Goal: Information Seeking & Learning: Learn about a topic

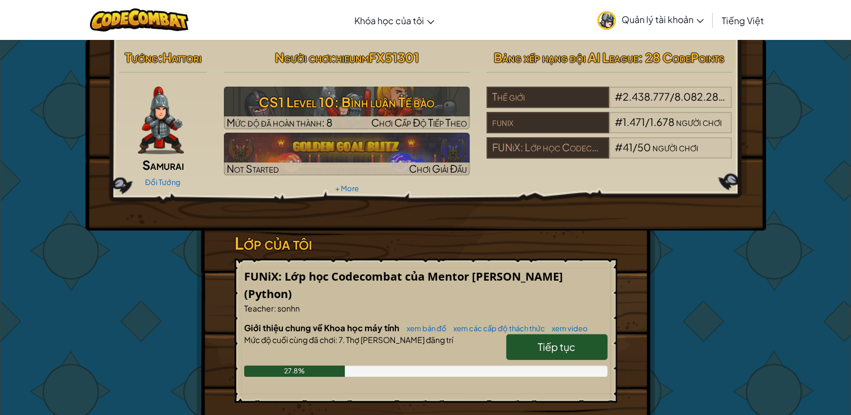
click at [571, 353] on link "Tiếp tục" at bounding box center [556, 347] width 101 height 26
select select "vi"
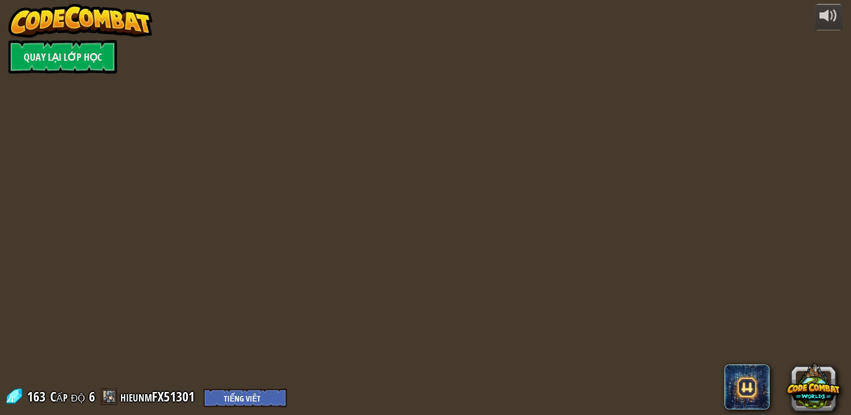
select select "vi"
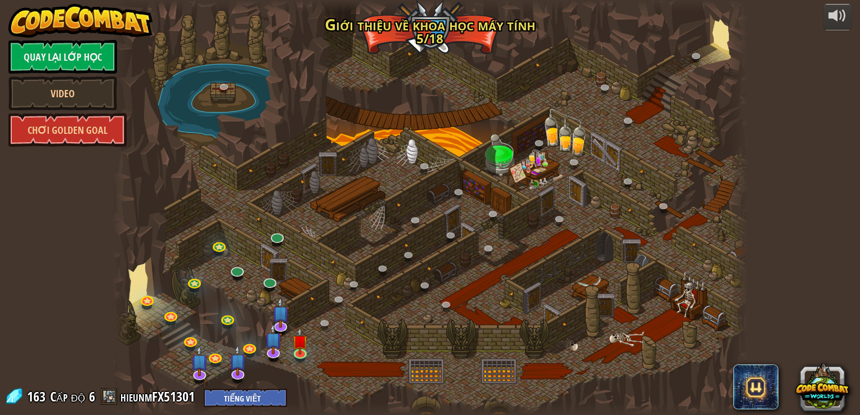
select select "vi"
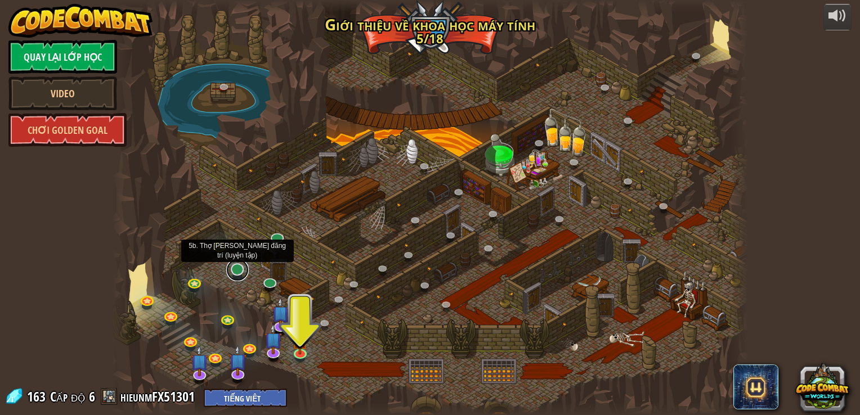
click at [237, 271] on link at bounding box center [237, 270] width 23 height 23
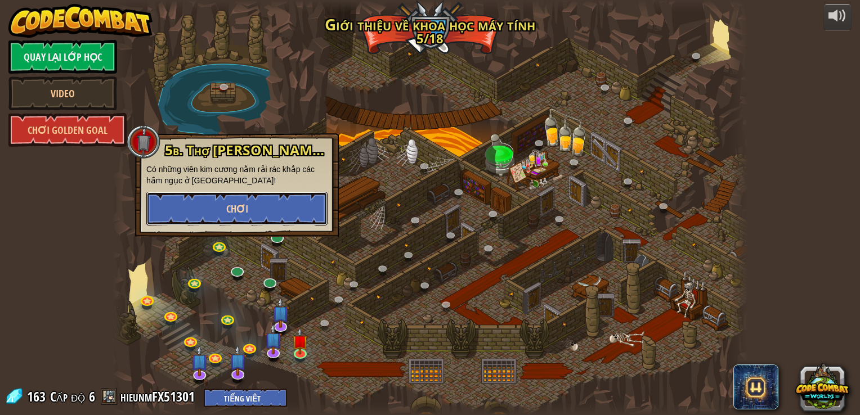
click at [245, 203] on span "Chơi" at bounding box center [237, 209] width 22 height 14
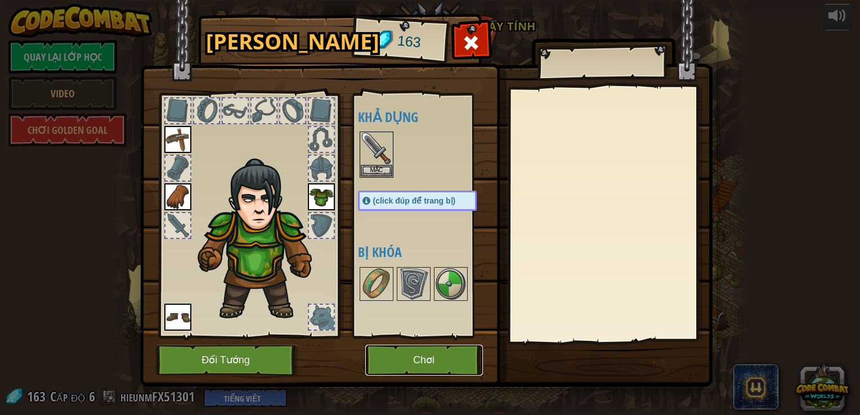
click at [407, 358] on button "Chơi" at bounding box center [424, 360] width 118 height 31
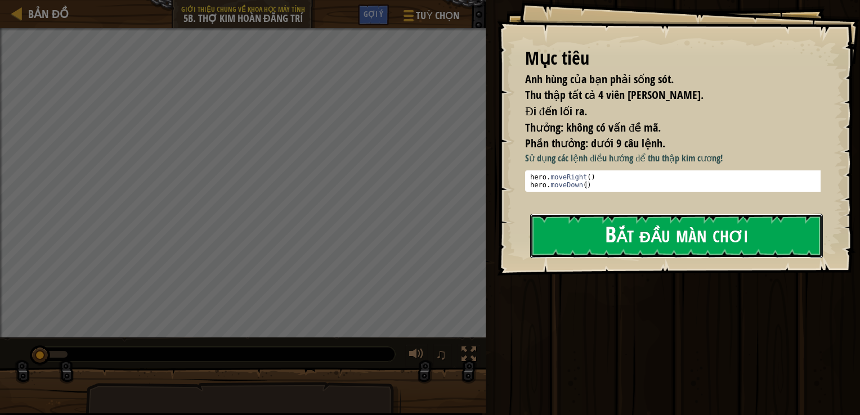
click at [615, 220] on button "Bắt đầu màn chơi" at bounding box center [676, 236] width 293 height 44
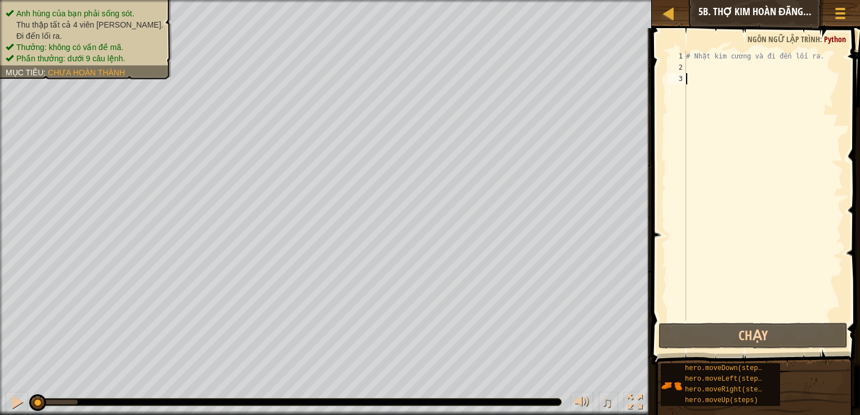
click at [691, 66] on div "# Nhặt kim cương và đi đến lối ra." at bounding box center [763, 197] width 159 height 293
type textarea "h"
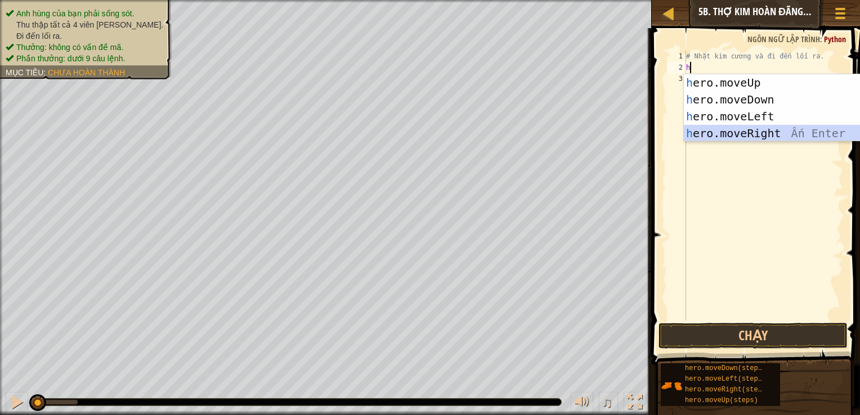
click at [703, 132] on div "h ero.moveUp Ấn Enter h ero.moveDown Ấn Enter h ero.moveLeft Ấn Enter h ero.mov…" at bounding box center [790, 124] width 213 height 101
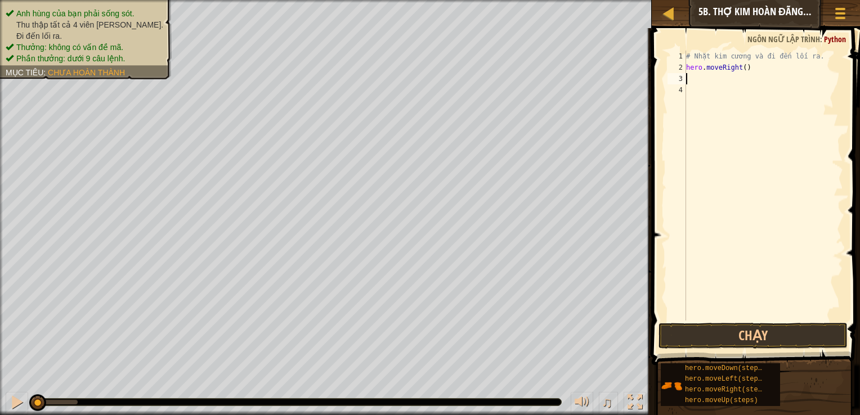
type textarea "h"
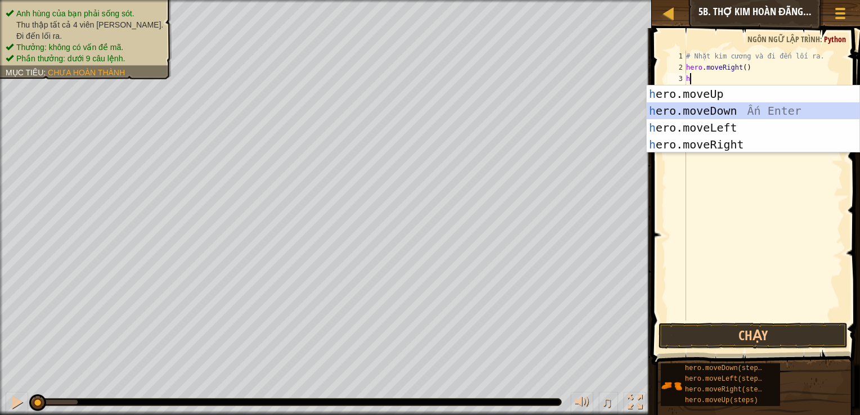
click at [702, 105] on div "h ero.moveUp Ấn Enter h ero.moveDown Ấn Enter h ero.moveLeft Ấn Enter h ero.mov…" at bounding box center [753, 136] width 213 height 101
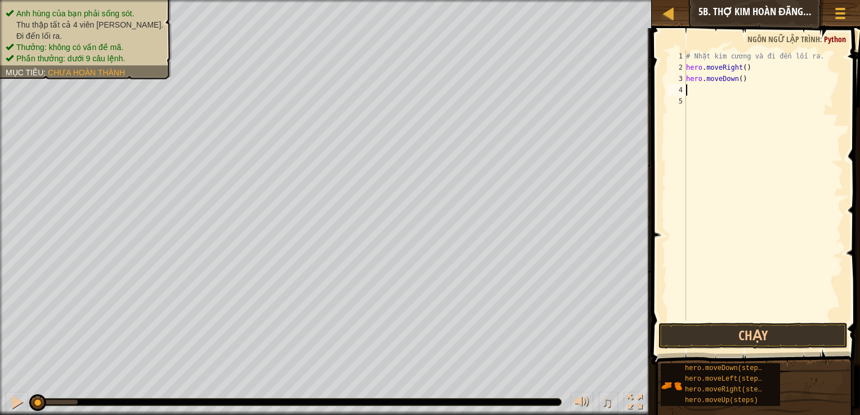
type textarea "h"
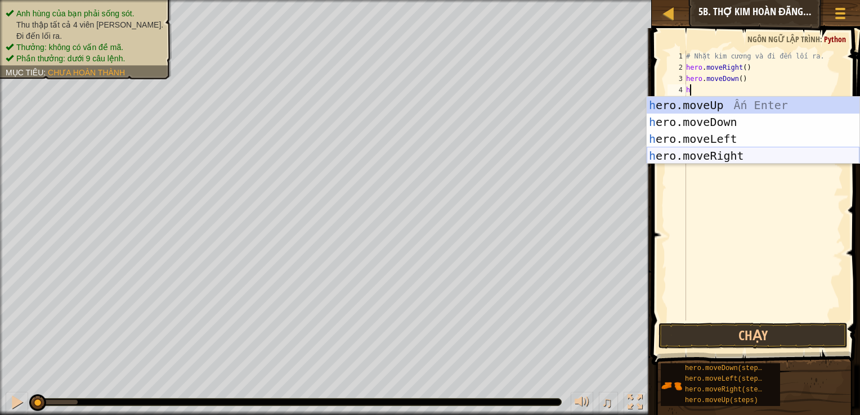
click at [706, 159] on div "h ero.moveUp Ấn Enter h ero.moveDown Ấn Enter h ero.moveLeft Ấn Enter h ero.mov…" at bounding box center [753, 147] width 213 height 101
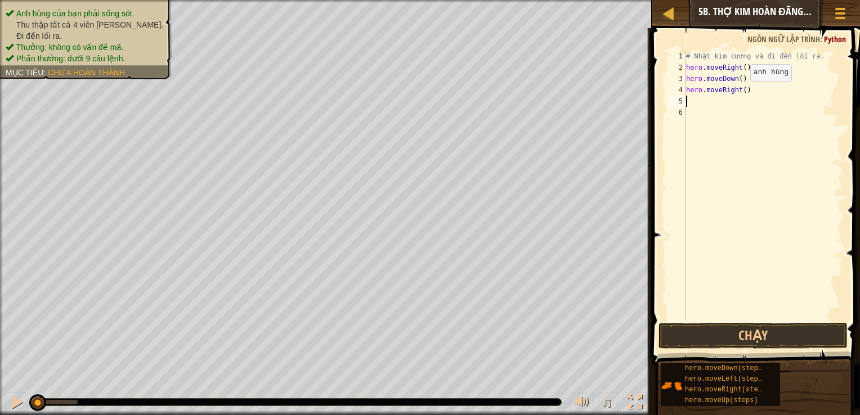
click at [741, 92] on div "# Nhặt kim cương và đi đến lối ra. hero . moveRight ( ) hero . moveDown ( ) her…" at bounding box center [763, 197] width 159 height 293
type textarea "hero.moveRight(2)"
click at [702, 100] on div "# Nhặt kim cương và đi đến lối ra. hero . moveRight ( ) hero . moveDown ( ) her…" at bounding box center [763, 197] width 159 height 293
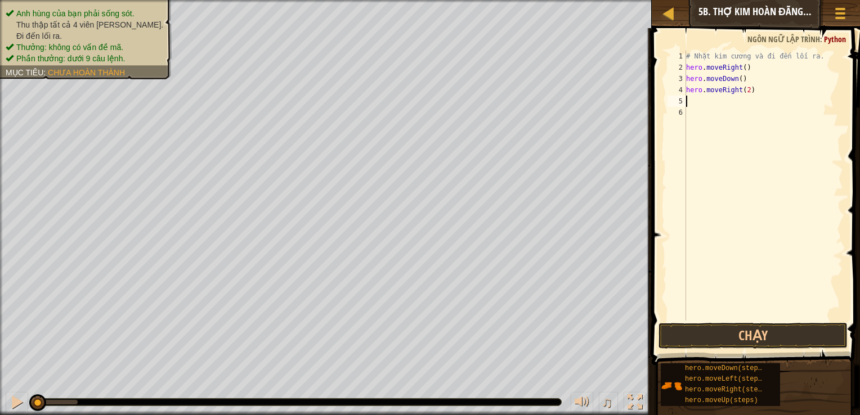
type textarea "j"
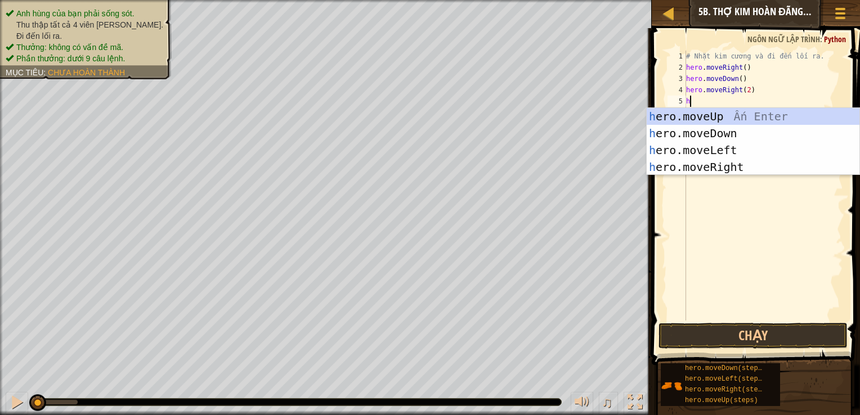
type textarea "he"
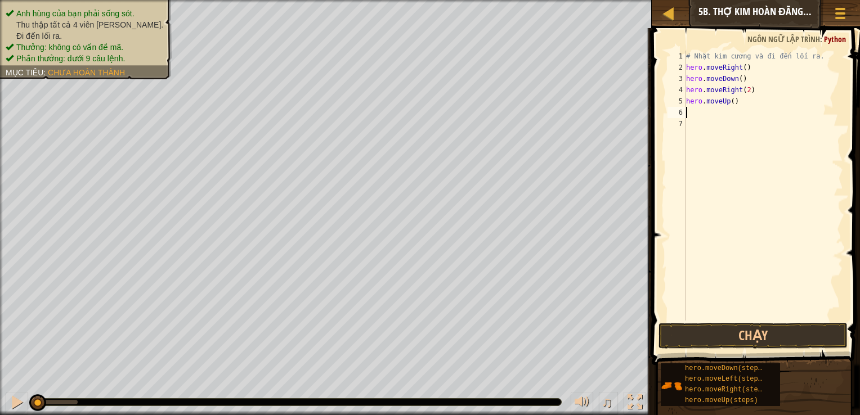
click at [704, 119] on div "# Nhặt kim cương và đi đến lối ra. hero . moveRight ( ) hero . moveDown ( ) her…" at bounding box center [763, 197] width 159 height 293
click at [699, 111] on div "# Nhặt kim cương và đi đến lối ra. hero . moveRight ( ) hero . moveDown ( ) her…" at bounding box center [763, 197] width 159 height 293
type textarea "h"
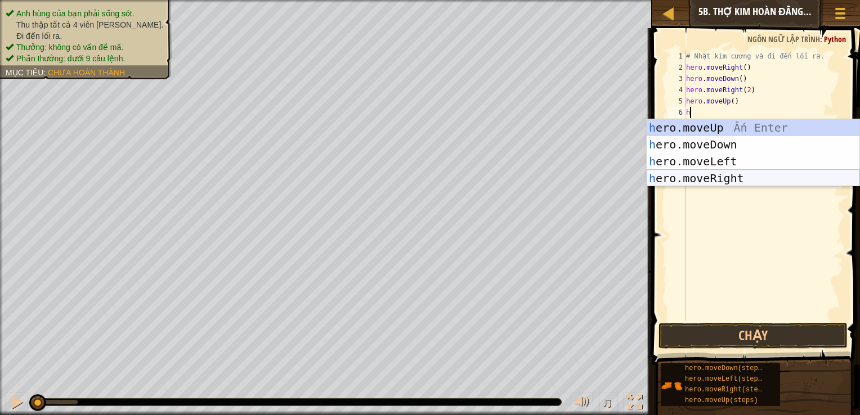
click at [666, 173] on div "h ero.moveUp Ấn Enter h ero.moveDown Ấn Enter h ero.moveLeft Ấn Enter h ero.mov…" at bounding box center [753, 169] width 213 height 101
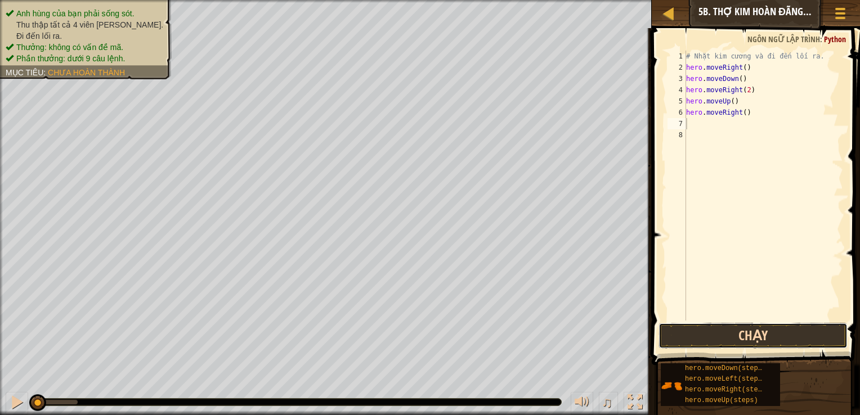
click at [743, 331] on button "Chạy" at bounding box center [752, 336] width 189 height 26
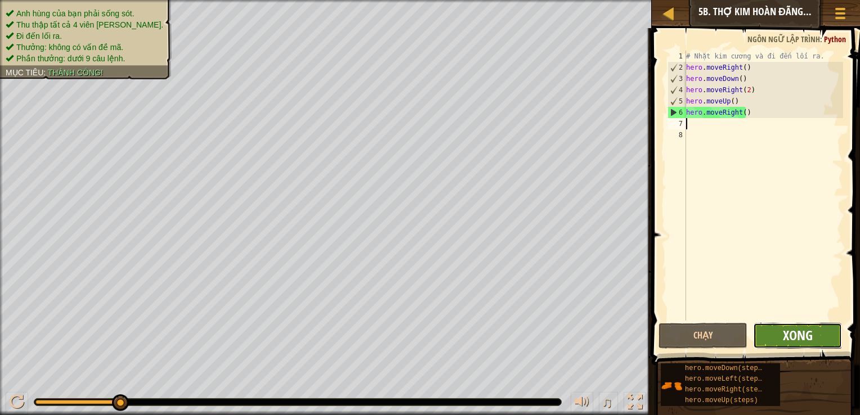
click at [786, 340] on span "Xong" at bounding box center [798, 335] width 30 height 18
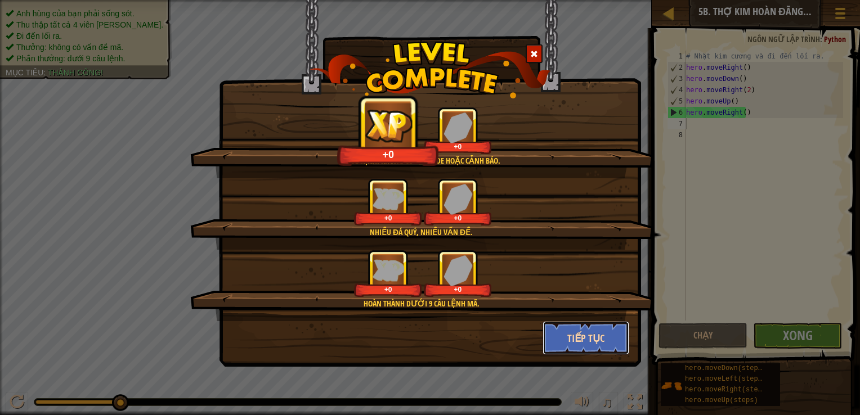
click at [607, 345] on button "Tiếp tục" at bounding box center [585, 338] width 87 height 34
click at [592, 333] on div "Code sạch: không có lỗi code hoặc cảnh báo. +0 +0 Nhiều đá quý, nhiều vấn đề. +…" at bounding box center [430, 183] width 422 height 367
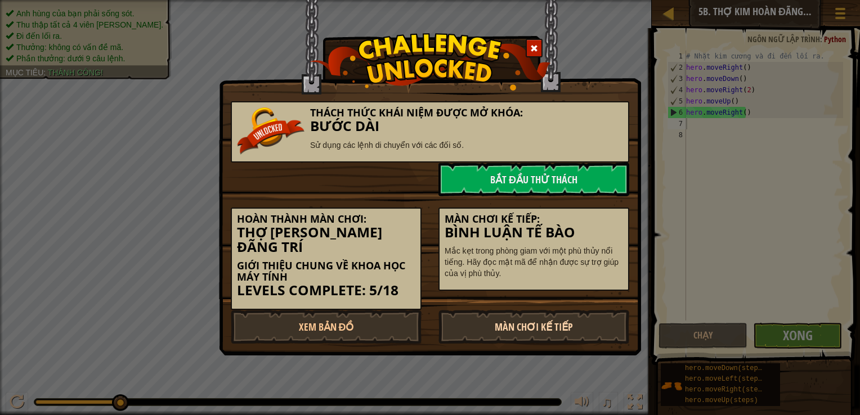
click at [507, 310] on link "Màn chơi kế tiếp" at bounding box center [533, 327] width 191 height 34
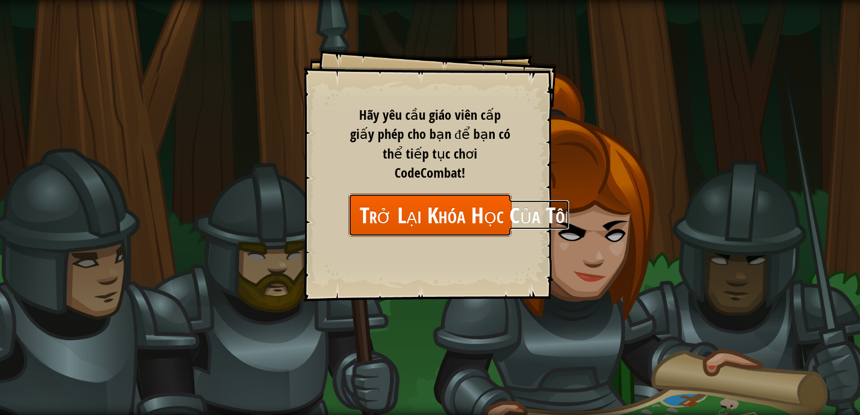
click at [448, 209] on link "Trở Lại Khóa Học Của Tôi" at bounding box center [429, 215] width 163 height 43
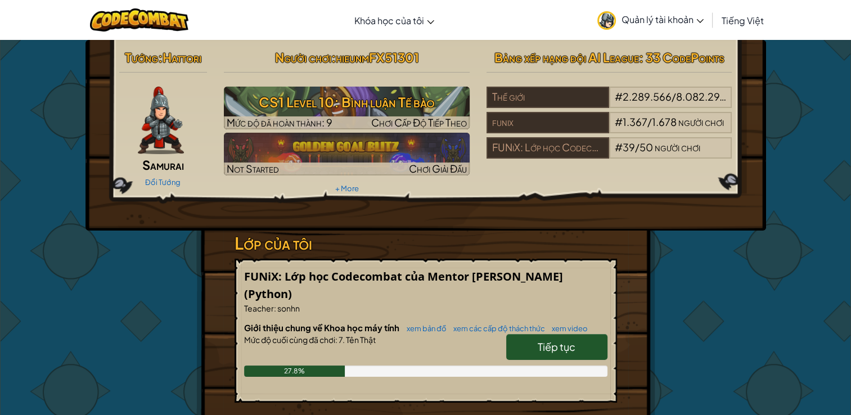
click at [524, 348] on link "Tiếp tục" at bounding box center [556, 347] width 101 height 26
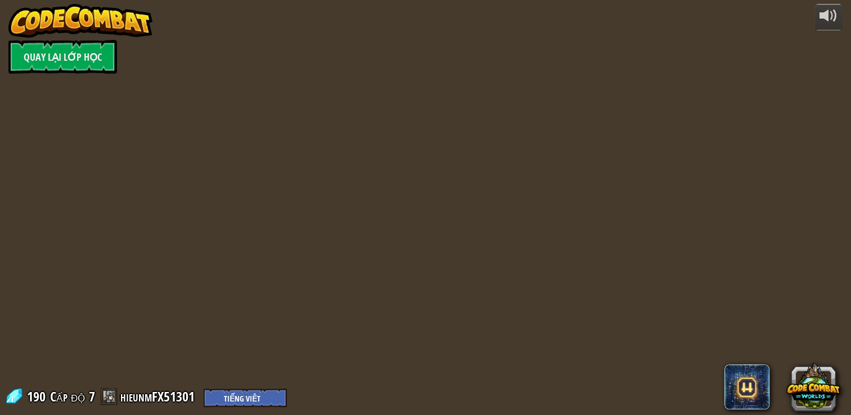
select select "vi"
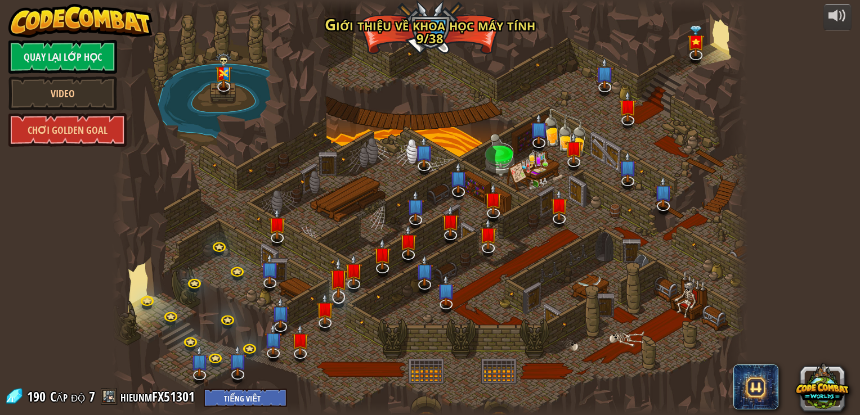
select select "vi"
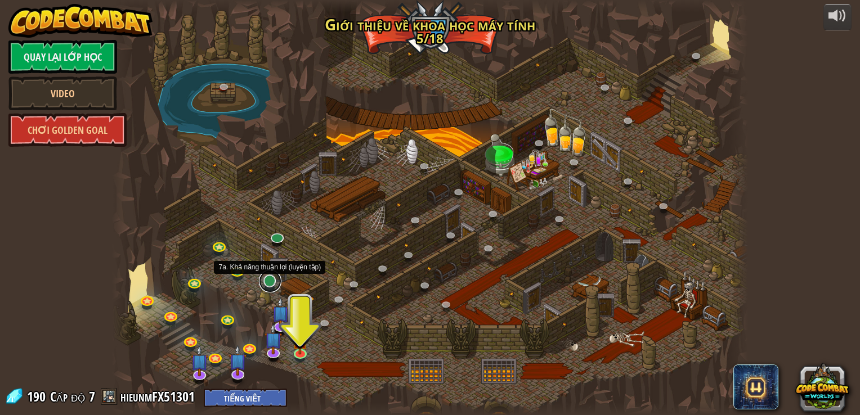
click at [267, 276] on link at bounding box center [270, 281] width 23 height 23
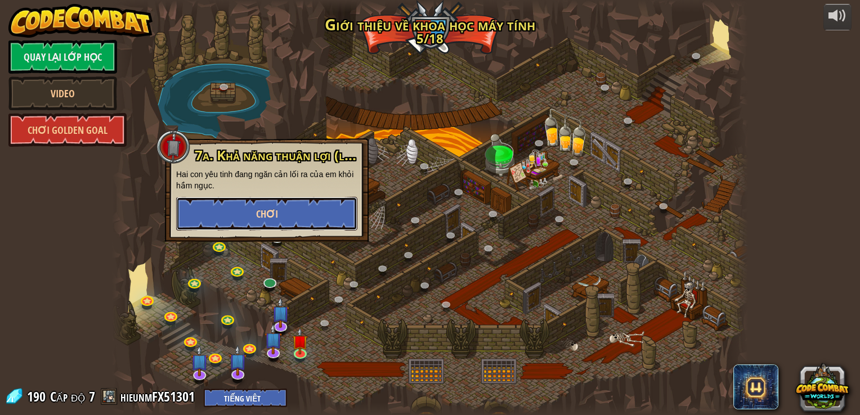
drag, startPoint x: 273, startPoint y: 216, endPoint x: 280, endPoint y: 216, distance: 6.8
click at [280, 216] on button "Chơi" at bounding box center [266, 214] width 181 height 34
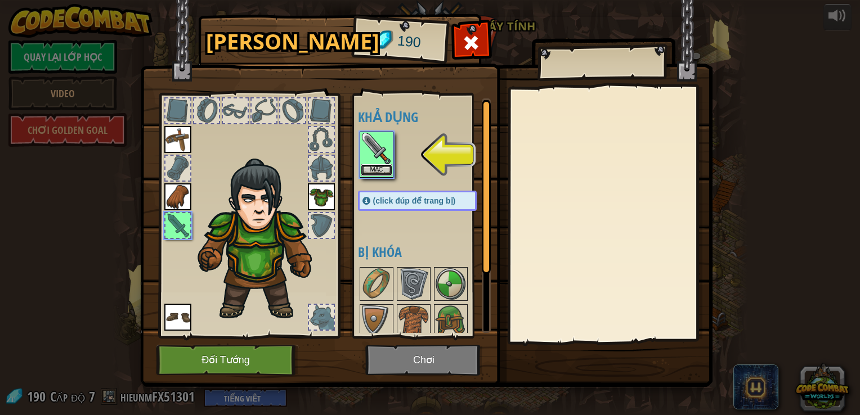
click at [361, 170] on button "Mặc" at bounding box center [377, 170] width 32 height 12
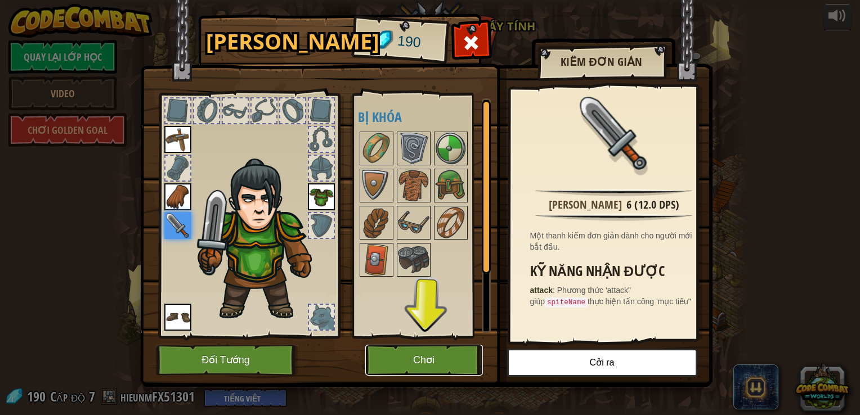
click at [422, 358] on button "Chơi" at bounding box center [424, 360] width 118 height 31
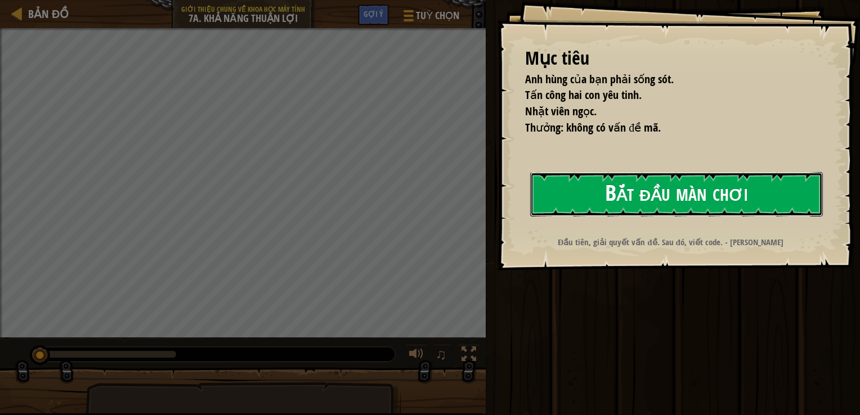
click at [723, 196] on button "Bắt đầu màn chơi" at bounding box center [676, 194] width 293 height 44
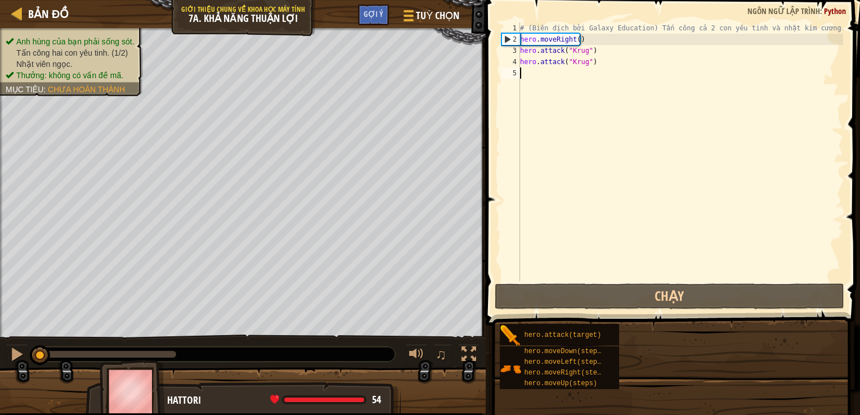
click at [723, 196] on div "# (Biên dịch bởi Galaxy Education) Tấn công cả 2 con yêu tinh và nhặt kim cương…" at bounding box center [680, 163] width 325 height 281
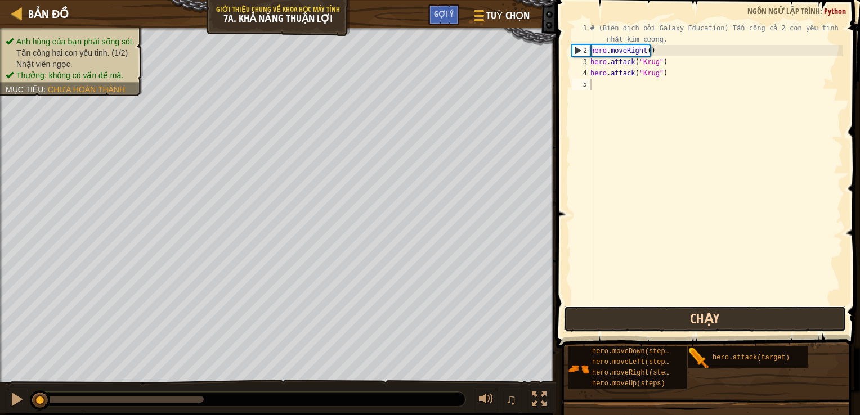
click at [657, 328] on button "Chạy" at bounding box center [705, 319] width 282 height 26
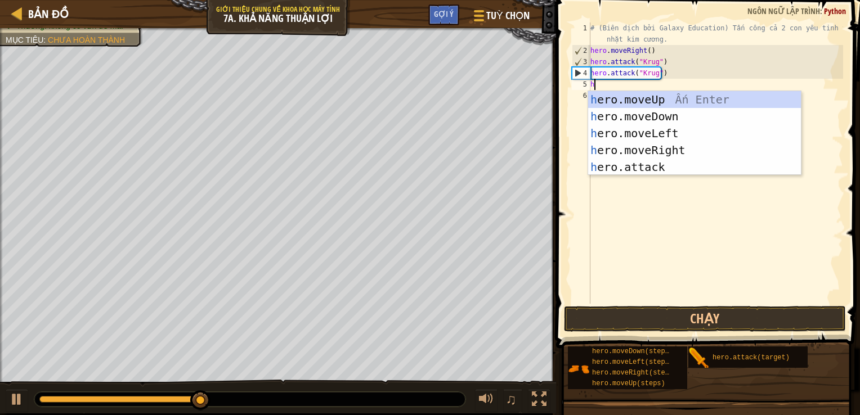
scroll to position [5, 0]
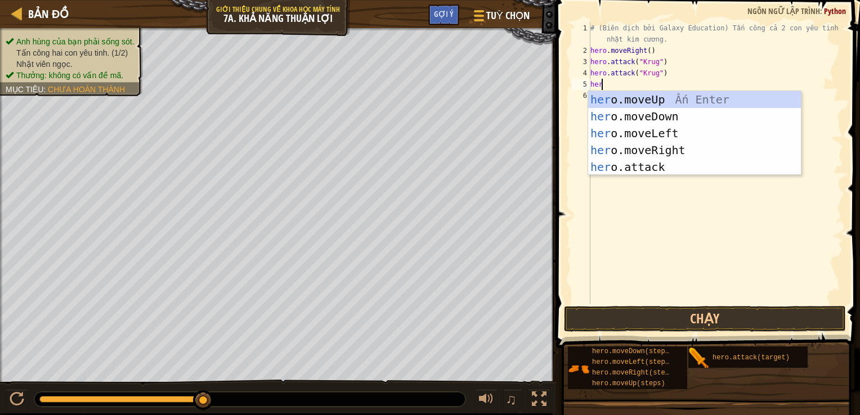
type textarea "hero"
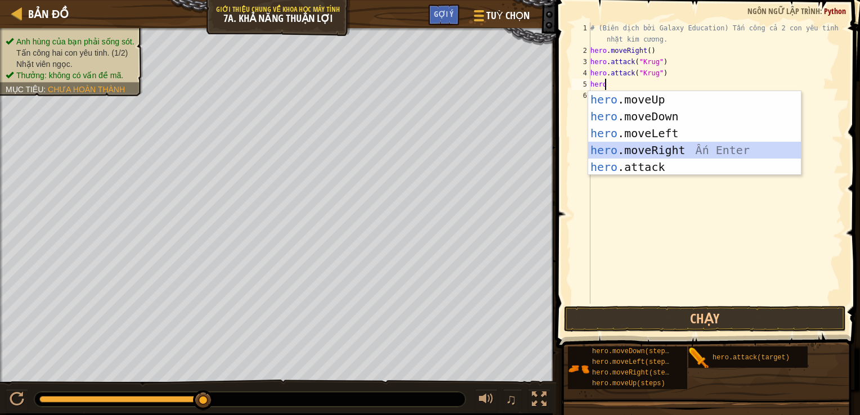
click at [636, 154] on div "hero .moveUp Ấn Enter hero .moveDown Ấn Enter hero .moveLeft Ấn Enter hero .mov…" at bounding box center [694, 150] width 213 height 118
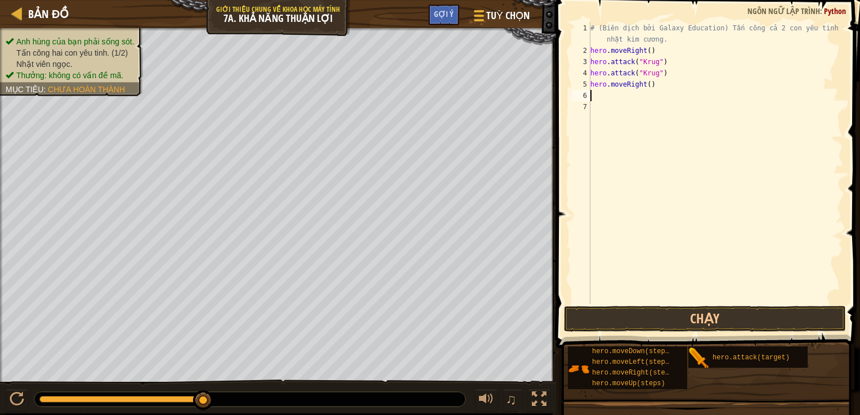
click at [605, 98] on div "# (Biên dịch bởi Galaxy Education) Tấn công cả 2 con yêu tinh và nhặt kim cương…" at bounding box center [715, 180] width 255 height 315
type textarea "h"
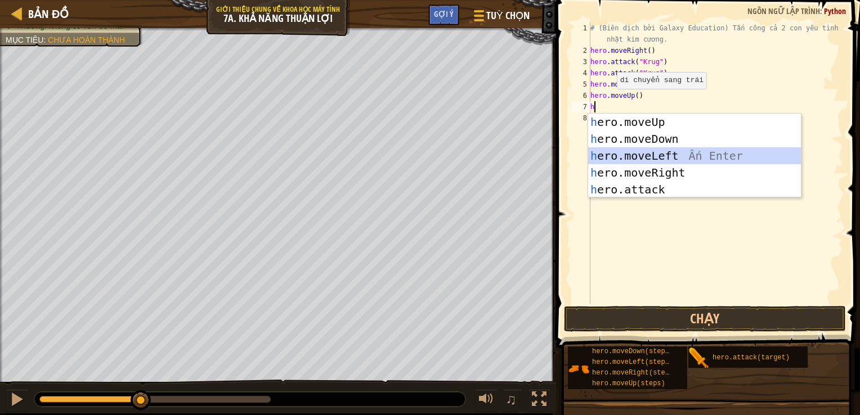
click at [604, 157] on div "h ero.moveUp Ấn Enter h ero.moveDown Ấn Enter h ero.moveLeft Ấn Enter h ero.mov…" at bounding box center [694, 173] width 213 height 118
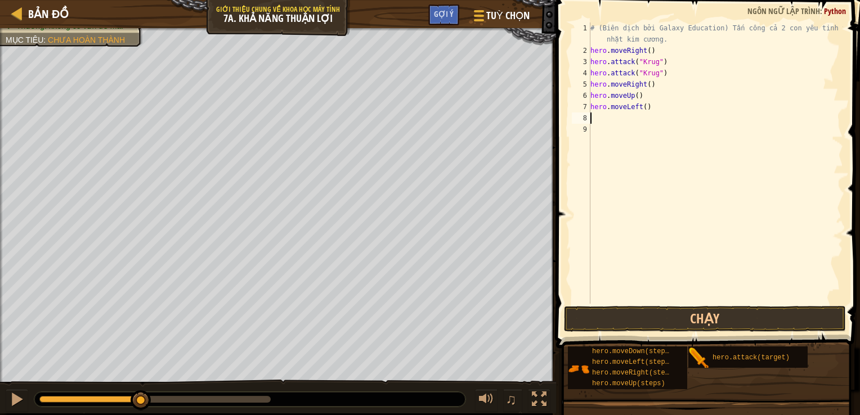
click at [608, 129] on div "# (Biên dịch bởi Galaxy Education) Tấn công cả 2 con yêu tinh và nhặt kim cương…" at bounding box center [715, 180] width 255 height 315
click at [608, 118] on div "# (Biên dịch bởi Galaxy Education) Tấn công cả 2 con yêu tinh và nhặt kim cương…" at bounding box center [715, 180] width 255 height 315
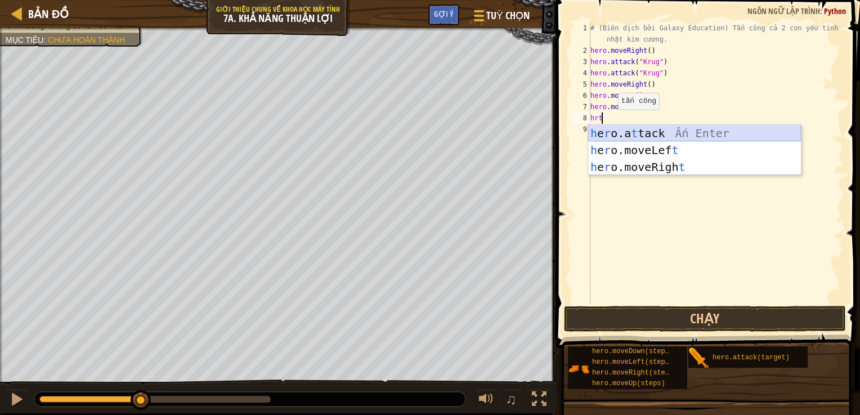
click at [635, 126] on div "h e r o.a t tack Ấn Enter h e r o.moveLef t Ấn Enter h e r o.moveRigh t Ấn Enter" at bounding box center [694, 167] width 213 height 84
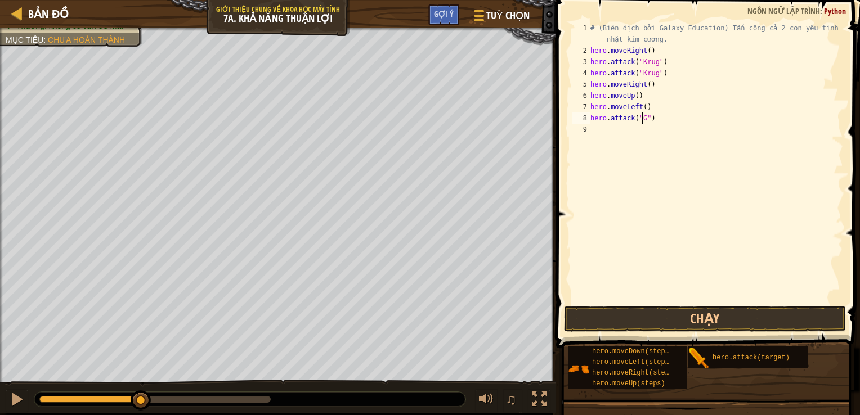
scroll to position [5, 5]
type textarea "hero.attack("Grumb")"
drag, startPoint x: 590, startPoint y: 122, endPoint x: 665, endPoint y: 120, distance: 74.8
click at [665, 120] on div "# (Biên dịch bởi Galaxy Education) Tấn công cả 2 con yêu tinh và nhặt kim cương…" at bounding box center [715, 180] width 255 height 315
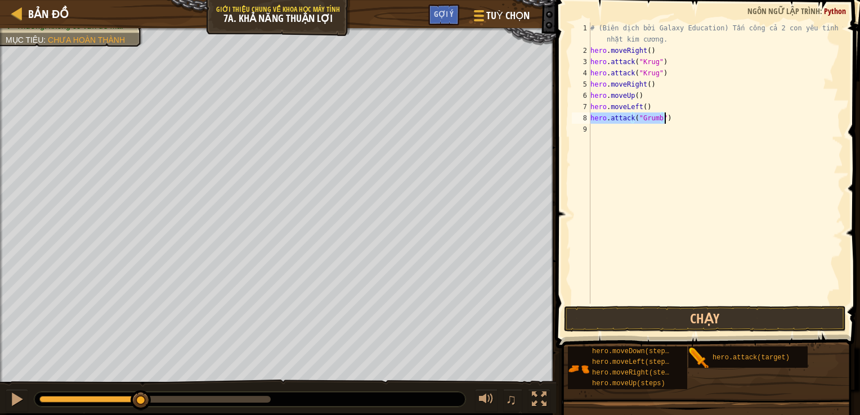
paste textarea
paste textarea "hero.attack("Grumb")"
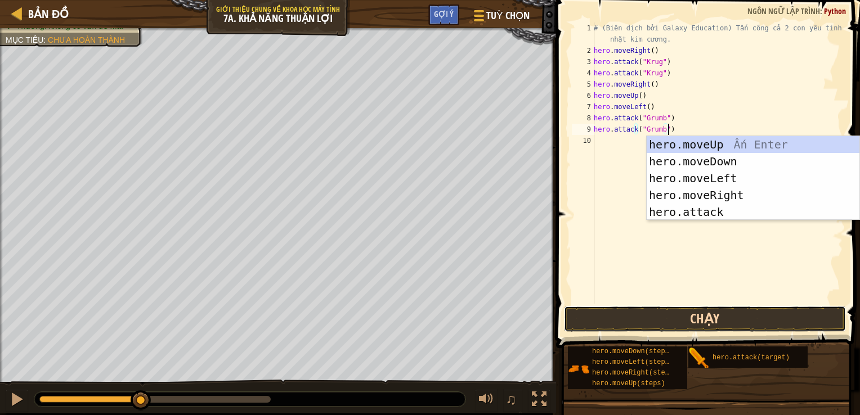
click at [638, 312] on button "Chạy" at bounding box center [705, 319] width 282 height 26
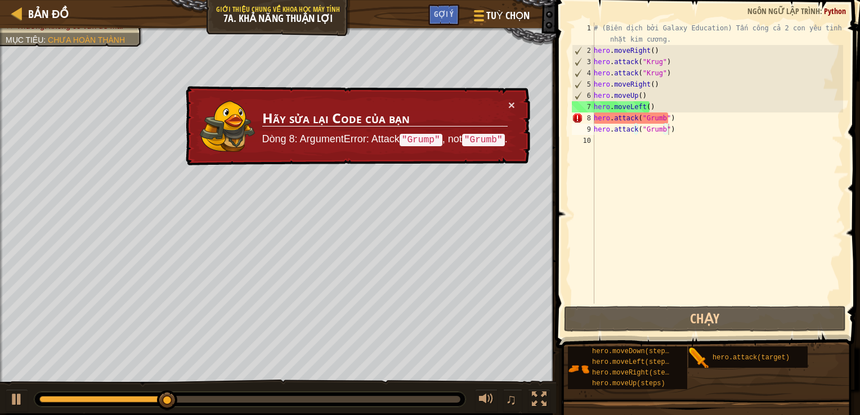
click at [515, 107] on div "× Hãy sửa lại Code của bạn Dòng 8: ArgumentError: Attack "Grump" , not "Grumb" ." at bounding box center [356, 126] width 347 height 80
click at [511, 100] on button "×" at bounding box center [511, 105] width 7 height 12
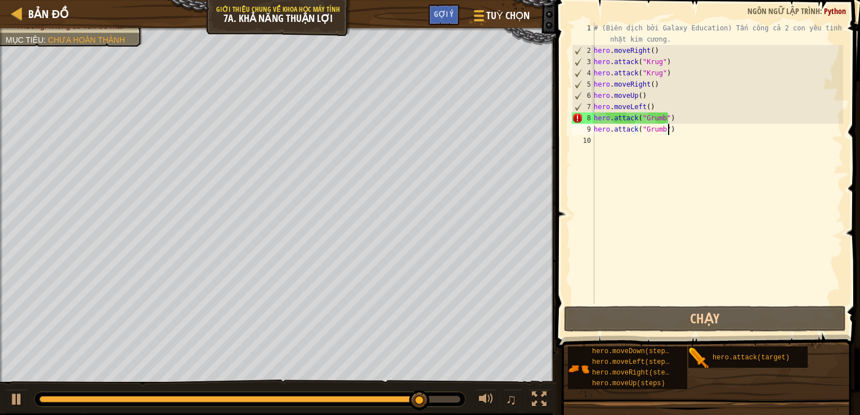
click at [677, 122] on div "# (Biên dịch bởi Galaxy Education) Tấn công cả 2 con yêu tinh và nhặt kim cương…" at bounding box center [717, 180] width 252 height 315
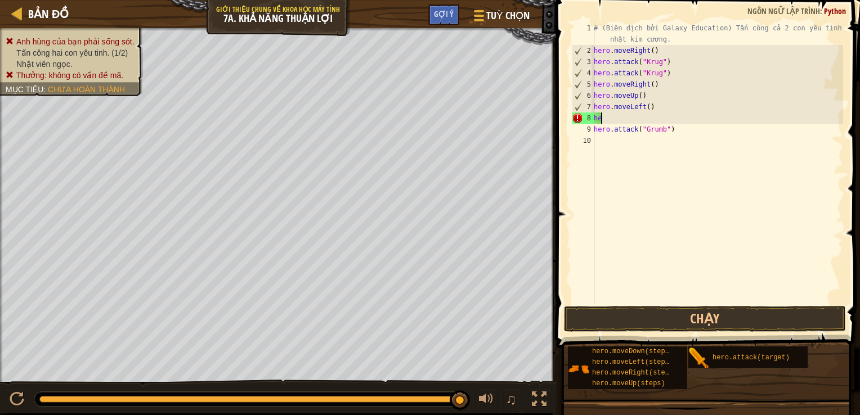
type textarea "h"
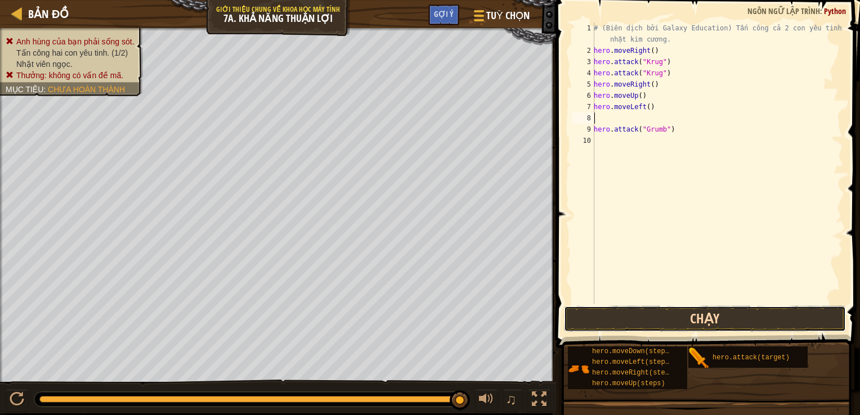
click at [637, 311] on button "Chạy" at bounding box center [705, 319] width 282 height 26
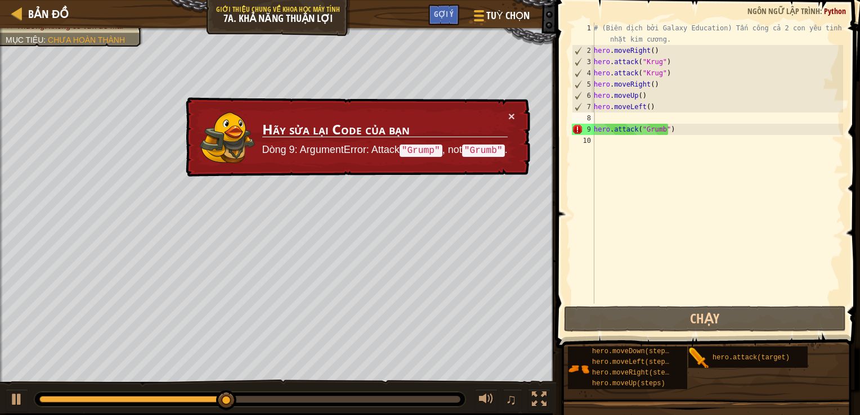
click at [528, 111] on div "× Hãy sửa lại Code của bạn Dòng 9: ArgumentError: Attack "Grump" , not "Grumb" ." at bounding box center [356, 137] width 347 height 80
click at [505, 115] on td "Hãy sửa lại Code của bạn Dòng 9: ArgumentError: Attack "Grump" , not "Grumb" ." at bounding box center [385, 137] width 246 height 54
click at [518, 115] on div "× Hãy sửa lại Code của bạn Dòng 9: ArgumentError: Attack "Grump" , not "Grumb" ." at bounding box center [356, 137] width 347 height 82
click at [511, 115] on button "×" at bounding box center [511, 116] width 7 height 12
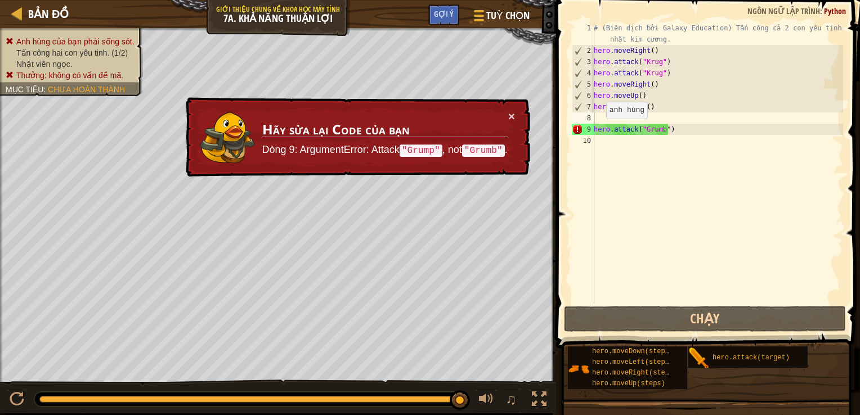
click at [517, 105] on div "× Hãy sửa lại Code của bạn Dòng 9: ArgumentError: Attack "Grump" , not "Grumb" ." at bounding box center [356, 137] width 347 height 80
click at [510, 114] on button "×" at bounding box center [511, 116] width 7 height 12
click at [662, 131] on div "# (Biên dịch bởi Galaxy Education) Tấn công cả 2 con yêu tinh và nhặt kim cương…" at bounding box center [717, 180] width 252 height 315
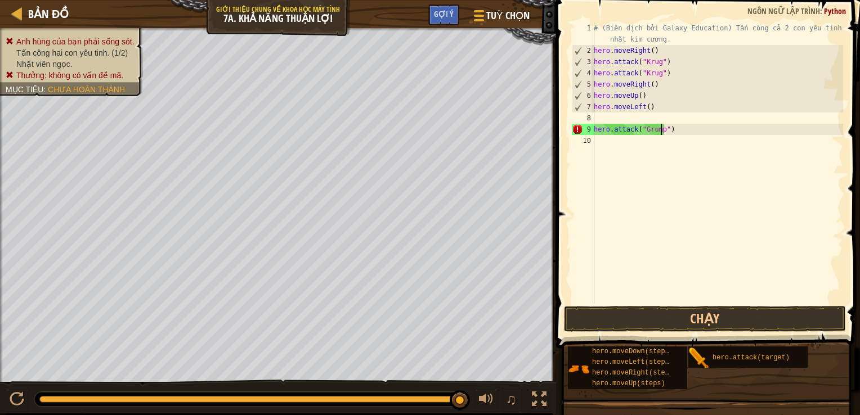
scroll to position [5, 5]
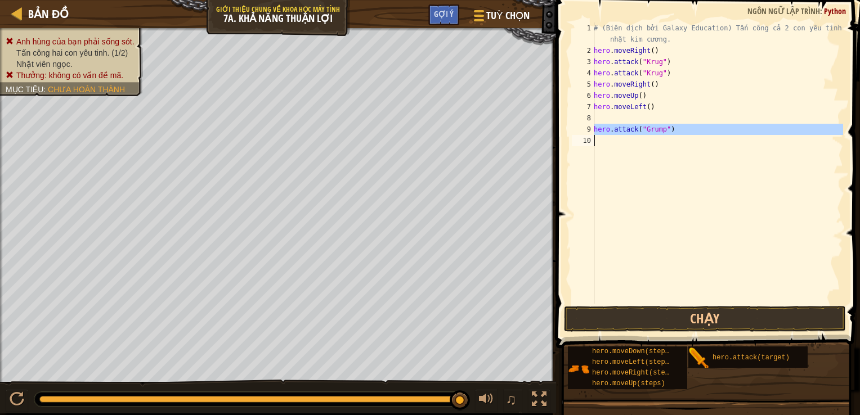
drag, startPoint x: 594, startPoint y: 129, endPoint x: 667, endPoint y: 135, distance: 74.0
click at [667, 135] on div "hero.attack("Grump") 1 2 3 4 5 6 7 8 9 10 # (Biên dịch bởi Galaxy Education) Tấ…" at bounding box center [705, 163] width 273 height 281
type textarea "hero.attack("Grump")"
paste textarea
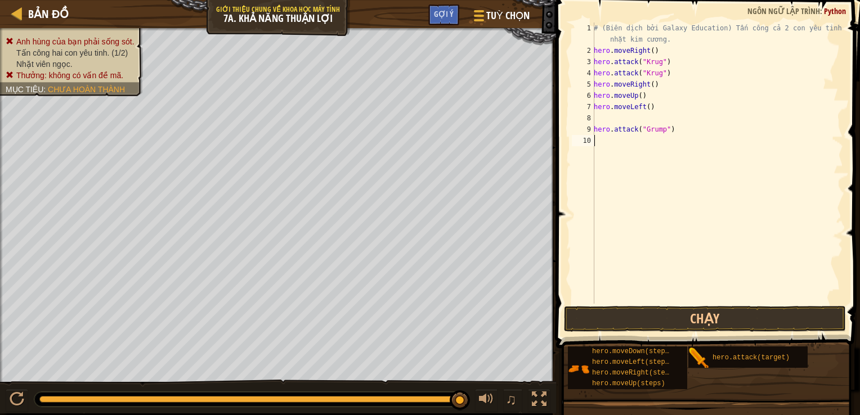
paste textarea
click at [638, 314] on button "Chạy" at bounding box center [705, 319] width 282 height 26
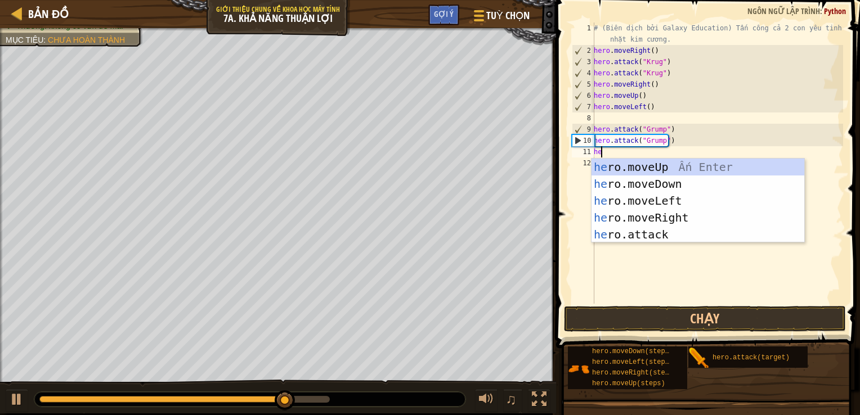
type textarea "her"
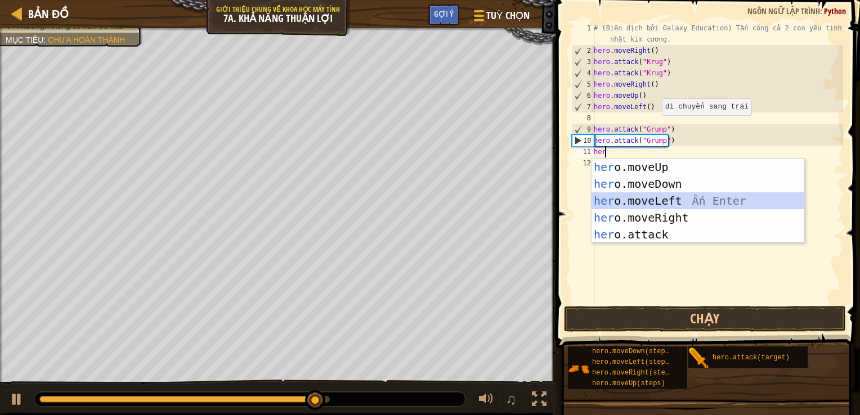
click at [670, 199] on div "her o.moveUp Ấn Enter her o.moveDown Ấn Enter her o.moveLeft Ấn Enter her o.mov…" at bounding box center [697, 218] width 213 height 118
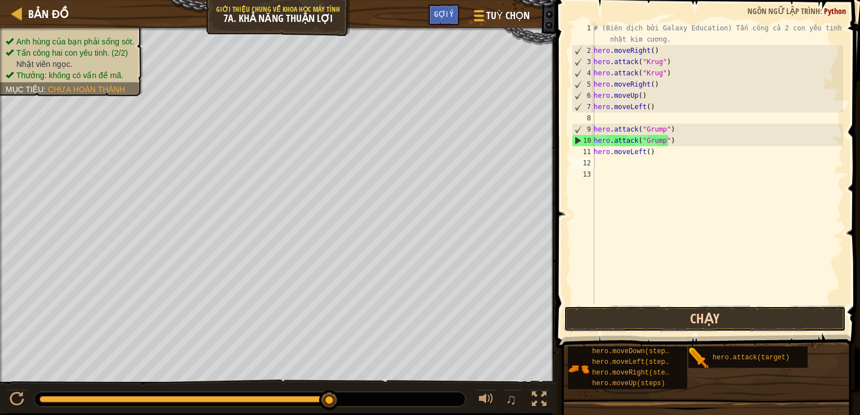
click at [621, 312] on button "Chạy" at bounding box center [705, 319] width 282 height 26
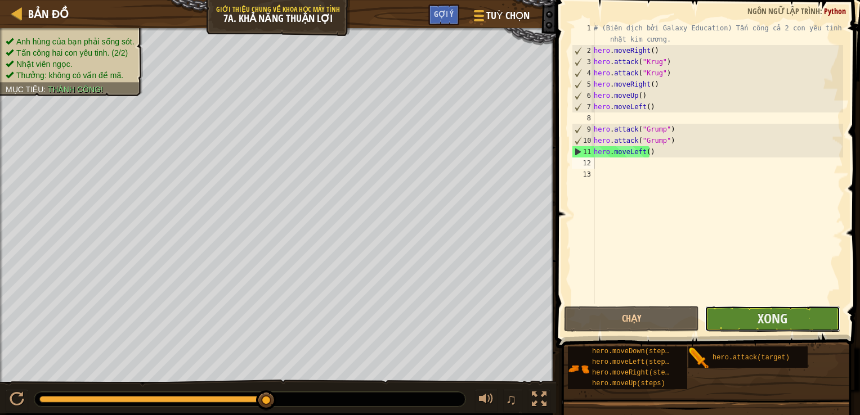
click at [751, 318] on button "Xong" at bounding box center [771, 319] width 135 height 26
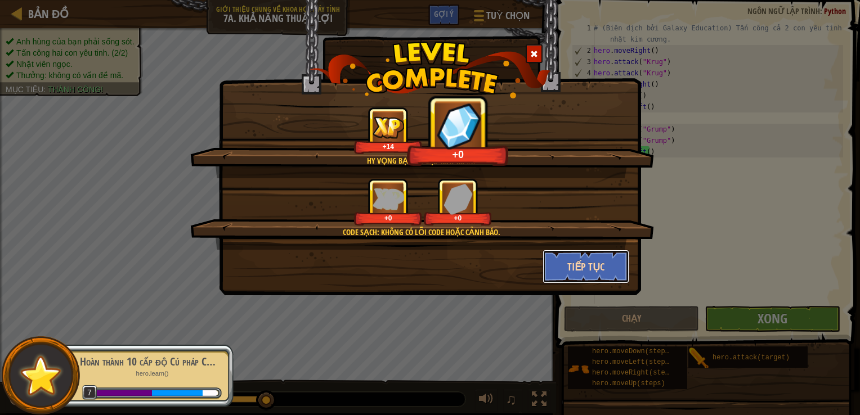
click at [596, 270] on button "Tiếp tục" at bounding box center [585, 267] width 87 height 34
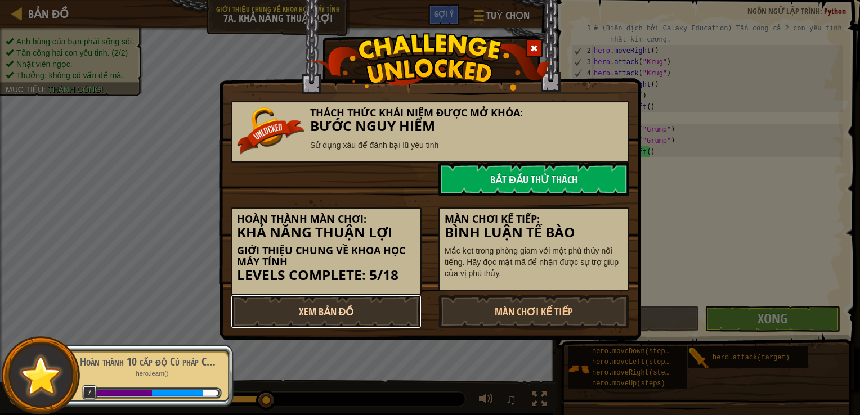
click at [375, 307] on link "Xem Bản Đồ" at bounding box center [326, 312] width 191 height 34
select select "vi"
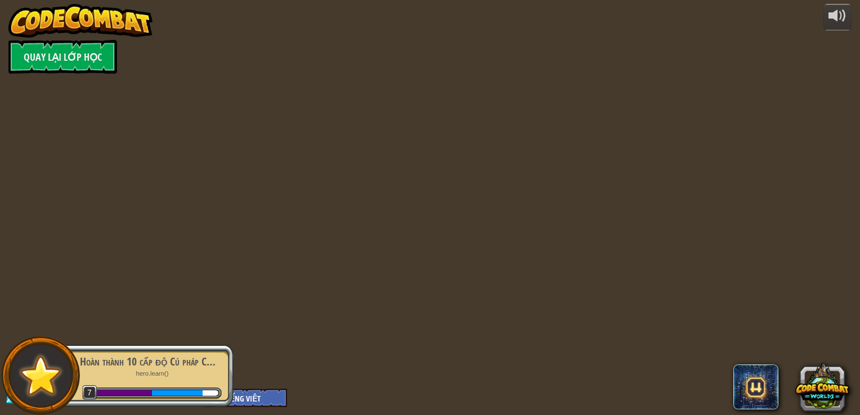
select select "vi"
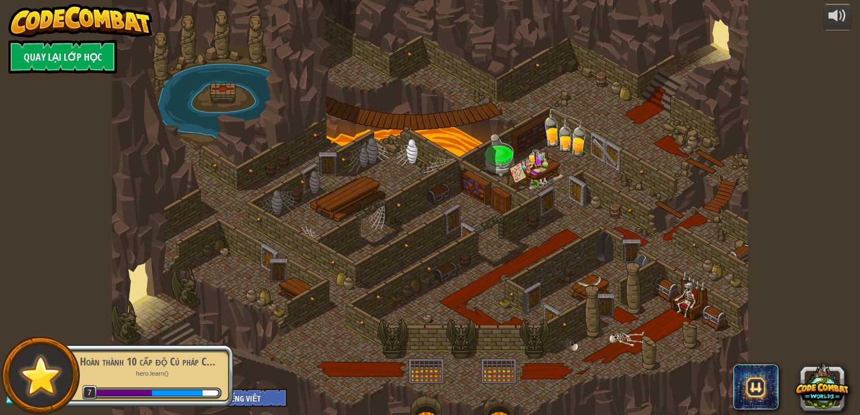
select select "vi"
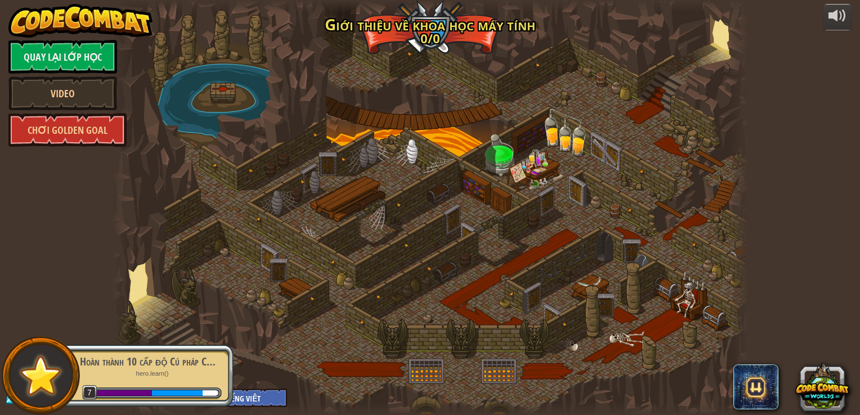
select select "vi"
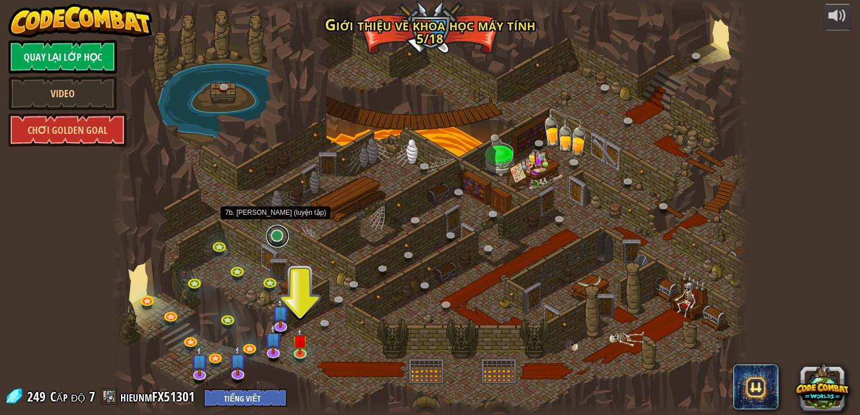
click at [272, 236] on link at bounding box center [277, 236] width 23 height 23
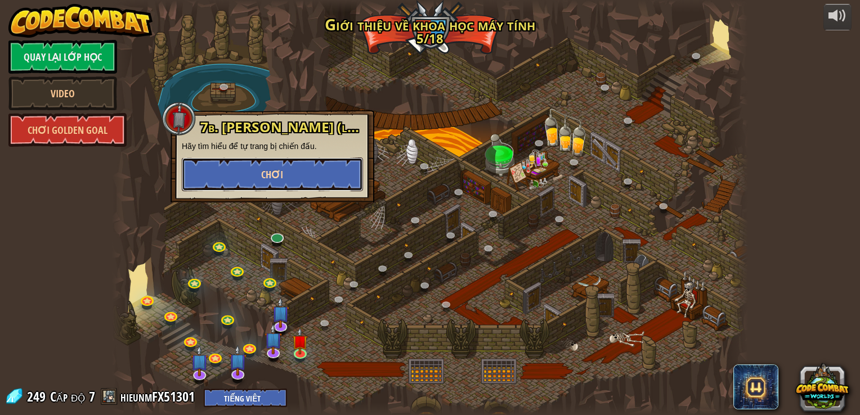
click at [299, 171] on button "Chơi" at bounding box center [272, 175] width 181 height 34
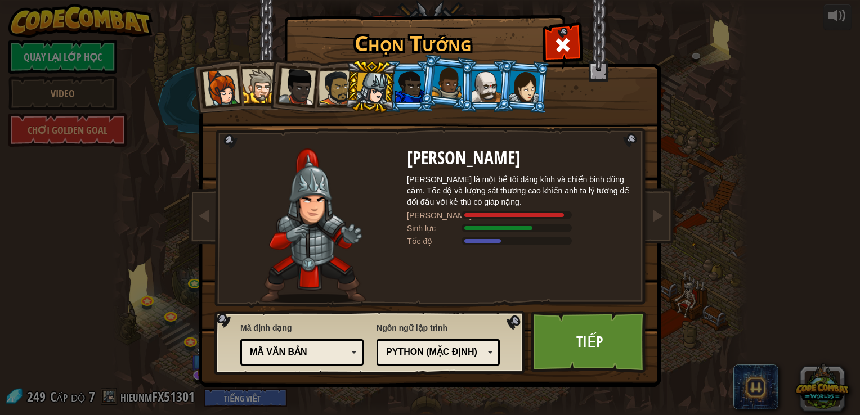
click at [437, 82] on div at bounding box center [448, 82] width 32 height 33
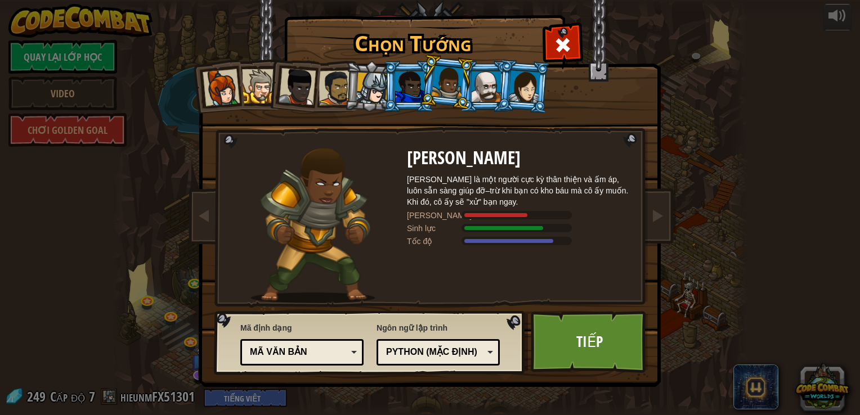
click at [523, 82] on div at bounding box center [525, 86] width 32 height 32
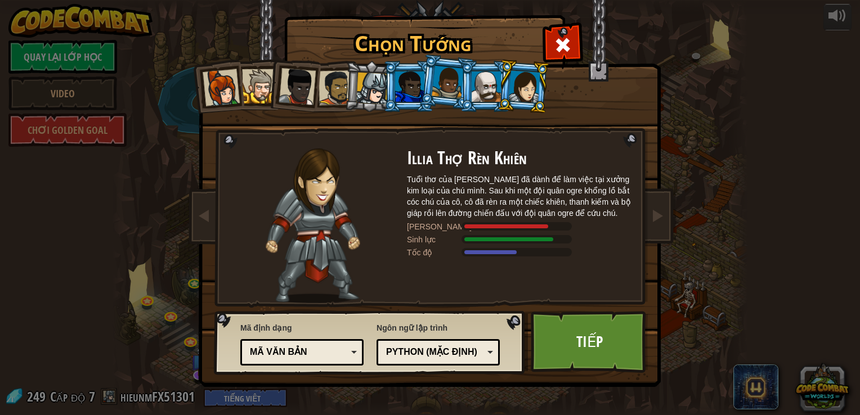
click at [488, 82] on div at bounding box center [486, 86] width 29 height 30
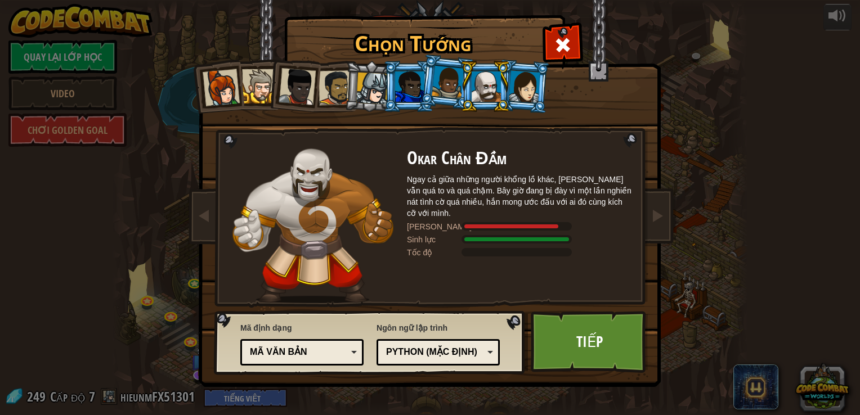
click at [457, 82] on div at bounding box center [448, 82] width 32 height 33
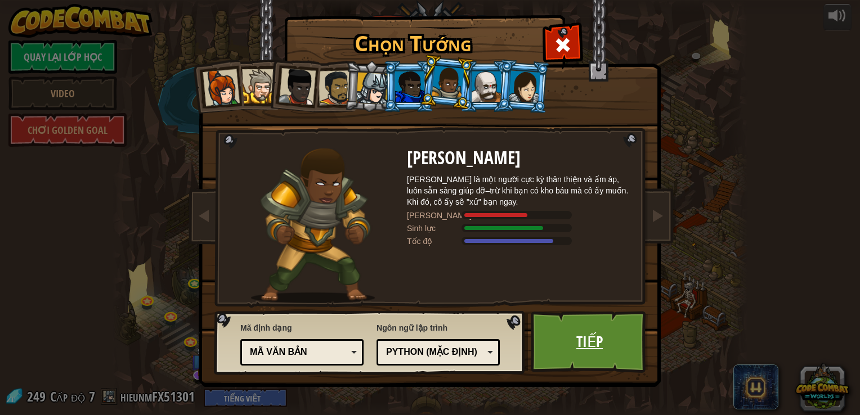
click at [556, 348] on link "Tiếp" at bounding box center [590, 342] width 118 height 62
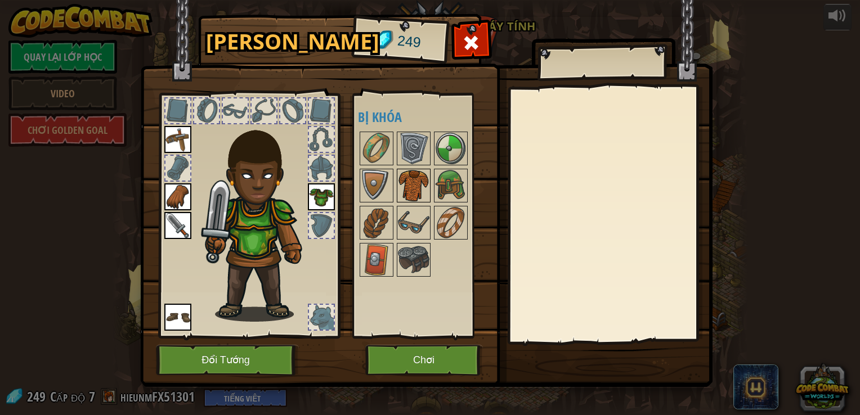
click at [416, 195] on img at bounding box center [414, 186] width 32 height 32
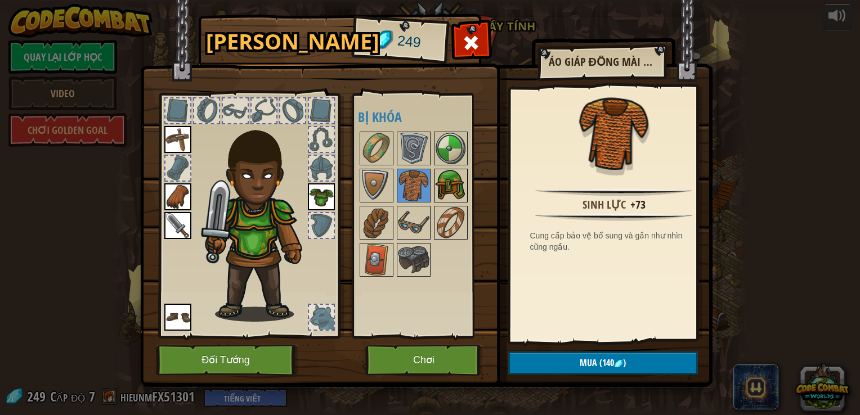
drag, startPoint x: 452, startPoint y: 195, endPoint x: 459, endPoint y: 195, distance: 7.3
click at [455, 195] on img at bounding box center [451, 186] width 32 height 32
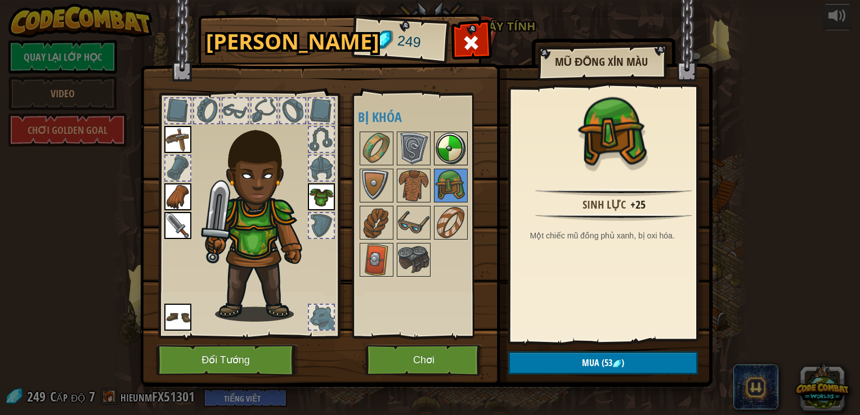
click at [461, 151] on img at bounding box center [451, 149] width 32 height 32
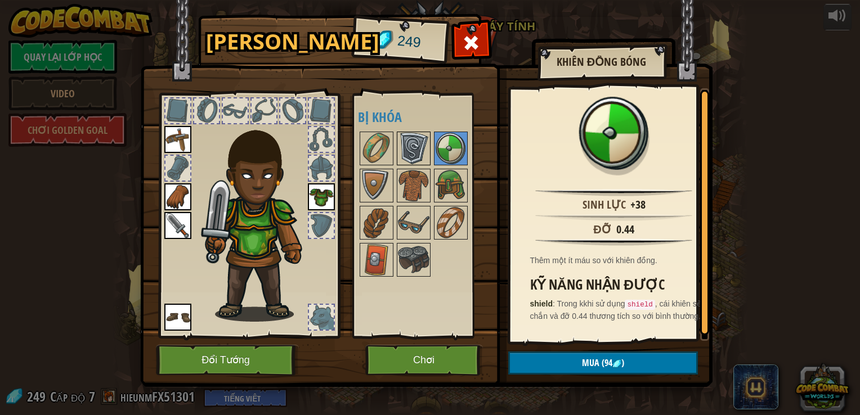
drag, startPoint x: 428, startPoint y: 156, endPoint x: 420, endPoint y: 155, distance: 8.6
click at [420, 155] on img at bounding box center [414, 149] width 32 height 32
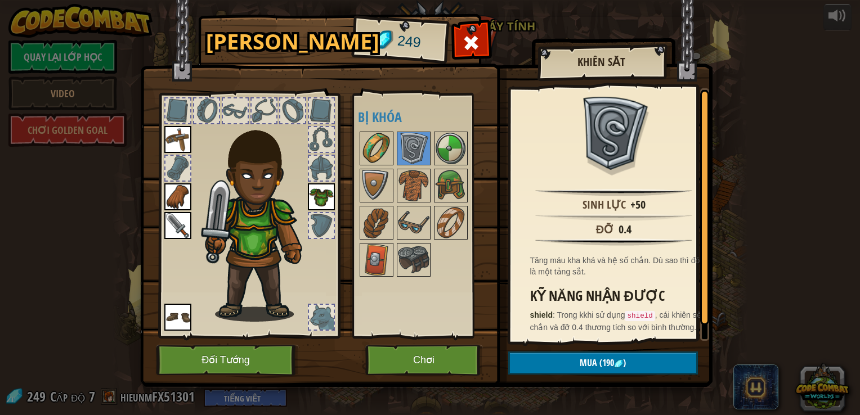
click at [385, 154] on img at bounding box center [377, 149] width 32 height 32
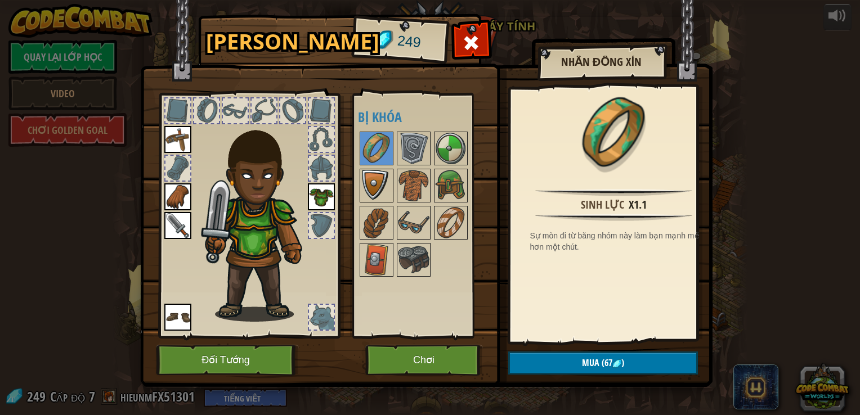
click at [385, 174] on img at bounding box center [377, 186] width 32 height 32
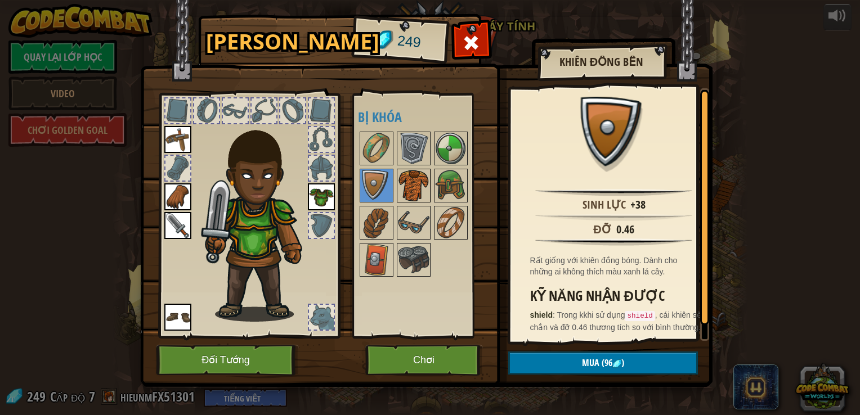
click at [429, 179] on div at bounding box center [414, 186] width 34 height 34
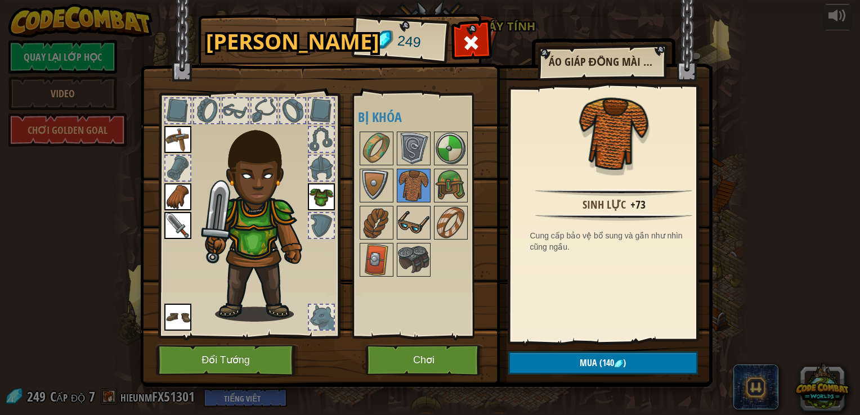
click at [429, 216] on div at bounding box center [414, 223] width 34 height 34
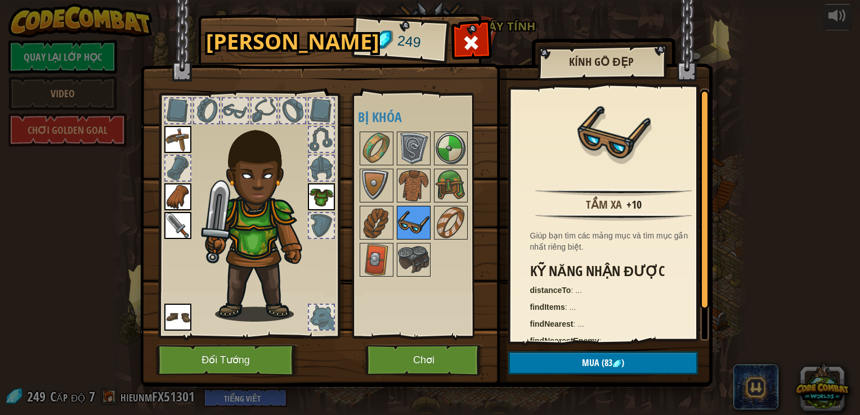
click at [403, 221] on img at bounding box center [414, 223] width 32 height 32
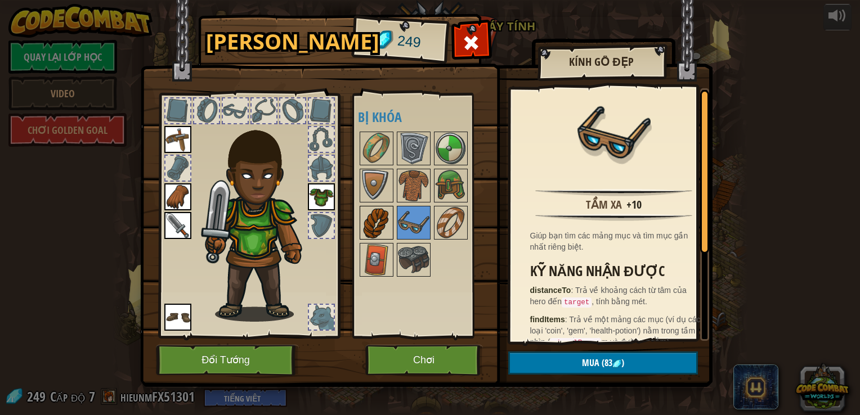
click at [378, 227] on img at bounding box center [377, 223] width 32 height 32
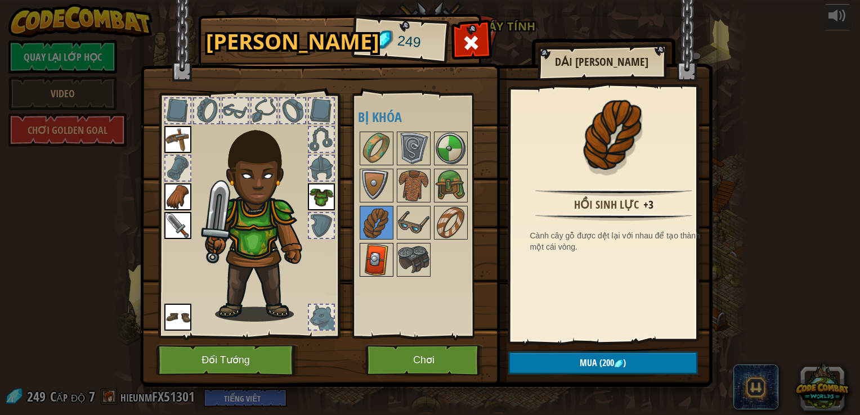
click at [373, 264] on img at bounding box center [377, 260] width 32 height 32
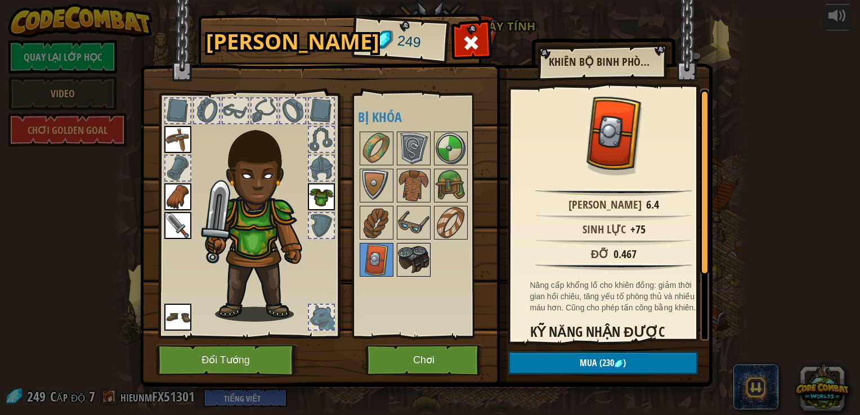
click at [427, 264] on img at bounding box center [414, 260] width 32 height 32
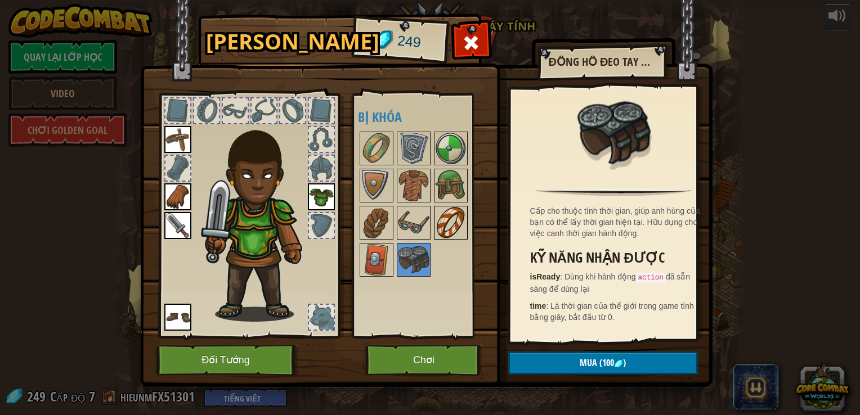
click at [436, 232] on img at bounding box center [451, 223] width 32 height 32
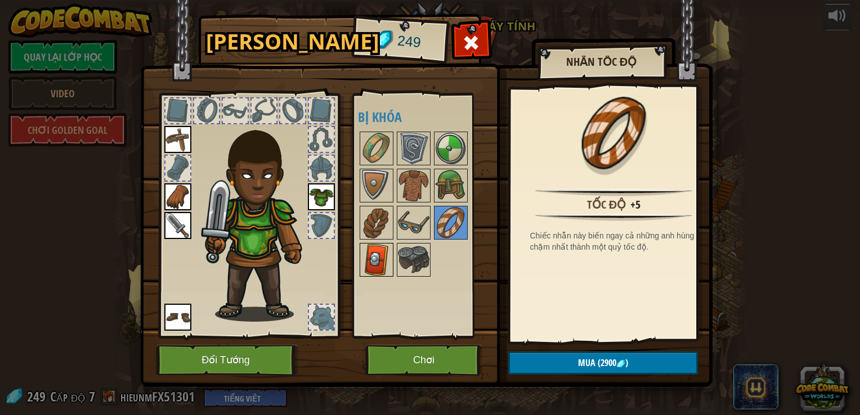
click at [380, 259] on img at bounding box center [377, 260] width 32 height 32
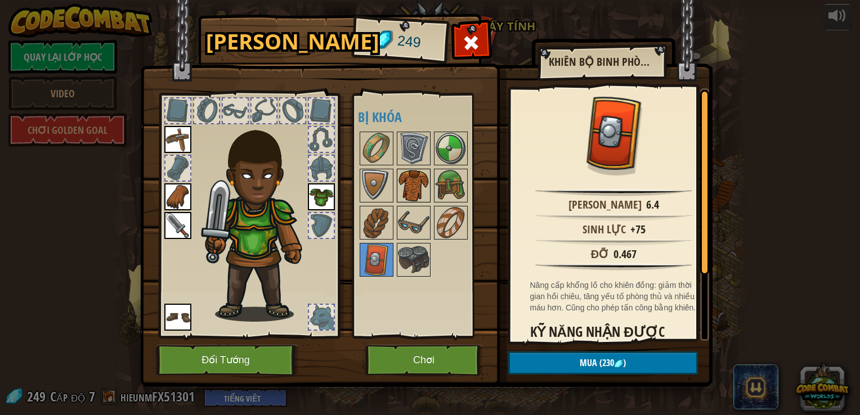
click at [417, 177] on img at bounding box center [414, 186] width 32 height 32
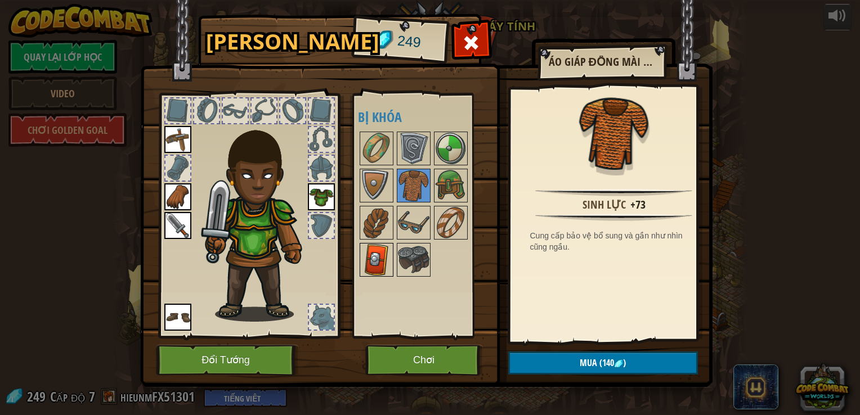
click at [370, 255] on img at bounding box center [377, 260] width 32 height 32
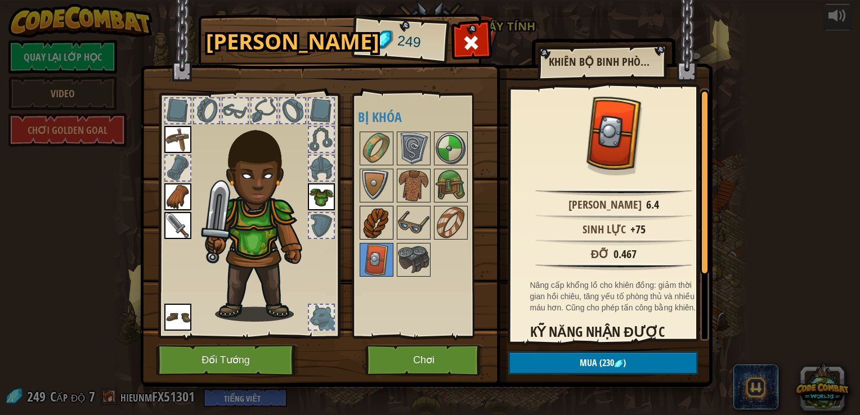
click at [375, 217] on img at bounding box center [377, 223] width 32 height 32
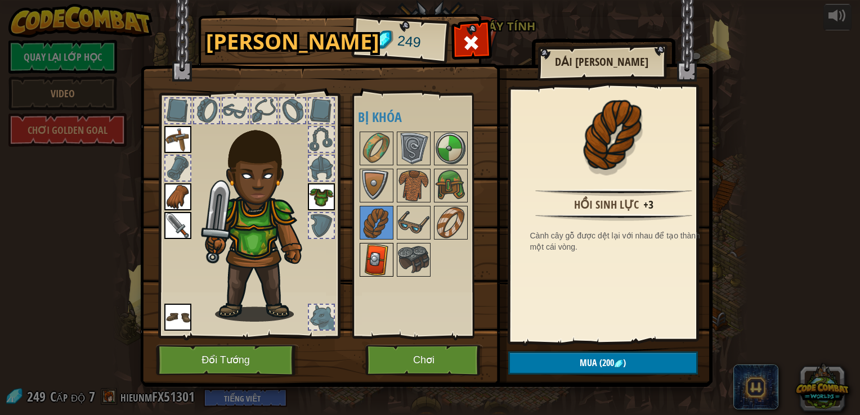
click at [371, 253] on img at bounding box center [377, 260] width 32 height 32
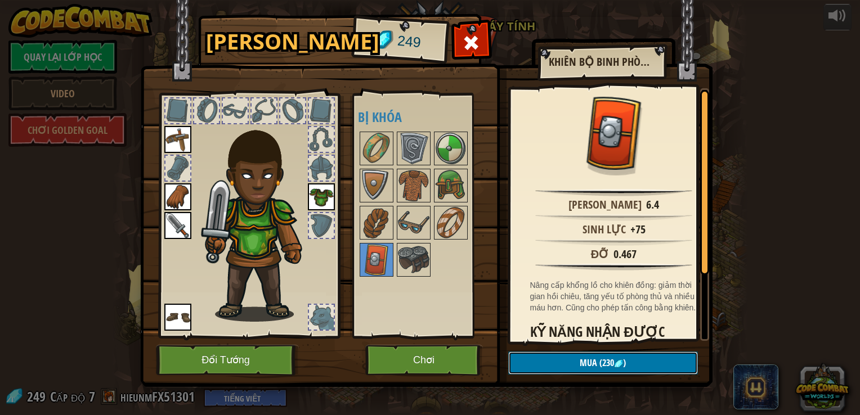
click at [557, 366] on button "Mua (230 )" at bounding box center [603, 363] width 190 height 23
click at [557, 365] on button "Xác nhận" at bounding box center [603, 363] width 190 height 23
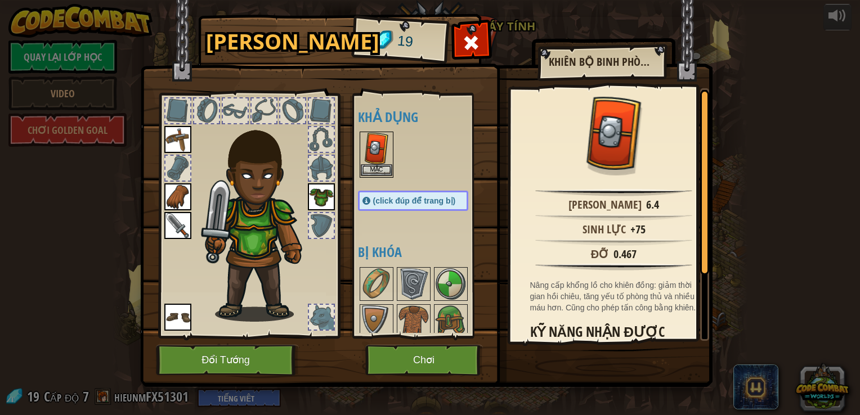
click at [373, 151] on img at bounding box center [377, 149] width 32 height 32
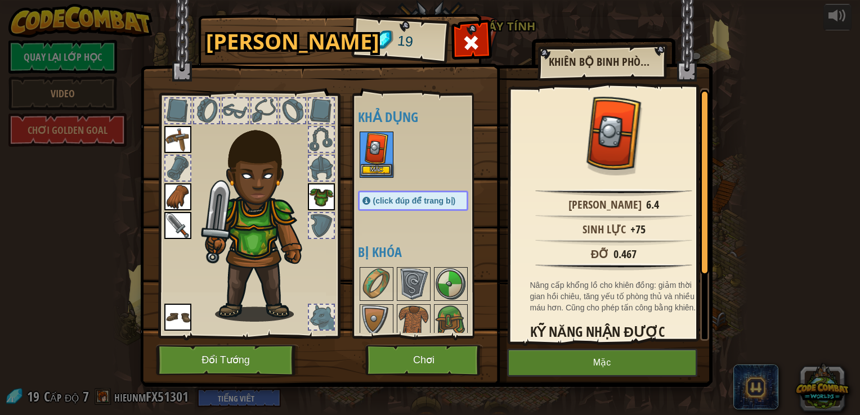
click at [376, 162] on img at bounding box center [377, 149] width 32 height 32
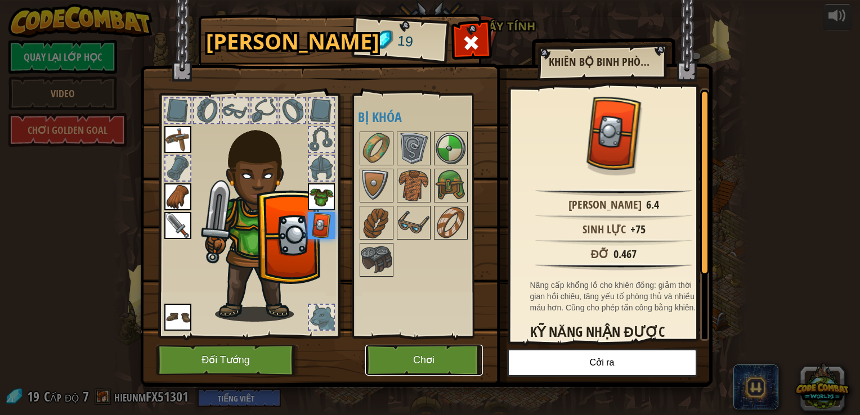
click at [448, 350] on button "Chơi" at bounding box center [424, 360] width 118 height 31
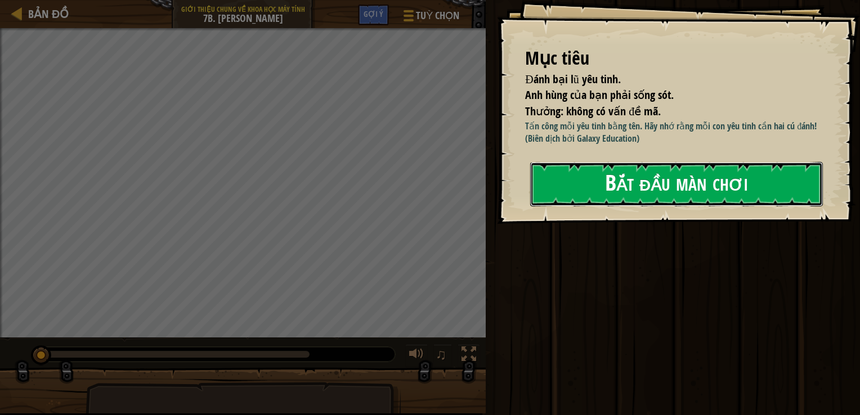
click at [673, 192] on button "Bắt đầu màn chơi" at bounding box center [676, 184] width 293 height 44
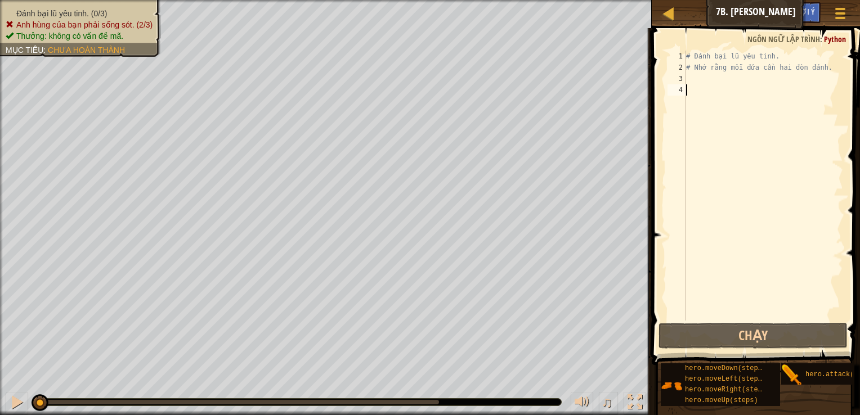
click at [693, 75] on div "# Đánh bại lũ yêu tinh. # Nhớ rằng mỗi đứa cần hai đòn đánh." at bounding box center [763, 197] width 159 height 293
type textarea "h"
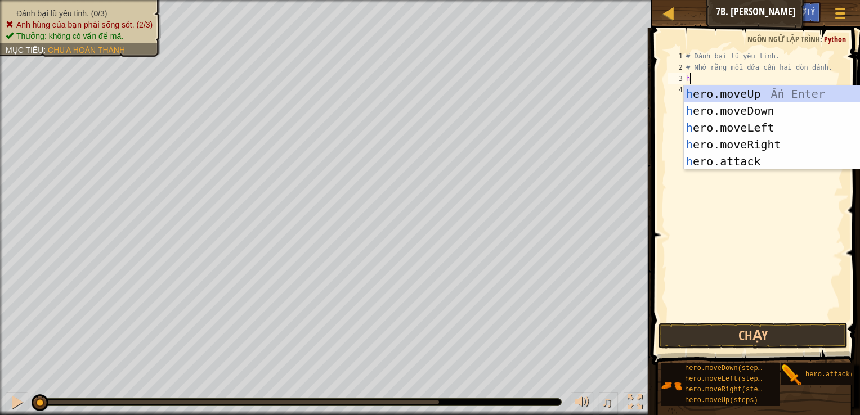
scroll to position [5, 0]
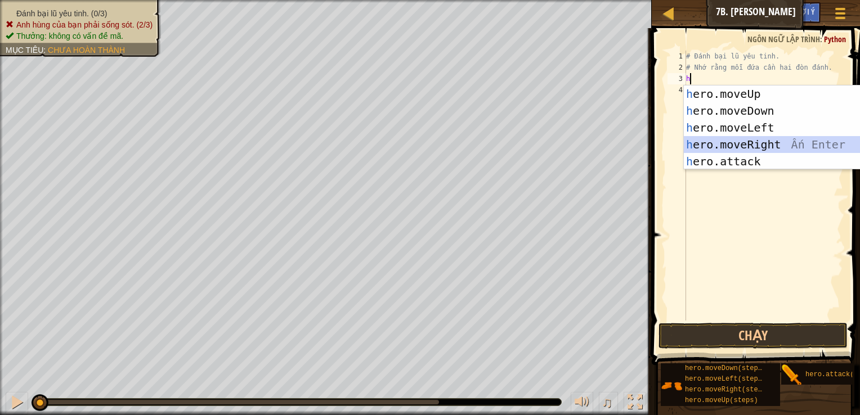
click at [739, 147] on div "h ero.moveUp Ấn Enter h ero.moveDown Ấn Enter h ero.moveLeft Ấn Enter h ero.mov…" at bounding box center [790, 145] width 213 height 118
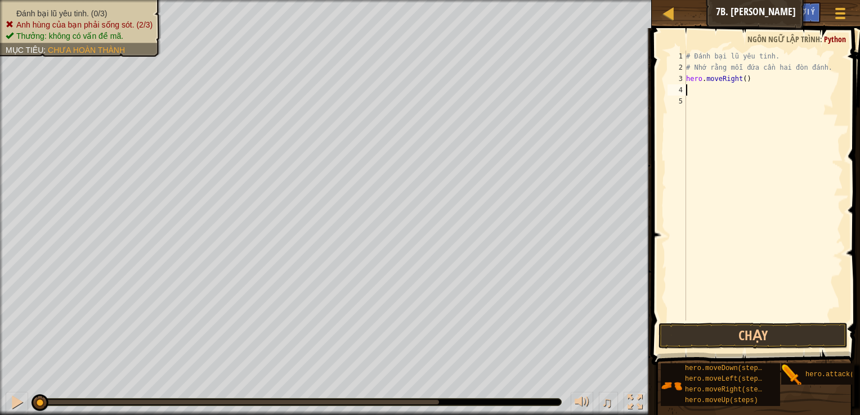
click at [762, 78] on div "# Đánh bại lũ yêu tinh. # Nhớ rằng mỗi đứa cần hai đòn đánh. hero . moveRight (…" at bounding box center [763, 197] width 159 height 293
type textarea "hero.moveRight()"
click at [707, 97] on div "# Đánh bại lũ yêu tinh. # Nhớ rằng mỗi đứa cần hai đòn đánh. hero . moveRight (…" at bounding box center [763, 197] width 159 height 293
click at [700, 89] on div "# Đánh bại lũ yêu tinh. # Nhớ rằng mỗi đứa cần hai đòn đánh. hero . moveRight (…" at bounding box center [763, 197] width 159 height 293
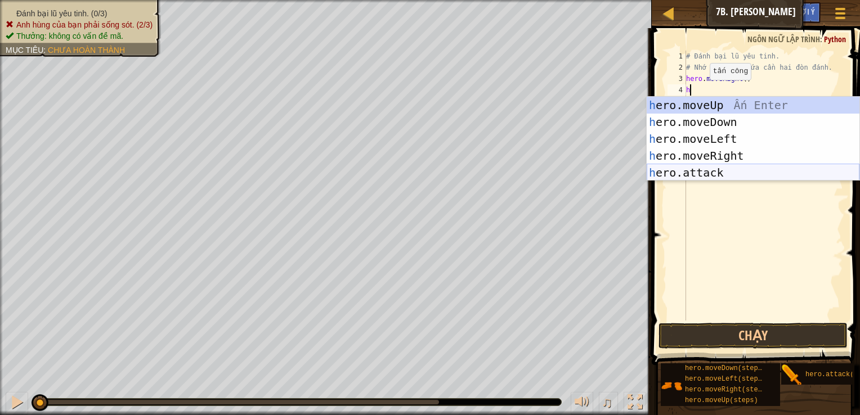
click at [698, 174] on div "h ero.moveUp Ấn Enter h ero.moveDown Ấn Enter h ero.moveLeft Ấn Enter h ero.mov…" at bounding box center [753, 156] width 213 height 118
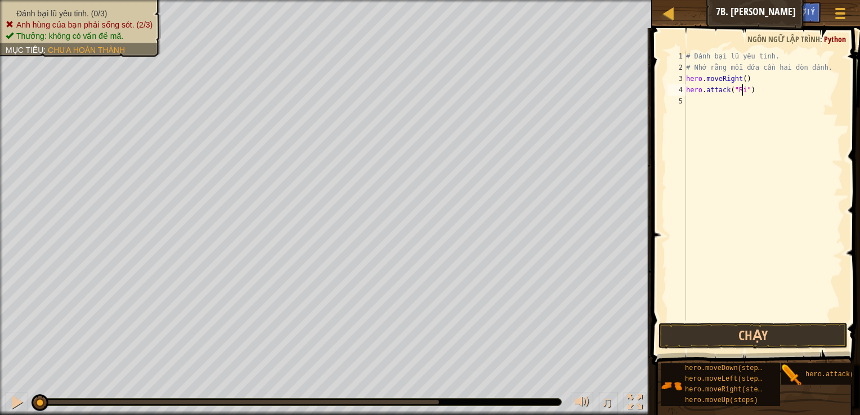
type textarea "hero.attack("Rig")"
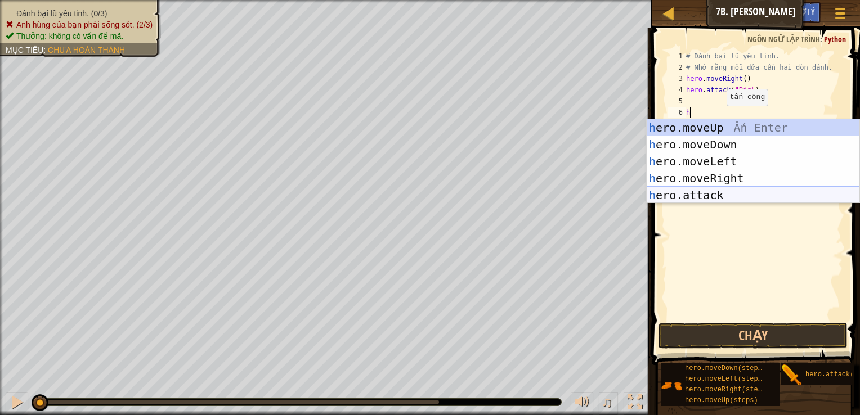
click at [699, 193] on div "h ero.moveUp Ấn Enter h ero.moveDown Ấn Enter h ero.moveLeft Ấn Enter h ero.mov…" at bounding box center [753, 178] width 213 height 118
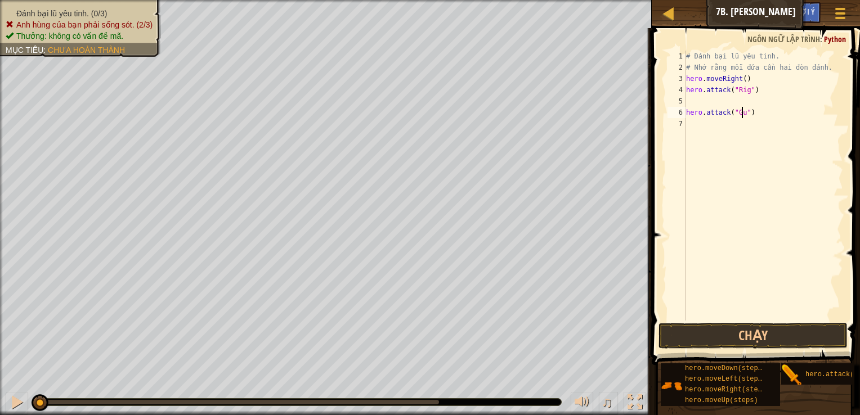
scroll to position [5, 5]
type textarea "hero.attack("Gurt")"
click at [695, 135] on div "# Đánh bại lũ yêu tinh. # Nhớ rằng mỗi đứa cần hai đòn đánh. hero . moveRight (…" at bounding box center [763, 197] width 159 height 293
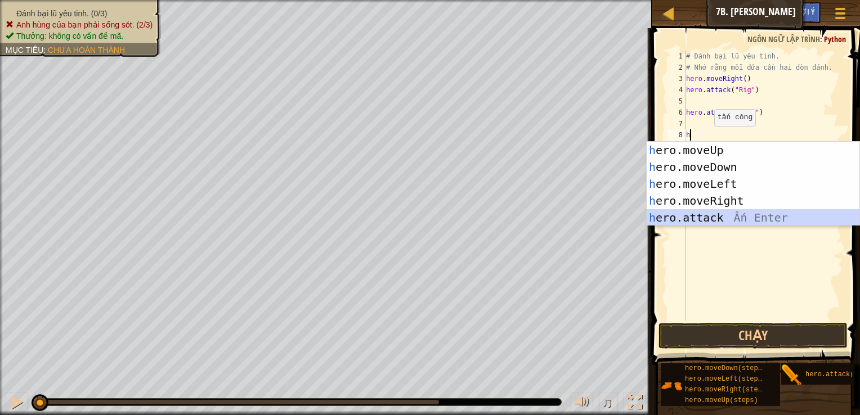
click at [686, 212] on div "h ero.moveUp Ấn Enter h ero.moveDown Ấn Enter h ero.moveLeft Ấn Enter h ero.mov…" at bounding box center [753, 201] width 213 height 118
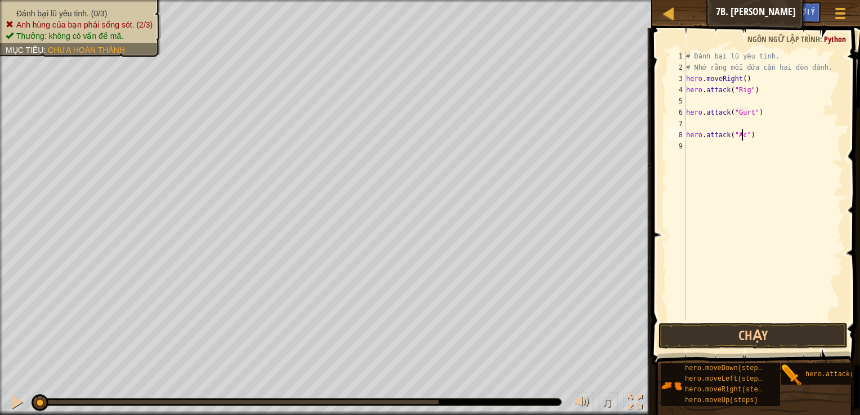
scroll to position [5, 5]
drag, startPoint x: 685, startPoint y: 89, endPoint x: 749, endPoint y: 95, distance: 63.8
click at [749, 95] on div "hero.attack("Ack") 1 2 3 4 5 6 7 8 9 # Đánh bại lũ yêu tinh. # Nhớ rằng mỗi đứa…" at bounding box center [754, 186] width 178 height 270
type textarea "hero.attack("Rig")"
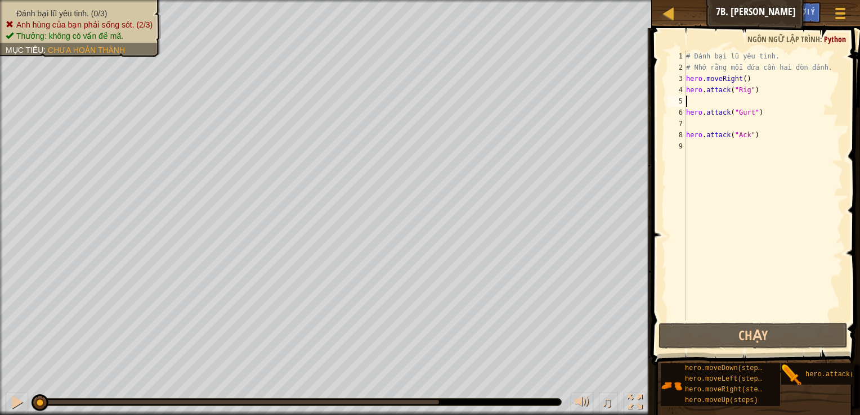
scroll to position [5, 0]
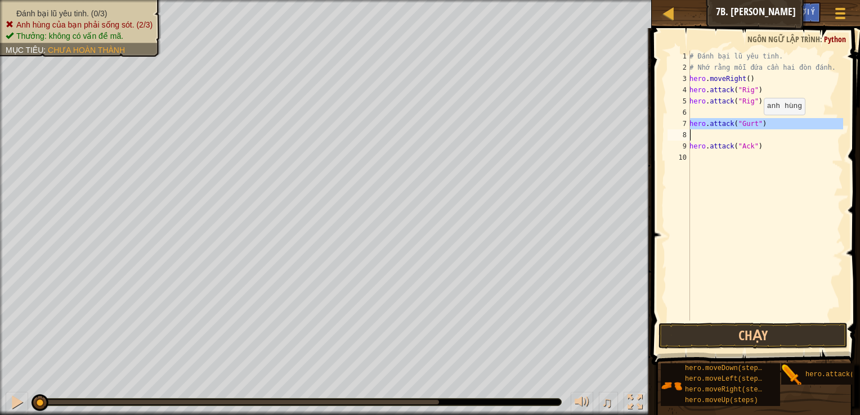
drag, startPoint x: 689, startPoint y: 123, endPoint x: 757, endPoint y: 126, distance: 68.7
click at [757, 126] on div "1 2 3 4 5 6 7 8 9 10 # Đánh bại lũ yêu tinh. # Nhớ rằng mỗi đứa cần hai đòn đán…" at bounding box center [754, 186] width 178 height 270
type textarea "hero.attack("Gurt")"
drag, startPoint x: 707, startPoint y: 119, endPoint x: 704, endPoint y: 112, distance: 7.1
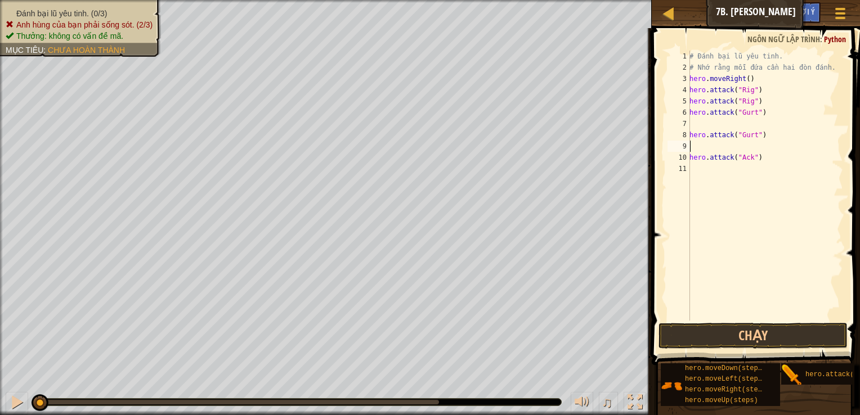
drag, startPoint x: 693, startPoint y: 145, endPoint x: 790, endPoint y: 113, distance: 102.0
click at [791, 113] on div "# Đánh bại lũ yêu tinh. # Nhớ rằng mỗi đứa cần hai đòn đánh. hero . moveRight (…" at bounding box center [765, 197] width 156 height 293
click at [689, 159] on div "# Đánh bại lũ yêu tinh. # Nhớ rằng mỗi đứa cần hai đòn đánh. hero . moveRight (…" at bounding box center [765, 197] width 156 height 293
type textarea "hero.attack("Ack")"
drag, startPoint x: 689, startPoint y: 159, endPoint x: 755, endPoint y: 158, distance: 65.3
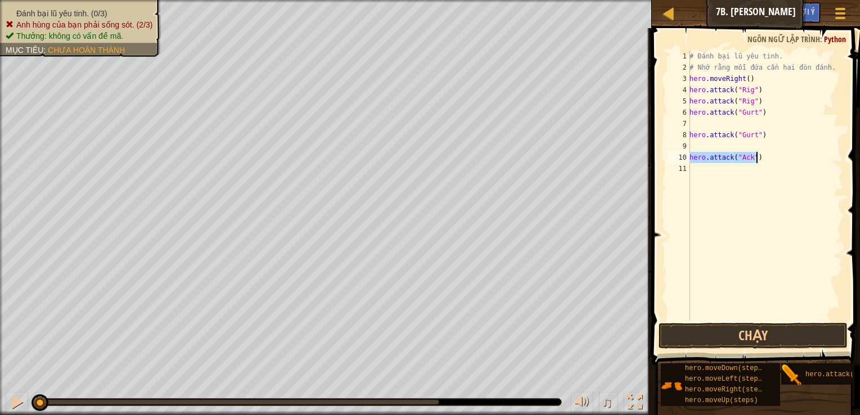
click at [755, 158] on div "# Đánh bại lũ yêu tinh. # Nhớ rằng mỗi đứa cần hai đòn đánh. hero . moveRight (…" at bounding box center [765, 197] width 156 height 293
drag, startPoint x: 698, startPoint y: 152, endPoint x: 695, endPoint y: 143, distance: 9.4
type textarea "hero.attack("Ack")"
click at [720, 333] on button "Chạy" at bounding box center [752, 336] width 189 height 26
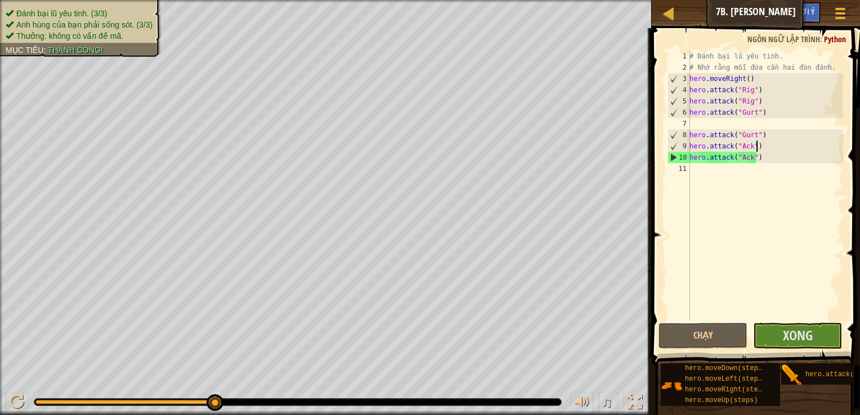
click at [695, 168] on div "# Đánh bại lũ yêu tinh. # Nhớ rằng mỗi đứa cần hai đòn đánh. hero . moveRight (…" at bounding box center [765, 197] width 156 height 293
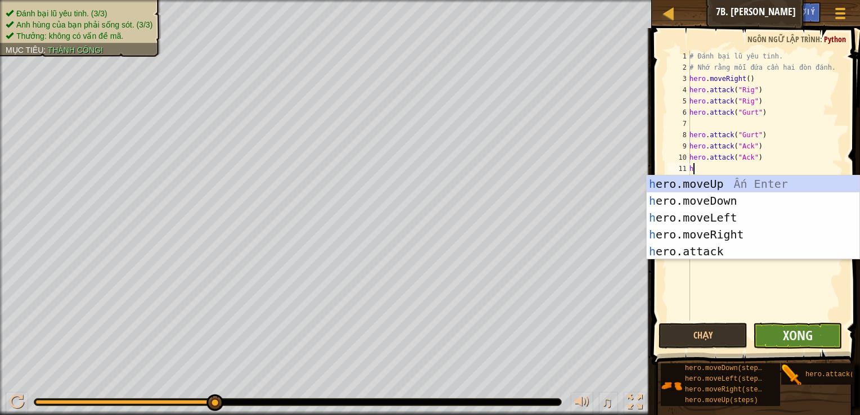
type textarea "h"
click at [802, 345] on button "Xong" at bounding box center [797, 336] width 89 height 26
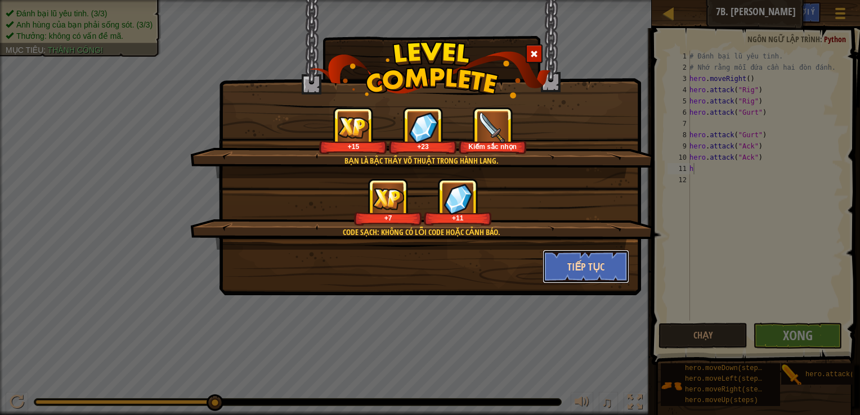
click at [599, 267] on button "Tiếp tục" at bounding box center [585, 267] width 87 height 34
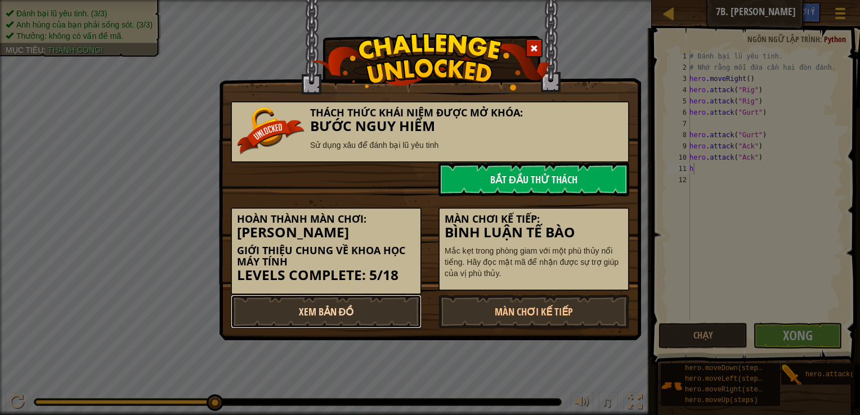
click at [347, 310] on link "Xem Bản Đồ" at bounding box center [326, 312] width 191 height 34
select select "vi"
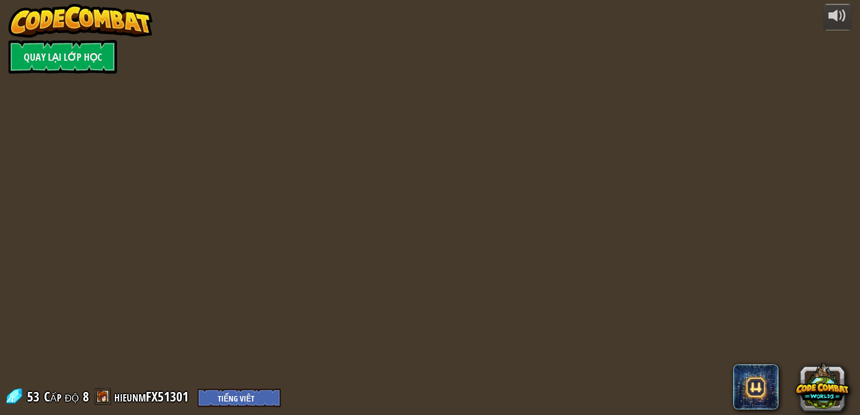
select select "vi"
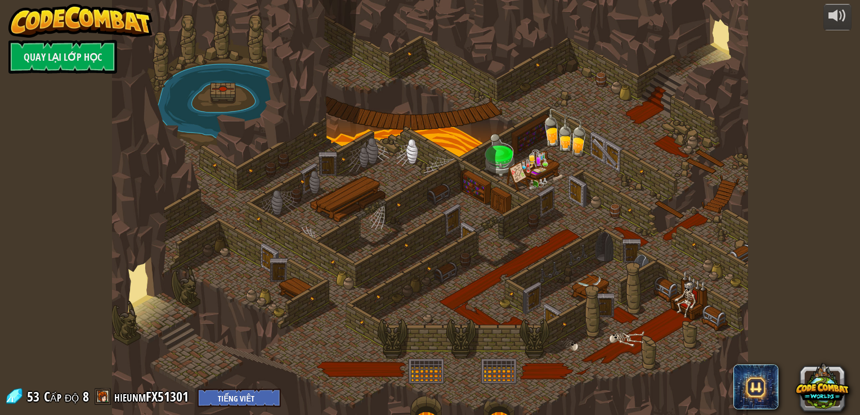
select select "vi"
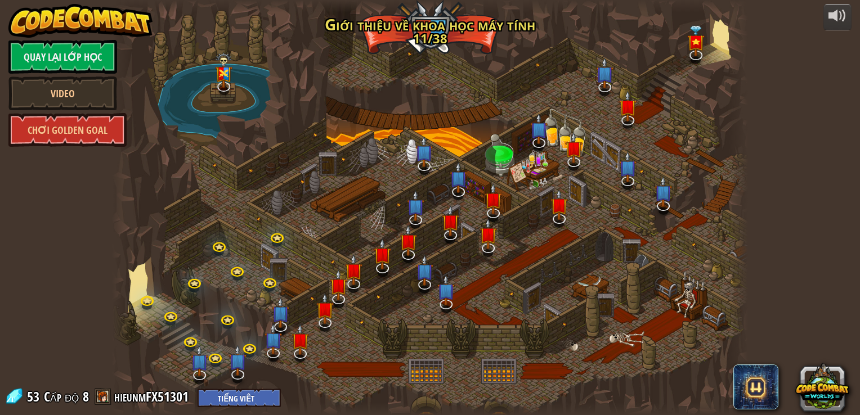
select select "vi"
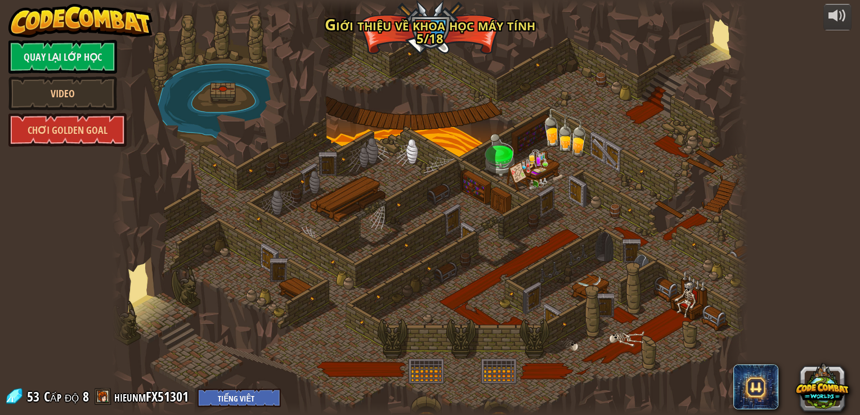
select select "vi"
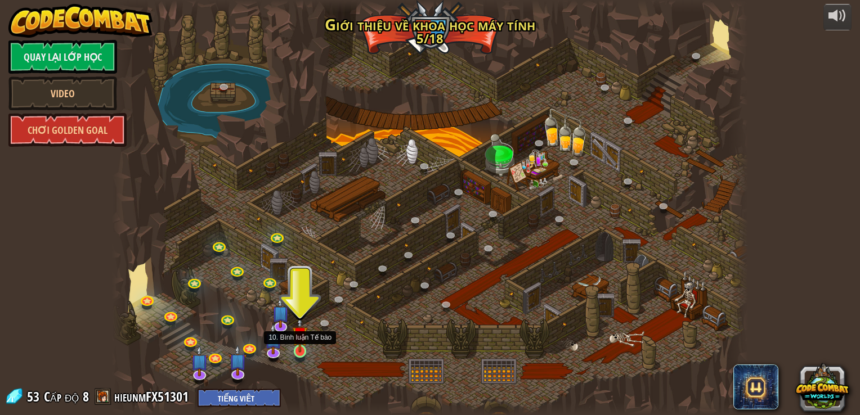
click at [302, 349] on img at bounding box center [300, 334] width 16 height 37
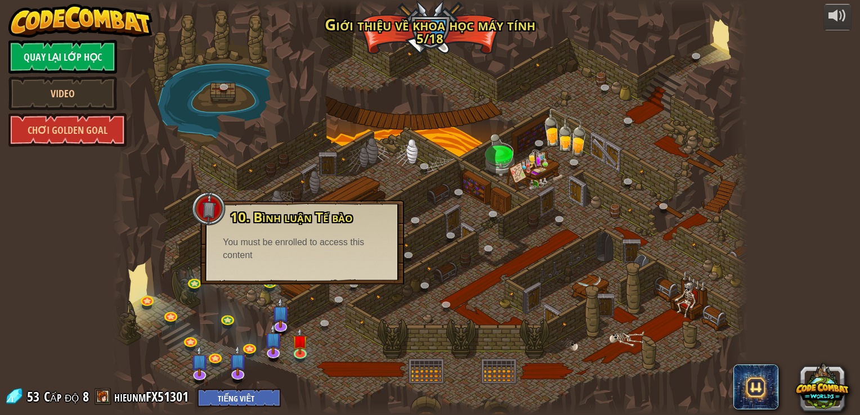
click at [300, 284] on div "10. Bình luận Tế bào Mắc kẹt trong phòng giam với một phù thủy nổi tiếng. Hãy đ…" at bounding box center [302, 242] width 204 height 84
click at [291, 274] on div "10. Bình luận Tế bào Mắc kẹt trong phòng giam với một phù thủy nổi tiếng. Hãy đ…" at bounding box center [302, 242] width 204 height 84
click at [289, 288] on div at bounding box center [429, 207] width 635 height 415
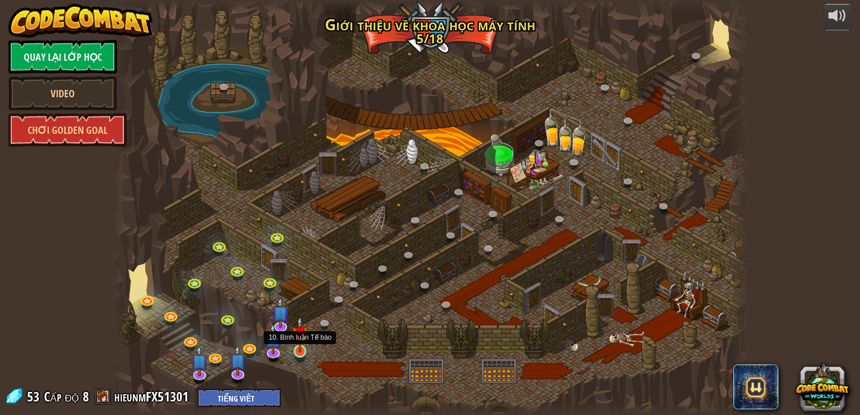
click at [299, 353] on div at bounding box center [300, 351] width 13 height 13
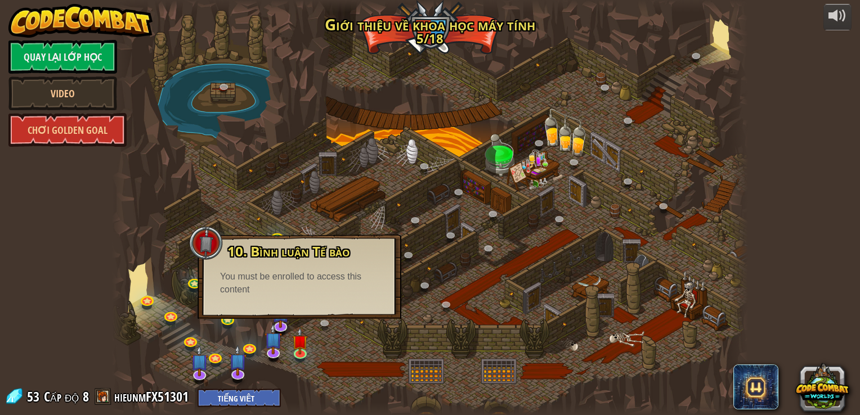
click at [482, 273] on div at bounding box center [429, 207] width 635 height 415
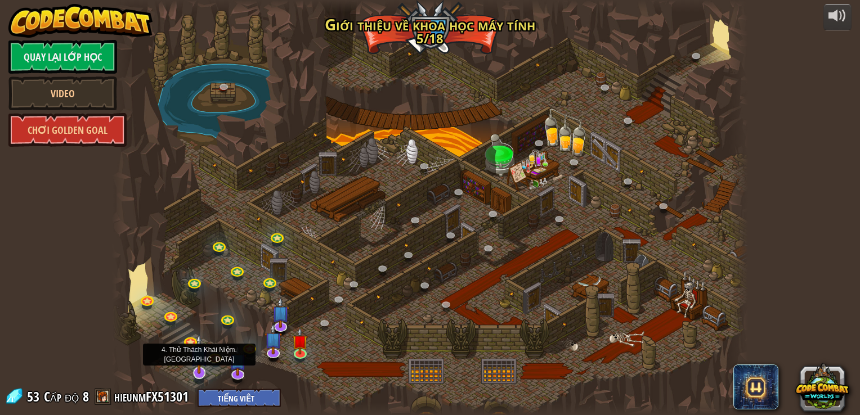
click at [201, 369] on img at bounding box center [199, 354] width 18 height 41
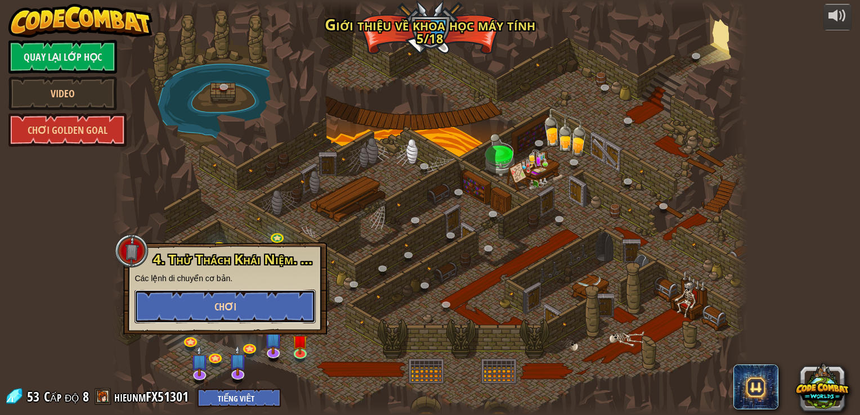
click at [228, 294] on button "Chơi" at bounding box center [224, 307] width 181 height 34
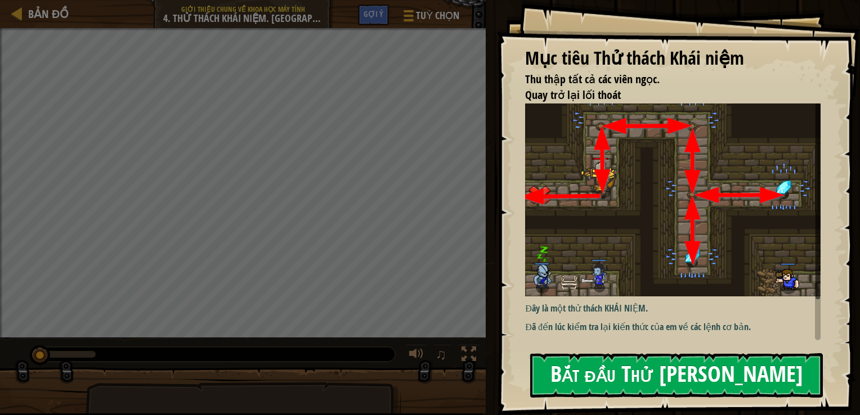
click at [701, 369] on button "Bắt đầu Thử [PERSON_NAME]" at bounding box center [676, 375] width 293 height 44
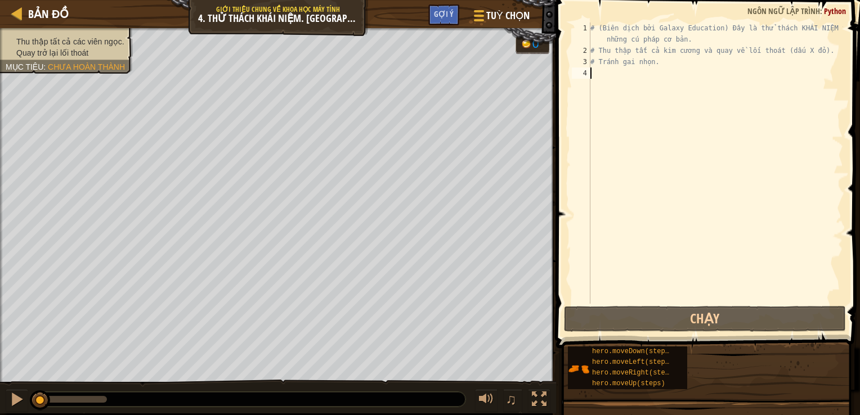
type textarea "h"
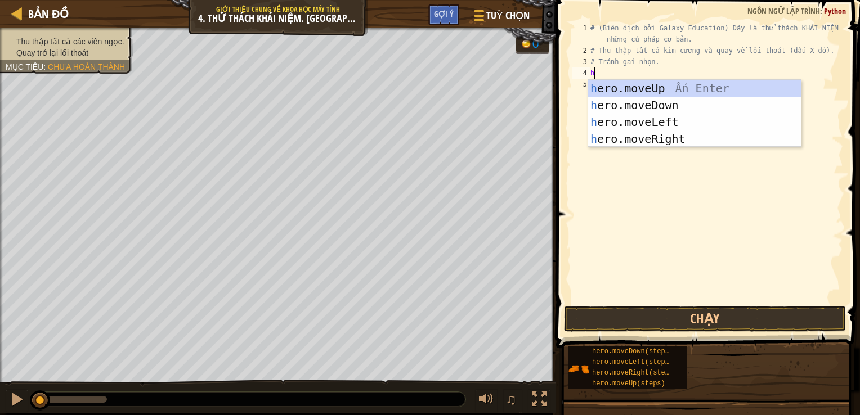
scroll to position [5, 0]
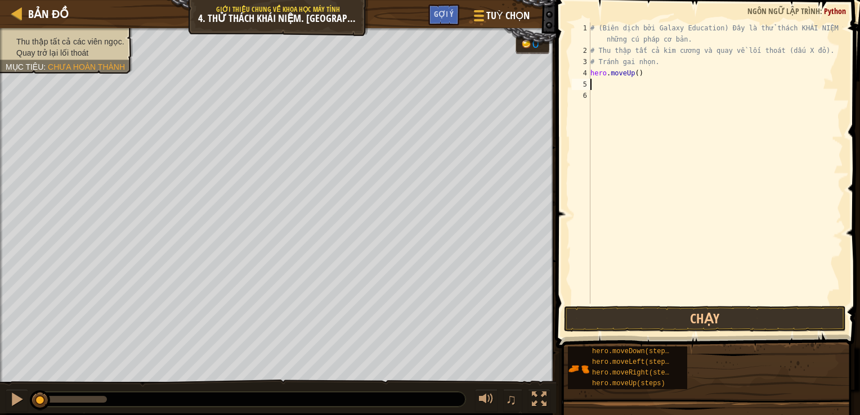
type textarea "h"
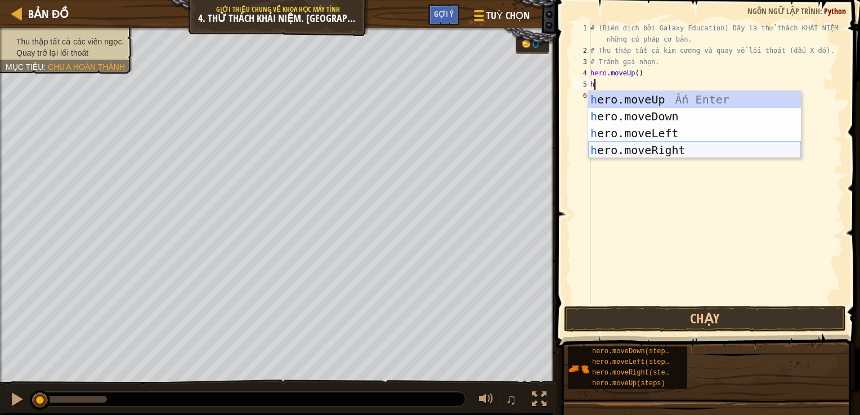
click at [608, 154] on div "h ero.moveUp Ấn Enter h ero.moveDown Ấn Enter h ero.moveLeft Ấn Enter h ero.mov…" at bounding box center [694, 141] width 213 height 101
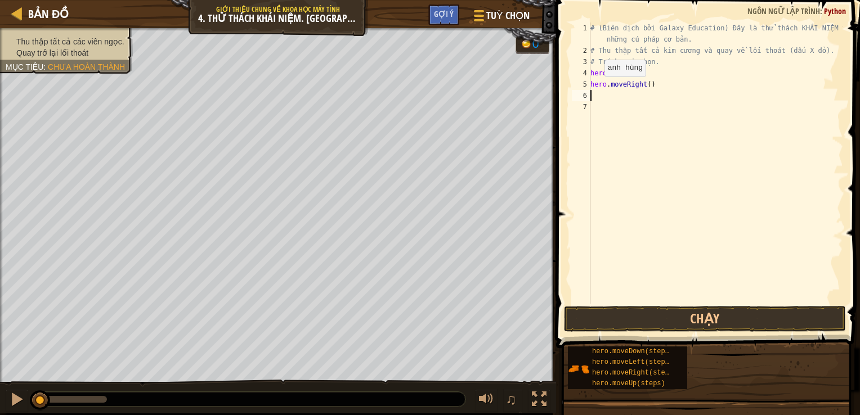
type textarea "h"
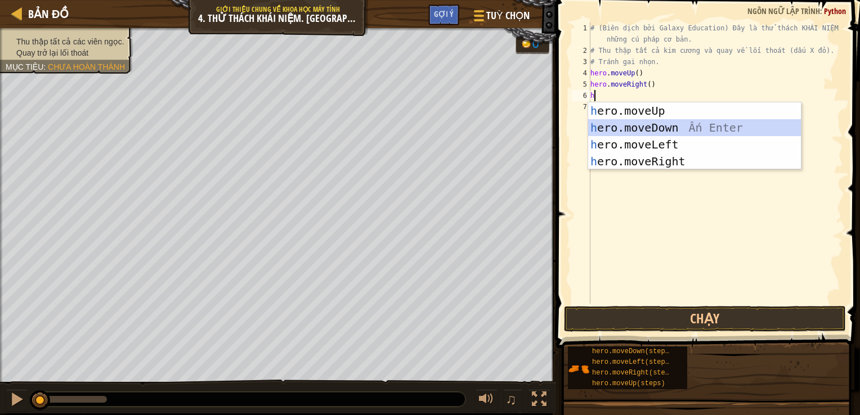
click at [624, 127] on div "h ero.moveUp Ấn Enter h ero.moveDown Ấn Enter h ero.moveLeft Ấn Enter h ero.mov…" at bounding box center [694, 152] width 213 height 101
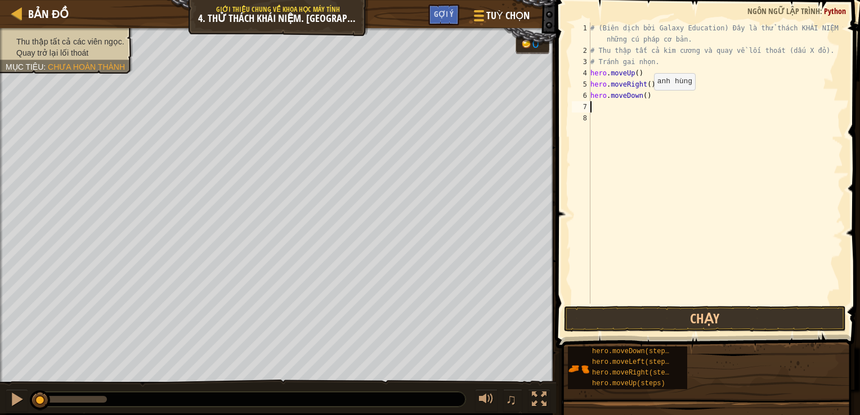
click at [644, 101] on div "# (Biên dịch bởi Galaxy Education) Đây là thử thách KHÁI NIỆM về những cú pháp …" at bounding box center [715, 180] width 255 height 315
type textarea "hero.moveDown(2)"
click at [598, 109] on div "# (Biên dịch bởi Galaxy Education) Đây là thử thách KHÁI NIỆM về những cú pháp …" at bounding box center [715, 180] width 255 height 315
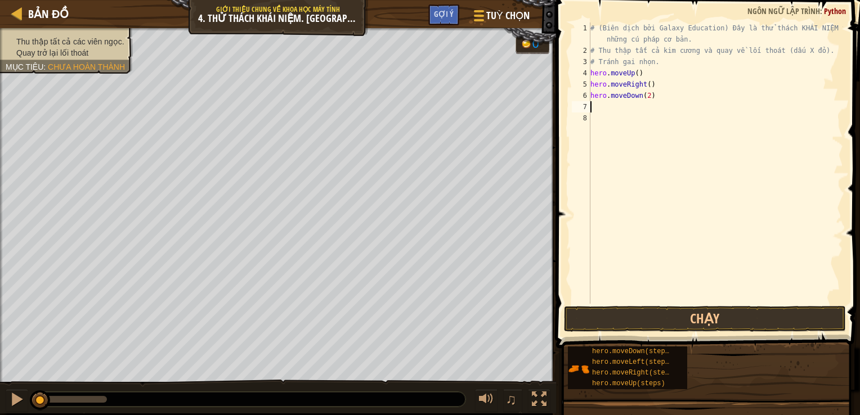
type textarea "h"
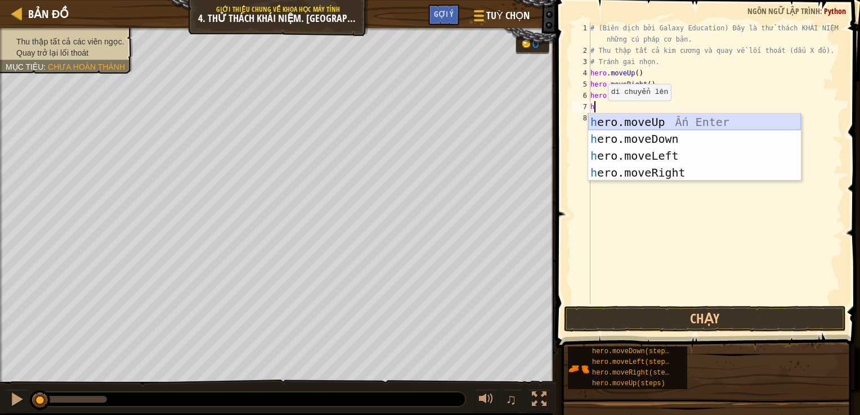
click at [613, 122] on div "h ero.moveUp Ấn Enter h ero.moveDown Ấn Enter h ero.moveLeft Ấn Enter h ero.mov…" at bounding box center [694, 164] width 213 height 101
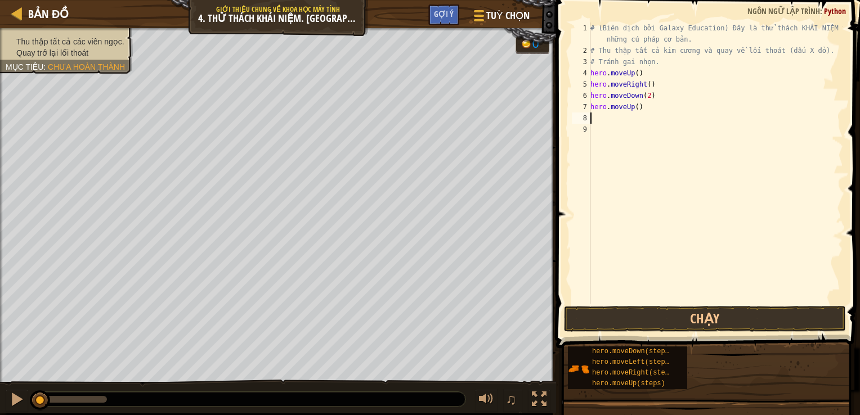
type textarea "h"
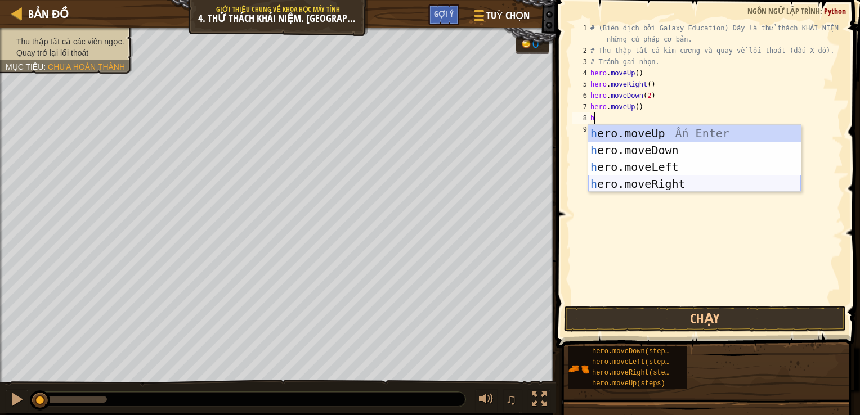
click at [597, 177] on div "h ero.moveUp Ấn Enter h ero.moveDown Ấn Enter h ero.moveLeft Ấn Enter h ero.mov…" at bounding box center [694, 175] width 213 height 101
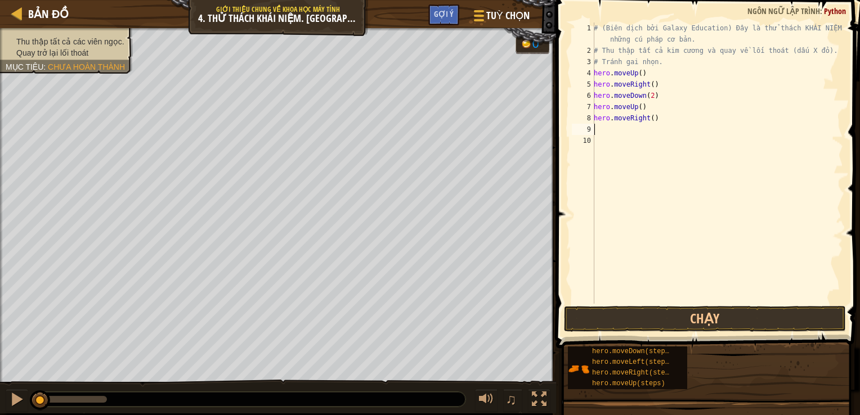
type textarea "h"
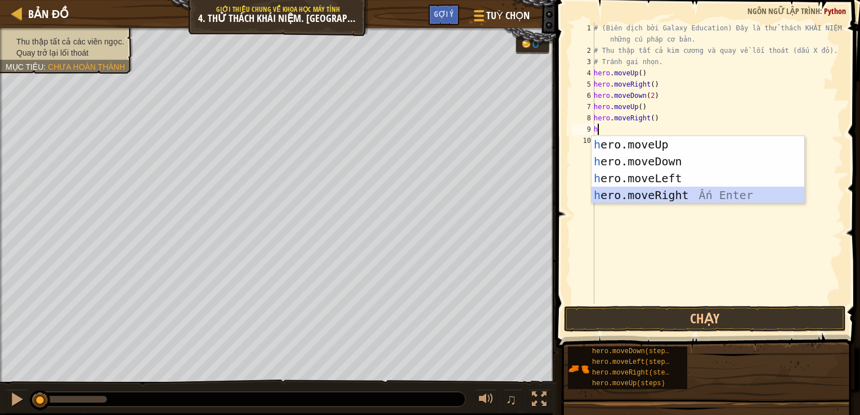
click at [603, 190] on div "h ero.moveUp Ấn Enter h ero.moveDown Ấn Enter h ero.moveLeft Ấn Enter h ero.mov…" at bounding box center [697, 186] width 213 height 101
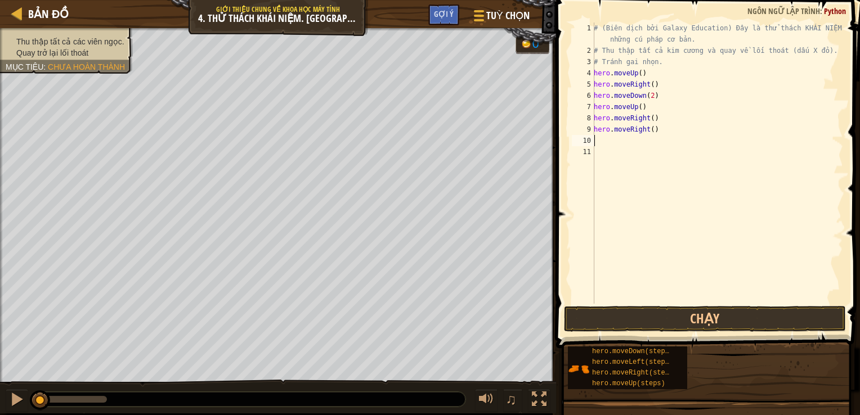
click at [656, 127] on div "# (Biên dịch bởi Galaxy Education) Đây là thử thách KHÁI NIỆM về những cú pháp …" at bounding box center [717, 180] width 252 height 315
type textarea "h"
click at [631, 129] on div "# (Biên dịch bởi Galaxy Education) Đây là thử thách KHÁI NIỆM về những cú pháp …" at bounding box center [717, 180] width 252 height 315
click at [615, 133] on div "# (Biên dịch bởi Galaxy Education) Đây là thử thách KHÁI NIỆM về những cú pháp …" at bounding box center [717, 180] width 252 height 315
click at [596, 132] on div "# (Biên dịch bởi Galaxy Education) Đây là thử thách KHÁI NIỆM về những cú pháp …" at bounding box center [717, 180] width 252 height 315
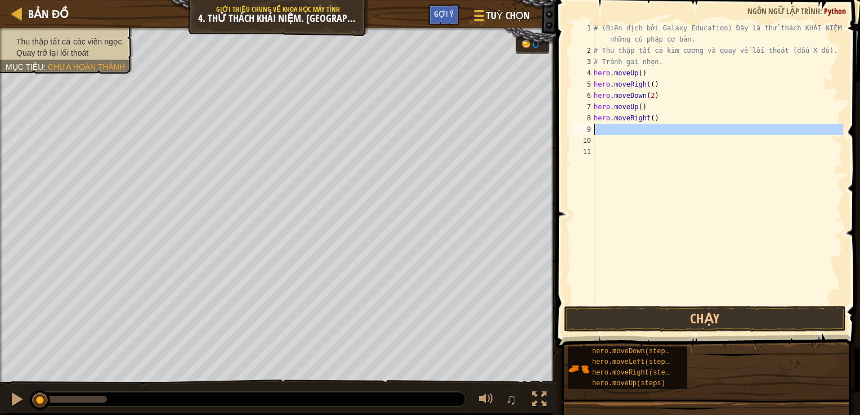
click at [592, 124] on div "9" at bounding box center [583, 129] width 23 height 11
type textarea "h"
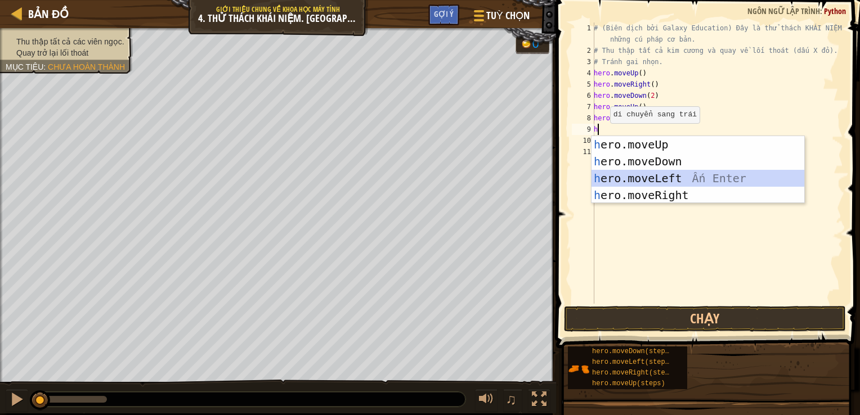
click at [614, 172] on div "h ero.moveUp Ấn Enter h ero.moveDown Ấn Enter h ero.moveLeft Ấn Enter h ero.mov…" at bounding box center [697, 186] width 213 height 101
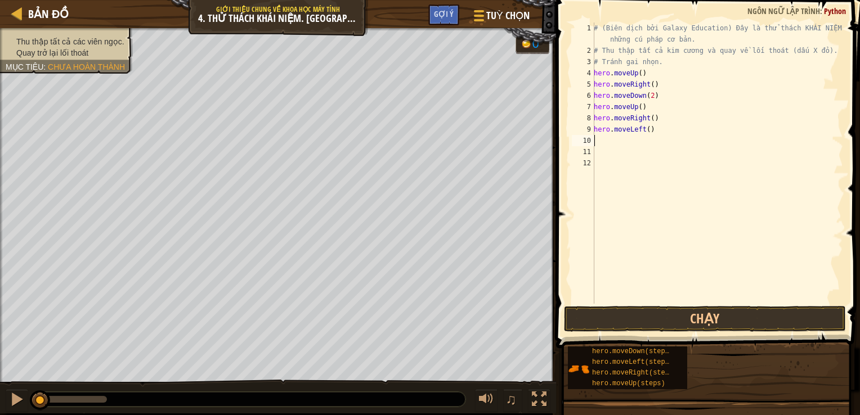
click at [610, 147] on div "# (Biên dịch bởi Galaxy Education) Đây là thử thách KHÁI NIỆM về những cú pháp …" at bounding box center [717, 180] width 252 height 315
click at [607, 136] on div "# (Biên dịch bởi Galaxy Education) Đây là thử thách KHÁI NIỆM về những cú pháp …" at bounding box center [717, 180] width 252 height 315
type textarea "h"
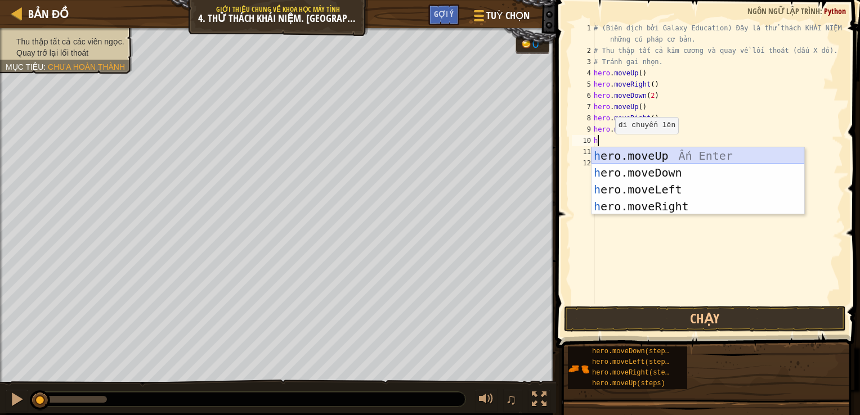
click at [624, 158] on div "h ero.moveUp Ấn Enter h ero.moveDown Ấn Enter h ero.moveLeft Ấn Enter h ero.mov…" at bounding box center [697, 197] width 213 height 101
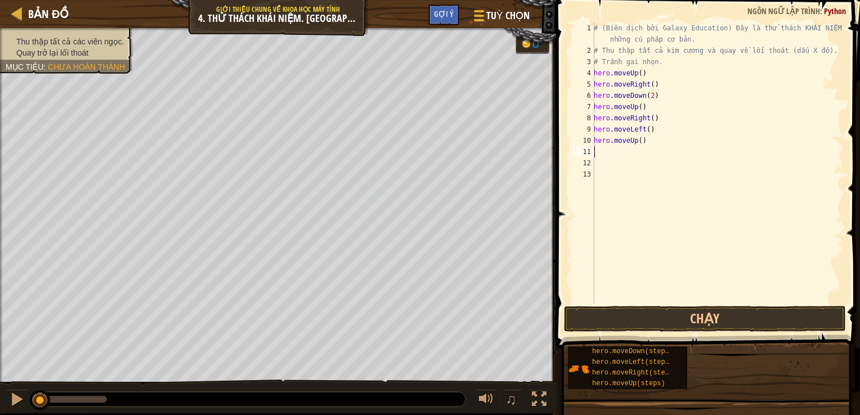
type textarea "h"
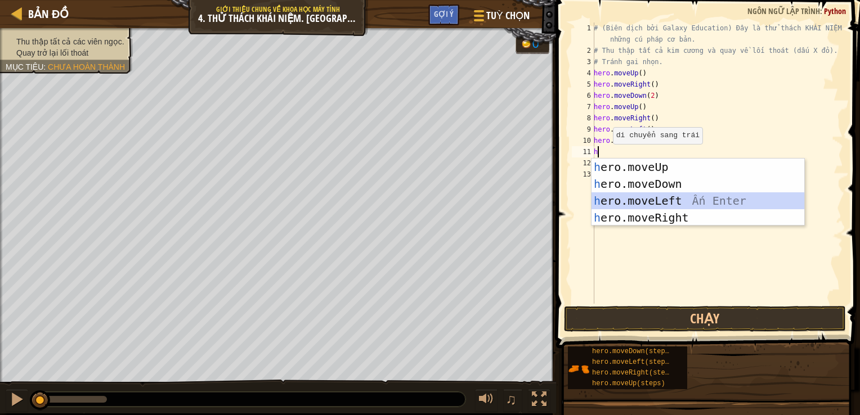
click at [630, 199] on div "h ero.moveUp Ấn Enter h ero.moveDown Ấn Enter h ero.moveLeft Ấn Enter h ero.mov…" at bounding box center [697, 209] width 213 height 101
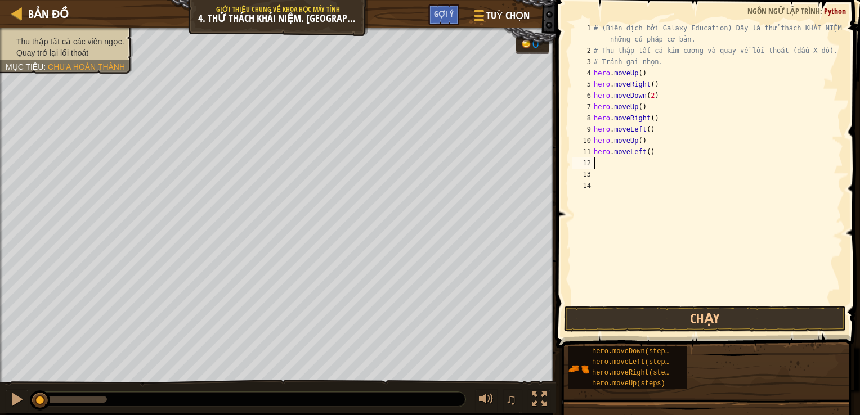
type textarea "h"
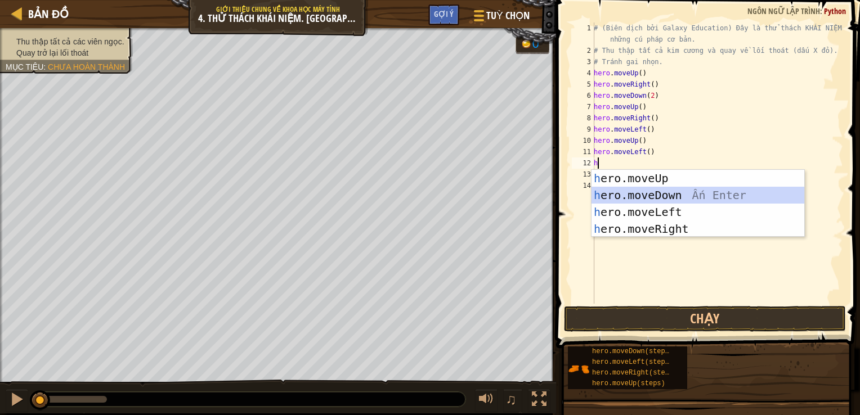
click at [604, 192] on div "h ero.moveUp Ấn Enter h ero.moveDown Ấn Enter h ero.moveLeft Ấn Enter h ero.mov…" at bounding box center [697, 220] width 213 height 101
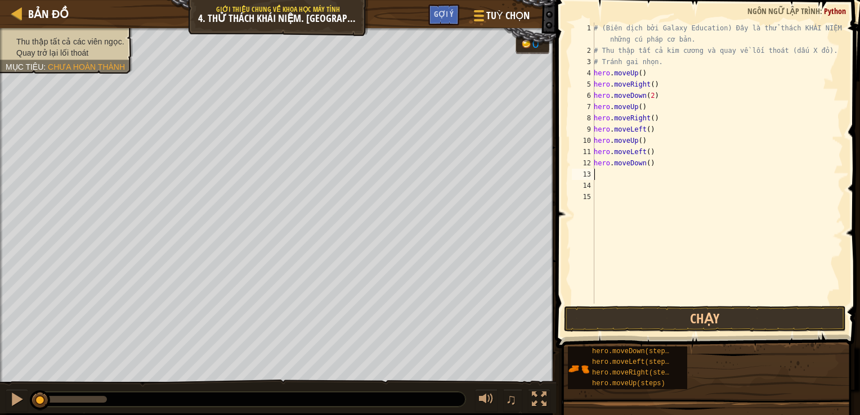
type textarea "h"
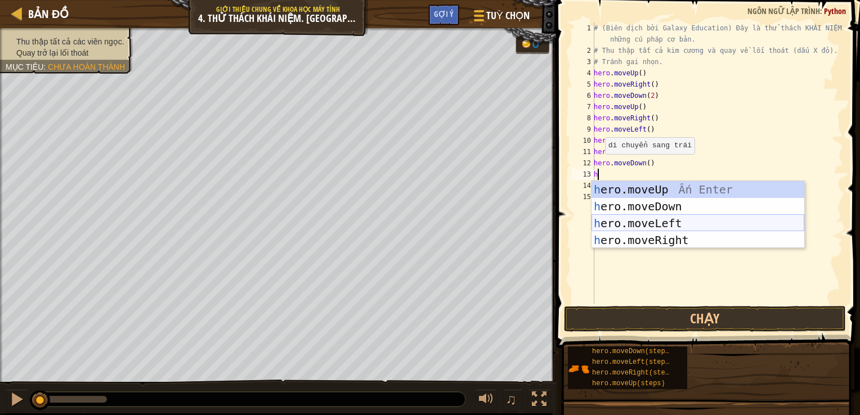
click at [622, 218] on div "h ero.moveUp Ấn Enter h ero.moveDown Ấn Enter h ero.moveLeft Ấn Enter h ero.mov…" at bounding box center [697, 231] width 213 height 101
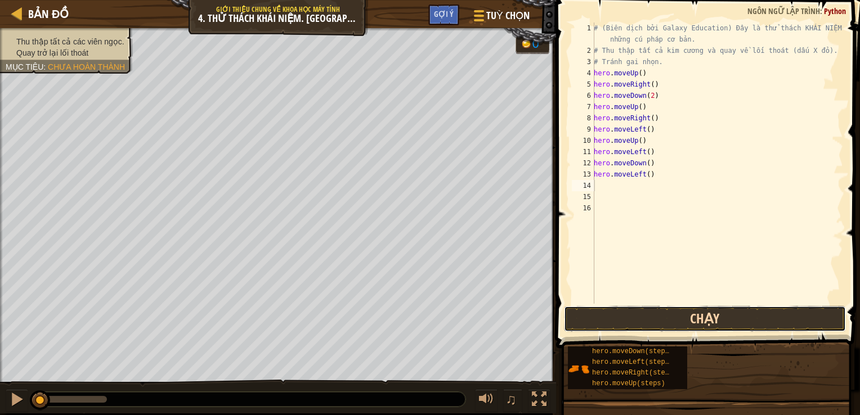
click at [603, 323] on button "Chạy" at bounding box center [705, 319] width 282 height 26
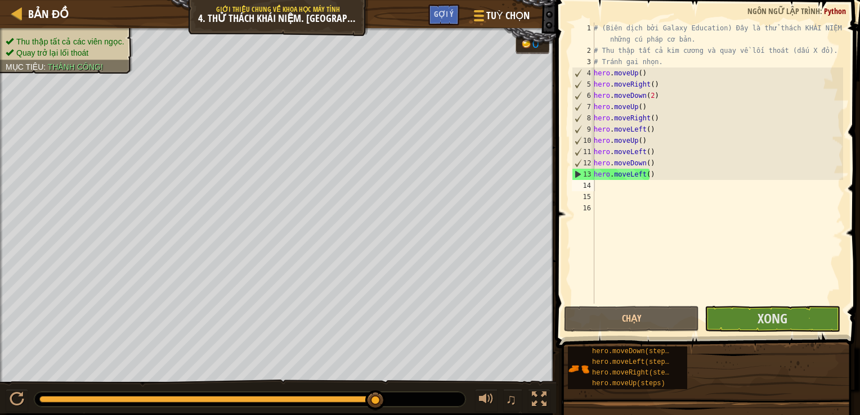
click at [782, 332] on span at bounding box center [709, 158] width 313 height 382
click at [777, 320] on span "Xong" at bounding box center [772, 318] width 30 height 18
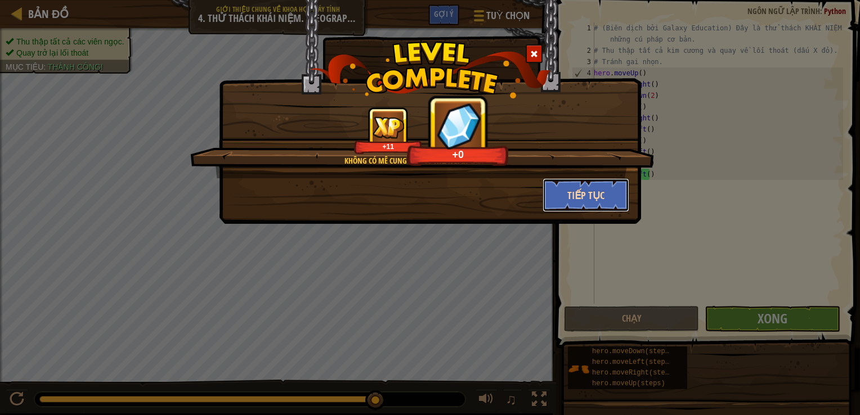
click at [577, 181] on button "Tiếp tục" at bounding box center [585, 195] width 87 height 34
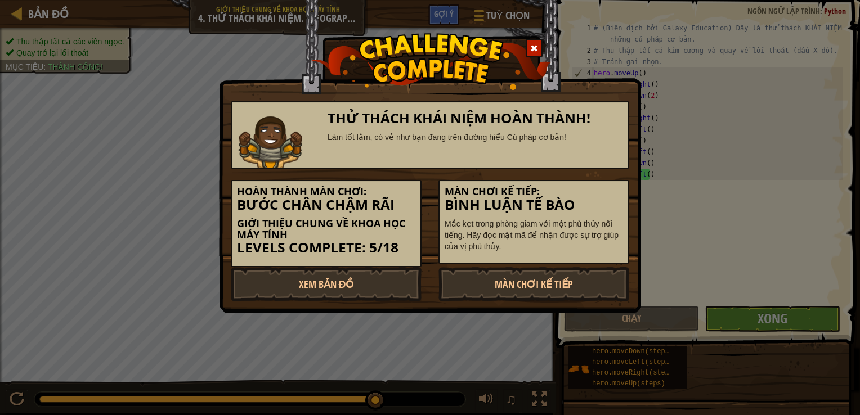
click at [584, 189] on h5 "Màn chơi kế tiếp:" at bounding box center [534, 191] width 178 height 11
click at [320, 291] on link "Xem Bản Đồ" at bounding box center [326, 284] width 191 height 34
select select "vi"
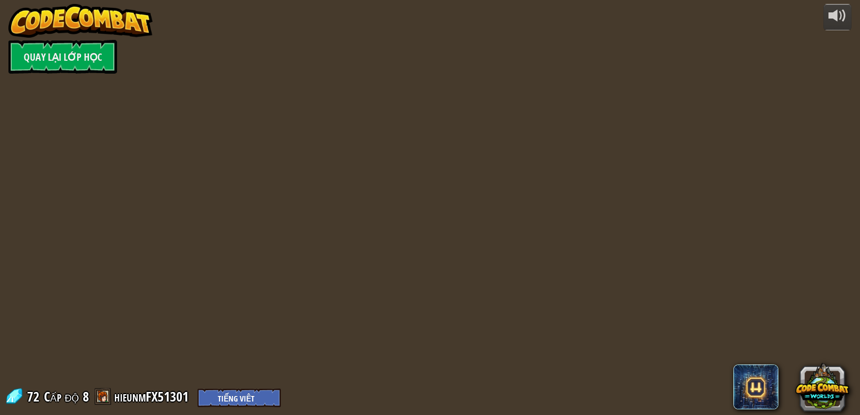
select select "vi"
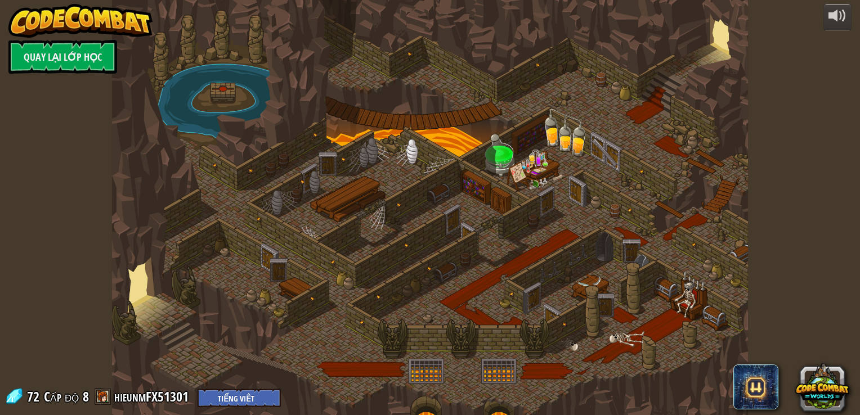
select select "vi"
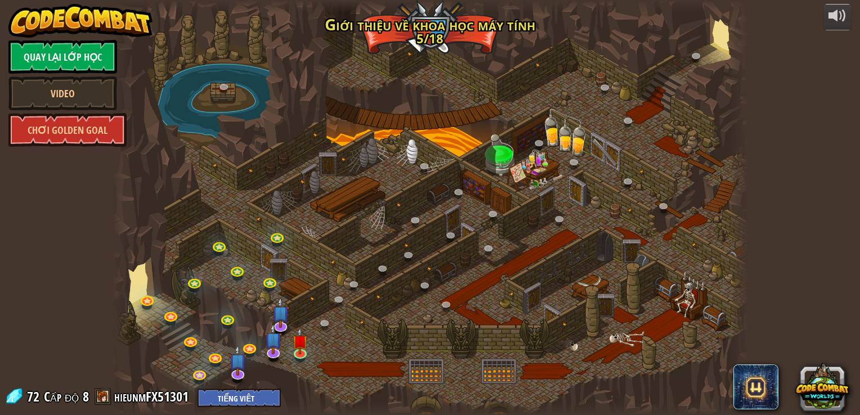
select select "vi"
click at [295, 349] on img at bounding box center [300, 334] width 16 height 37
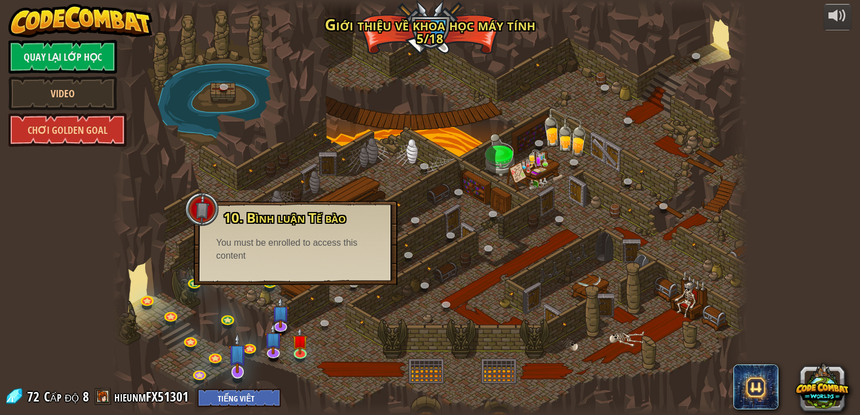
drag, startPoint x: 250, startPoint y: 366, endPoint x: 237, endPoint y: 366, distance: 13.0
click at [237, 366] on div "25. Cổng Kithgard (Bị khóa) Thoát khỏi ngục Kithgard, và đừng để những người bả…" at bounding box center [429, 207] width 635 height 415
click at [237, 366] on img at bounding box center [237, 353] width 18 height 41
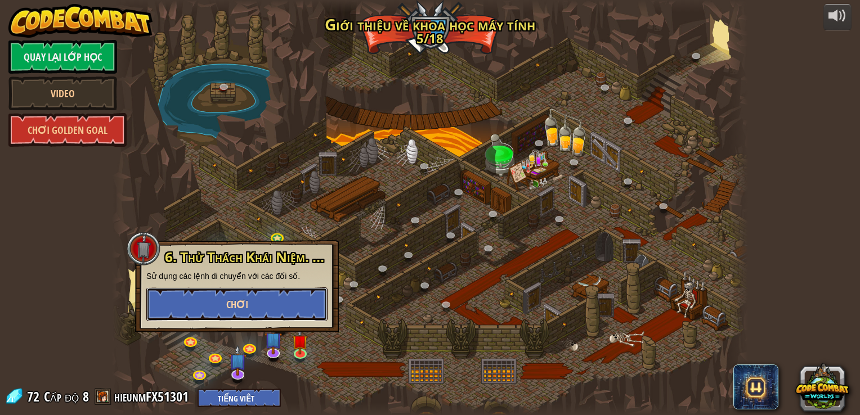
click at [250, 309] on button "Chơi" at bounding box center [236, 305] width 181 height 34
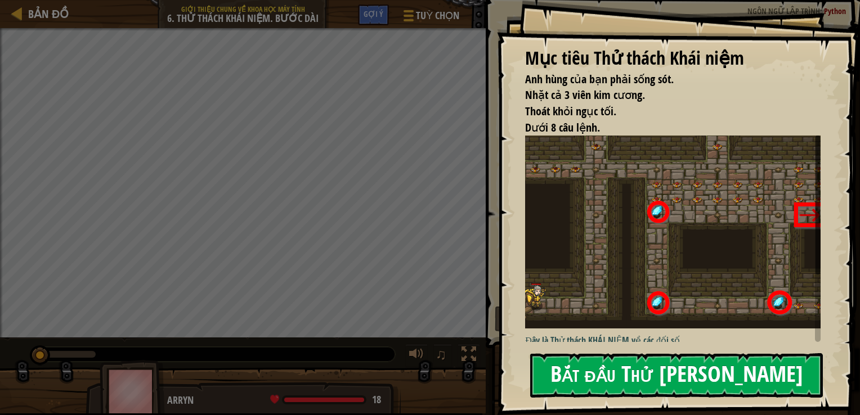
click at [658, 361] on button "Bắt đầu Thử [PERSON_NAME]" at bounding box center [676, 375] width 293 height 44
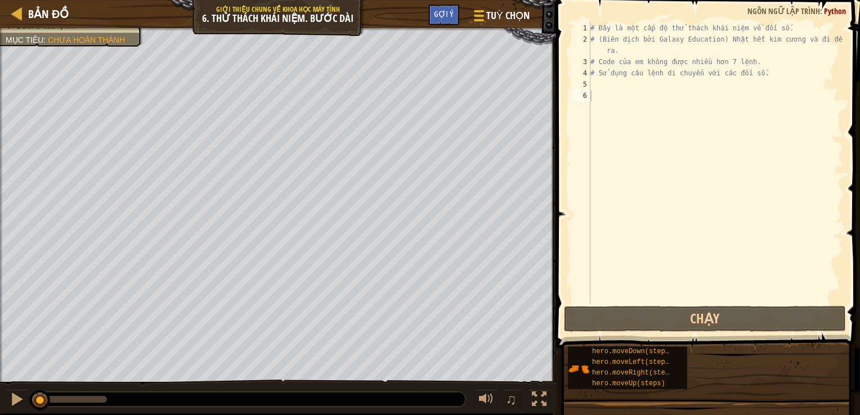
click at [41, 82] on div "Anh hùng của bạn phải sống sót. Nhặt cả 3 viên kim cương. Thoát khỏi ngục tối. …" at bounding box center [278, 205] width 556 height 354
click at [604, 86] on div "# Đây là một cấp độ thử thách khái niệm về đối số. # (Biên dịch bởi Galaxy Educ…" at bounding box center [715, 175] width 255 height 304
type textarea "h"
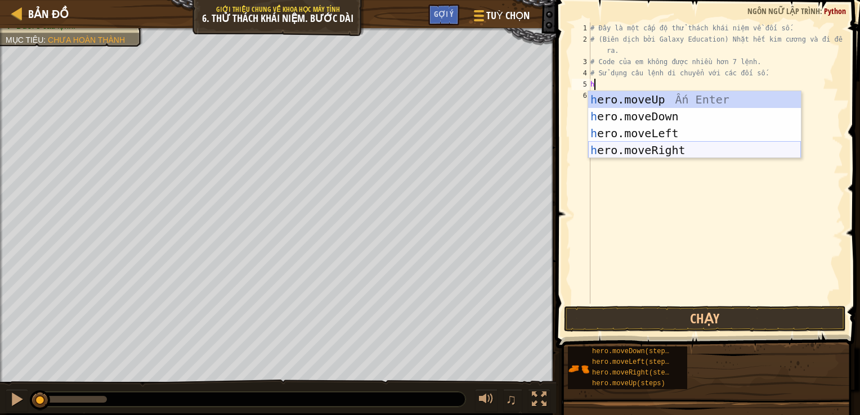
click at [648, 145] on div "h ero.moveUp Ấn Enter h ero.moveDown Ấn Enter h ero.moveLeft Ấn Enter h ero.mov…" at bounding box center [694, 141] width 213 height 101
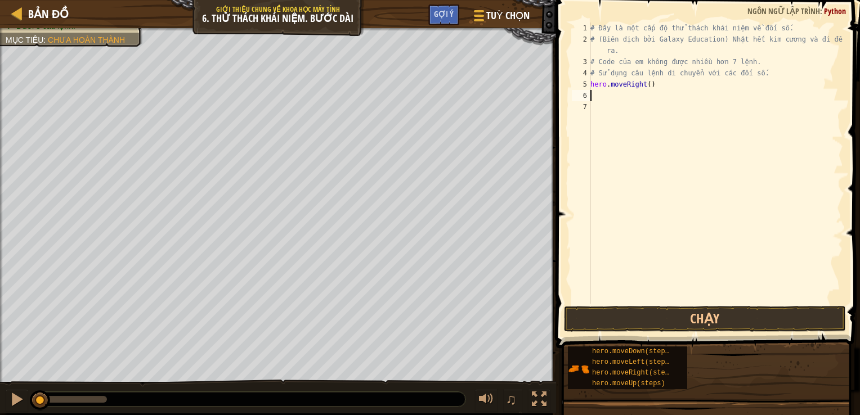
type textarea "h"
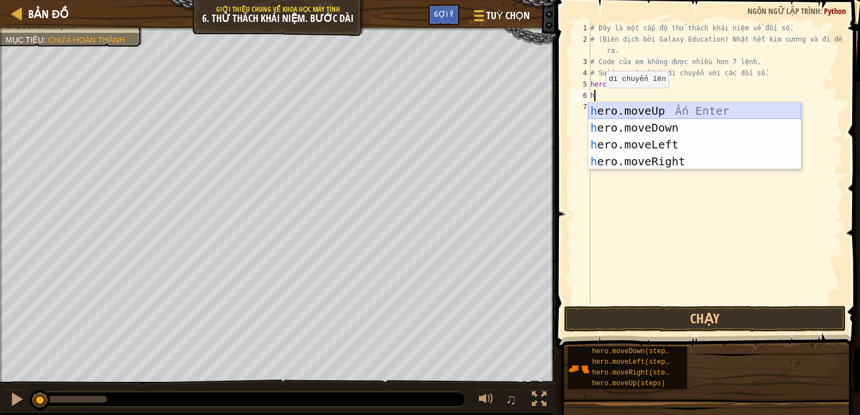
click at [626, 110] on div "h ero.moveUp Ấn Enter h ero.moveDown Ấn Enter h ero.moveLeft Ấn Enter h ero.mov…" at bounding box center [694, 152] width 213 height 101
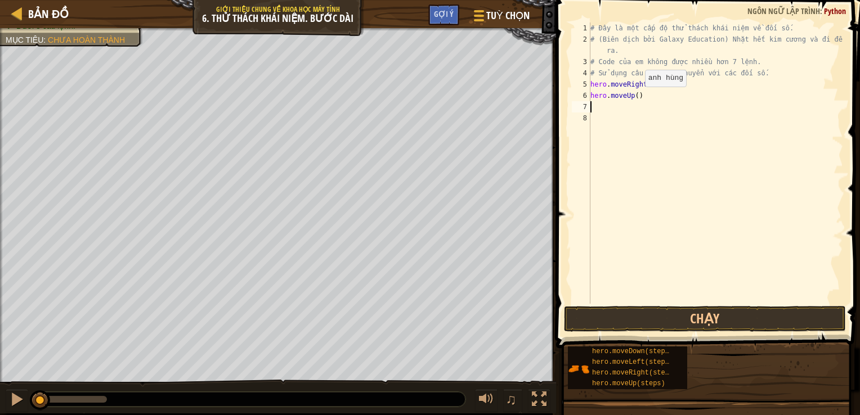
click at [635, 98] on div "# Đây là một cấp độ thử thách khái niệm về đối số. # (Biên dịch bởi Galaxy Educ…" at bounding box center [715, 175] width 255 height 304
type textarea "hero.moveUp(3)"
click at [598, 114] on div "# Đây là một cấp độ thử thách khái niệm về đối số. # (Biên dịch bởi Galaxy Educ…" at bounding box center [715, 175] width 255 height 304
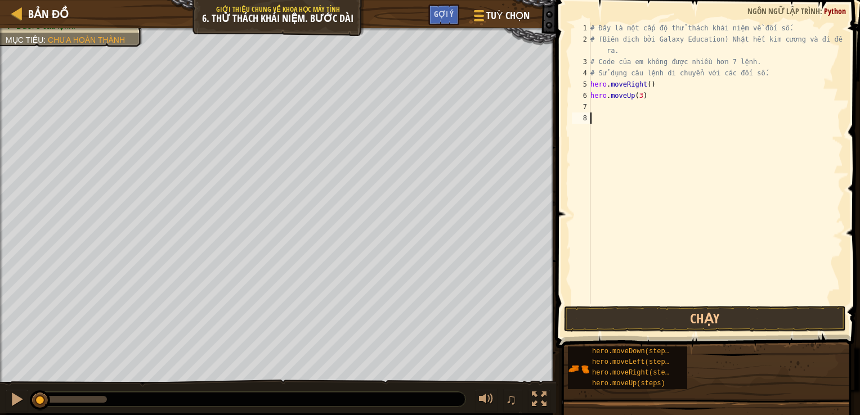
click at [601, 111] on div "# Đây là một cấp độ thử thách khái niệm về đối số. # (Biên dịch bởi Galaxy Educ…" at bounding box center [715, 175] width 255 height 304
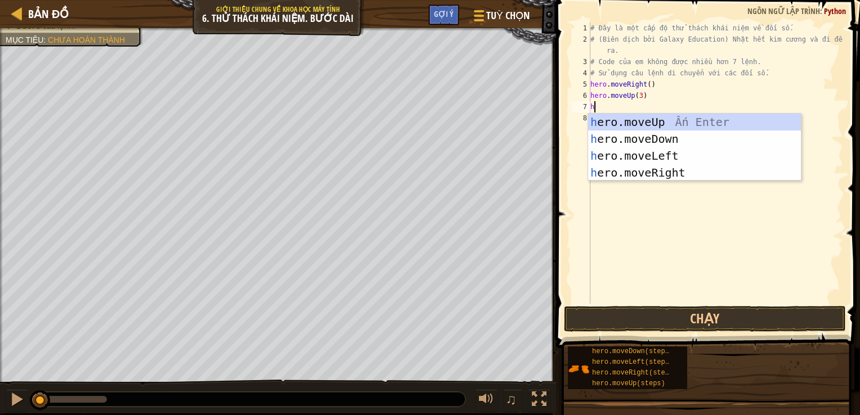
type textarea "h"
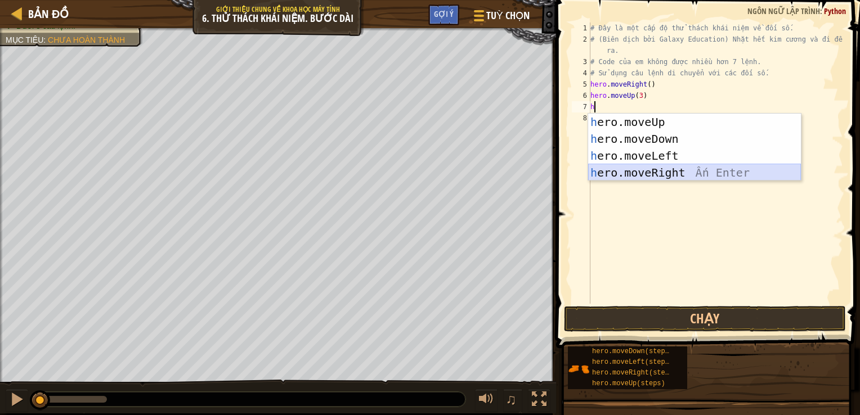
click at [616, 174] on div "h ero.moveUp Ấn Enter h ero.moveDown Ấn Enter h ero.moveLeft Ấn Enter h ero.mov…" at bounding box center [694, 164] width 213 height 101
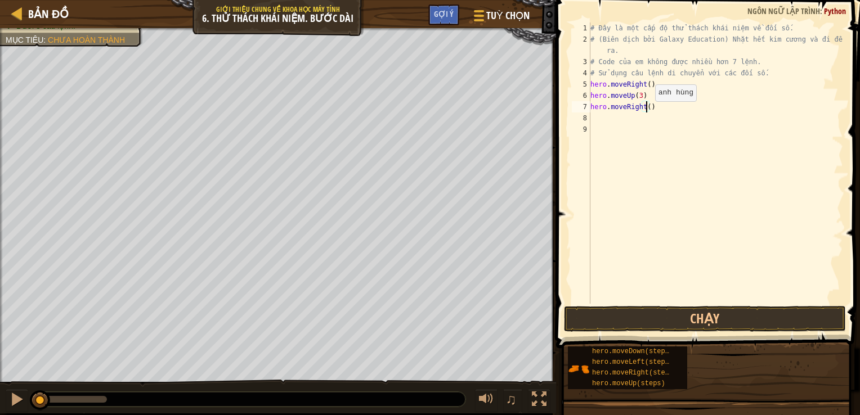
click at [645, 112] on div "# Đây là một cấp độ thử thách khái niệm về đối số. # (Biên dịch bởi Galaxy Educ…" at bounding box center [715, 175] width 255 height 304
type textarea "hero.moveRight(2)"
click at [616, 115] on div "# Đây là một cấp độ thử thách khái niệm về đối số. # (Biên dịch bởi Galaxy Educ…" at bounding box center [715, 175] width 255 height 304
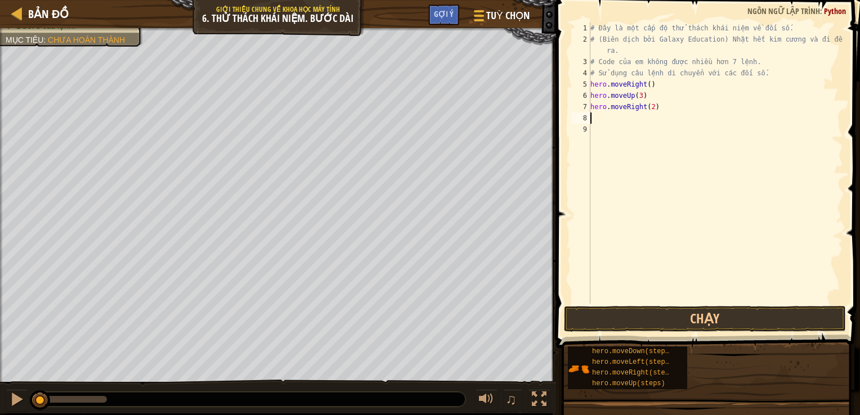
type textarea "h"
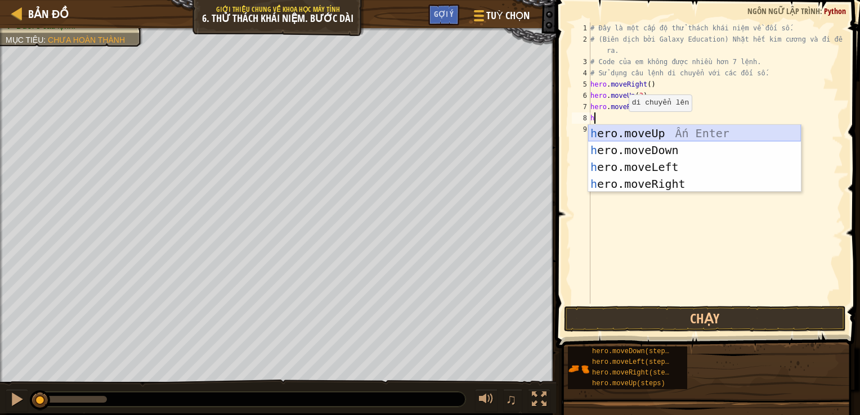
click at [677, 137] on div "h ero.moveUp Ấn Enter h ero.moveDown Ấn Enter h ero.moveLeft Ấn Enter h ero.mov…" at bounding box center [694, 175] width 213 height 101
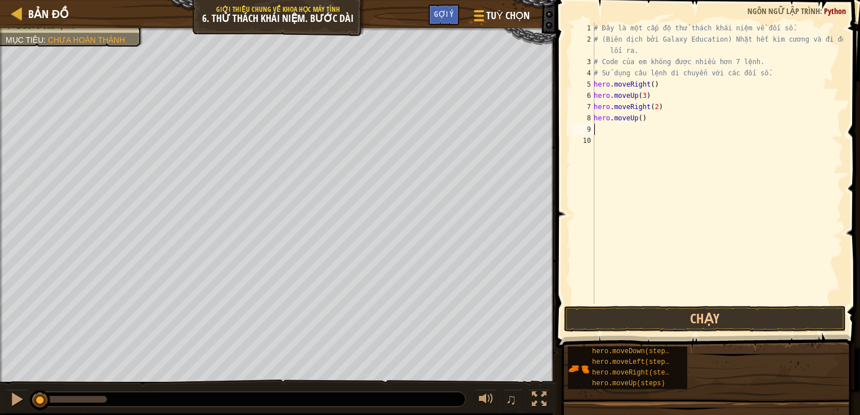
click at [646, 118] on div "# Đây là một cấp độ thử thách khái niệm về đối số. # (Biên dịch bởi Galaxy Educ…" at bounding box center [717, 175] width 252 height 304
type textarea "h"
click at [621, 113] on div "# Đây là một cấp độ thử thách khái niệm về đối số. # (Biên dịch bởi Galaxy Educ…" at bounding box center [717, 175] width 252 height 304
type textarea "h"
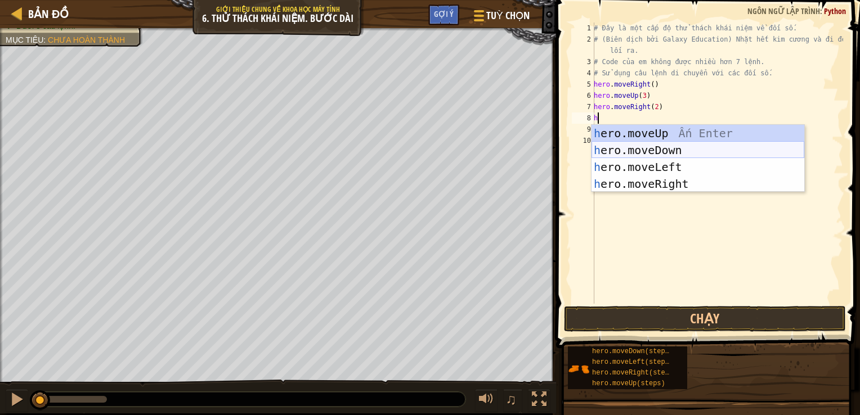
click at [629, 147] on div "h ero.moveUp Ấn Enter h ero.moveDown Ấn Enter h ero.moveLeft Ấn Enter h ero.mov…" at bounding box center [697, 175] width 213 height 101
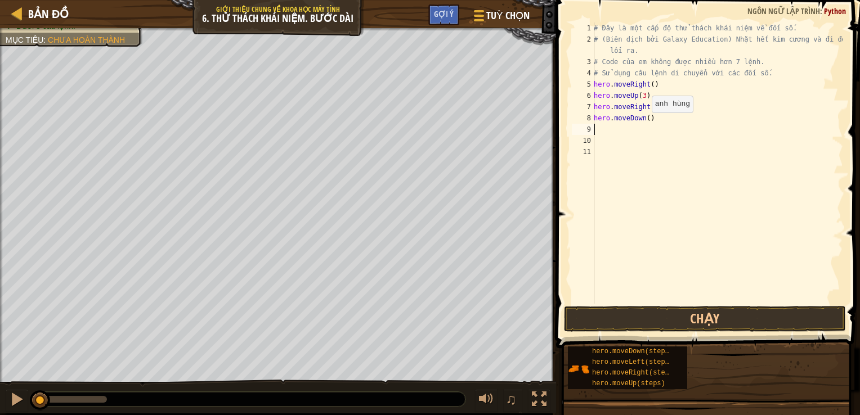
click at [645, 123] on div "# Đây là một cấp độ thử thách khái niệm về đối số. # (Biên dịch bởi Galaxy Educ…" at bounding box center [717, 175] width 252 height 304
type textarea "hero.moveDown(2)"
click at [619, 131] on div "# Đây là một cấp độ thử thách khái niệm về đối số. # (Biên dịch bởi Galaxy Educ…" at bounding box center [717, 175] width 252 height 304
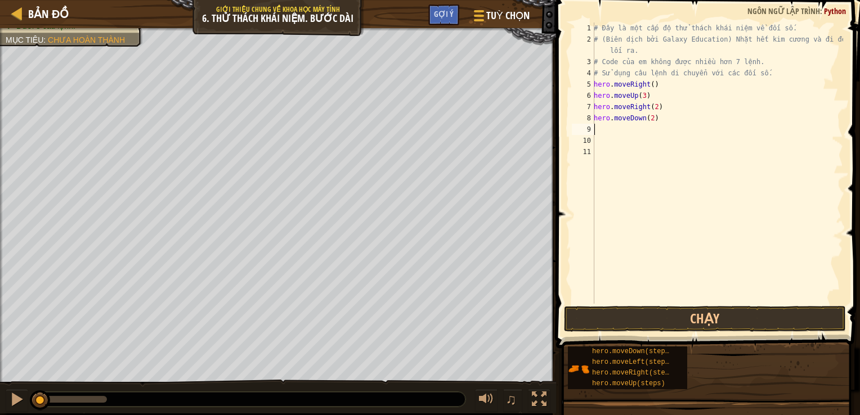
type textarea "h"
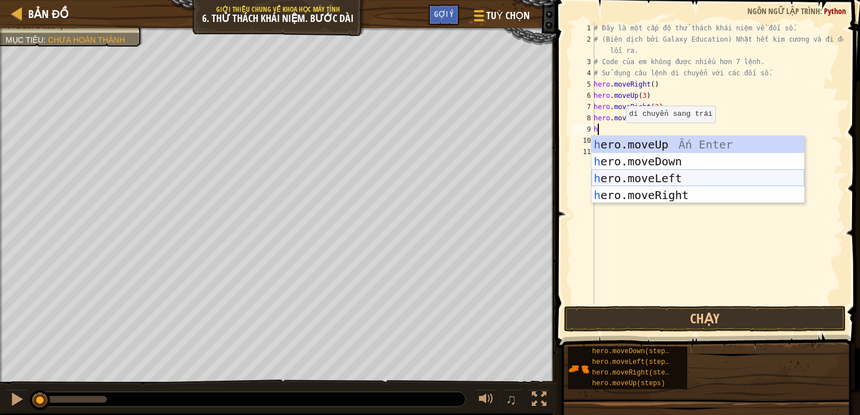
click at [632, 179] on div "h ero.moveUp Ấn Enter h ero.moveDown Ấn Enter h ero.moveLeft Ấn Enter h ero.mov…" at bounding box center [697, 186] width 213 height 101
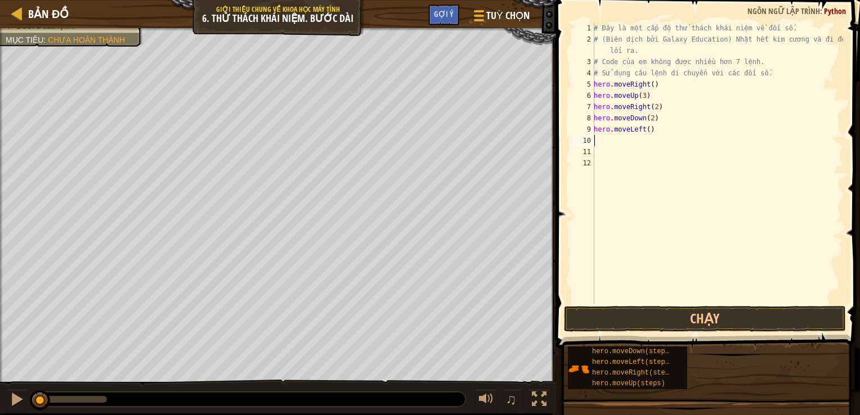
type textarea "h"
click at [637, 143] on div "# Đây là một cấp độ thử thách khái niệm về đối số. # (Biên dịch bởi Galaxy Educ…" at bounding box center [717, 175] width 252 height 304
type textarea "hero.moveUp(2)"
click at [608, 147] on div "# Đây là một cấp độ thử thách khái niệm về đối số. # (Biên dịch bởi Galaxy Educ…" at bounding box center [717, 175] width 252 height 304
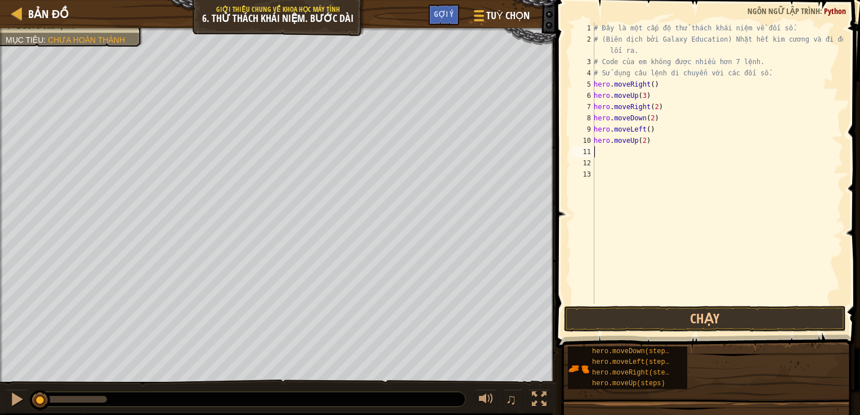
scroll to position [5, 0]
type textarea "h"
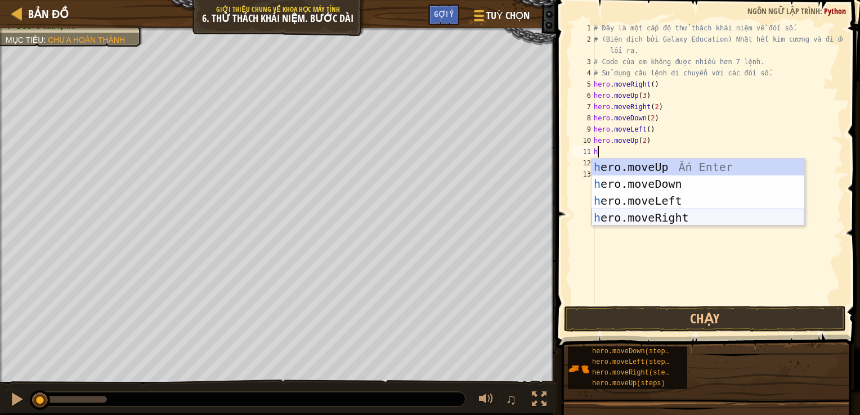
click at [630, 212] on div "h ero.moveUp Ấn Enter h ero.moveDown Ấn Enter h ero.moveLeft Ấn Enter h ero.mov…" at bounding box center [697, 209] width 213 height 101
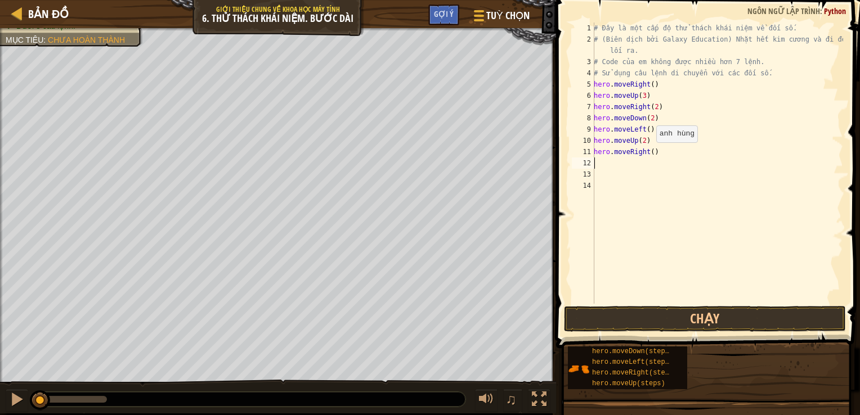
click at [650, 154] on div "# Đây là một cấp độ thử thách khái niệm về đối số. # (Biên dịch bởi Galaxy Educ…" at bounding box center [717, 175] width 252 height 304
type textarea "hero.moveRight(2)"
click at [641, 319] on button "Chạy" at bounding box center [705, 319] width 282 height 26
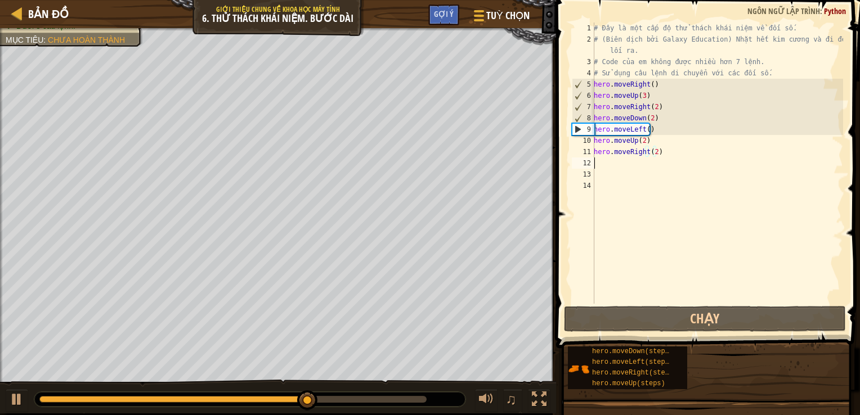
click at [668, 158] on div "# Đây là một cấp độ thử thách khái niệm về đối số. # (Biên dịch bởi Galaxy Educ…" at bounding box center [717, 175] width 252 height 304
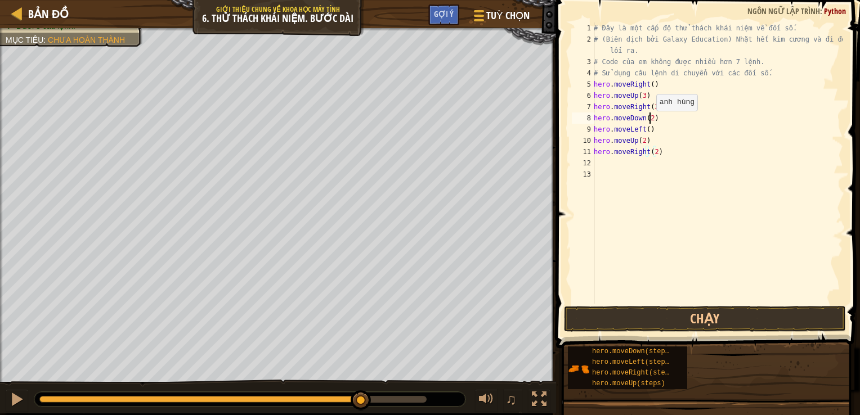
click at [650, 122] on div "# Đây là một cấp độ thử thách khái niệm về đối số. # (Biên dịch bởi Galaxy Educ…" at bounding box center [717, 175] width 252 height 304
click at [656, 311] on button "Chạy" at bounding box center [705, 319] width 282 height 26
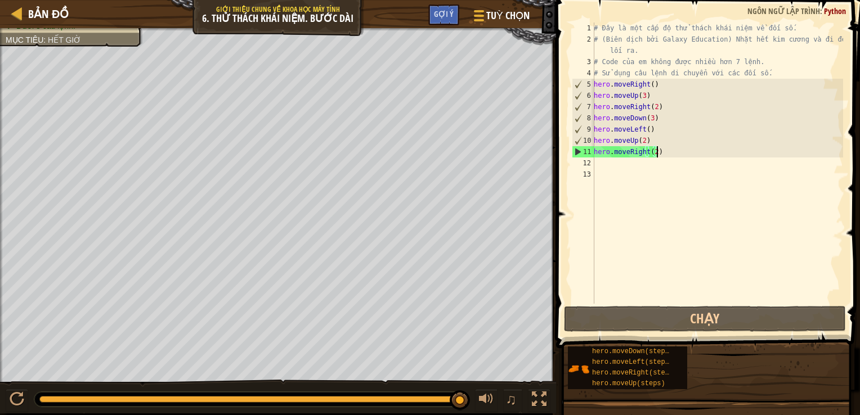
click at [655, 154] on div "# Đây là một cấp độ thử thách khái niệm về đối số. # (Biên dịch bởi Galaxy Educ…" at bounding box center [717, 175] width 252 height 304
click at [651, 155] on div "# Đây là một cấp độ thử thách khái niệm về đối số. # (Biên dịch bởi Galaxy Educ…" at bounding box center [717, 175] width 252 height 304
click at [655, 156] on div "# Đây là một cấp độ thử thách khái niệm về đối số. # (Biên dịch bởi Galaxy Educ…" at bounding box center [717, 175] width 252 height 304
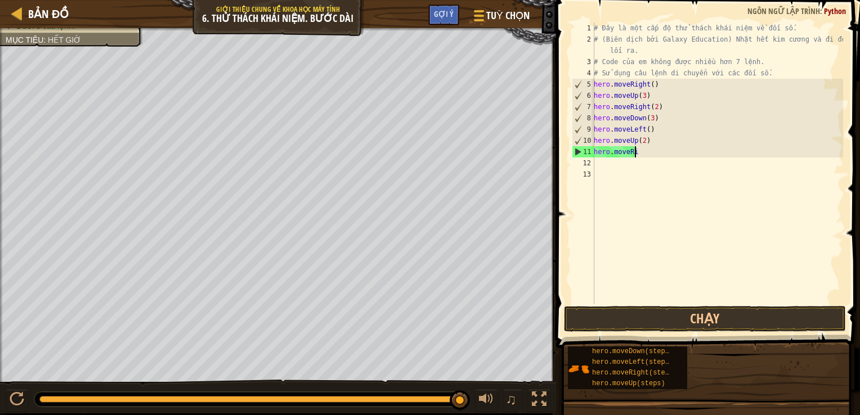
scroll to position [5, 1]
type textarea "h"
click at [657, 145] on div "# Đây là một cấp độ thử thách khái niệm về đối số. # (Biên dịch bởi Galaxy Educ…" at bounding box center [717, 175] width 252 height 304
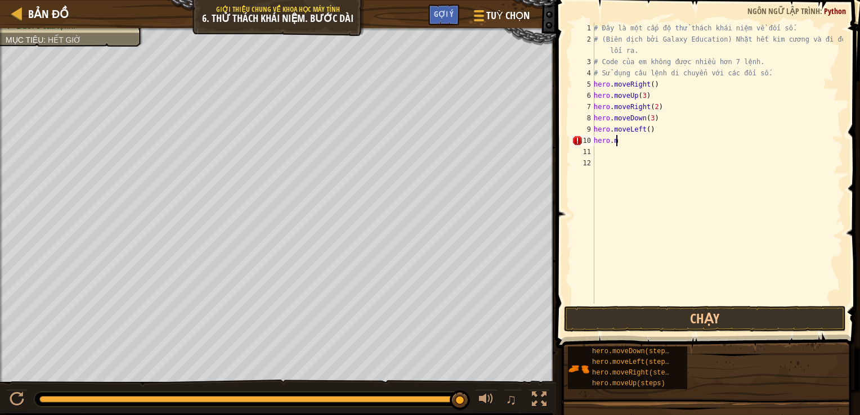
type textarea "h"
click at [647, 123] on div "# Đây là một cấp độ thử thách khái niệm về đối số. # (Biên dịch bởi Galaxy Educ…" at bounding box center [717, 175] width 252 height 304
click at [648, 122] on div "# Đây là một cấp độ thử thách khái niệm về đối số. # (Biên dịch bởi Galaxy Educ…" at bounding box center [717, 175] width 252 height 304
click at [659, 132] on div "# Đây là một cấp độ thử thách khái niệm về đối số. # (Biên dịch bởi Galaxy Educ…" at bounding box center [717, 175] width 252 height 304
type textarea "hero.moveLeft("
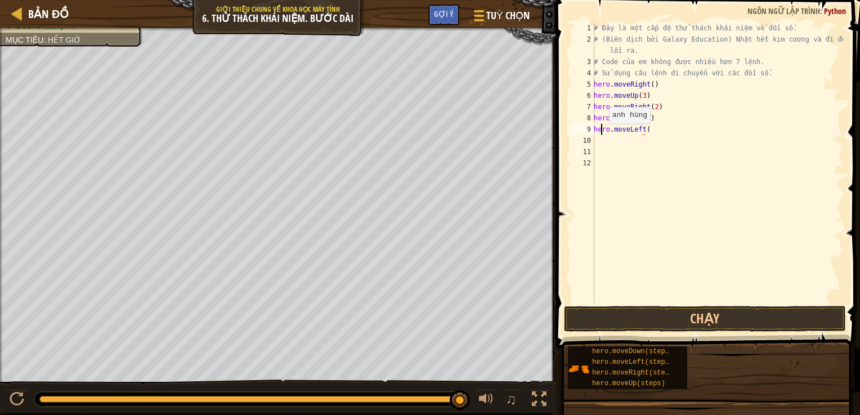
click at [603, 134] on div "# Đây là một cấp độ thử thách khái niệm về đối số. # (Biên dịch bởi Galaxy Educ…" at bounding box center [717, 175] width 252 height 304
click at [598, 143] on div "# Đây là một cấp độ thử thách khái niệm về đối số. # (Biên dịch bởi Galaxy Educ…" at bounding box center [717, 175] width 252 height 304
type textarea "h"
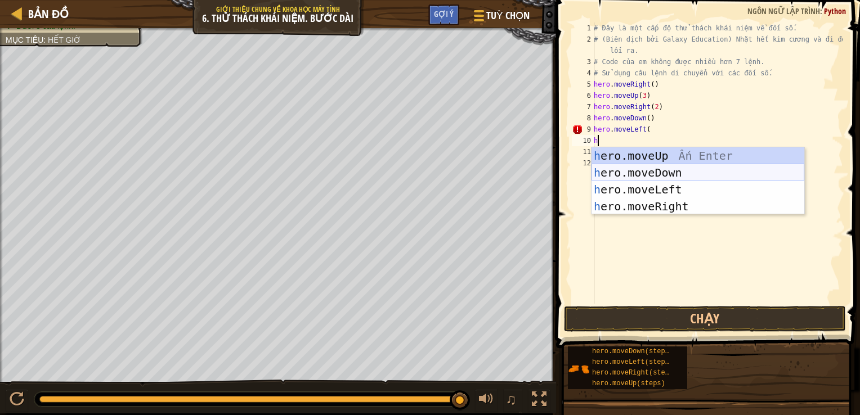
click at [600, 173] on div "h ero.moveUp Ấn Enter h ero.moveDown Ấn Enter h ero.moveLeft Ấn Enter h ero.mov…" at bounding box center [697, 197] width 213 height 101
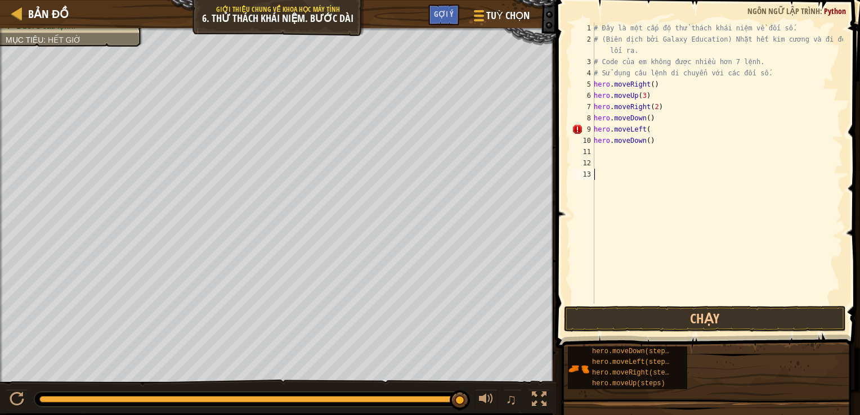
click at [596, 309] on button "Chạy" at bounding box center [705, 319] width 282 height 26
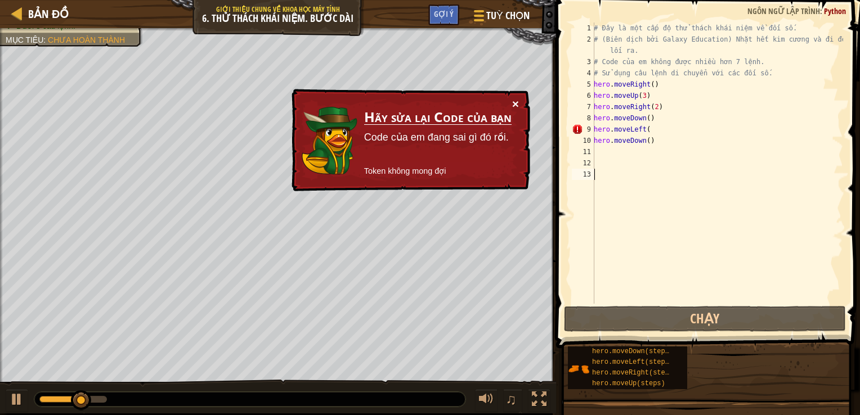
click at [515, 106] on button "×" at bounding box center [515, 104] width 7 height 12
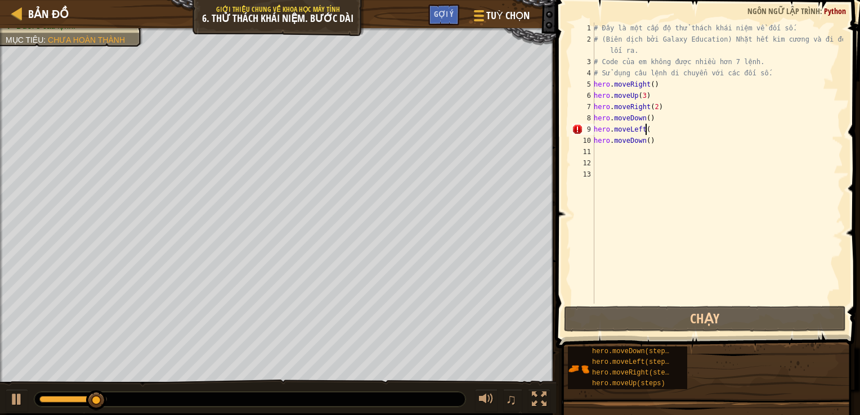
click at [660, 134] on div "# Đây là một cấp độ thử thách khái niệm về đối số. # (Biên dịch bởi Galaxy Educ…" at bounding box center [717, 175] width 252 height 304
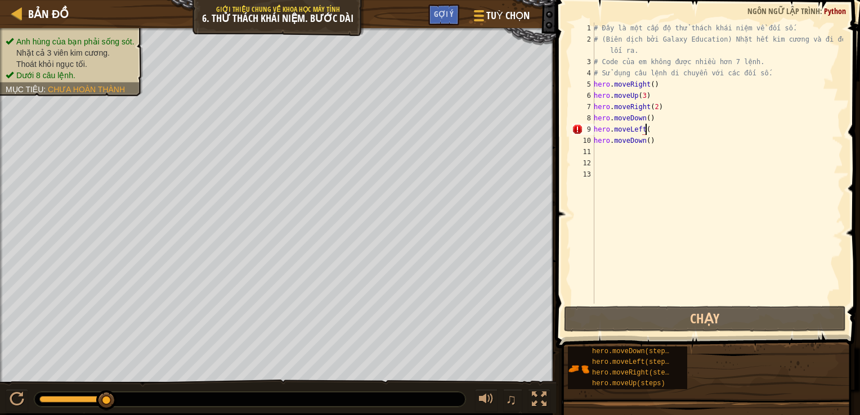
type textarea "hero.moveLeft()"
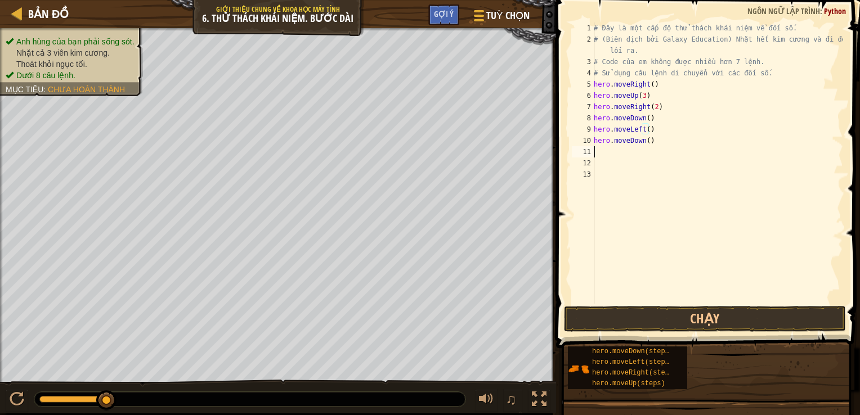
click at [599, 149] on div "# Đây là một cấp độ thử thách khái niệm về đối số. # (Biên dịch bởi Galaxy Educ…" at bounding box center [717, 175] width 252 height 304
type textarea "h"
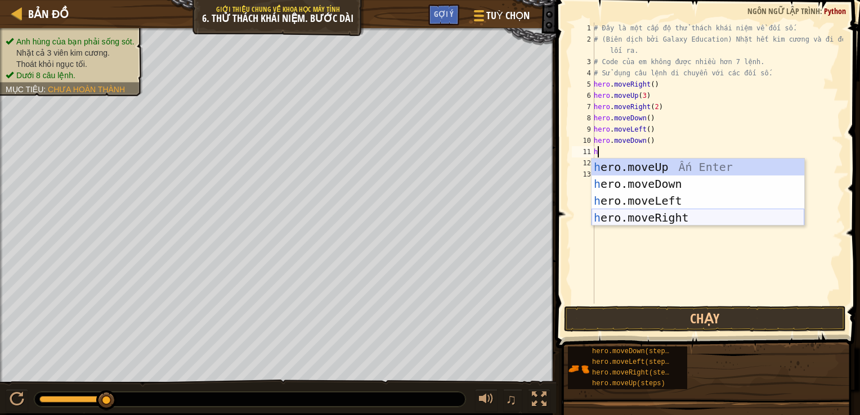
click at [597, 215] on div "h ero.moveUp Ấn Enter h ero.moveDown Ấn Enter h ero.moveLeft Ấn Enter h ero.mov…" at bounding box center [697, 209] width 213 height 101
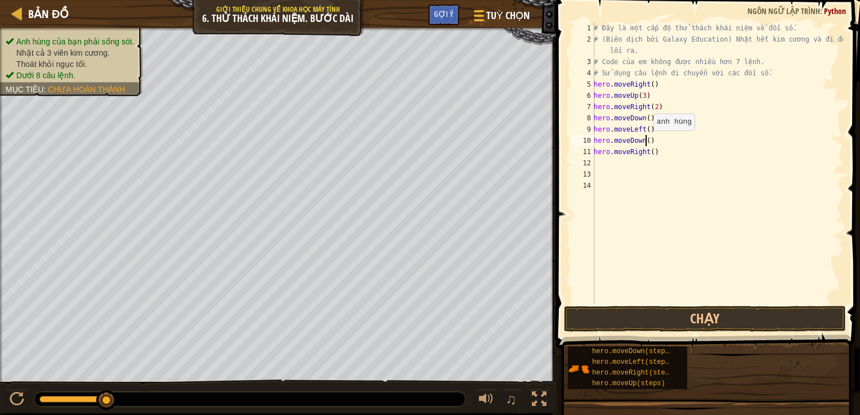
click at [647, 142] on div "# Đây là một cấp độ thử thách khái niệm về đối số. # (Biên dịch bởi Galaxy Educ…" at bounding box center [717, 175] width 252 height 304
click at [649, 152] on div "# Đây là một cấp độ thử thách khái niệm về đối số. # (Biên dịch bởi Galaxy Educ…" at bounding box center [717, 175] width 252 height 304
type textarea "hero.moveRight(2)"
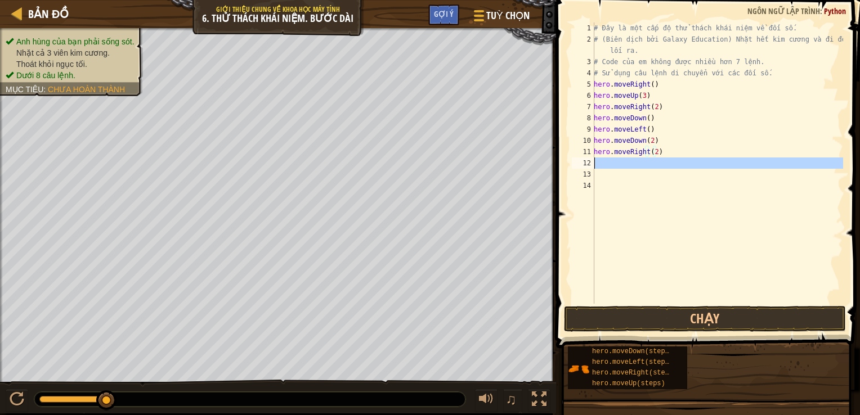
click at [602, 168] on div "# Đây là một cấp độ thử thách khái niệm về đối số. # (Biên dịch bởi Galaxy Educ…" at bounding box center [717, 175] width 252 height 304
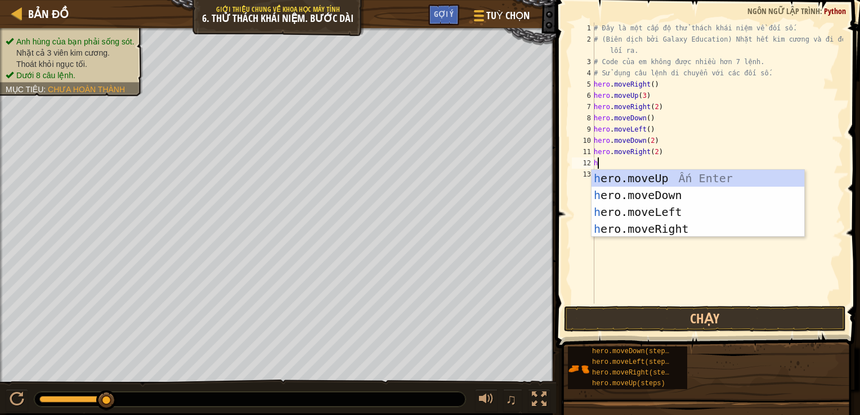
type textarea "h"
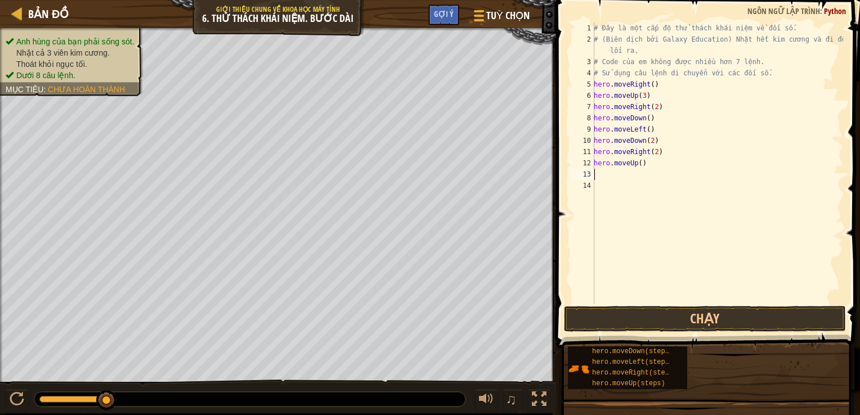
type textarea "h"
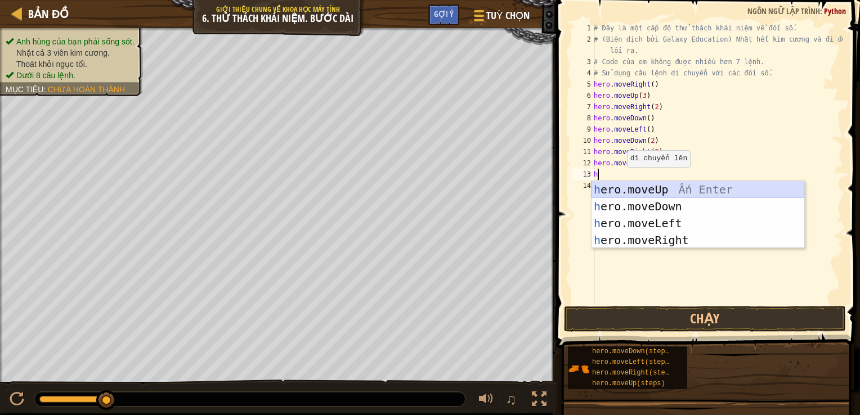
click at [607, 189] on div "h ero.moveUp Ấn Enter h ero.moveDown Ấn Enter h ero.moveLeft Ấn Enter h ero.mov…" at bounding box center [697, 231] width 213 height 101
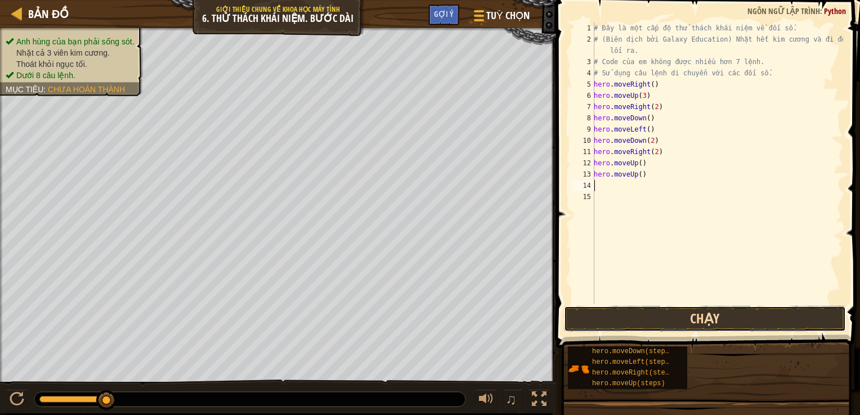
click at [615, 312] on button "Chạy" at bounding box center [705, 319] width 282 height 26
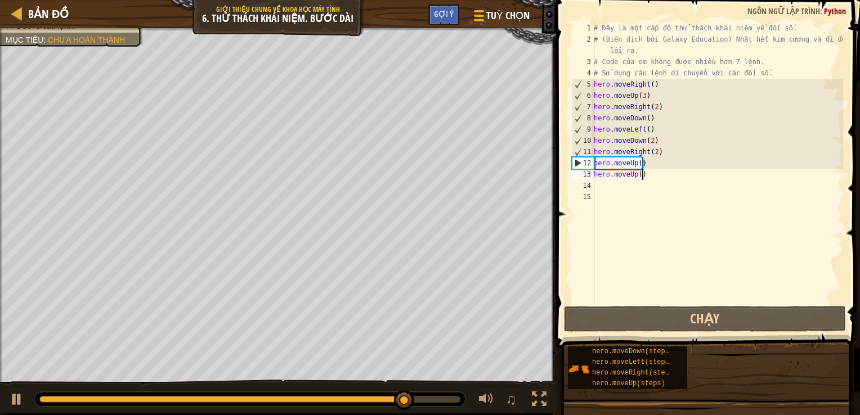
click at [665, 178] on div "# Đây là một cấp độ thử thách khái niệm về đối số. # (Biên dịch bởi Galaxy Educ…" at bounding box center [717, 175] width 252 height 304
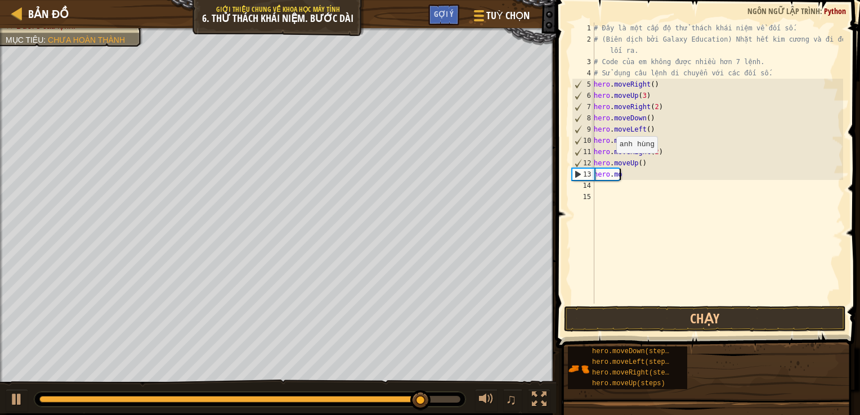
type textarea "h"
click at [636, 168] on div "# Đây là một cấp độ thử thách khái niệm về đối số. # (Biên dịch bởi Galaxy Educ…" at bounding box center [717, 175] width 252 height 304
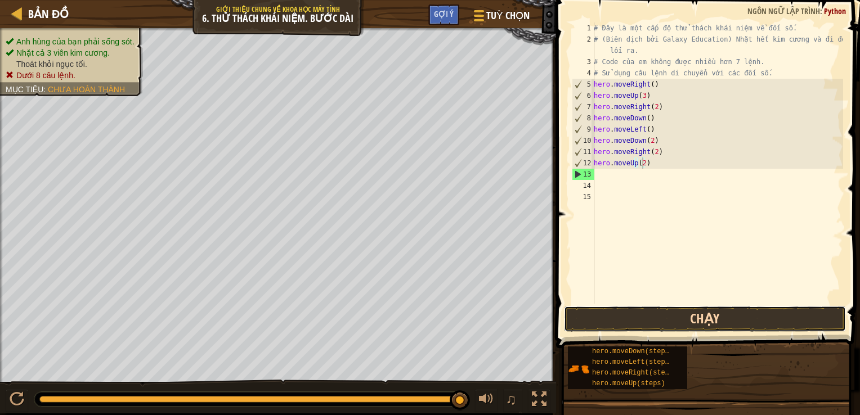
click at [639, 310] on button "Chạy" at bounding box center [705, 319] width 282 height 26
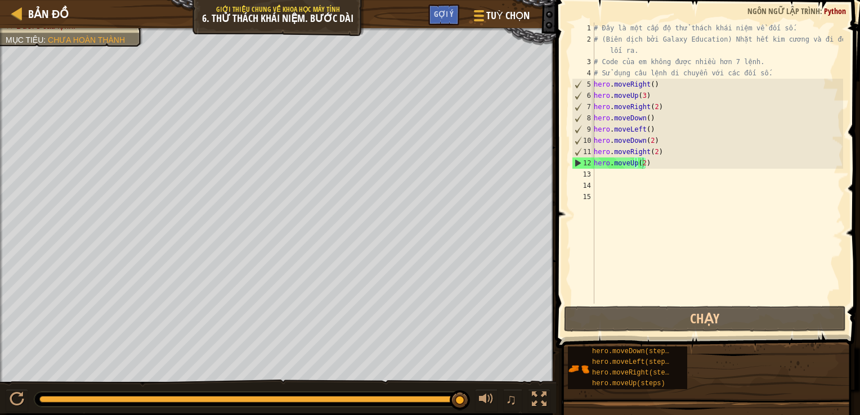
click at [177, 198] on div "Anh hùng của bạn phải sống sót. Nhặt cả 3 viên kim cương. Thoát khỏi ngục tối. …" at bounding box center [278, 205] width 556 height 354
click at [647, 122] on div "# Đây là một cấp độ thử thách khái niệm về đối số. # (Biên dịch bởi Galaxy Educ…" at bounding box center [717, 175] width 252 height 304
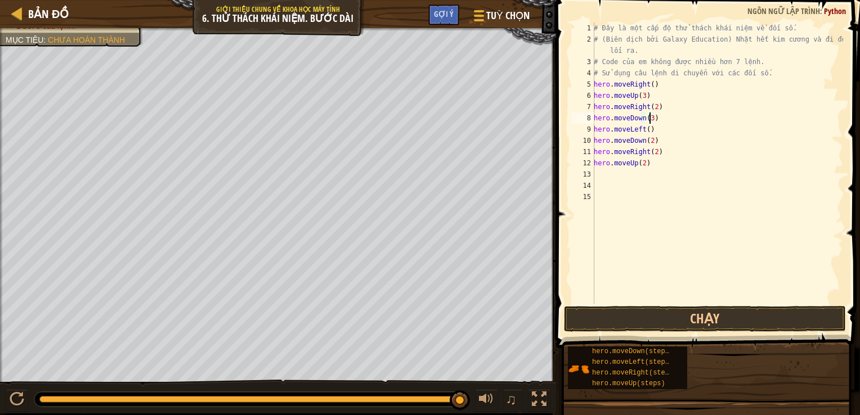
click at [655, 143] on div "# Đây là một cấp độ thử thách khái niệm về đối số. # (Biên dịch bởi Galaxy Educ…" at bounding box center [717, 175] width 252 height 304
type textarea "h"
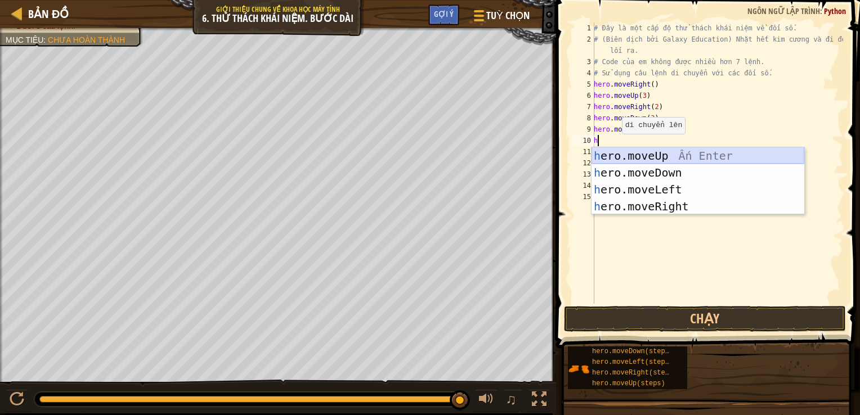
click at [612, 148] on div "h ero.moveUp Ấn Enter h ero.moveDown Ấn Enter h ero.moveLeft Ấn Enter h ero.mov…" at bounding box center [697, 197] width 213 height 101
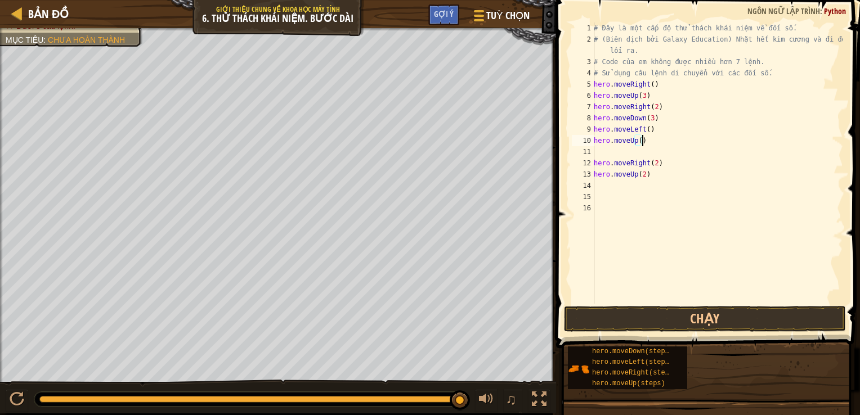
click at [640, 144] on div "# Đây là một cấp độ thử thách khái niệm về đối số. # (Biên dịch bởi Galaxy Educ…" at bounding box center [717, 175] width 252 height 304
click at [638, 141] on div "# Đây là một cấp độ thử thách khái niệm về đối số. # (Biên dịch bởi Galaxy Educ…" at bounding box center [717, 175] width 252 height 304
type textarea "hero.moveUp(2)"
click at [600, 154] on div "# Đây là một cấp độ thử thách khái niệm về đối số. # (Biên dịch bởi Galaxy Educ…" at bounding box center [717, 175] width 252 height 304
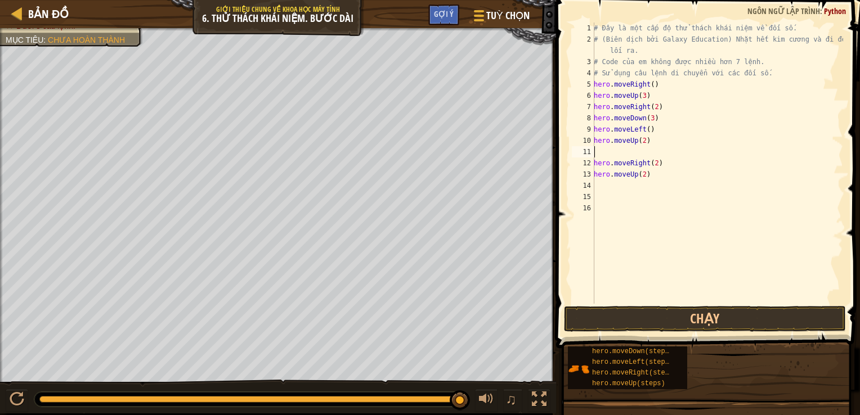
scroll to position [5, 0]
type textarea "h"
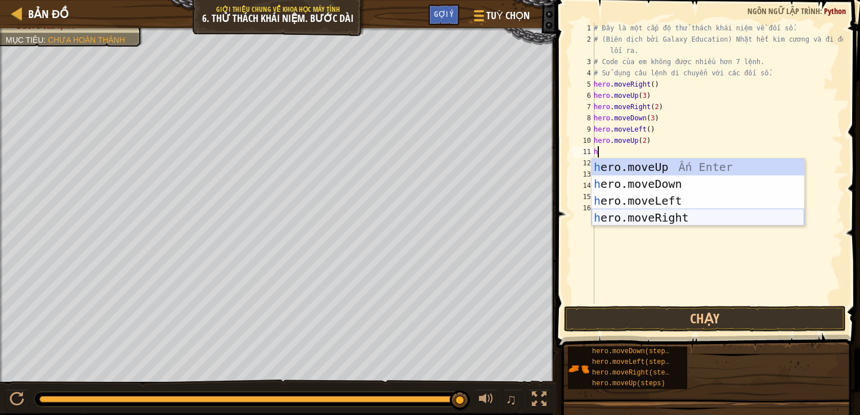
click at [648, 212] on div "h ero.moveUp Ấn Enter h ero.moveDown Ấn Enter h ero.moveLeft Ấn Enter h ero.mov…" at bounding box center [697, 209] width 213 height 101
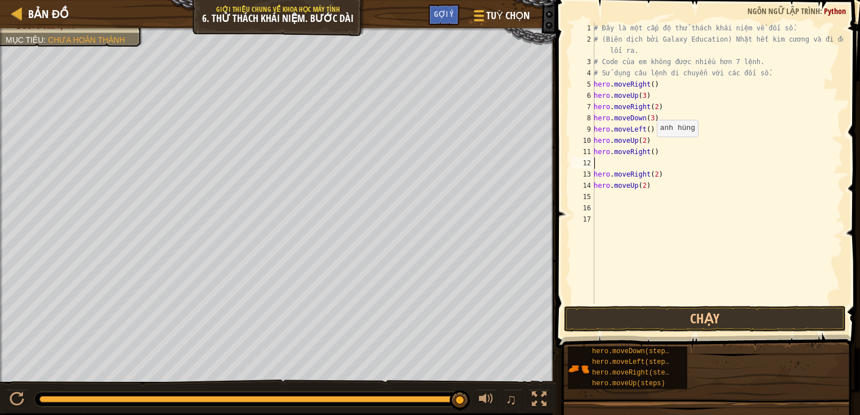
click at [650, 147] on div "# Đây là một cấp độ thử thách khái niệm về đối số. # (Biên dịch bởi Galaxy Educ…" at bounding box center [717, 175] width 252 height 304
click at [667, 183] on div "# Đây là một cấp độ thử thách khái niệm về đối số. # (Biên dịch bởi Galaxy Educ…" at bounding box center [717, 175] width 252 height 304
type textarea "h"
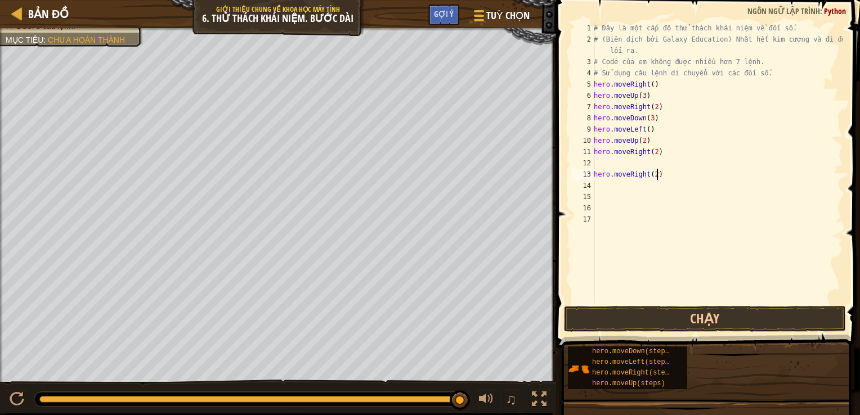
click at [657, 177] on div "# Đây là một cấp độ thử thách khái niệm về đối số. # (Biên dịch bởi Galaxy Educ…" at bounding box center [717, 175] width 252 height 304
type textarea "h"
click at [640, 317] on button "Chạy" at bounding box center [705, 319] width 282 height 26
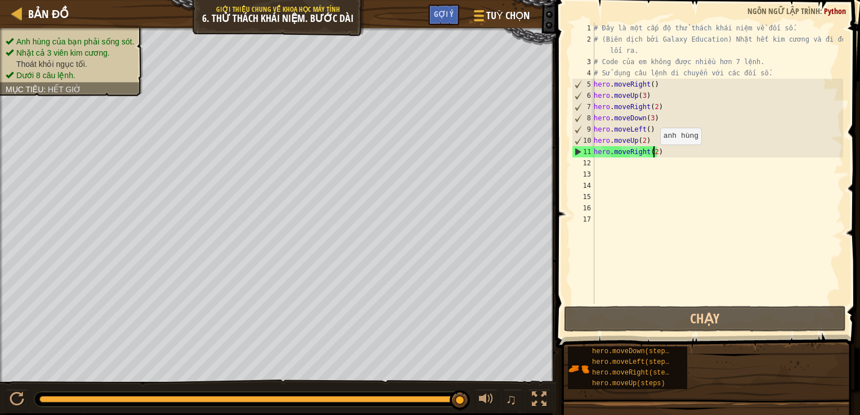
click at [654, 156] on div "# Đây là một cấp độ thử thách khái niệm về đối số. # (Biên dịch bởi Galaxy Educ…" at bounding box center [717, 175] width 252 height 304
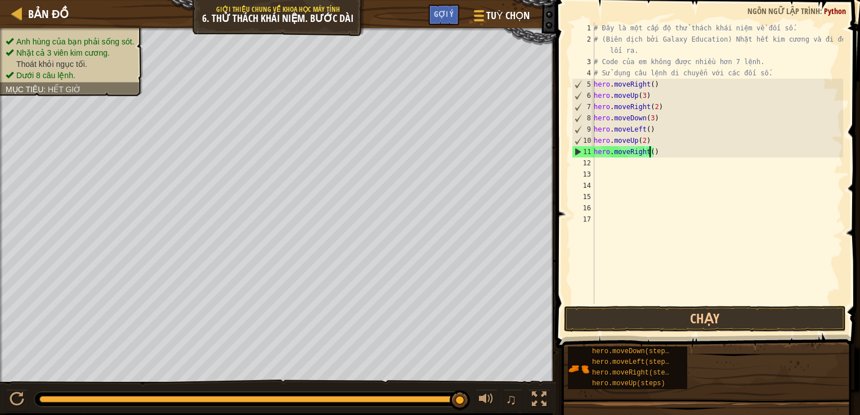
scroll to position [5, 5]
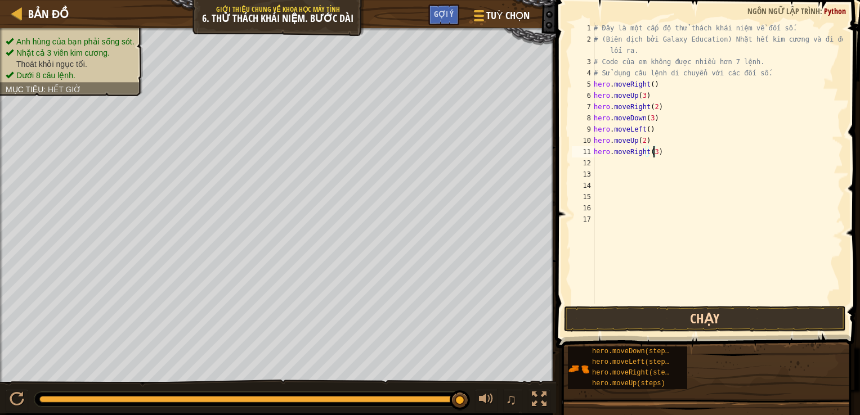
type textarea "hero.moveRight(3)"
click at [644, 322] on button "Chạy" at bounding box center [705, 319] width 282 height 26
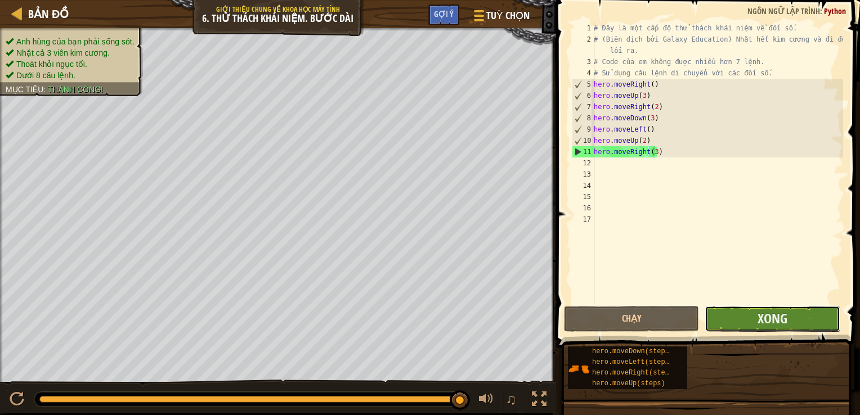
click at [791, 326] on button "Xong" at bounding box center [771, 319] width 135 height 26
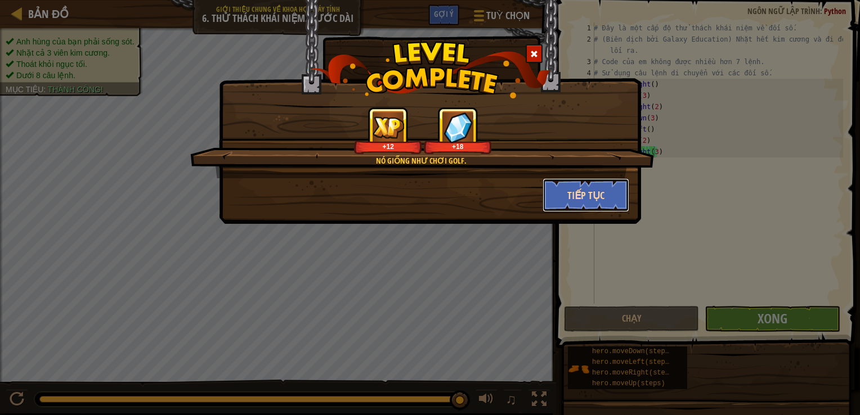
click at [575, 194] on button "Tiếp tục" at bounding box center [585, 195] width 87 height 34
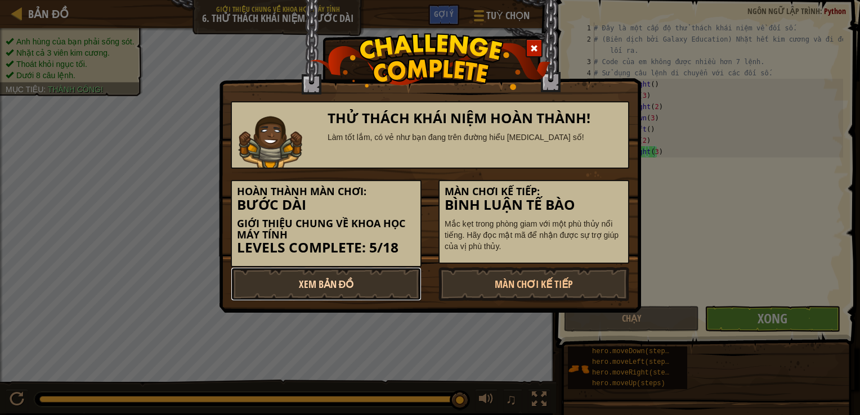
click at [300, 282] on link "Xem Bản Đồ" at bounding box center [326, 284] width 191 height 34
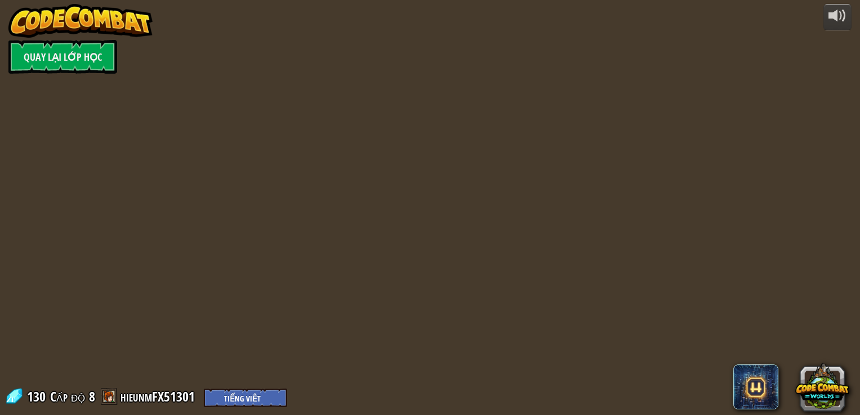
select select "vi"
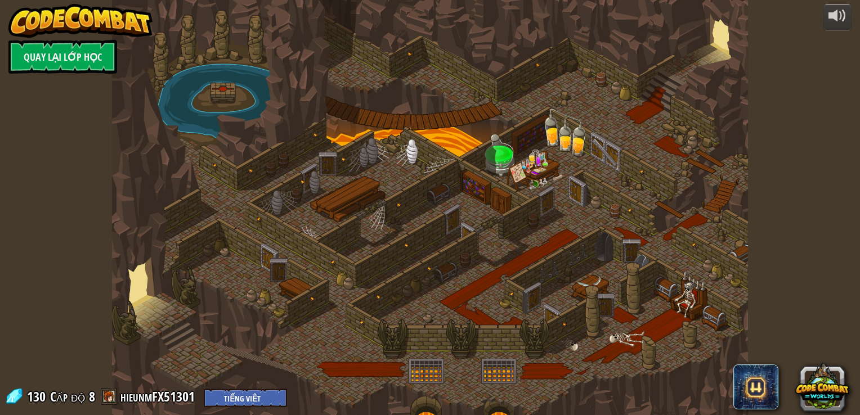
select select "vi"
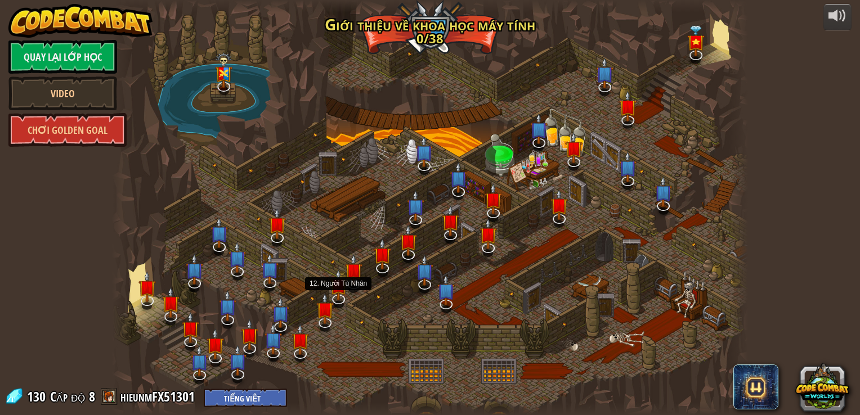
select select "vi"
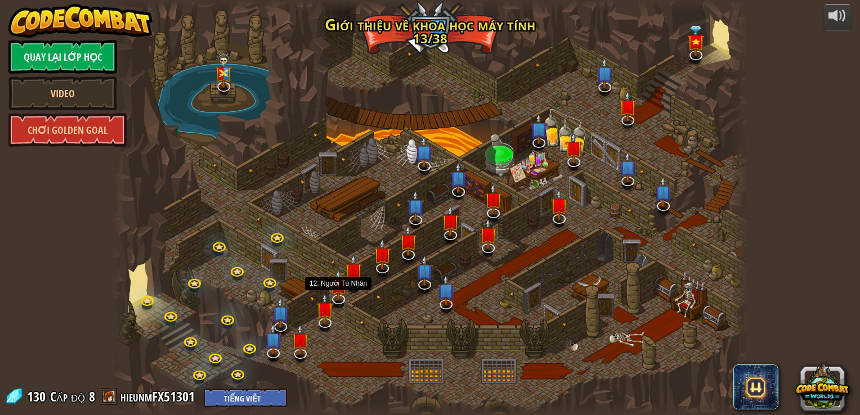
select select "vi"
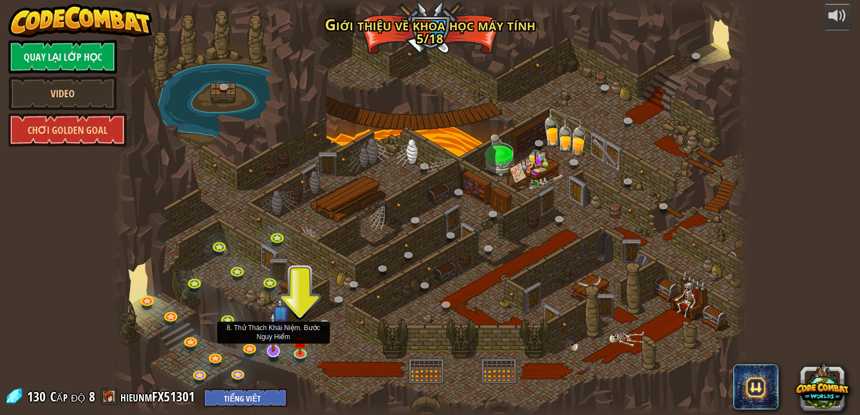
click at [275, 345] on img at bounding box center [273, 332] width 18 height 41
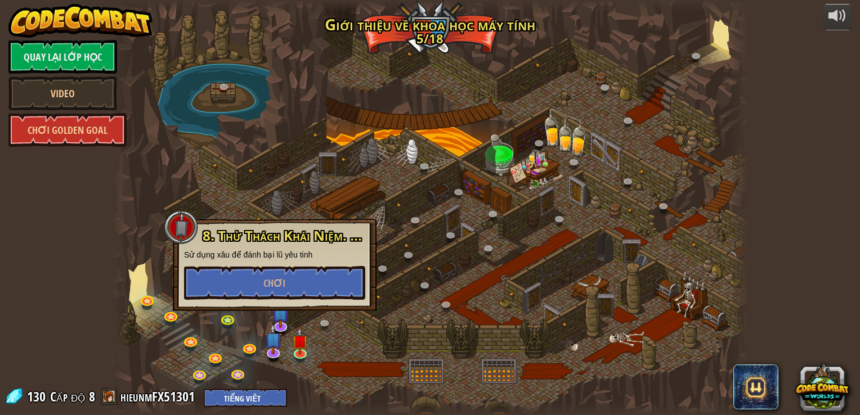
click at [325, 265] on div "8. Thử Thách Khái Niệm. Bước Nguy Hiểm Sử dụng xâu để đánh bại lũ yêu tinh Chơi" at bounding box center [274, 263] width 181 height 71
click at [308, 278] on button "Chơi" at bounding box center [274, 283] width 181 height 34
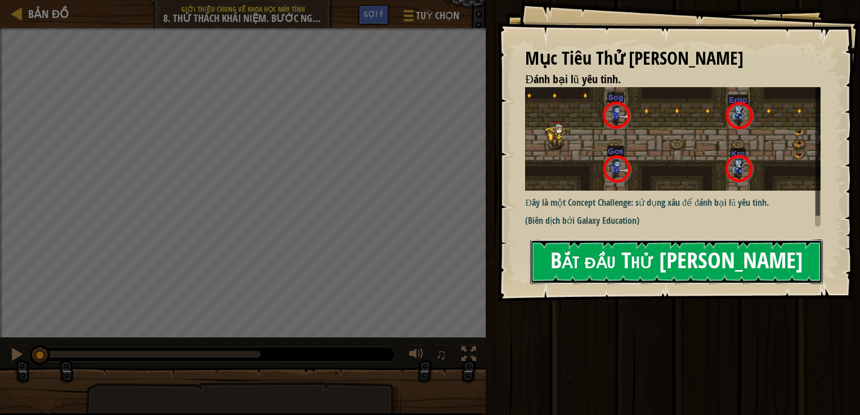
click at [675, 269] on button "Bắt đầu Thử [PERSON_NAME]" at bounding box center [676, 262] width 293 height 44
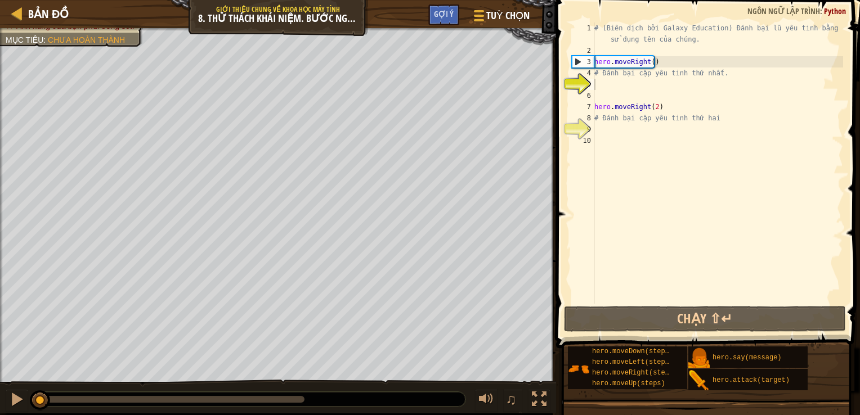
click at [62, 74] on div "Đánh bại lũ yêu tinh. (0/4) Anh hùng của bạn phải sống sót. Mục tiêu : Chưa hoà…" at bounding box center [278, 205] width 556 height 354
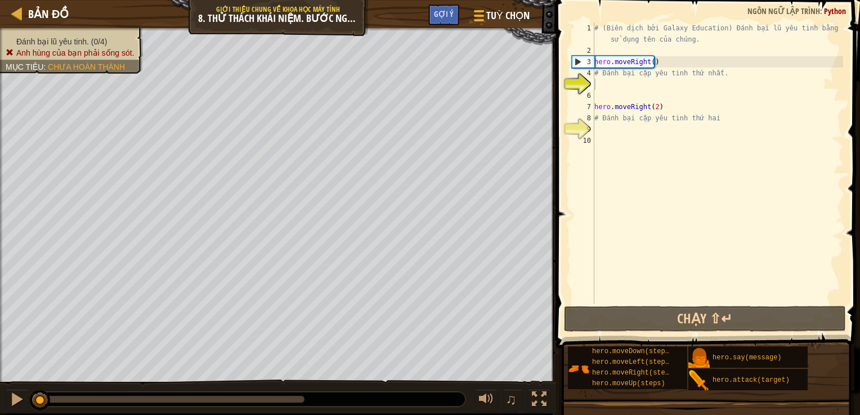
click at [72, 40] on ul "Đánh bại lũ yêu tinh. (0/4) Anh hùng của bạn phải sống sót." at bounding box center [72, 47] width 132 height 23
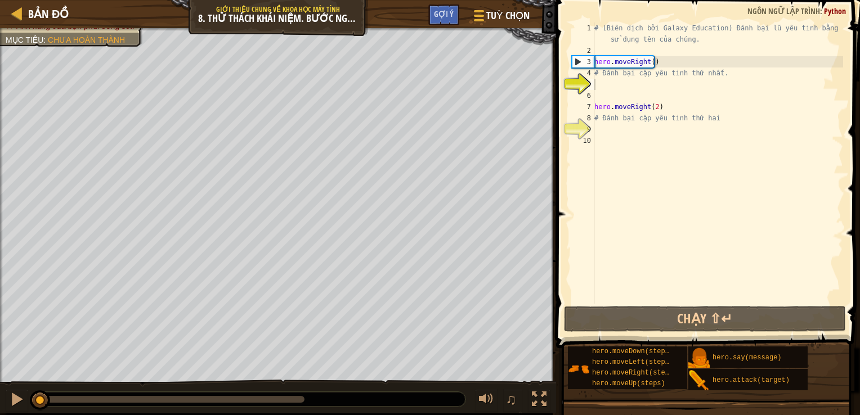
type textarea "# Đánh bại cặp yêu tinh thứ nhất."
click at [618, 78] on div "# (Biên dịch bởi Galaxy Education) Đánh bại lũ yêu tinh bằng cách sử dụng tên c…" at bounding box center [717, 180] width 251 height 315
click at [603, 87] on div "# (Biên dịch bởi Galaxy Education) Đánh bại lũ yêu tinh bằng cách sử dụng tên c…" at bounding box center [717, 180] width 251 height 315
type textarea "h"
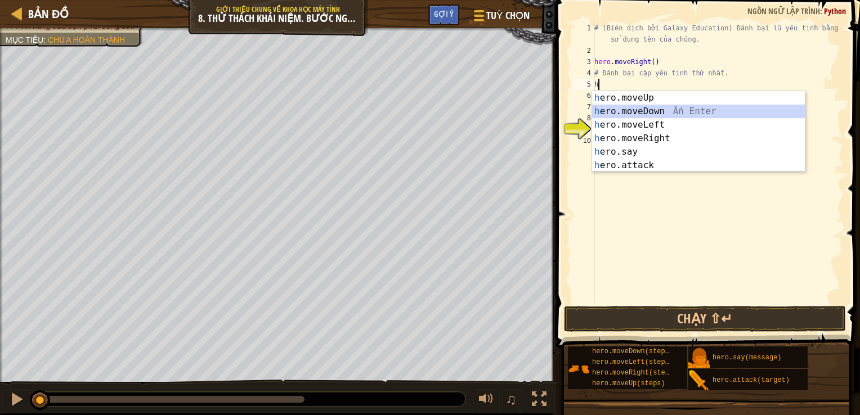
click at [621, 110] on div "h ero.moveUp Ấn Enter h ero.moveDown Ấn Enter h ero.moveLeft Ấn Enter h ero.mov…" at bounding box center [698, 145] width 213 height 108
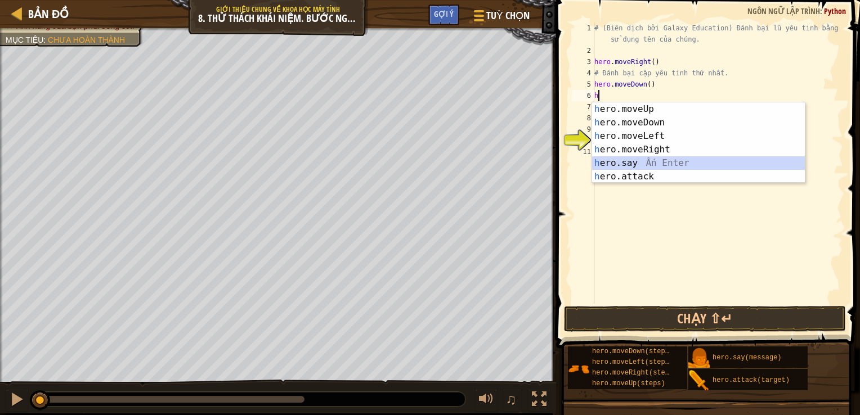
click at [599, 168] on div "h ero.moveUp Ấn Enter h ero.moveDown Ấn Enter h ero.moveLeft Ấn Enter h ero.mov…" at bounding box center [698, 156] width 213 height 108
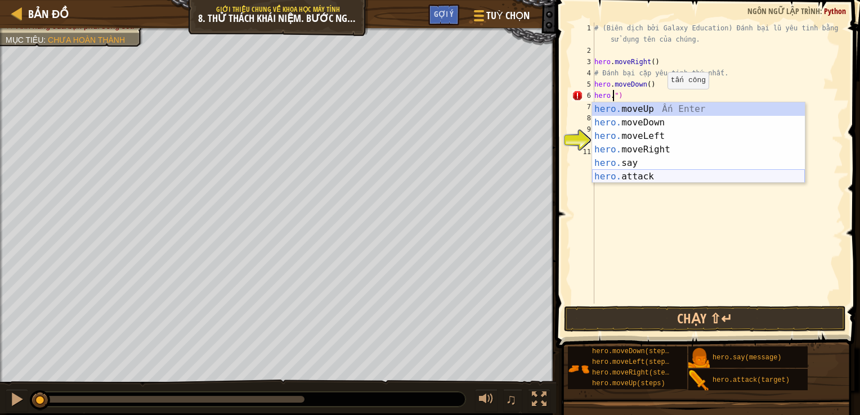
click at [621, 172] on div "hero. moveUp Ấn Enter hero. moveDown Ấn Enter hero. moveLeft Ấn Enter hero. mov…" at bounding box center [698, 156] width 213 height 108
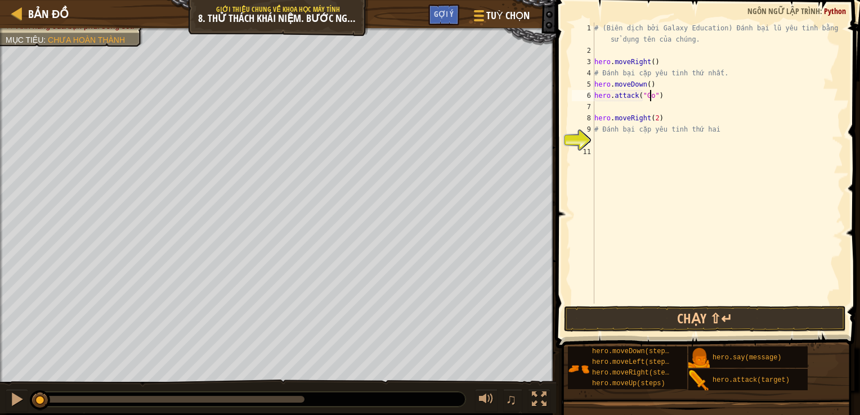
scroll to position [5, 5]
type textarea "hero.attack("Gos")"
drag, startPoint x: 596, startPoint y: 95, endPoint x: 659, endPoint y: 97, distance: 63.6
click at [659, 97] on div "# (Biên dịch bởi Galaxy Education) Đánh bại lũ yêu tinh bằng cách sử dụng tên c…" at bounding box center [717, 180] width 251 height 315
paste textarea
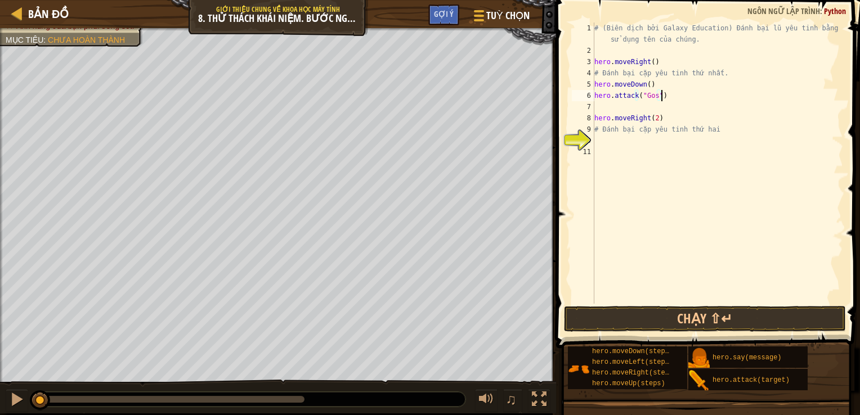
scroll to position [5, 0]
paste textarea "hero.attack("Gos")"
click at [657, 122] on div "# (Biên dịch bởi Galaxy Education) Đánh bại lũ yêu tinh bằng cách sử dụng tên c…" at bounding box center [717, 180] width 251 height 315
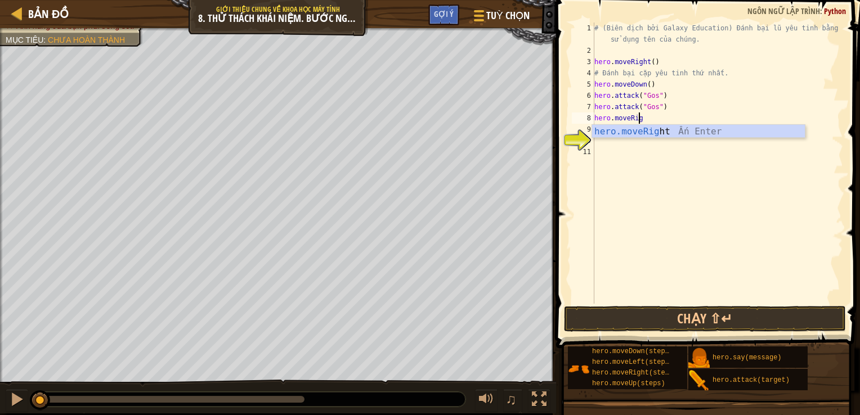
type textarea "h"
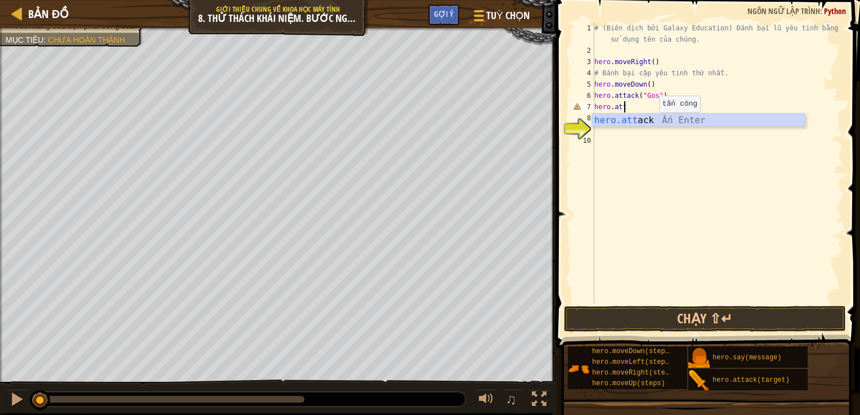
click at [657, 125] on div "hero.att ack Ấn Enter" at bounding box center [698, 134] width 213 height 41
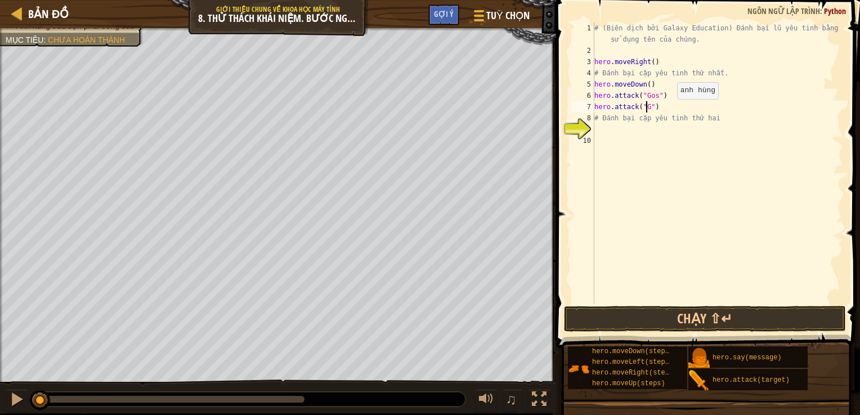
scroll to position [5, 5]
type textarea "hero.attack("Gos")"
click at [603, 127] on div "# (Biên dịch bởi Galaxy Education) Đánh bại lũ yêu tinh bằng cách sử dụng tên c…" at bounding box center [717, 180] width 251 height 315
type textarea "h"
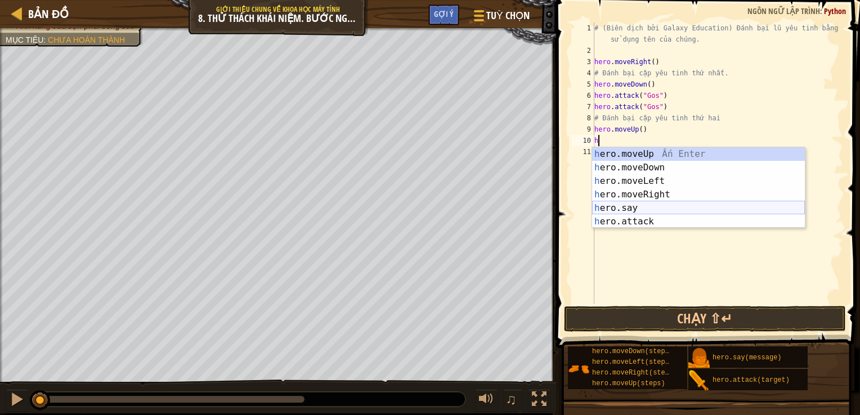
click at [614, 214] on div "h ero.moveUp Ấn Enter h ero.moveDown Ấn Enter h ero.moveLeft Ấn Enter h ero.mov…" at bounding box center [698, 201] width 213 height 108
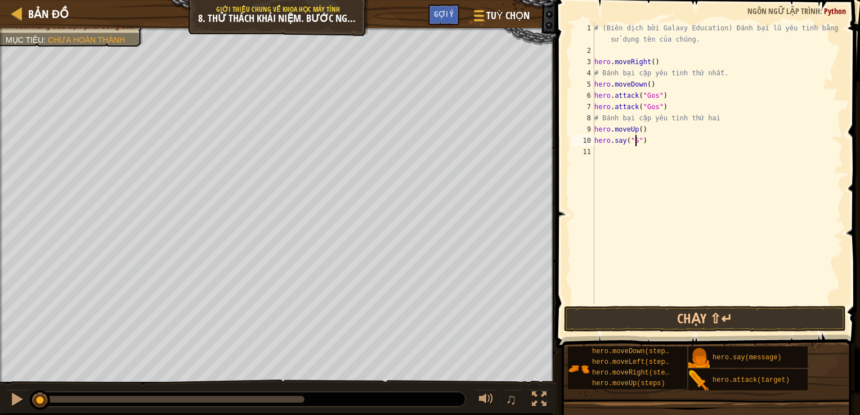
scroll to position [5, 3]
click at [662, 139] on div "# (Biên dịch bởi Galaxy Education) Đánh bại lũ yêu tinh bằng cách sử dụng tên c…" at bounding box center [717, 180] width 251 height 315
type textarea "h"
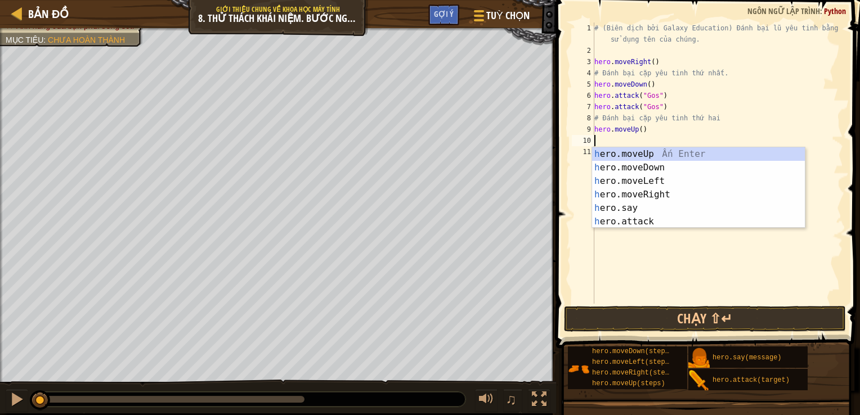
type textarea "h"
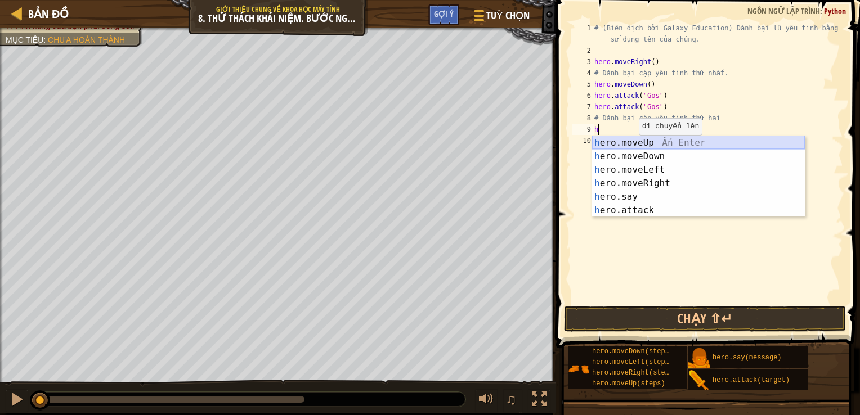
click at [661, 141] on div "h ero.moveUp Ấn Enter h ero.moveDown Ấn Enter h ero.moveLeft Ấn Enter h ero.mov…" at bounding box center [698, 190] width 213 height 108
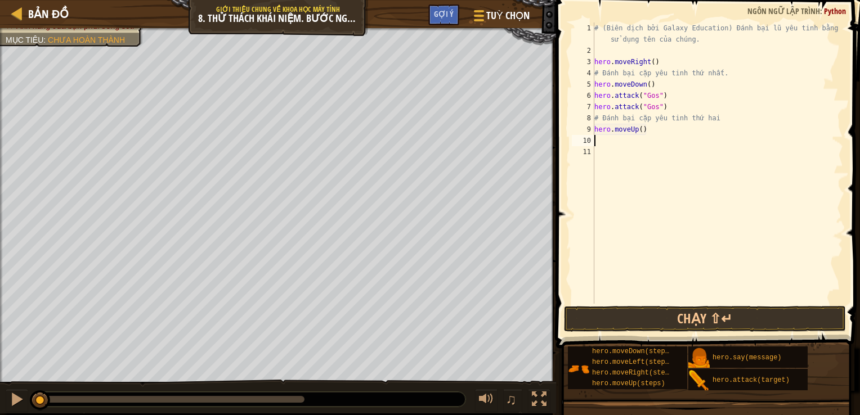
click at [607, 141] on div "# (Biên dịch bởi Galaxy Education) Đánh bại lũ yêu tinh bằng cách sử dụng tên c…" at bounding box center [717, 180] width 251 height 315
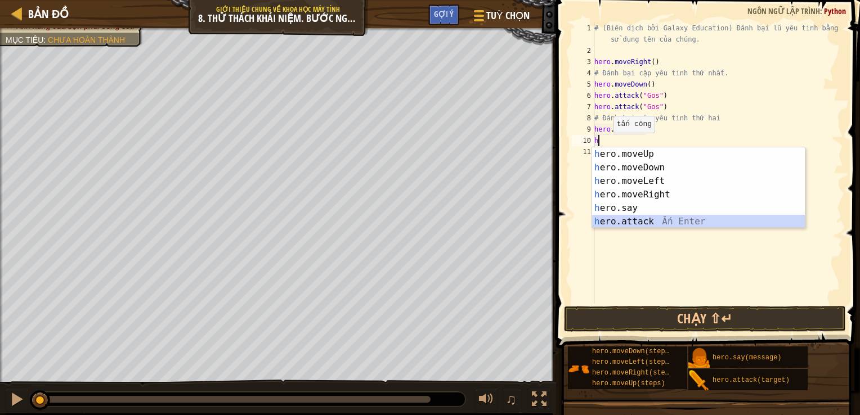
click at [621, 219] on div "h ero.moveUp Ấn Enter h ero.moveDown Ấn Enter h ero.moveLeft Ấn Enter h ero.mov…" at bounding box center [698, 201] width 213 height 108
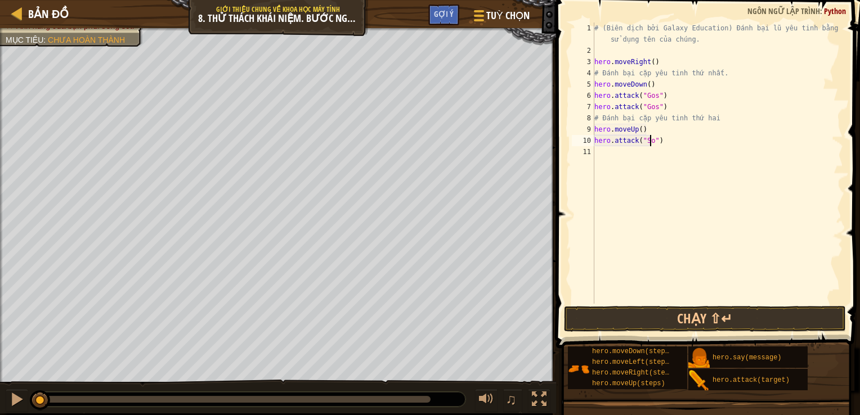
scroll to position [5, 5]
type textarea "hero.attack("Sog")"
click at [602, 153] on div "# (Biên dịch bởi Galaxy Education) Đánh bại lũ yêu tinh bằng cách sử dụng tên c…" at bounding box center [717, 180] width 251 height 315
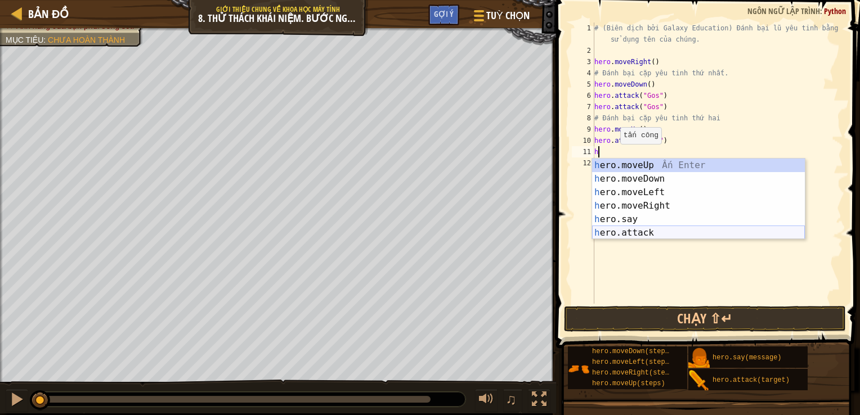
click at [643, 233] on div "h ero.moveUp Ấn Enter h ero.moveDown Ấn Enter h ero.moveLeft Ấn Enter h ero.mov…" at bounding box center [698, 213] width 213 height 108
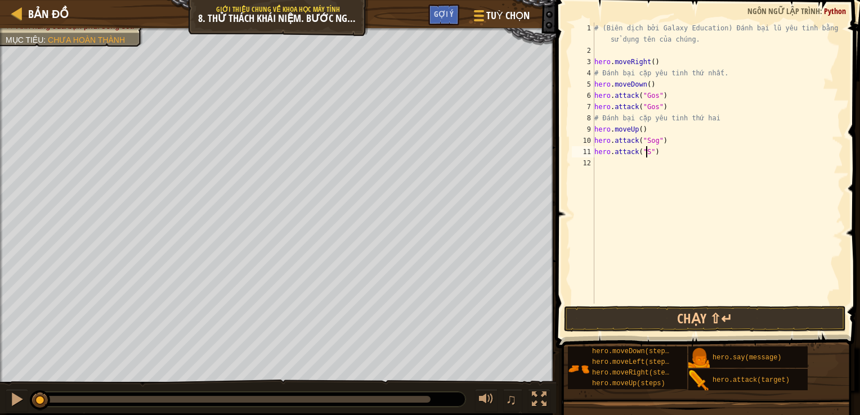
scroll to position [5, 5]
type textarea "hero.attack("Sog")"
click at [599, 161] on div "# (Biên dịch bởi Galaxy Education) Đánh bại lũ yêu tinh bằng cách sử dụng tên c…" at bounding box center [717, 180] width 251 height 315
type textarea "h"
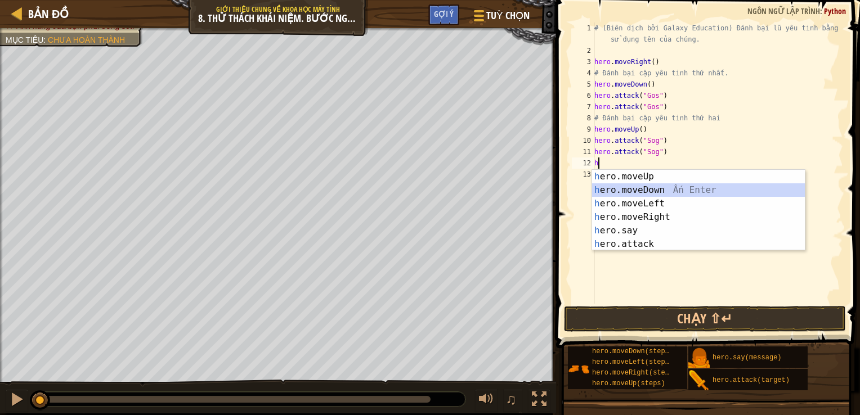
click at [624, 190] on div "h ero.moveUp Ấn Enter h ero.moveDown Ấn Enter h ero.moveLeft Ấn Enter h ero.mov…" at bounding box center [698, 224] width 213 height 108
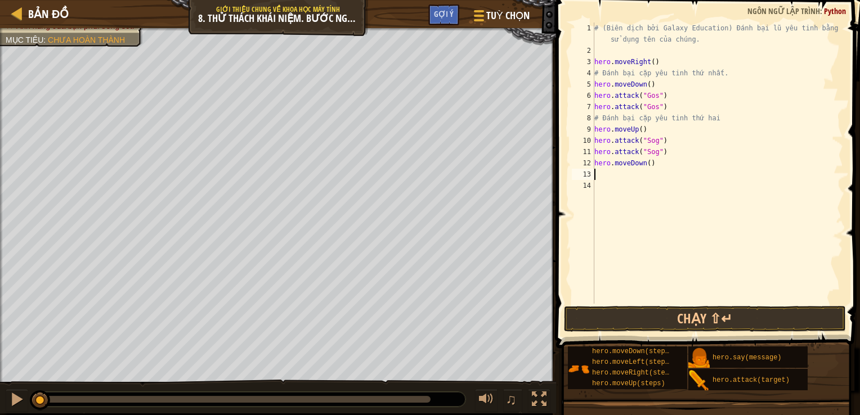
type textarea "h"
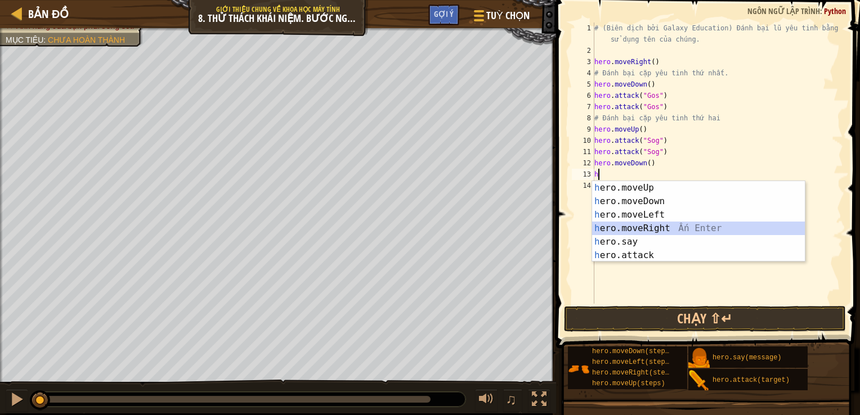
click at [645, 228] on div "h ero.moveUp Ấn Enter h ero.moveDown Ấn Enter h ero.moveLeft Ấn Enter h ero.mov…" at bounding box center [698, 235] width 213 height 108
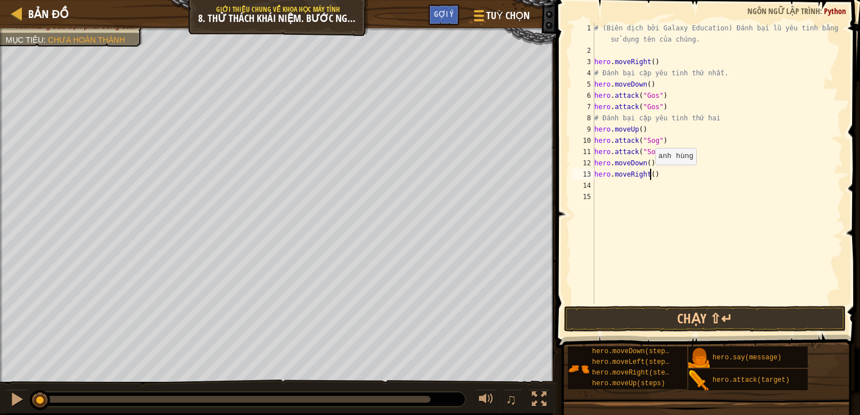
click at [649, 176] on div "# (Biên dịch bởi Galaxy Education) Đánh bại lũ yêu tinh bằng cách sử dụng tên c…" at bounding box center [717, 180] width 251 height 315
type textarea "hero.moveRight()"
click at [615, 185] on div "# (Biên dịch bởi Galaxy Education) Đánh bại lũ yêu tinh bằng cách sử dụng tên c…" at bounding box center [717, 180] width 251 height 315
type textarea "h"
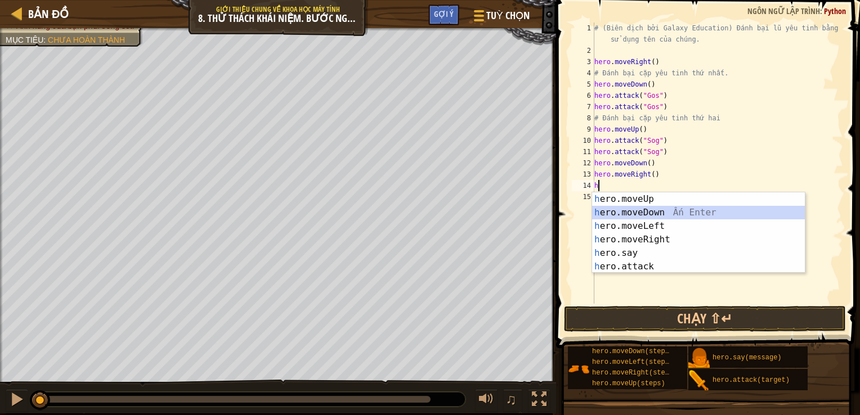
click at [622, 213] on div "h ero.moveUp Ấn Enter h ero.moveDown Ấn Enter h ero.moveLeft Ấn Enter h ero.mov…" at bounding box center [698, 246] width 213 height 108
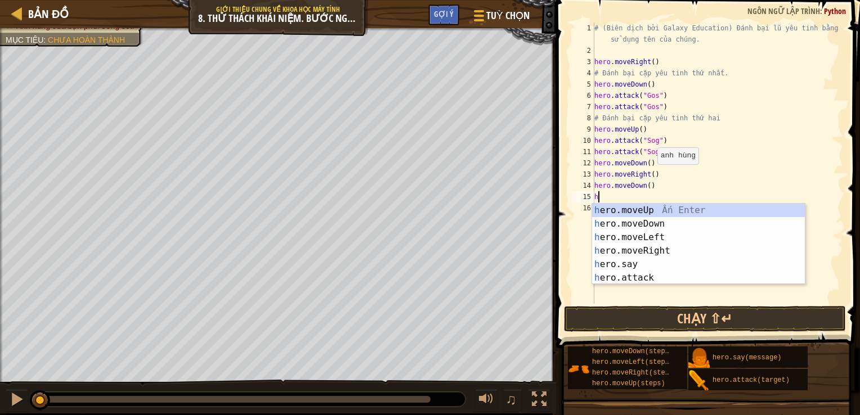
click at [651, 175] on div "# (Biên dịch bởi Galaxy Education) Đánh bại lũ yêu tinh bằng cách sử dụng tên c…" at bounding box center [717, 180] width 251 height 315
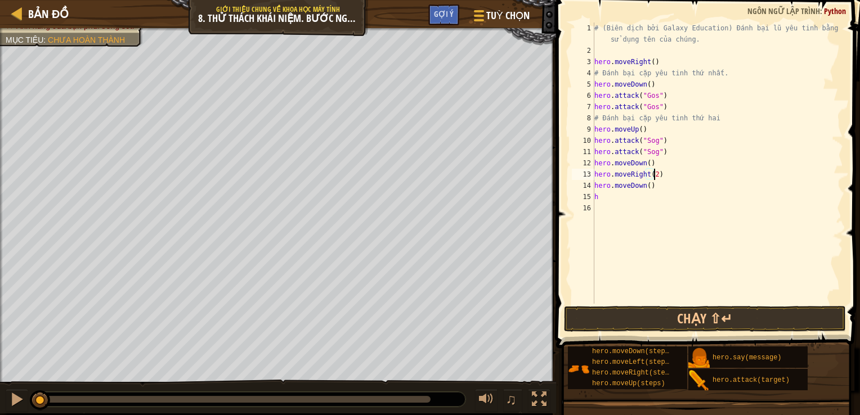
scroll to position [5, 5]
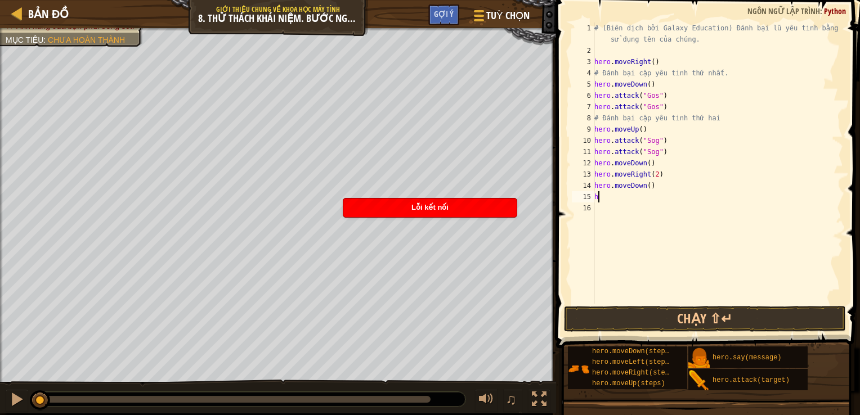
click at [602, 199] on div "# (Biên dịch bởi Galaxy Education) Đánh bại lũ yêu tinh bằng cách sử dụng tên c…" at bounding box center [717, 180] width 251 height 315
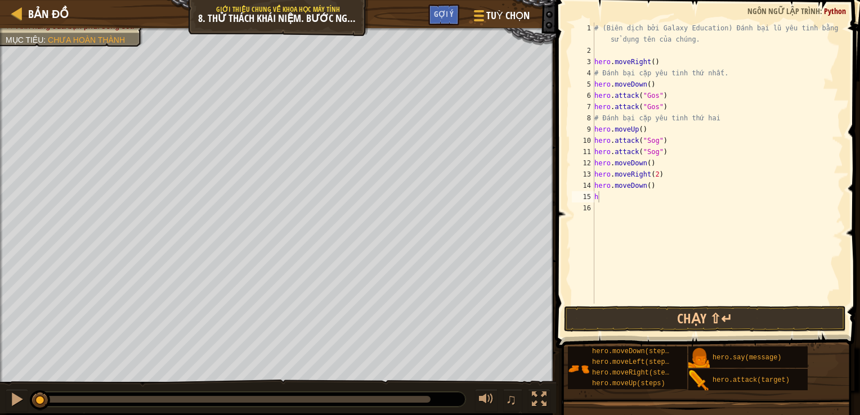
click at [724, 167] on div "# (Biên dịch bởi Galaxy Education) Đánh bại lũ yêu tinh bằng cách sử dụng tên c…" at bounding box center [717, 180] width 251 height 315
click at [605, 196] on div "# (Biên dịch bởi Galaxy Education) Đánh bại lũ yêu tinh bằng cách sử dụng tên c…" at bounding box center [717, 180] width 251 height 315
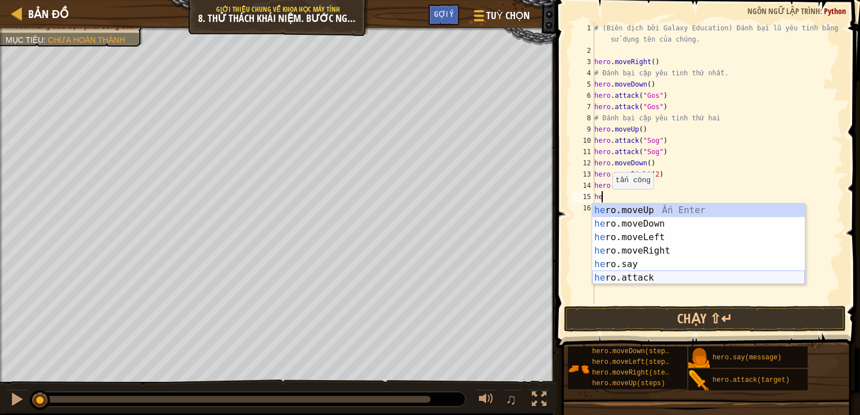
click at [626, 282] on div "he ro.moveUp Ấn Enter he ro.moveDown Ấn Enter he ro.moveLeft Ấn Enter he ro.mov…" at bounding box center [698, 258] width 213 height 108
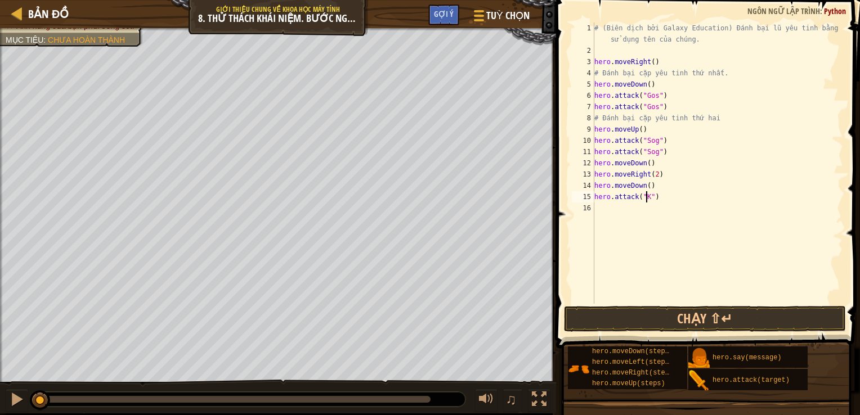
scroll to position [5, 5]
type textarea "hero.attack("Kro")"
click at [602, 207] on div "# (Biên dịch bởi Galaxy Education) Đánh bại lũ yêu tinh bằng cách sử dụng tên c…" at bounding box center [717, 180] width 251 height 315
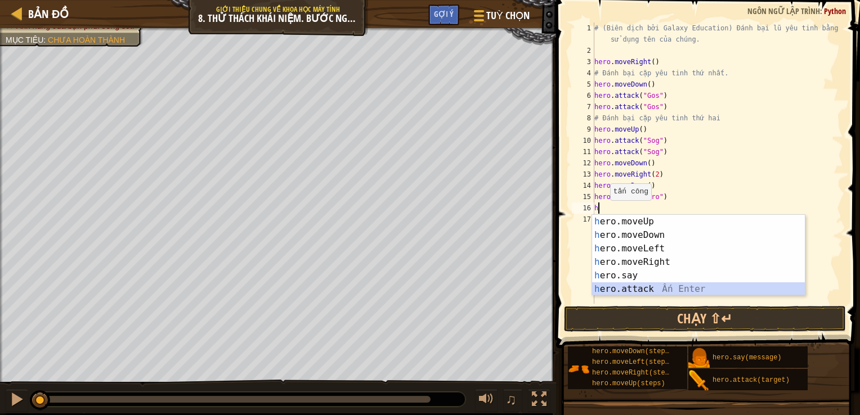
click at [613, 290] on div "h ero.moveUp Ấn Enter h ero.moveDown Ấn Enter h ero.moveLeft Ấn Enter h ero.mov…" at bounding box center [698, 269] width 213 height 108
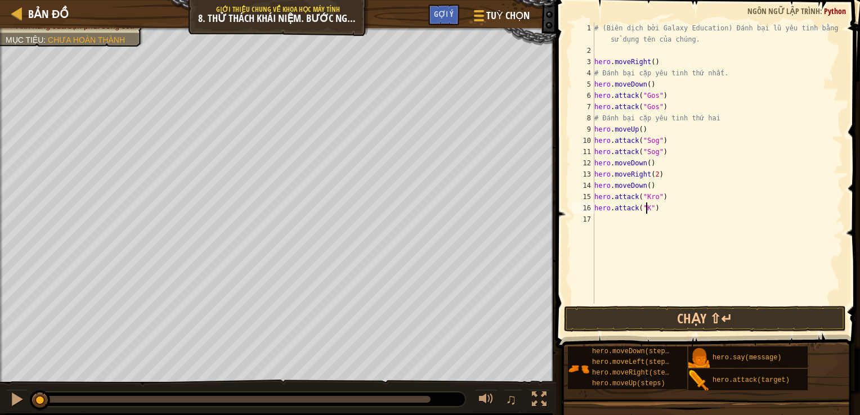
scroll to position [5, 5]
type textarea "hero.attack("Kro")"
click at [599, 222] on div "# (Biên dịch bởi Galaxy Education) Đánh bại lũ yêu tinh bằng cách sử dụng tên c…" at bounding box center [717, 180] width 251 height 315
type textarea "h"
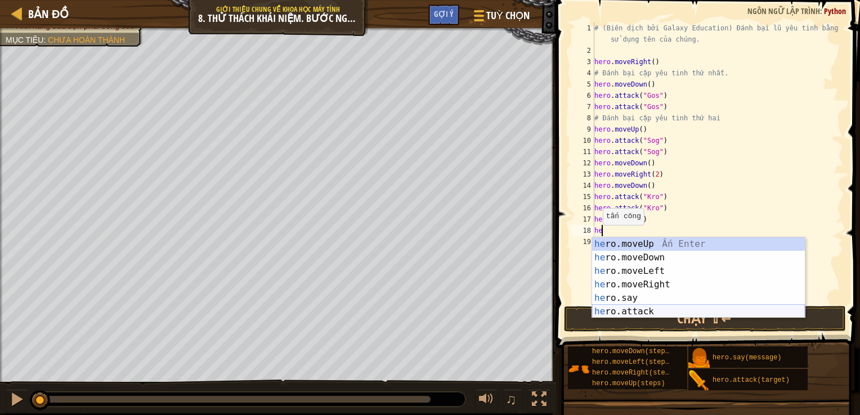
click at [622, 310] on div "he ro.moveUp Ấn Enter he ro.moveDown Ấn Enter he ro.moveLeft Ấn Enter he ro.mov…" at bounding box center [698, 291] width 213 height 108
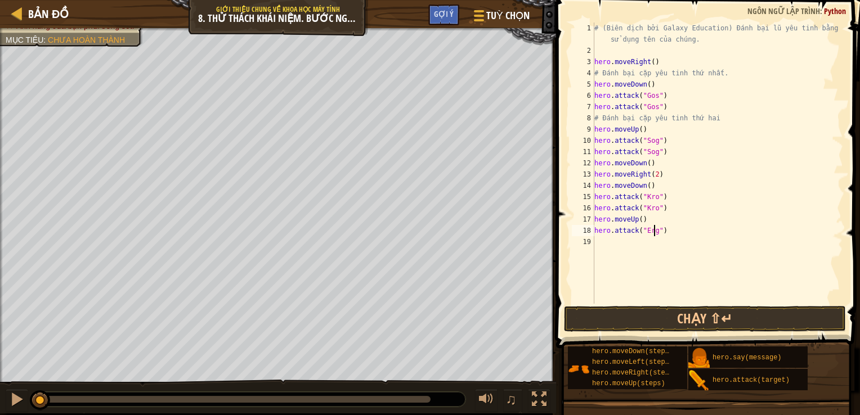
type textarea "hero.attack("Ergo")"
click at [600, 240] on div "# (Biên dịch bởi Galaxy Education) Đánh bại lũ yêu tinh bằng cách sử dụng tên c…" at bounding box center [717, 180] width 251 height 315
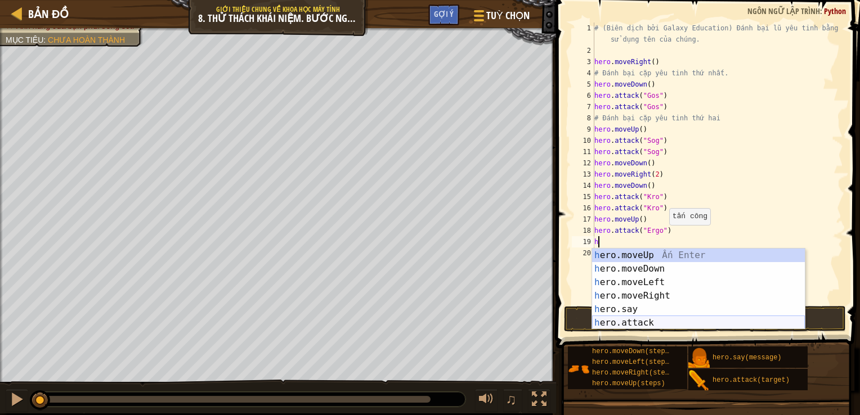
click at [626, 317] on div "h ero.moveUp Ấn Enter h ero.moveDown Ấn Enter h ero.moveLeft Ấn Enter h ero.mov…" at bounding box center [698, 303] width 213 height 108
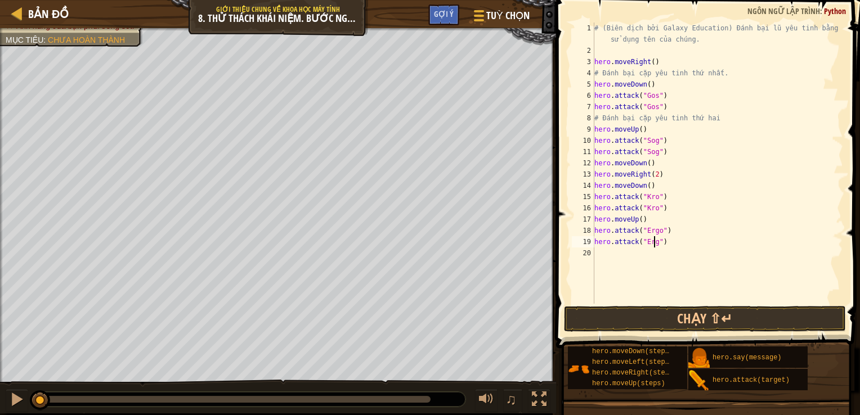
scroll to position [5, 5]
type textarea "hero.attack("Ergo")"
click at [663, 320] on button "Chạy ⇧↵" at bounding box center [705, 319] width 282 height 26
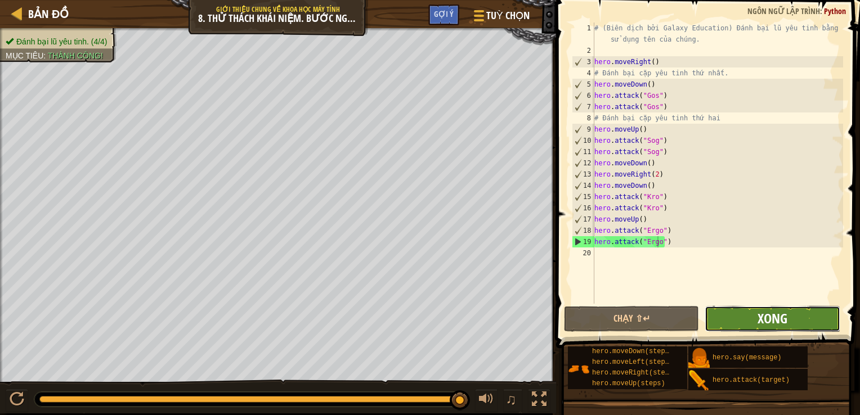
click at [779, 308] on button "Xong" at bounding box center [771, 319] width 135 height 26
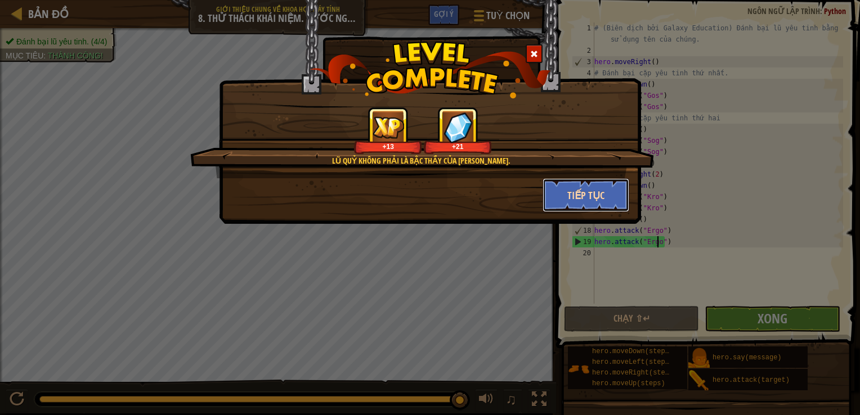
click at [604, 190] on button "Tiếp tục" at bounding box center [585, 195] width 87 height 34
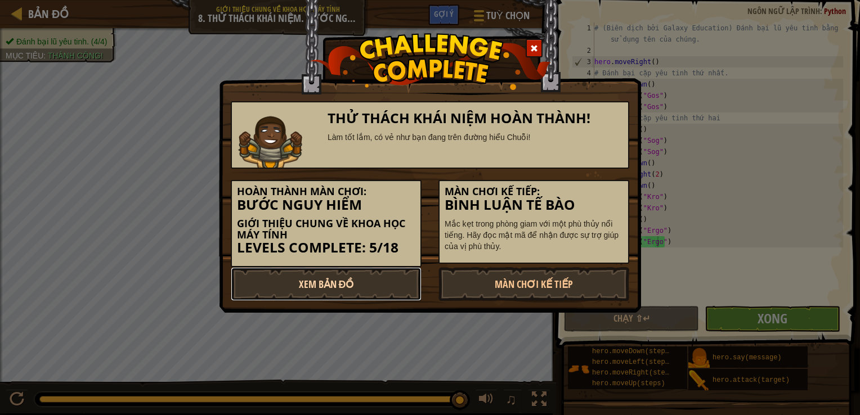
click at [356, 289] on link "Xem Bản Đồ" at bounding box center [326, 284] width 191 height 34
select select "vi"
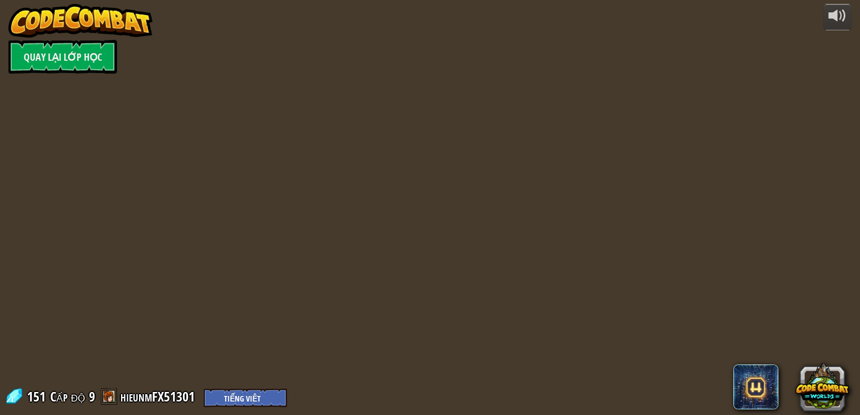
select select "vi"
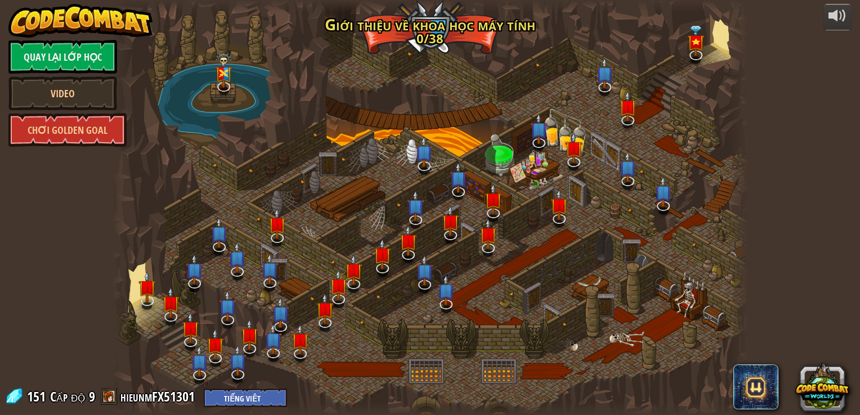
select select "vi"
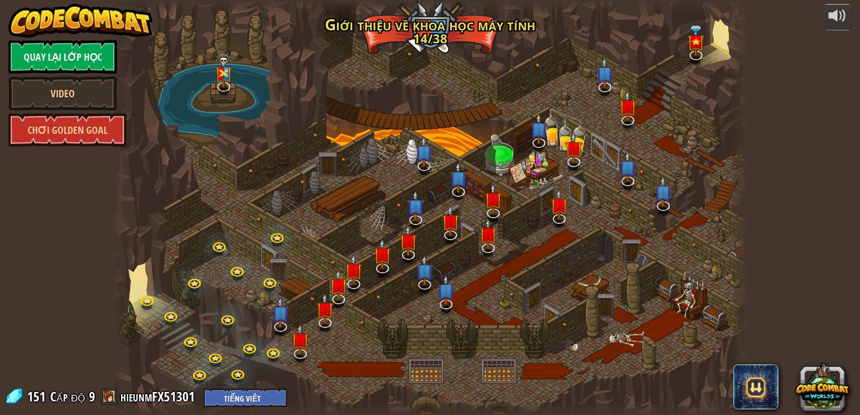
select select "vi"
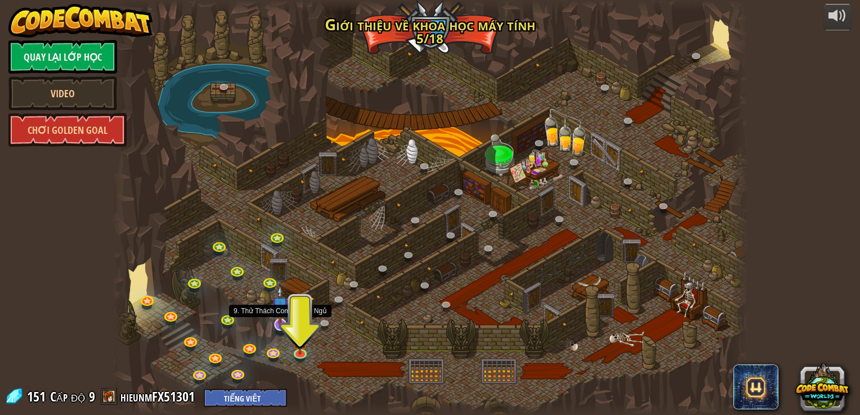
click at [282, 320] on img at bounding box center [280, 305] width 18 height 41
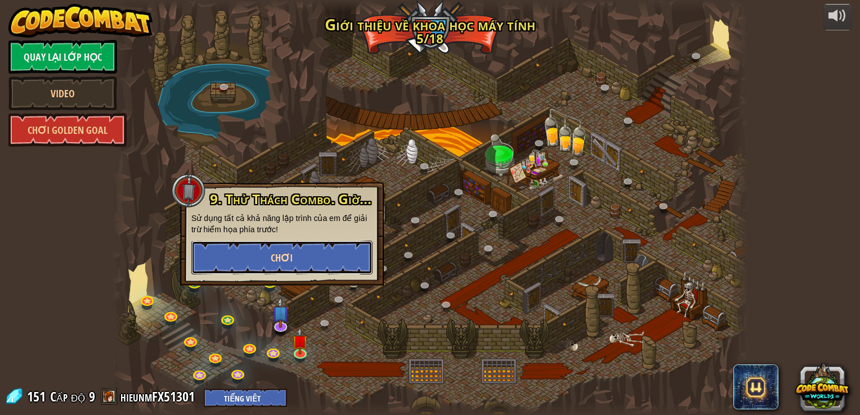
click at [316, 254] on button "Chơi" at bounding box center [281, 258] width 181 height 34
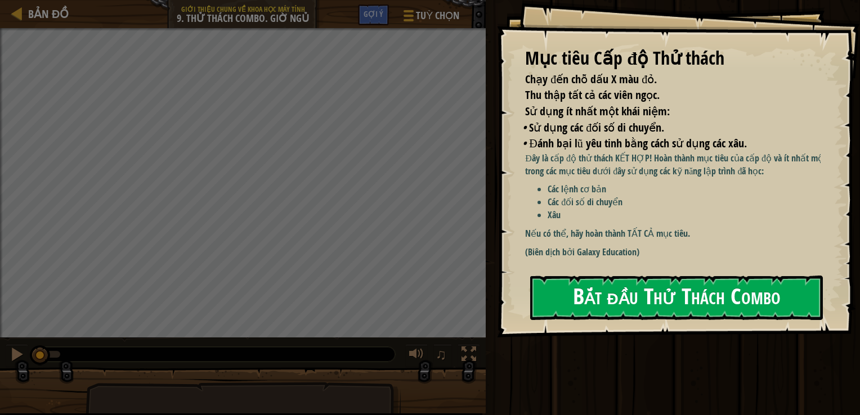
click at [667, 289] on button "Bắt đầu Thử Thách Combo" at bounding box center [676, 298] width 293 height 44
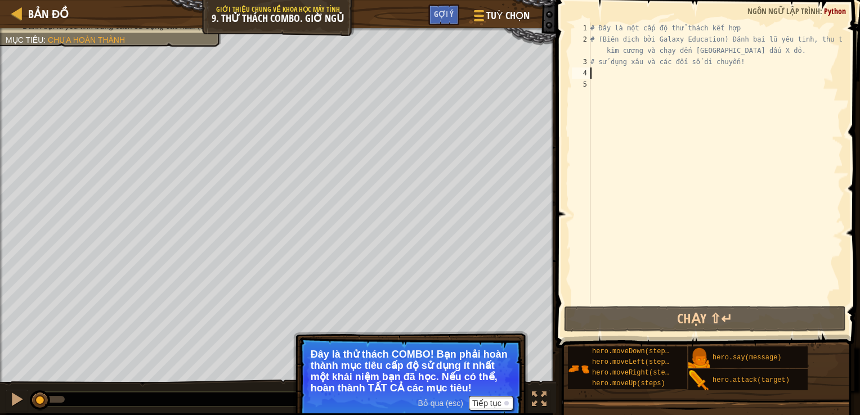
drag, startPoint x: 607, startPoint y: 73, endPoint x: 600, endPoint y: 74, distance: 6.8
click at [606, 73] on div "# Đây là một cấp độ thử thách kết hợp # (Biên dịch bởi Galaxy Education) Đánh b…" at bounding box center [715, 175] width 255 height 304
type textarea "h"
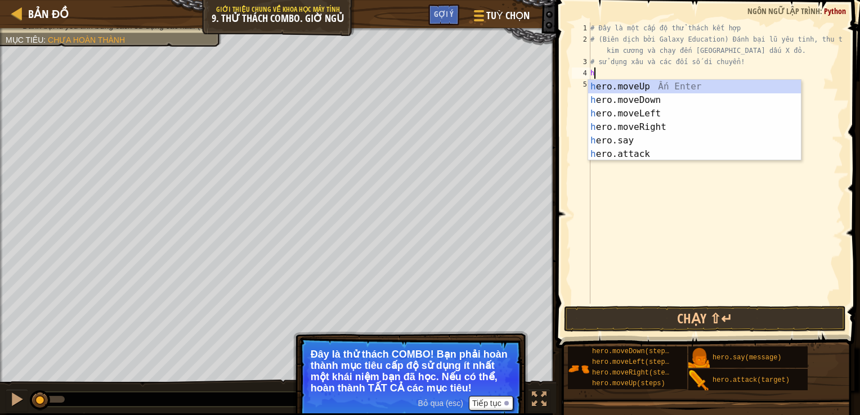
scroll to position [5, 0]
click at [670, 98] on div "h ero.moveUp Ấn Enter h ero.moveDown Ấn Enter h ero.moveLeft Ấn Enter h ero.mov…" at bounding box center [694, 134] width 213 height 108
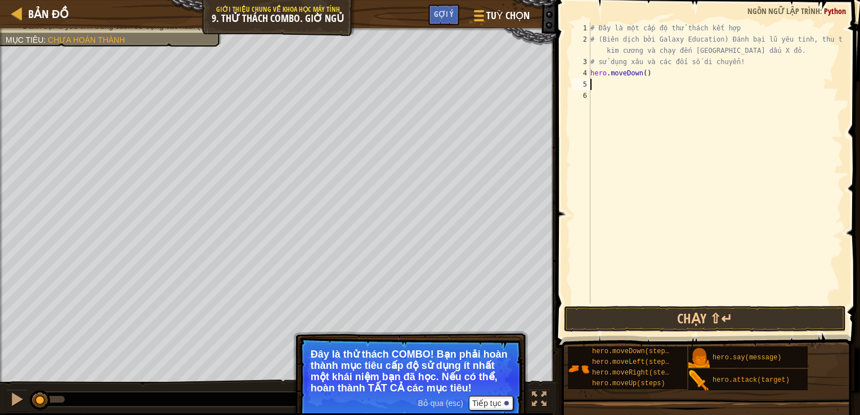
type textarea "h"
click at [637, 87] on div "# Đây là một cấp độ thử thách kết hợp # (Biên dịch bởi Galaxy Education) Đánh b…" at bounding box center [715, 175] width 255 height 304
click at [635, 87] on div "# Đây là một cấp độ thử thách kết hợp # (Biên dịch bởi Galaxy Education) Đánh b…" at bounding box center [715, 175] width 255 height 304
type textarea "hero.moveUp(2)"
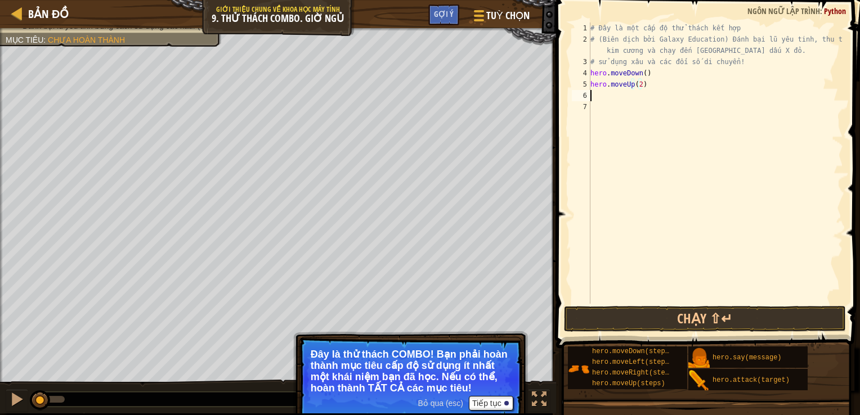
click at [595, 98] on div "# Đây là một cấp độ thử thách kết hợp # (Biên dịch bởi Galaxy Education) Đánh b…" at bounding box center [715, 175] width 255 height 304
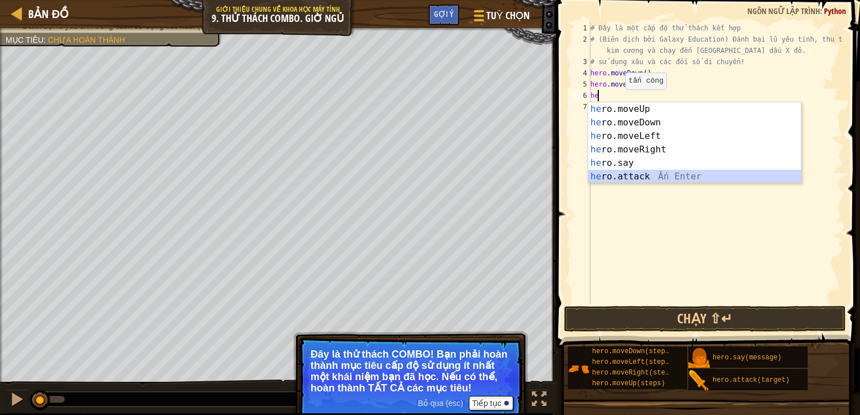
click at [622, 181] on div "he ro.moveUp Ấn Enter he ro.moveDown Ấn Enter he ro.moveLeft Ấn Enter he ro.mov…" at bounding box center [694, 156] width 213 height 108
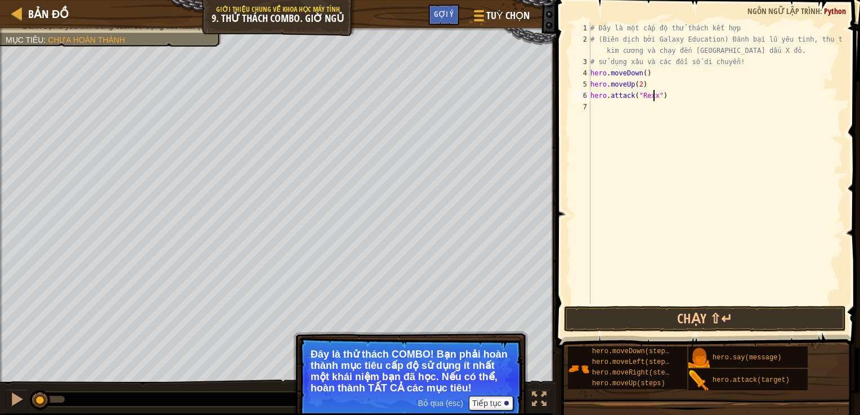
scroll to position [5, 5]
type textarea "hero.attack("Rexxar")"
click at [600, 113] on div "# Đây là một cấp độ thử thách kết hợp # (Biên dịch bởi Galaxy Education) Đánh b…" at bounding box center [715, 175] width 255 height 304
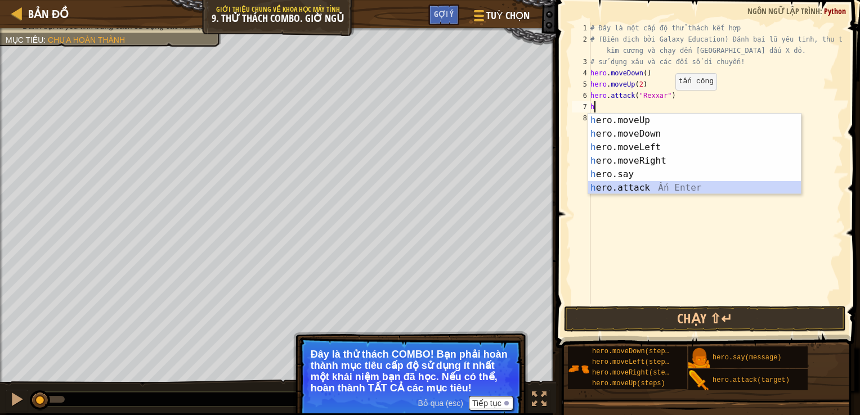
click at [614, 187] on div "h ero.moveUp Ấn Enter h ero.moveDown Ấn Enter h ero.moveLeft Ấn Enter h ero.mov…" at bounding box center [694, 168] width 213 height 108
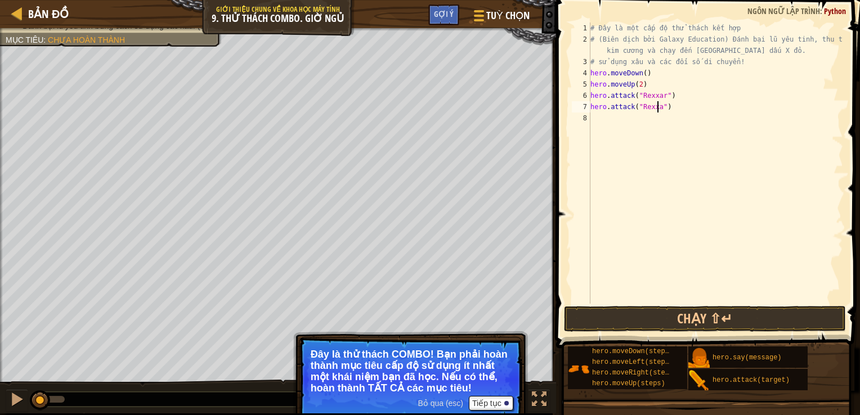
scroll to position [5, 5]
type textarea "hero.attack("Rexxar")"
click at [607, 320] on button "Chạy ⇧↵" at bounding box center [705, 319] width 282 height 26
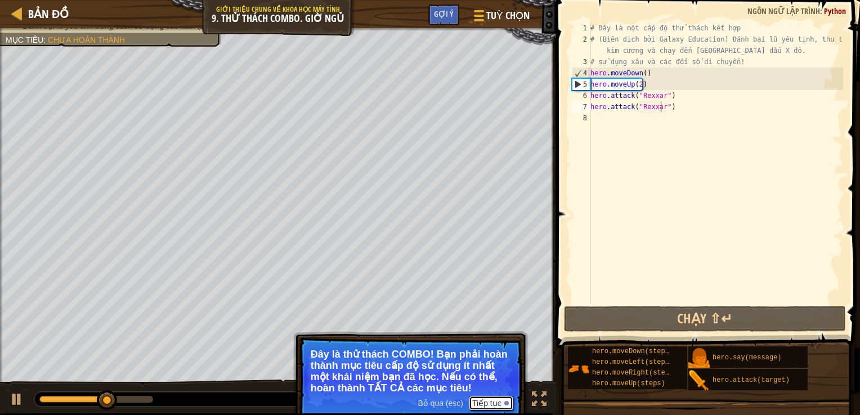
click at [495, 407] on button "Tiếp tục" at bounding box center [491, 403] width 44 height 15
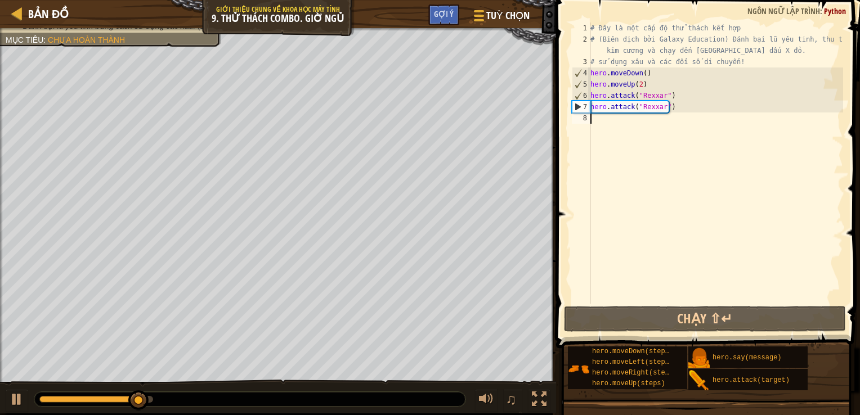
click at [601, 116] on div "# Đây là một cấp độ thử thách kết hợp # (Biên dịch bởi Galaxy Education) Đánh b…" at bounding box center [715, 175] width 255 height 304
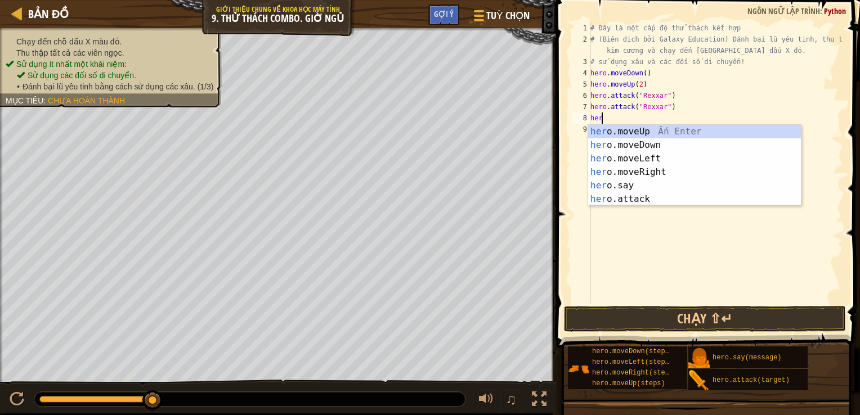
type textarea "hero"
click at [650, 175] on div "hero .moveUp Ấn Enter hero .moveDown Ấn Enter hero .moveLeft Ấn Enter hero .mov…" at bounding box center [694, 179] width 213 height 108
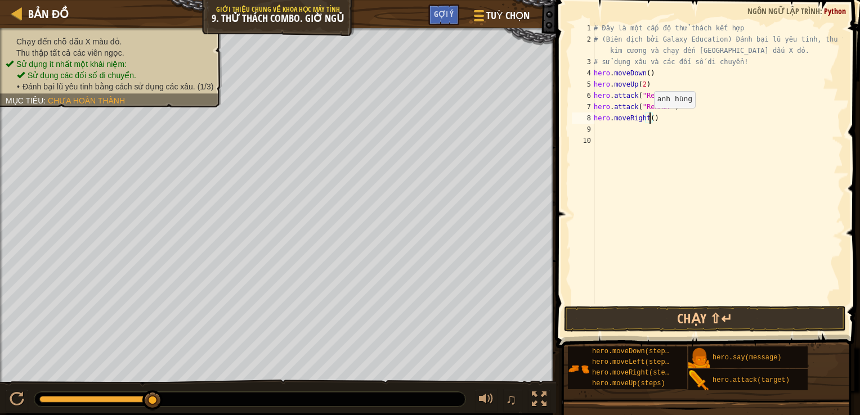
click at [648, 119] on div "# Đây là một cấp độ thử thách kết hợp # (Biên dịch bởi Galaxy Education) Đánh b…" at bounding box center [717, 175] width 252 height 304
type textarea "hero.moveRight(2)"
click at [605, 136] on div "# Đây là một cấp độ thử thách kết hợp # (Biên dịch bởi Galaxy Education) Đánh b…" at bounding box center [717, 175] width 252 height 304
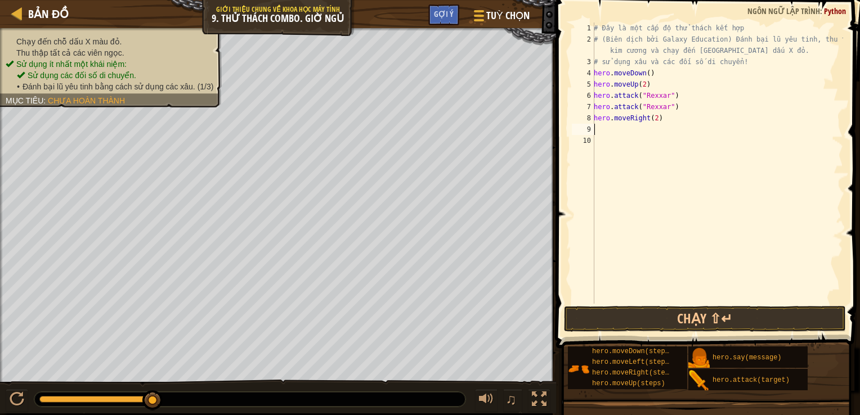
click at [602, 127] on div "# Đây là một cấp độ thử thách kết hợp # (Biên dịch bởi Galaxy Education) Đánh b…" at bounding box center [717, 175] width 252 height 304
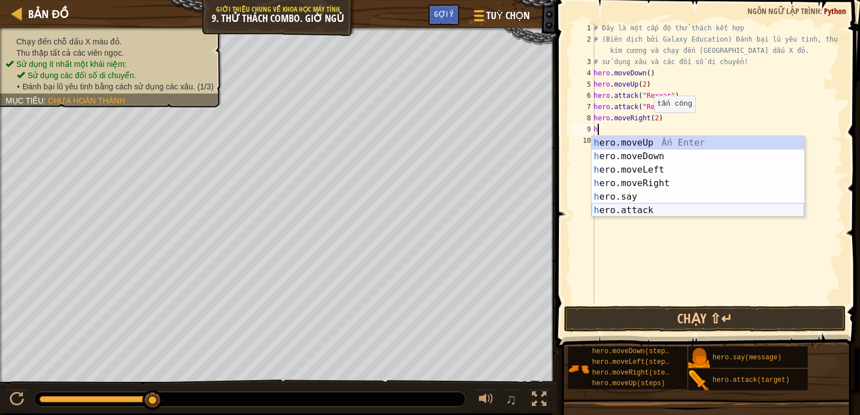
click at [614, 207] on div "h ero.moveUp Ấn Enter h ero.moveDown Ấn Enter h ero.moveLeft Ấn Enter h ero.mov…" at bounding box center [697, 190] width 213 height 108
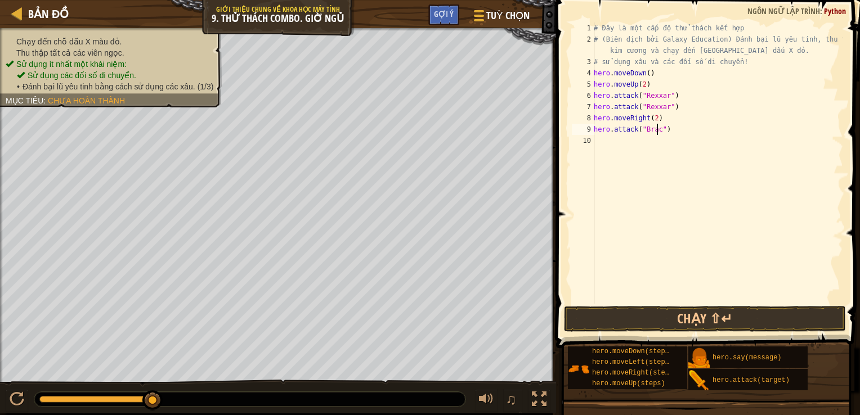
type textarea "hero.attack("Brack")"
click at [616, 146] on div "# Đây là một cấp độ thử thách kết hợp # (Biên dịch bởi Galaxy Education) Đánh b…" at bounding box center [717, 175] width 252 height 304
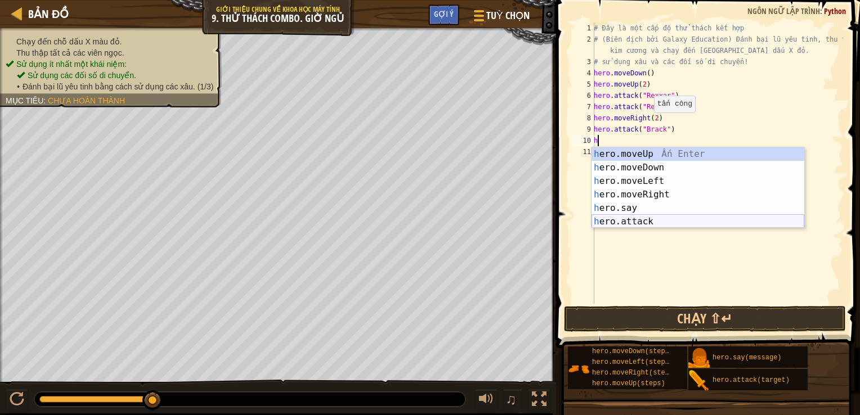
click at [632, 222] on div "h ero.moveUp Ấn Enter h ero.moveDown Ấn Enter h ero.moveLeft Ấn Enter h ero.mov…" at bounding box center [697, 201] width 213 height 108
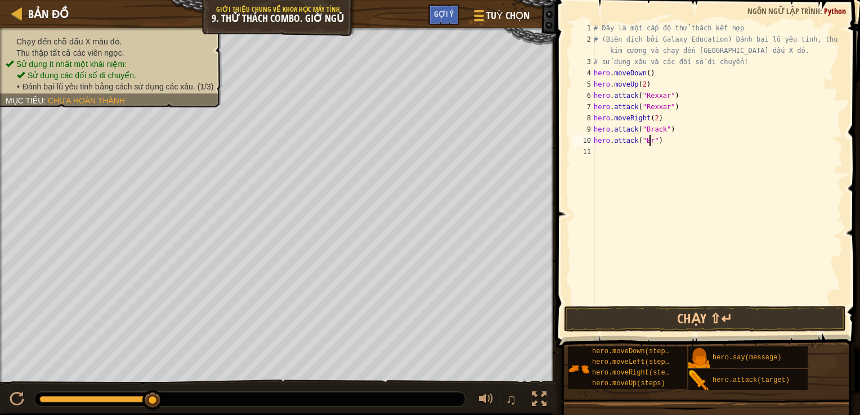
scroll to position [5, 5]
type textarea "hero.attack("Brack")"
click at [611, 157] on div "# Đây là một cấp độ thử thách kết hợp # (Biên dịch bởi Galaxy Education) Đánh b…" at bounding box center [717, 175] width 252 height 304
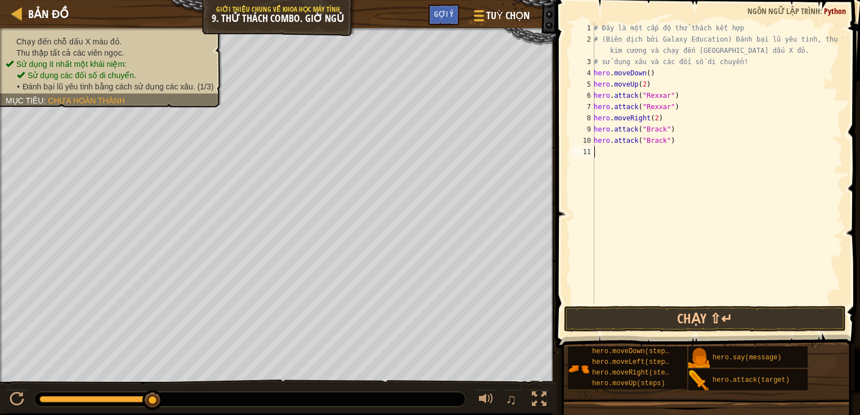
type textarea "h"
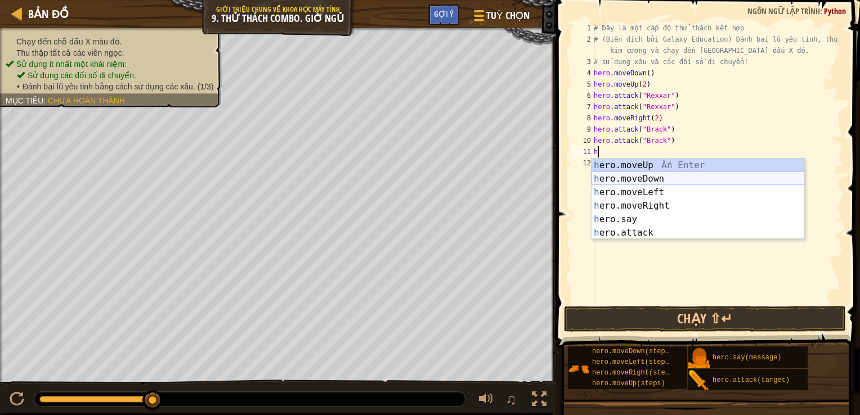
click at [623, 177] on div "h ero.moveUp Ấn Enter h ero.moveDown Ấn Enter h ero.moveLeft Ấn Enter h ero.mov…" at bounding box center [697, 213] width 213 height 108
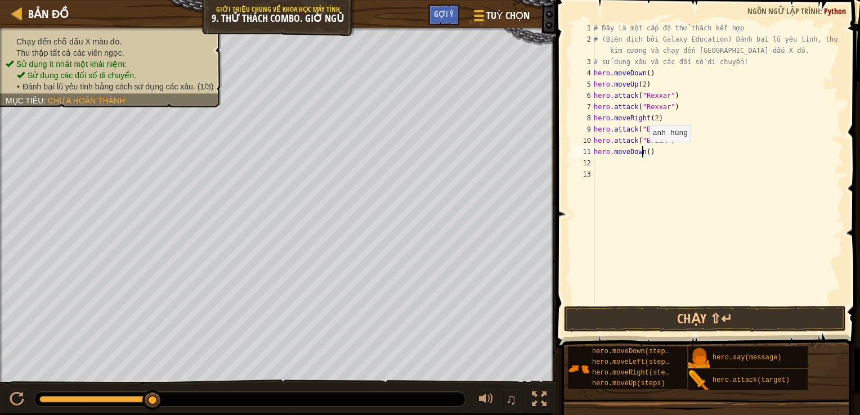
click at [643, 152] on div "# Đây là một cấp độ thử thách kết hợp # (Biên dịch bởi Galaxy Education) Đánh b…" at bounding box center [717, 175] width 252 height 304
click at [645, 155] on div "# Đây là một cấp độ thử thách kết hợp # (Biên dịch bởi Galaxy Education) Đánh b…" at bounding box center [717, 175] width 252 height 304
type textarea "hero.moveDown(2)"
click at [604, 159] on div "# Đây là một cấp độ thử thách kết hợp # (Biên dịch bởi Galaxy Education) Đánh b…" at bounding box center [717, 175] width 252 height 304
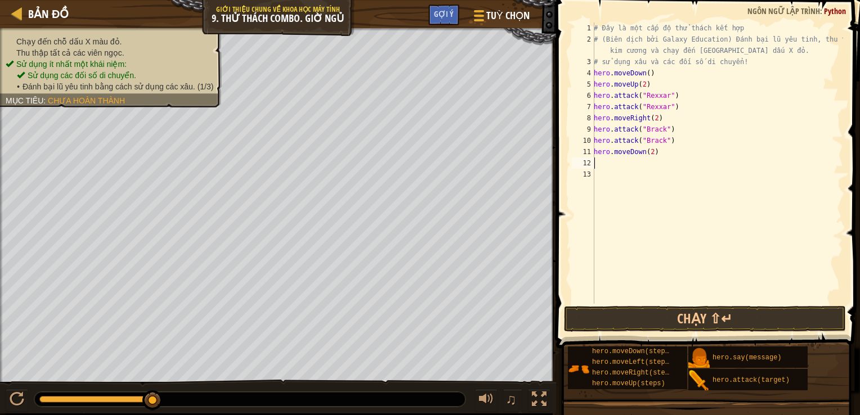
scroll to position [5, 0]
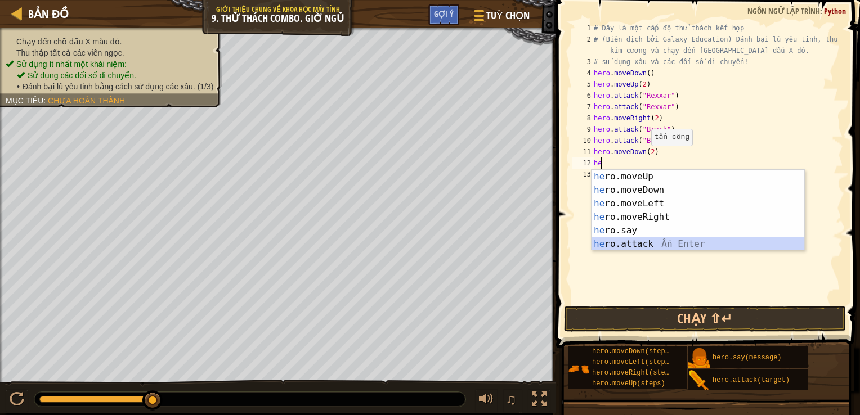
click at [625, 243] on div "he ro.moveUp Ấn Enter he ro.moveDown Ấn Enter he ro.moveLeft Ấn Enter he ro.mov…" at bounding box center [697, 224] width 213 height 108
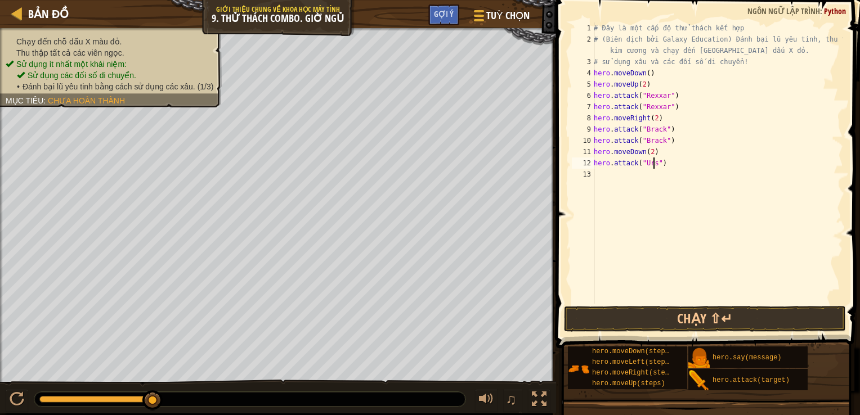
scroll to position [5, 5]
type textarea "hero.attack("Ursa")"
click at [607, 174] on div "# Đây là một cấp độ thử thách kết hợp # (Biên dịch bởi Galaxy Education) Đánh b…" at bounding box center [717, 175] width 252 height 304
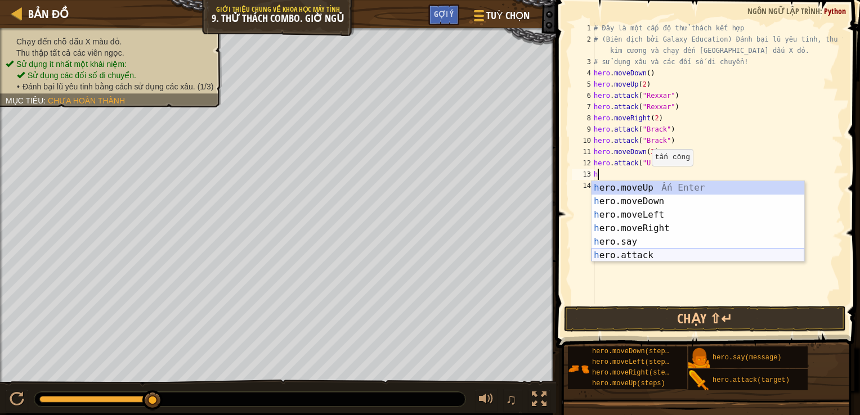
click at [628, 255] on div "h ero.moveUp Ấn Enter h ero.moveDown Ấn Enter h ero.moveLeft Ấn Enter h ero.mov…" at bounding box center [697, 235] width 213 height 108
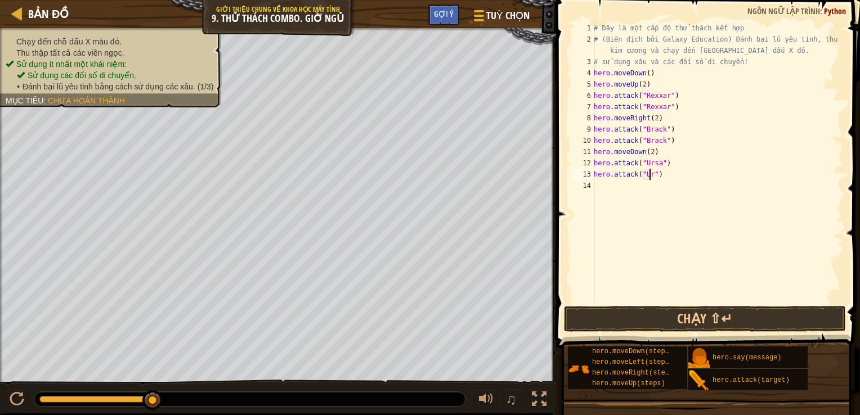
scroll to position [5, 5]
type textarea "hero.attack("Ursa")"
click at [605, 183] on div "# Đây là một cấp độ thử thách kết hợp # (Biên dịch bởi Galaxy Education) Đánh b…" at bounding box center [717, 175] width 252 height 304
type textarea "j"
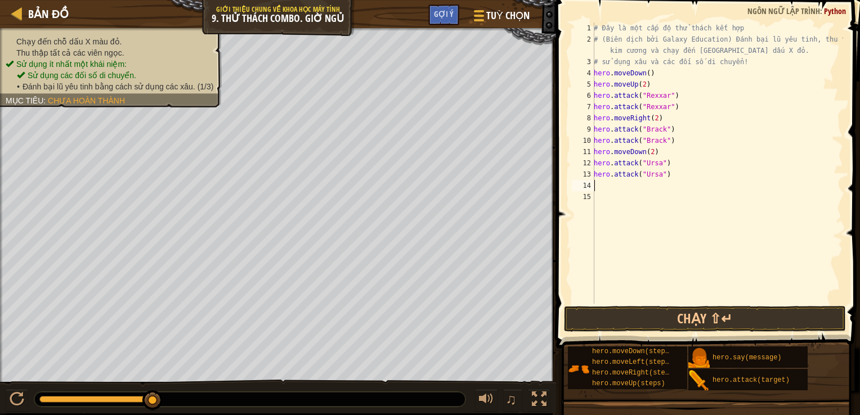
type textarea "h"
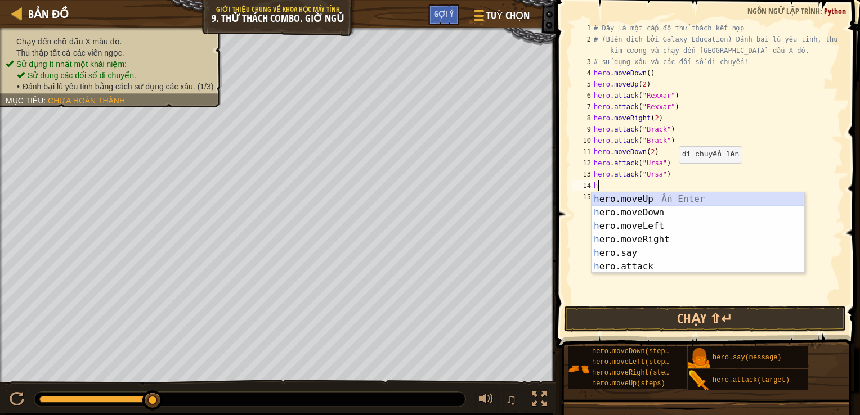
click at [640, 195] on div "h ero.moveUp Ấn Enter h ero.moveDown Ấn Enter h ero.moveLeft Ấn Enter h ero.mov…" at bounding box center [697, 246] width 213 height 108
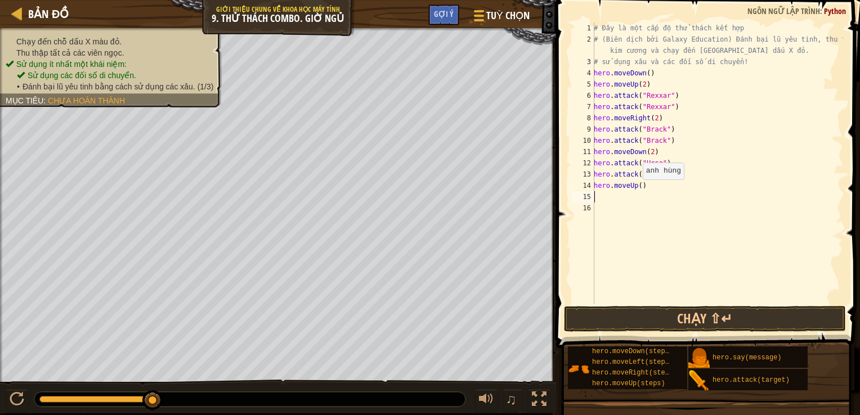
click at [636, 190] on div "# Đây là một cấp độ thử thách kết hợp # (Biên dịch bởi Galaxy Education) Đánh b…" at bounding box center [717, 175] width 252 height 304
type textarea "hero.moveUp(2)"
click at [613, 198] on div "# Đây là một cấp độ thử thách kết hợp # (Biên dịch bởi Galaxy Education) Đánh b…" at bounding box center [717, 175] width 252 height 304
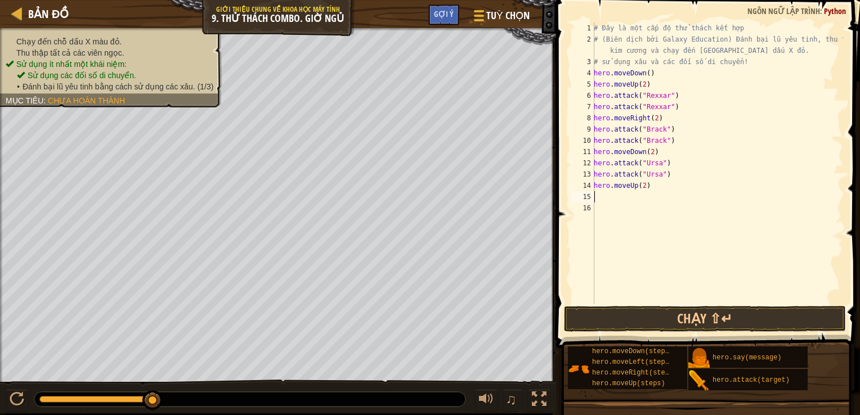
type textarea "h"
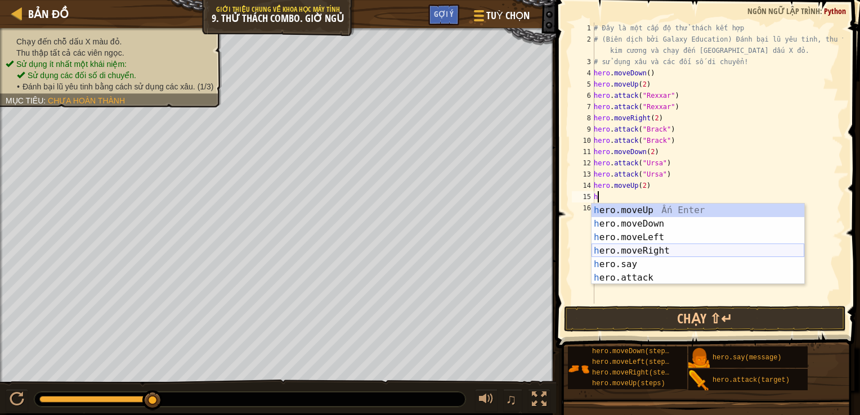
click at [623, 251] on div "h ero.moveUp Ấn Enter h ero.moveDown Ấn Enter h ero.moveLeft Ấn Enter h ero.mov…" at bounding box center [697, 258] width 213 height 108
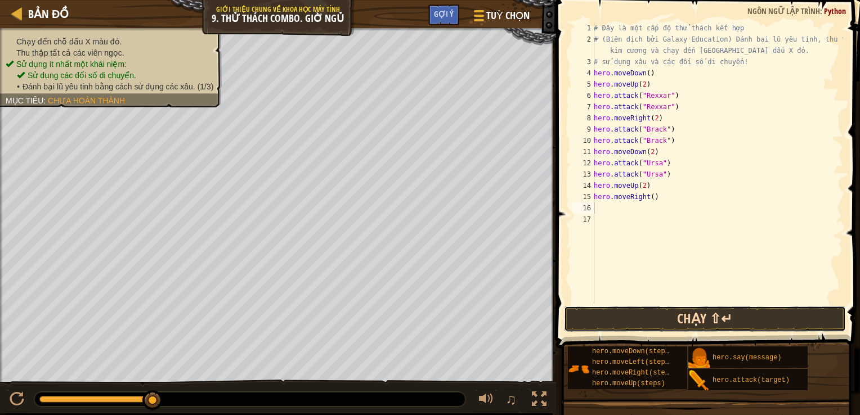
click at [650, 322] on button "Chạy ⇧↵" at bounding box center [705, 319] width 282 height 26
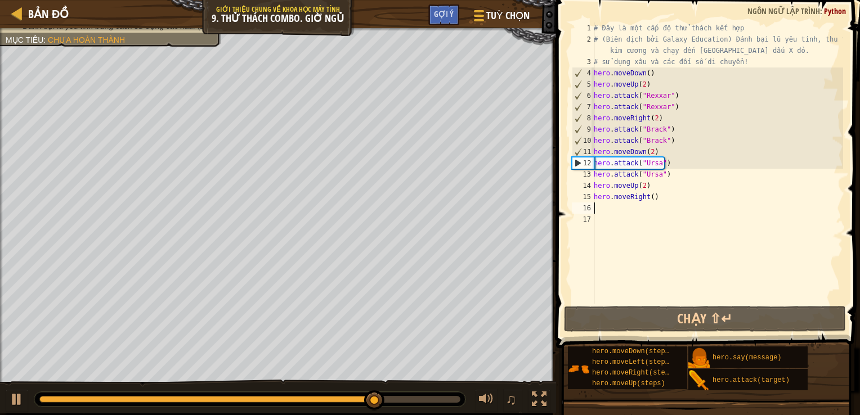
click at [674, 163] on div "# Đây là một cấp độ thử thách kết hợp # (Biên dịch bởi Galaxy Education) Đánh b…" at bounding box center [717, 175] width 252 height 304
click at [658, 154] on div "# Đây là một cấp độ thử thách kết hợp # (Biên dịch bởi Galaxy Education) Đánh b…" at bounding box center [717, 175] width 252 height 304
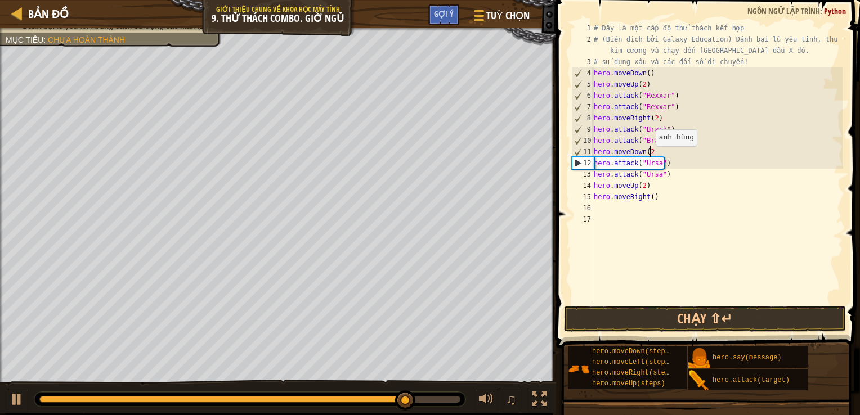
type textarea "h"
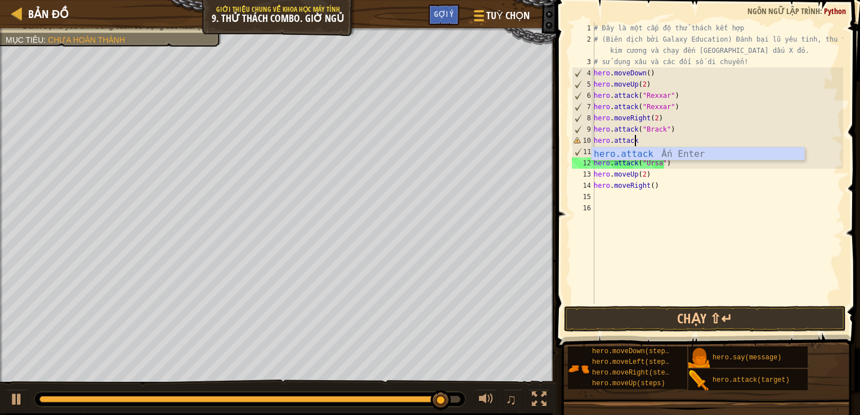
scroll to position [5, 2]
click at [646, 155] on div "hero.attack Ấn Enter" at bounding box center [697, 167] width 213 height 41
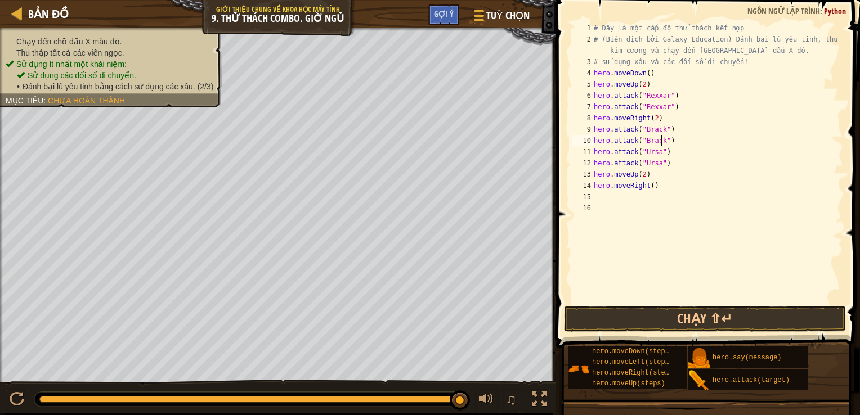
scroll to position [5, 5]
click at [670, 150] on div "# Đây là một cấp độ thử thách kết hợp # (Biên dịch bởi Galaxy Education) Đánh b…" at bounding box center [717, 175] width 252 height 304
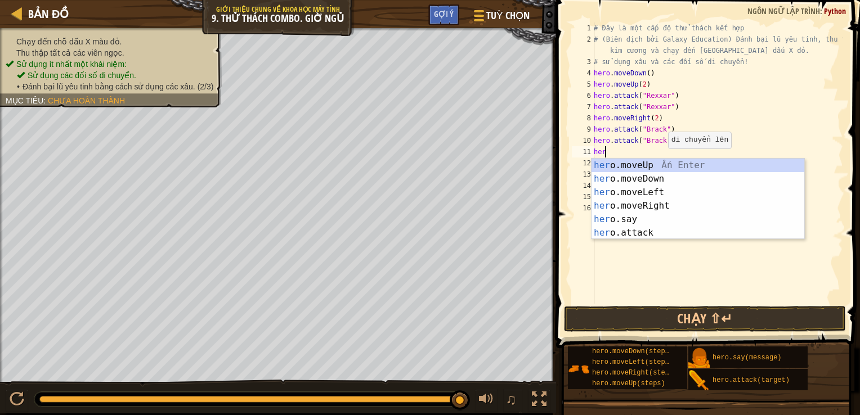
scroll to position [5, 0]
type textarea "h"
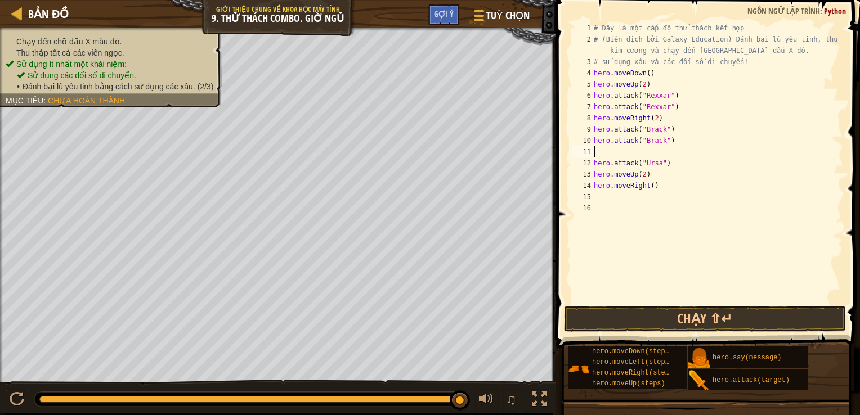
click at [664, 164] on div "# Đây là một cấp độ thử thách kết hợp # (Biên dịch bởi Galaxy Education) Đánh b…" at bounding box center [717, 175] width 252 height 304
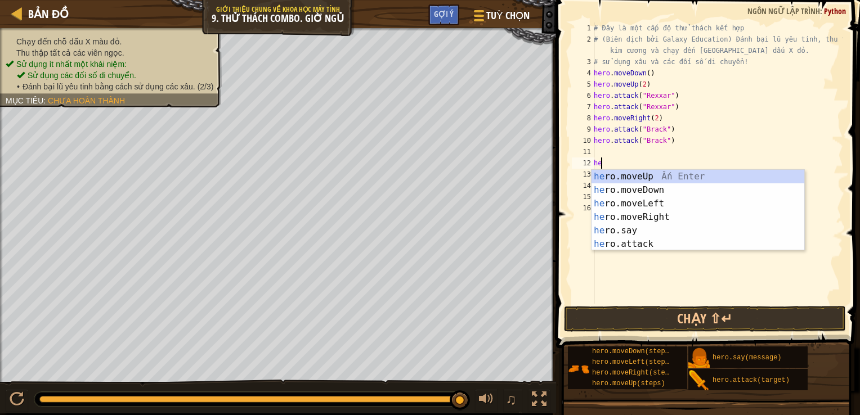
type textarea "h"
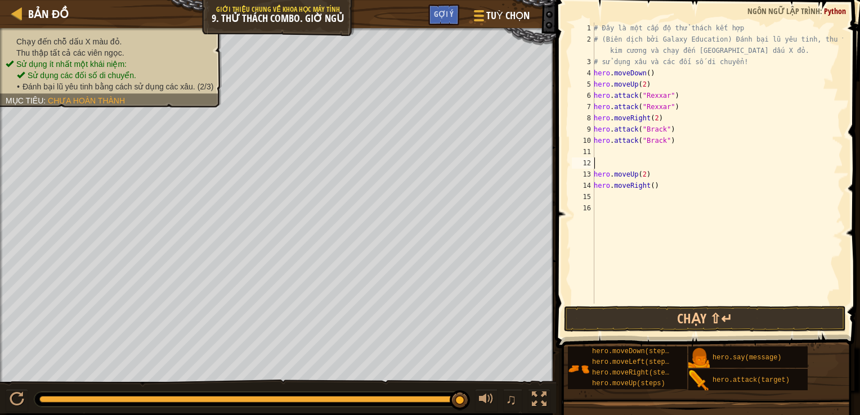
click at [647, 170] on div "# Đây là một cấp độ thử thách kết hợp # (Biên dịch bởi Galaxy Education) Đánh b…" at bounding box center [717, 175] width 252 height 304
type textarea "h"
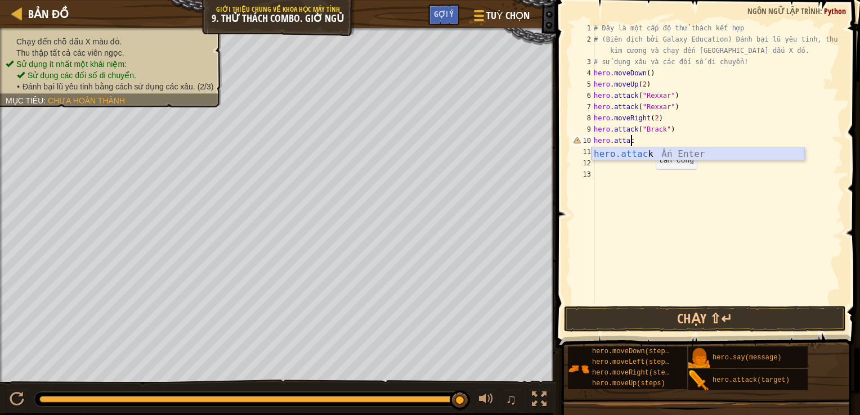
click at [639, 158] on div "hero.attac k Ấn Enter" at bounding box center [697, 167] width 213 height 41
click at [659, 154] on div "# Đây là một cấp độ thử thách kết hợp # (Biên dịch bởi Galaxy Education) Đánh b…" at bounding box center [717, 175] width 252 height 304
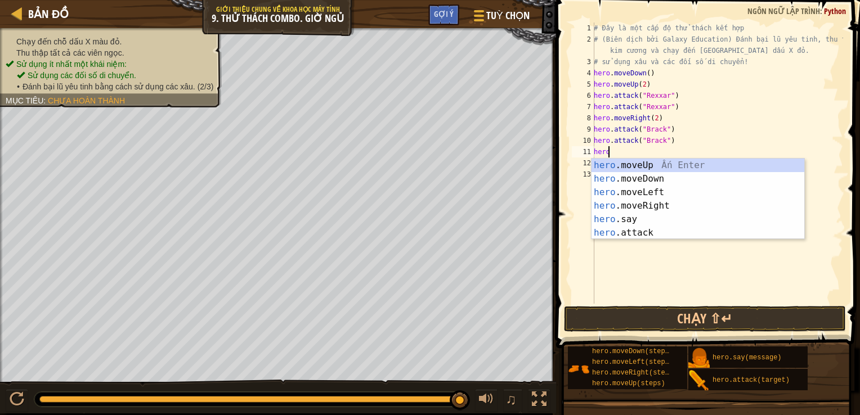
scroll to position [5, 0]
type textarea "h"
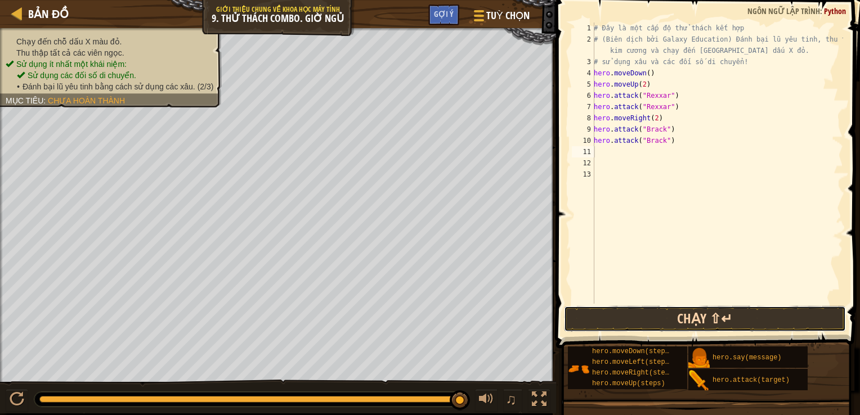
click at [622, 306] on button "Chạy ⇧↵" at bounding box center [705, 319] width 282 height 26
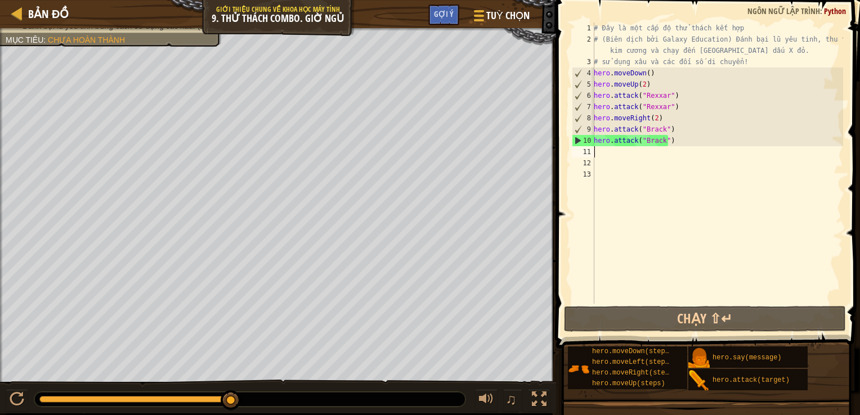
type textarea "h"
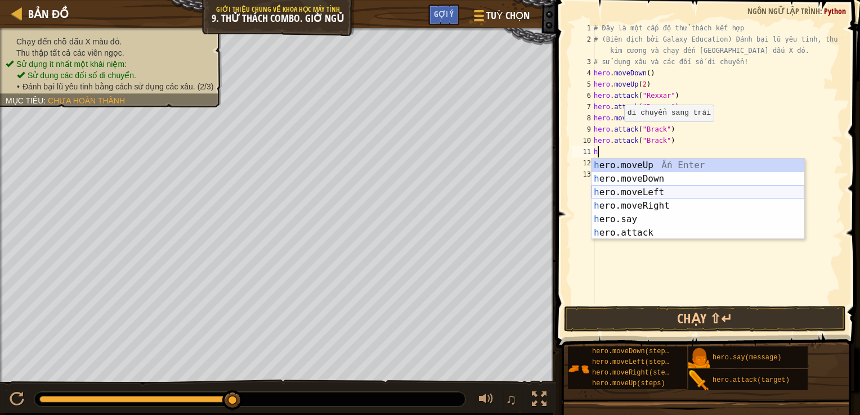
click at [634, 195] on div "h ero.moveUp Ấn Enter h ero.moveDown Ấn Enter h ero.moveLeft Ấn Enter h ero.mov…" at bounding box center [697, 213] width 213 height 108
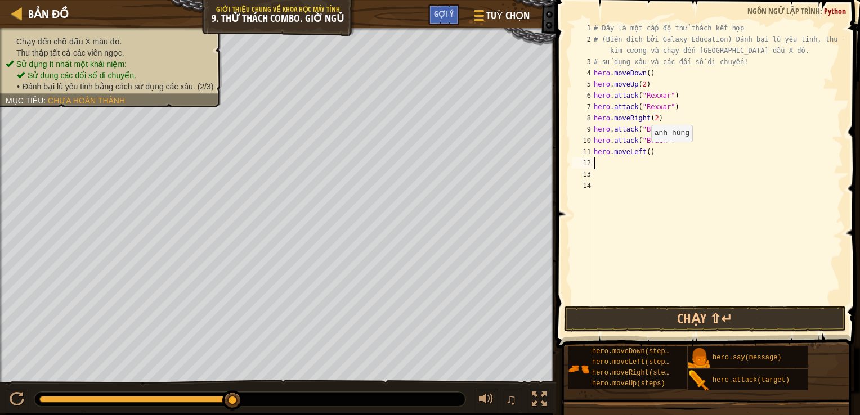
click at [645, 152] on div "# Đây là một cấp độ thử thách kết hợp # (Biên dịch bởi Galaxy Education) Đánh b…" at bounding box center [717, 175] width 252 height 304
type textarea "hero.moveLeft(2)"
click at [605, 162] on div "# Đây là một cấp độ thử thách kết hợp # (Biên dịch bởi Galaxy Education) Đánh b…" at bounding box center [717, 175] width 252 height 304
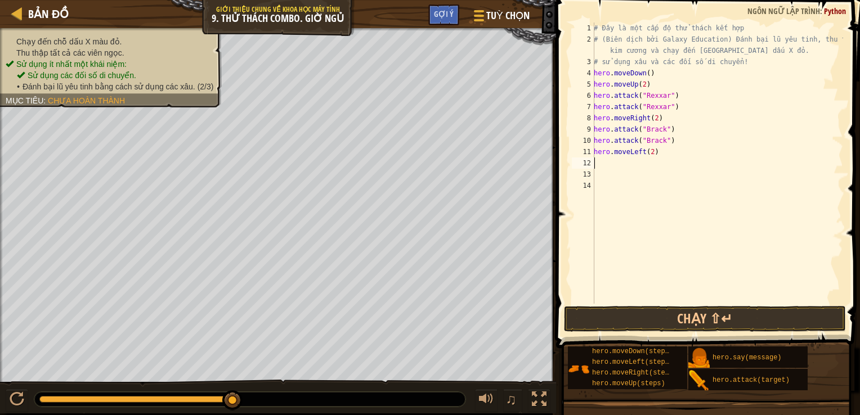
type textarea "h"
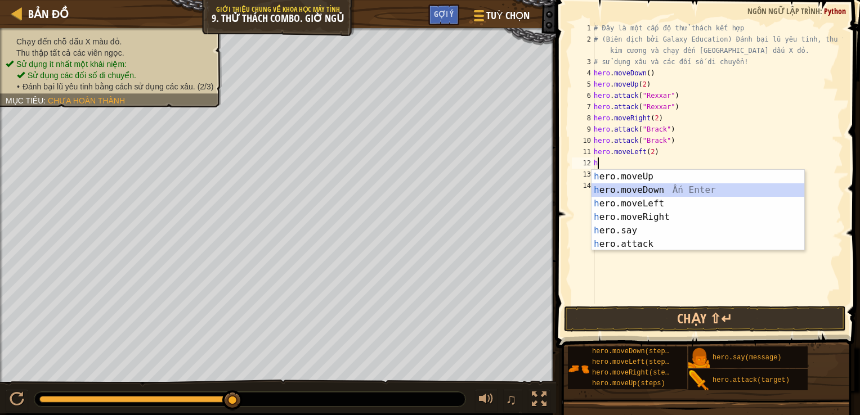
click at [632, 190] on div "h ero.moveUp Ấn Enter h ero.moveDown Ấn Enter h ero.moveLeft Ấn Enter h ero.mov…" at bounding box center [697, 224] width 213 height 108
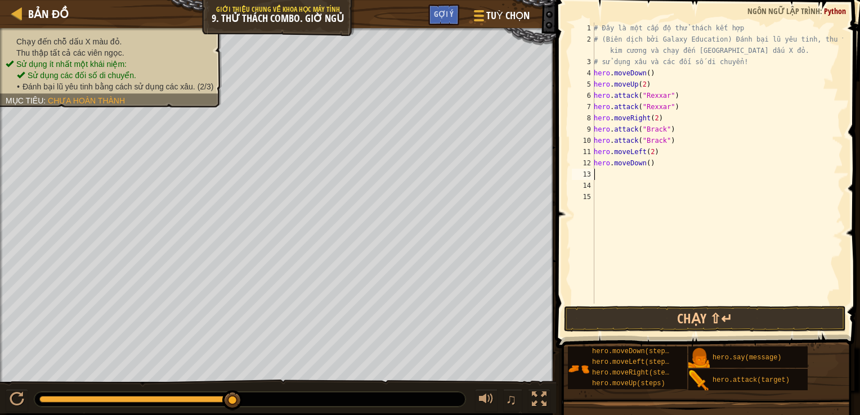
type textarea "h"
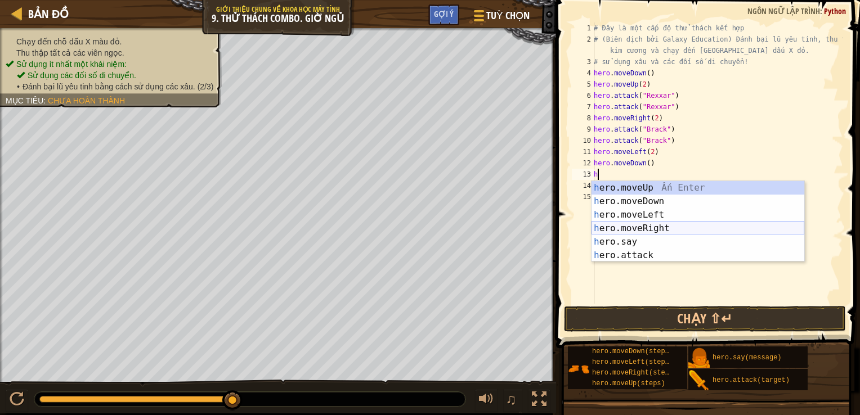
click at [617, 230] on div "h ero.moveUp Ấn Enter h ero.moveDown Ấn Enter h ero.moveLeft Ấn Enter h ero.mov…" at bounding box center [697, 235] width 213 height 108
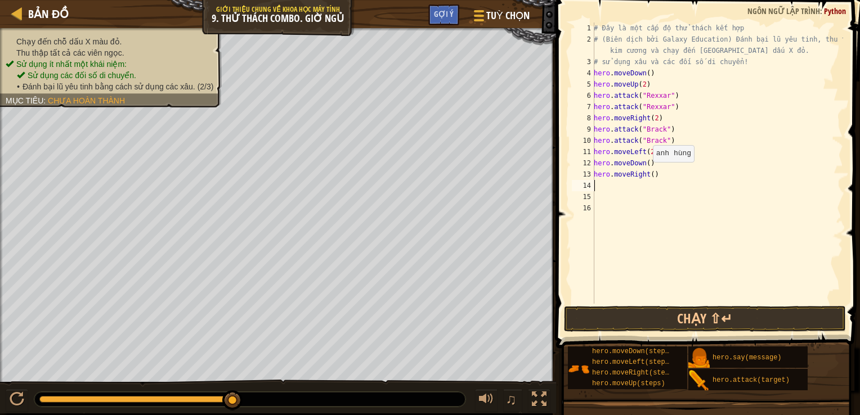
click at [646, 173] on div "# Đây là một cấp độ thử thách kết hợp # (Biên dịch bởi Galaxy Education) Đánh b…" at bounding box center [717, 175] width 252 height 304
click at [652, 178] on div "# Đây là một cấp độ thử thách kết hợp # (Biên dịch bởi Galaxy Education) Đánh b…" at bounding box center [717, 175] width 252 height 304
click at [650, 178] on div "# Đây là một cấp độ thử thách kết hợp # (Biên dịch bởi Galaxy Education) Đánh b…" at bounding box center [717, 175] width 252 height 304
type textarea "hero.moveRight(2)"
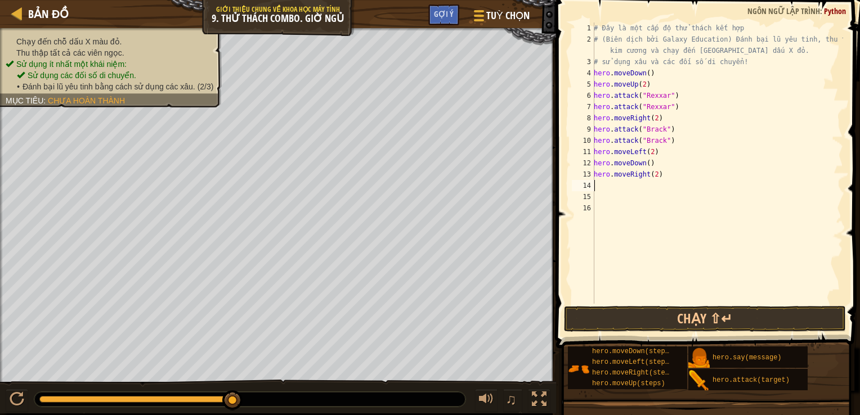
click at [603, 187] on div "# Đây là một cấp độ thử thách kết hợp # (Biên dịch bởi Galaxy Education) Đánh b…" at bounding box center [717, 175] width 252 height 304
type textarea "h"
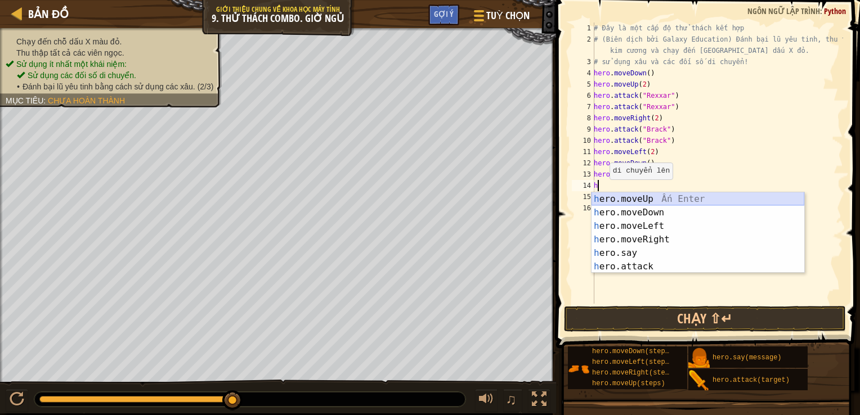
click at [637, 194] on div "h ero.moveUp Ấn Enter h ero.moveDown Ấn Enter h ero.moveLeft Ấn Enter h ero.mov…" at bounding box center [697, 246] width 213 height 108
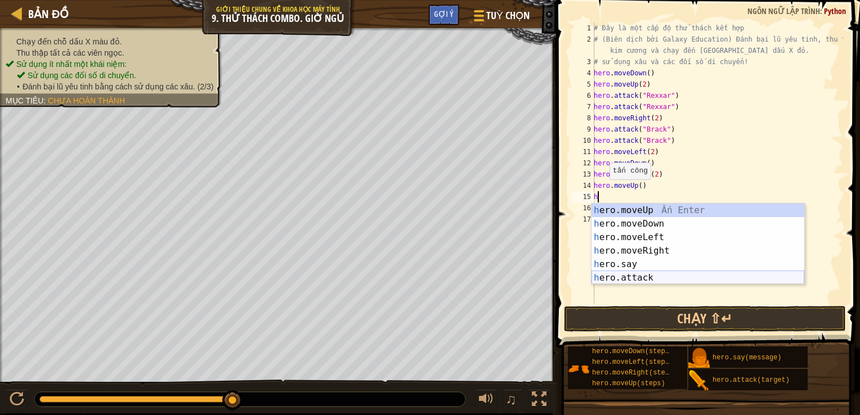
click at [626, 280] on div "h ero.moveUp Ấn Enter h ero.moveDown Ấn Enter h ero.moveLeft Ấn Enter h ero.mov…" at bounding box center [697, 258] width 213 height 108
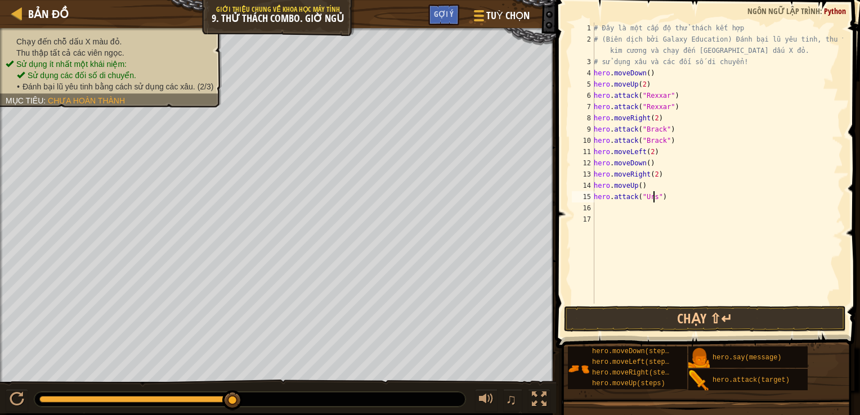
scroll to position [5, 5]
type textarea "hero.attack("Ursa")"
click at [597, 210] on div "# Đây là một cấp độ thử thách kết hợp # (Biên dịch bởi Galaxy Education) Đánh b…" at bounding box center [717, 175] width 252 height 304
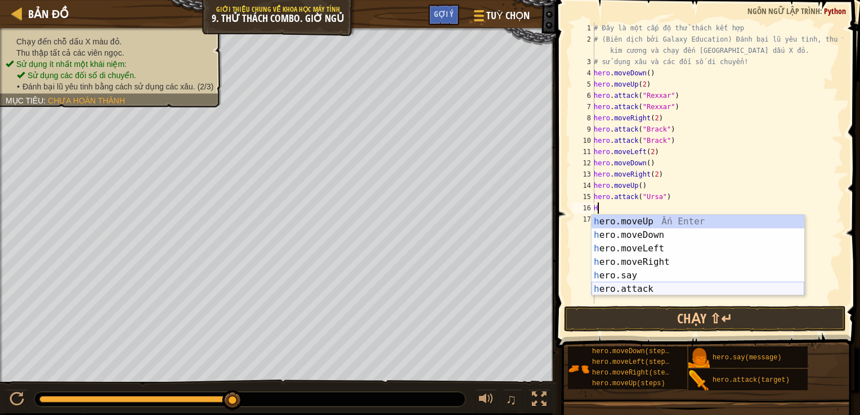
click at [648, 291] on div "h ero.moveUp Ấn Enter h ero.moveDown Ấn Enter h ero.moveLeft Ấn Enter h ero.mov…" at bounding box center [697, 269] width 213 height 108
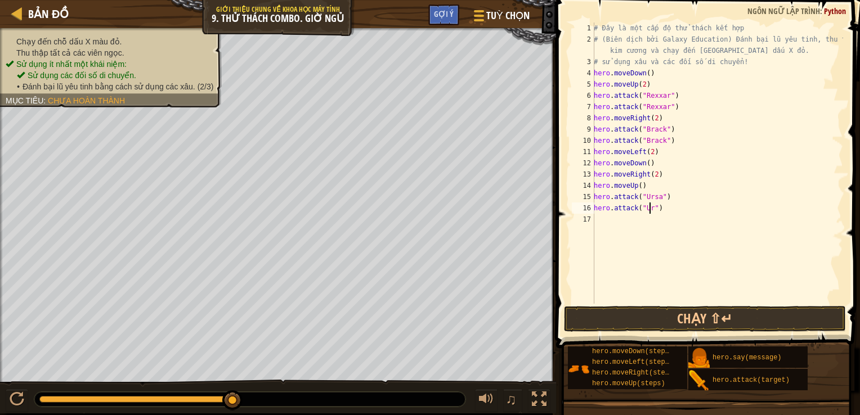
scroll to position [5, 5]
type textarea "hero.attack("Ursa")"
click at [613, 221] on div "# Đây là một cấp độ thử thách kết hợp # (Biên dịch bởi Galaxy Education) Đánh b…" at bounding box center [717, 175] width 252 height 304
type textarea "h"
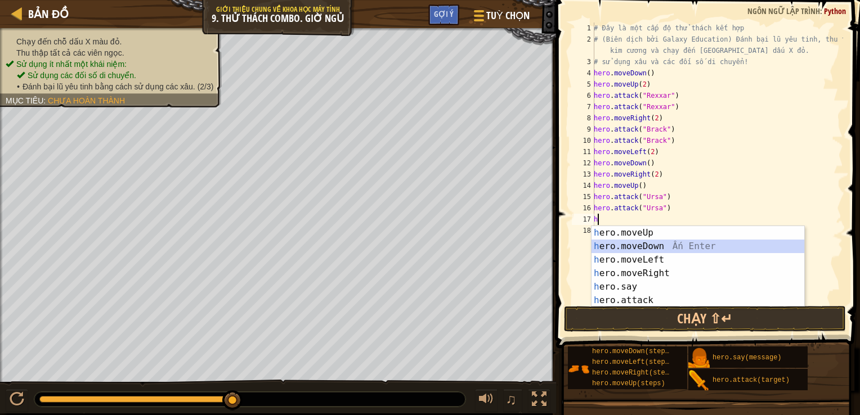
click at [634, 249] on div "h ero.moveUp Ấn Enter h ero.moveDown Ấn Enter h ero.moveLeft Ấn Enter h ero.mov…" at bounding box center [697, 280] width 213 height 108
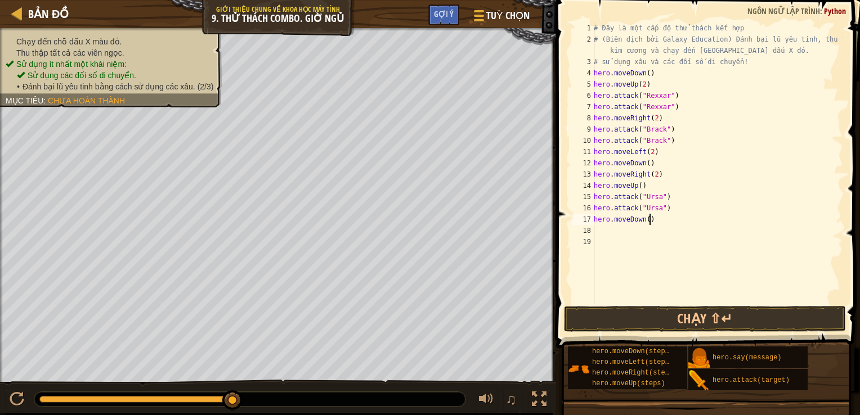
click at [660, 221] on div "# Đây là một cấp độ thử thách kết hợp # (Biên dịch bởi Galaxy Education) Đánh b…" at bounding box center [717, 175] width 252 height 304
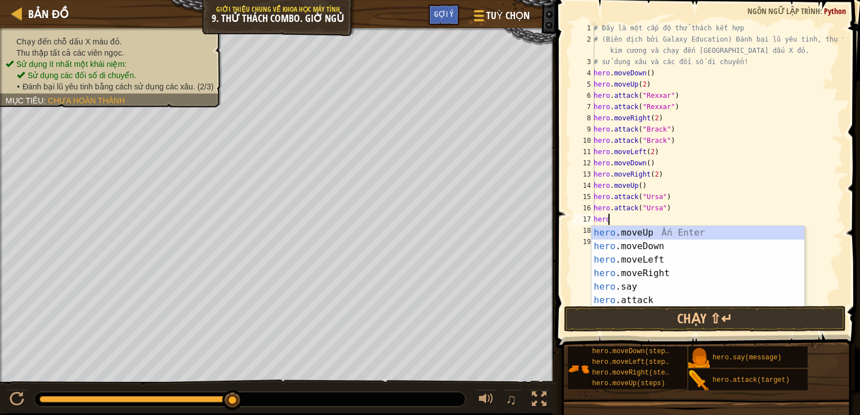
type textarea "h"
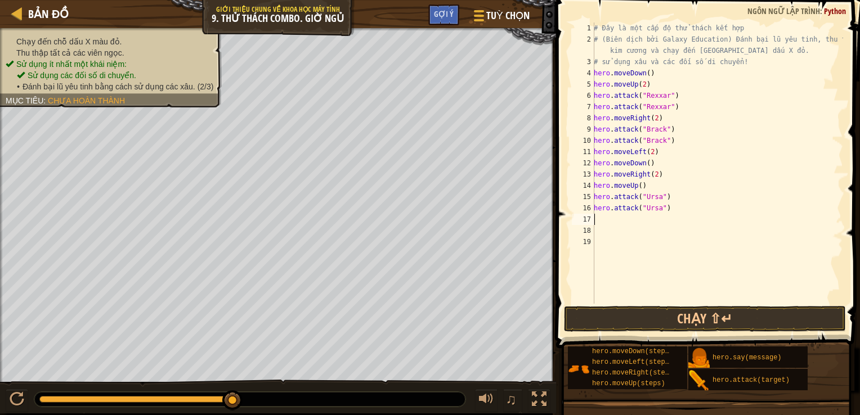
type textarea "h"
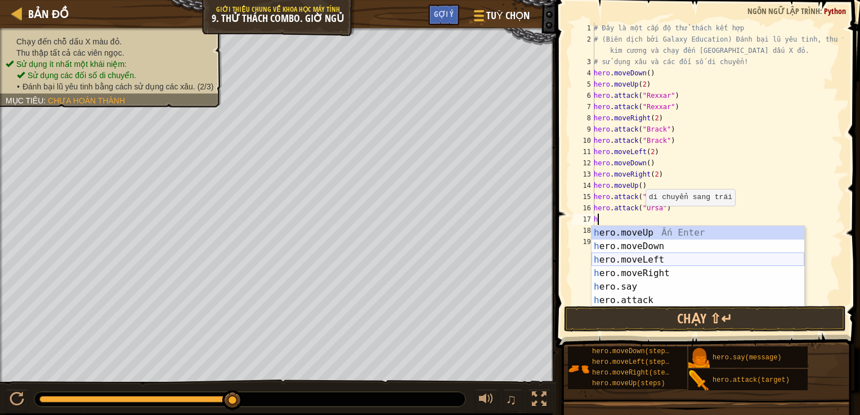
click at [641, 255] on div "h ero.moveUp Ấn Enter h ero.moveDown Ấn Enter h ero.moveLeft Ấn Enter h ero.mov…" at bounding box center [697, 280] width 213 height 108
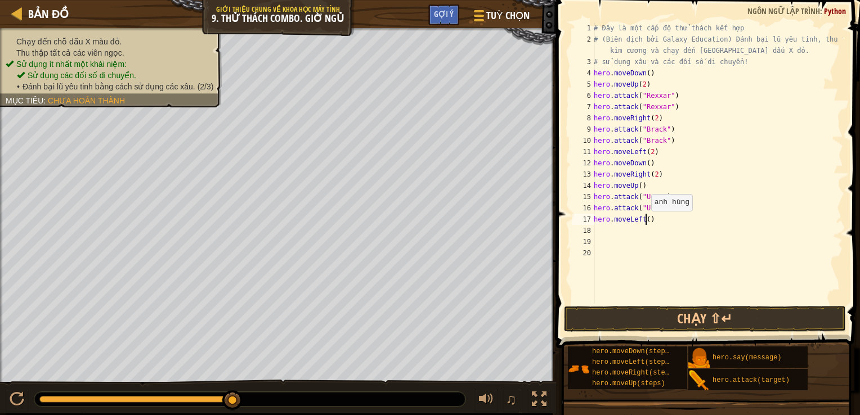
click at [645, 222] on div "# Đây là một cấp độ thử thách kết hợp # (Biên dịch bởi Galaxy Education) Đánh b…" at bounding box center [717, 175] width 252 height 304
type textarea "hero.moveLeft(2)"
click at [605, 231] on div "# Đây là một cấp độ thử thách kết hợp # (Biên dịch bởi Galaxy Education) Đánh b…" at bounding box center [717, 175] width 252 height 304
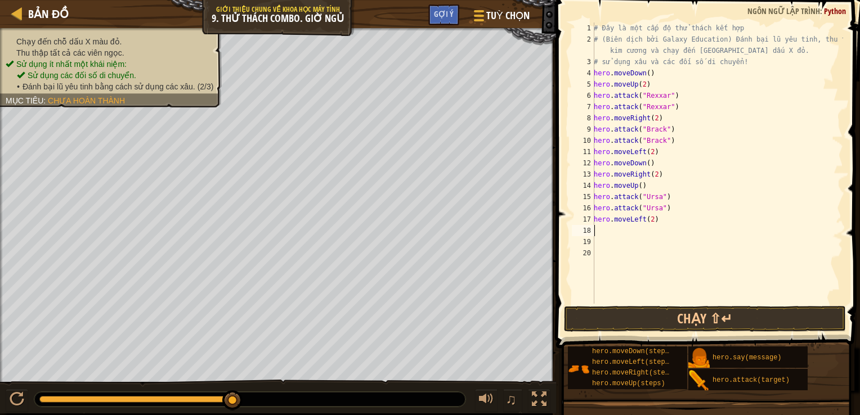
type textarea "h"
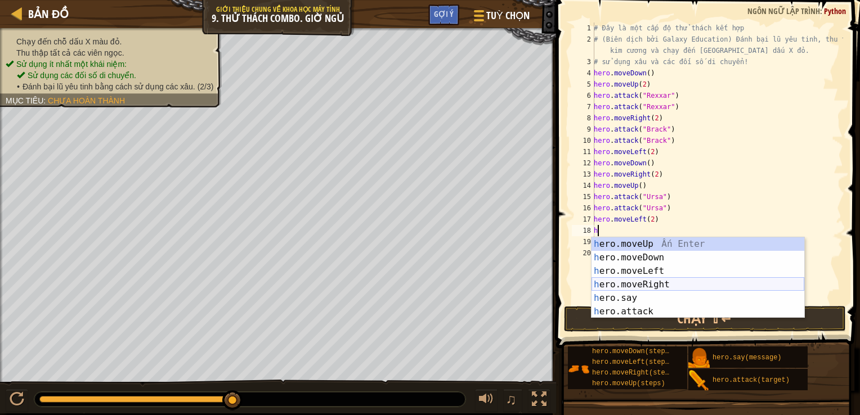
click at [640, 241] on div "h ero.moveUp Ấn Enter h ero.moveDown Ấn Enter h ero.moveLeft Ấn Enter h ero.mov…" at bounding box center [697, 291] width 213 height 108
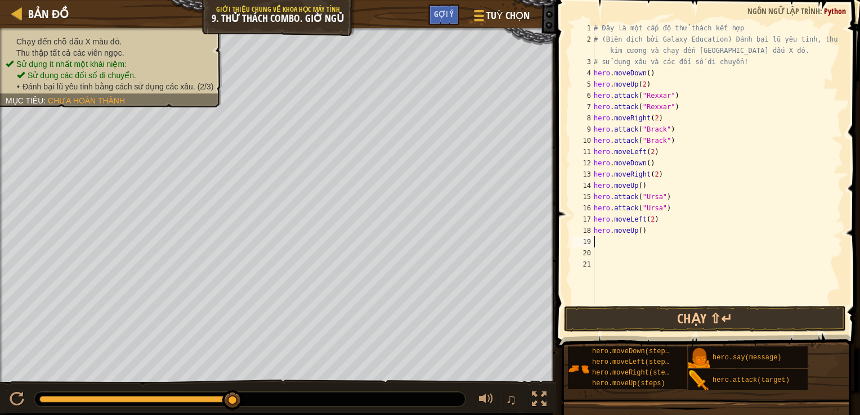
type textarea "h"
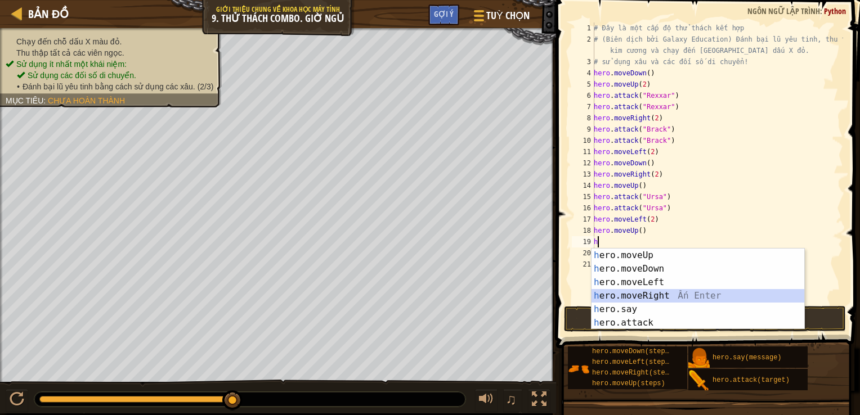
click at [620, 295] on div "h ero.moveUp Ấn Enter h ero.moveDown Ấn Enter h ero.moveLeft Ấn Enter h ero.mov…" at bounding box center [697, 303] width 213 height 108
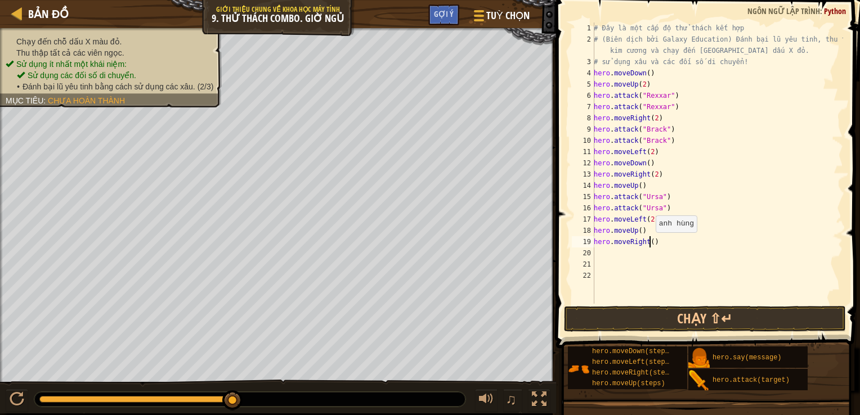
click at [649, 244] on div "# Đây là một cấp độ thử thách kết hợp # (Biên dịch bởi Galaxy Education) Đánh b…" at bounding box center [717, 175] width 252 height 304
click at [648, 320] on button "Chạy ⇧↵" at bounding box center [705, 319] width 282 height 26
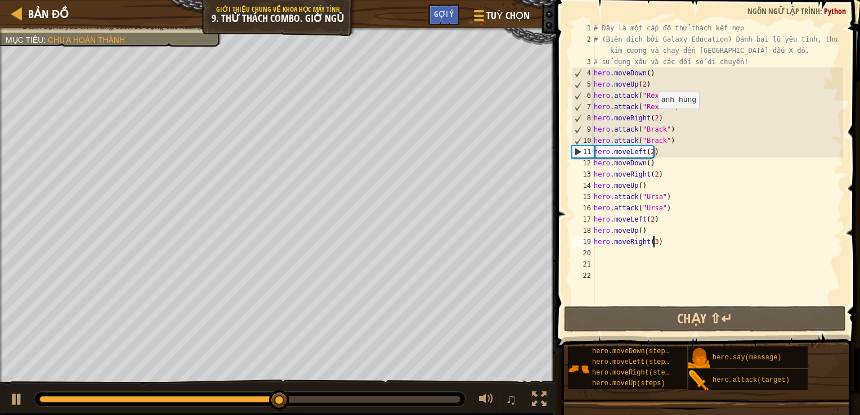
click at [651, 120] on div "# Đây là một cấp độ thử thách kết hợp # (Biên dịch bởi Galaxy Education) Đánh b…" at bounding box center [717, 175] width 252 height 304
click at [653, 120] on div "# Đây là một cấp độ thử thách kết hợp # (Biên dịch bởi Galaxy Education) Đánh b…" at bounding box center [717, 175] width 252 height 304
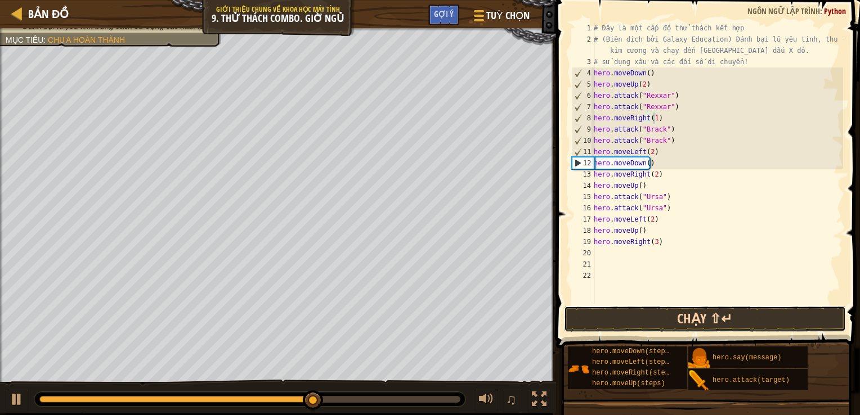
click at [631, 323] on button "Chạy ⇧↵" at bounding box center [705, 319] width 282 height 26
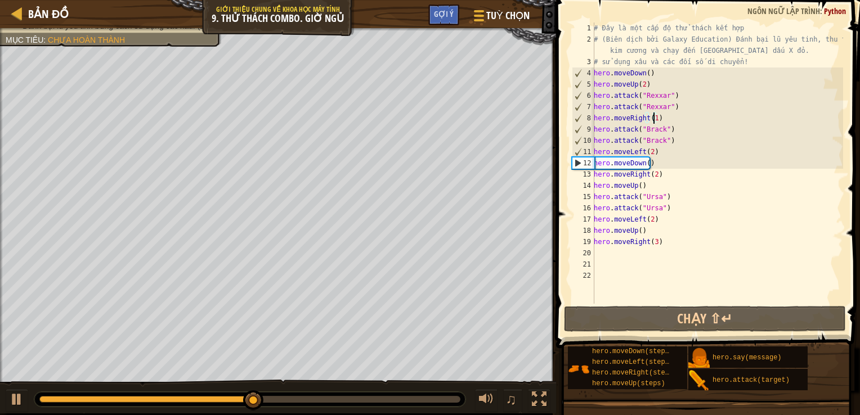
scroll to position [5, 4]
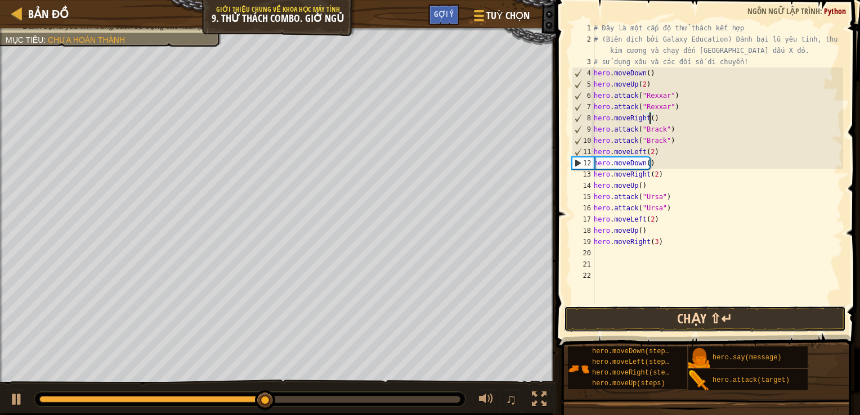
click at [611, 316] on button "Chạy ⇧↵" at bounding box center [705, 319] width 282 height 26
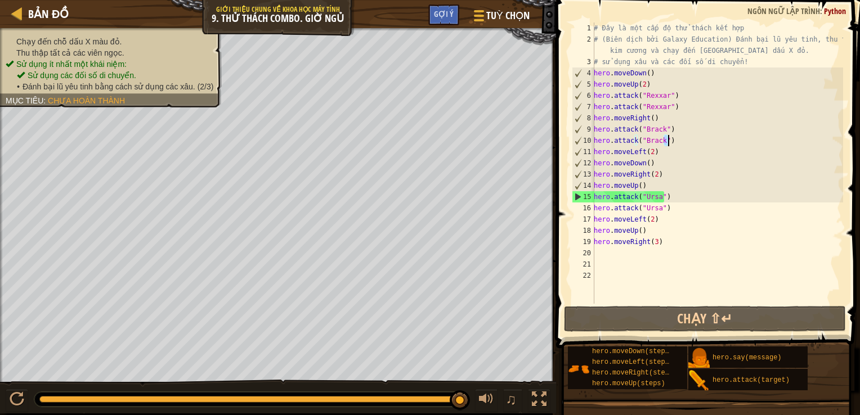
click at [670, 143] on div "# Đây là một cấp độ thử thách kết hợp # (Biên dịch bởi Galaxy Education) Đánh b…" at bounding box center [717, 175] width 252 height 304
click at [670, 143] on div "# Đây là một cấp độ thử thách kết hợp # (Biên dịch bởi Galaxy Education) Đánh b…" at bounding box center [717, 163] width 252 height 281
click at [670, 143] on div "# Đây là một cấp độ thử thách kết hợp # (Biên dịch bởi Galaxy Education) Đánh b…" at bounding box center [717, 175] width 252 height 304
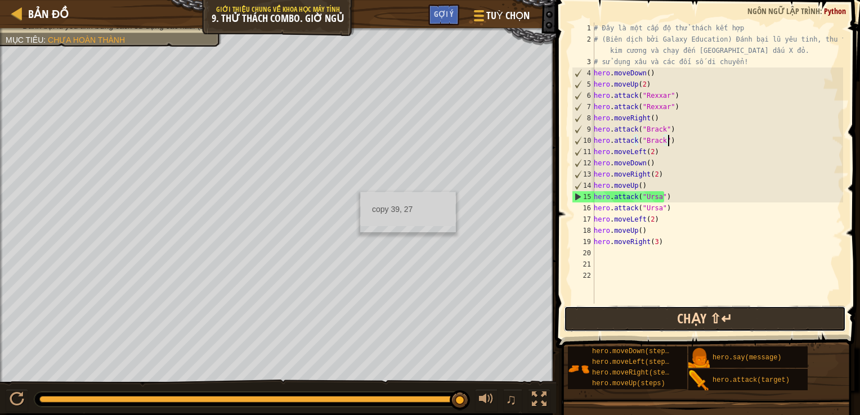
click at [663, 326] on button "Chạy ⇧↵" at bounding box center [705, 319] width 282 height 26
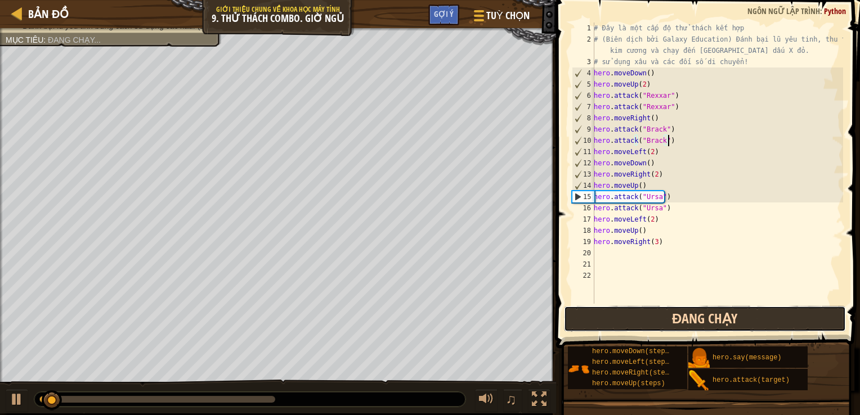
click at [691, 311] on button "Đang chạy" at bounding box center [705, 319] width 282 height 26
click at [690, 311] on button "Đang chạy" at bounding box center [705, 319] width 282 height 26
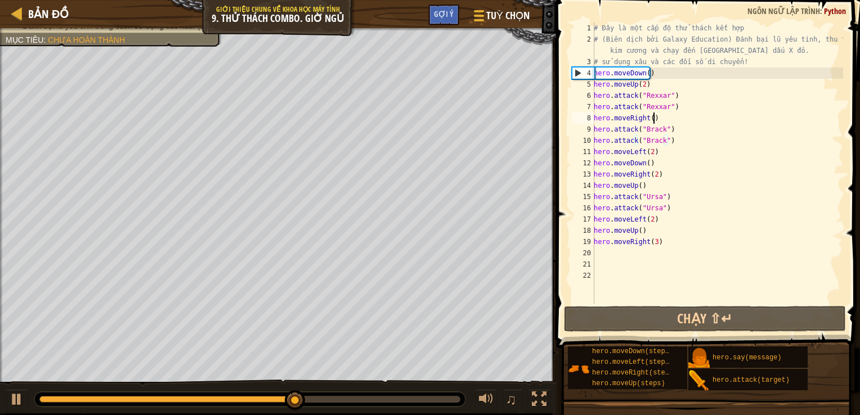
click at [658, 122] on div "# Đây là một cấp độ thử thách kết hợp # (Biên dịch bởi Galaxy Education) Đánh b…" at bounding box center [717, 175] width 252 height 304
click at [653, 73] on div "# Đây là một cấp độ thử thách kết hợp # (Biên dịch bởi Galaxy Education) Đánh b…" at bounding box center [717, 175] width 252 height 304
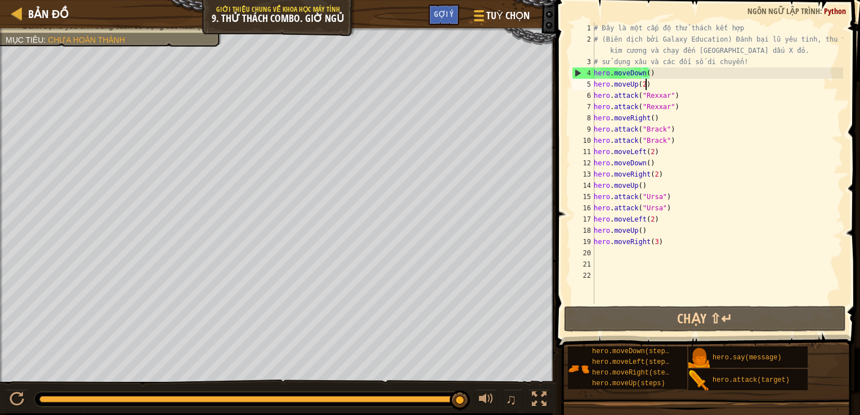
click at [661, 87] on div "# Đây là một cấp độ thử thách kết hợp # (Biên dịch bởi Galaxy Education) Đánh b…" at bounding box center [717, 175] width 252 height 304
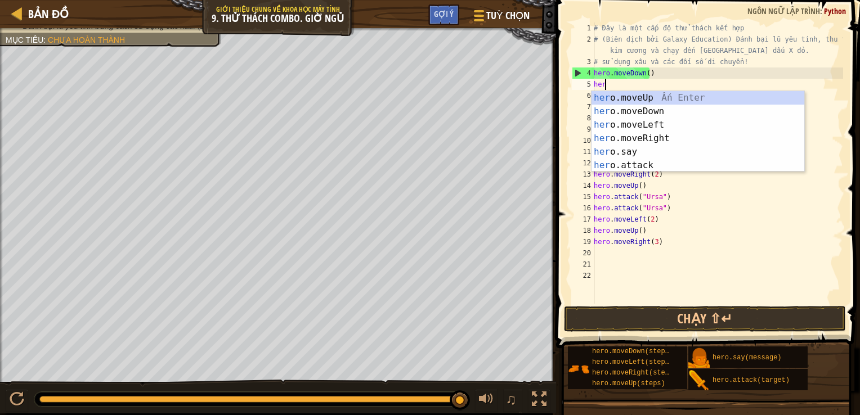
scroll to position [5, 0]
type textarea "h"
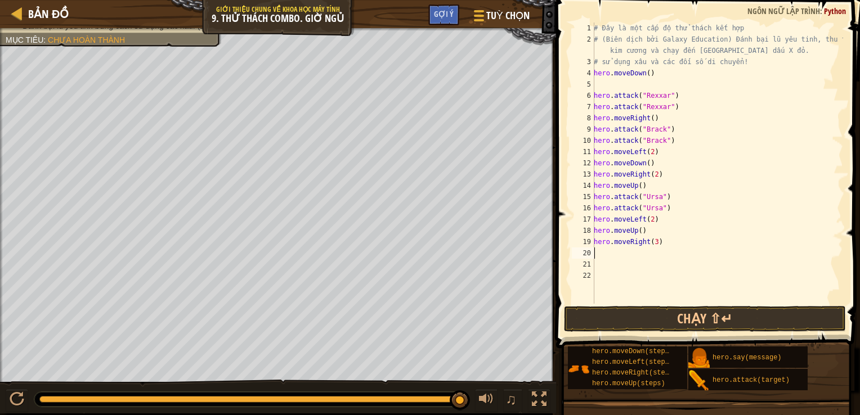
click at [657, 249] on div "# Đây là một cấp độ thử thách kết hợp # (Biên dịch bởi Galaxy Education) Đánh b…" at bounding box center [717, 175] width 252 height 304
click at [662, 247] on div "# Đây là một cấp độ thử thách kết hợp # (Biên dịch bởi Galaxy Education) Đánh b…" at bounding box center [717, 175] width 252 height 304
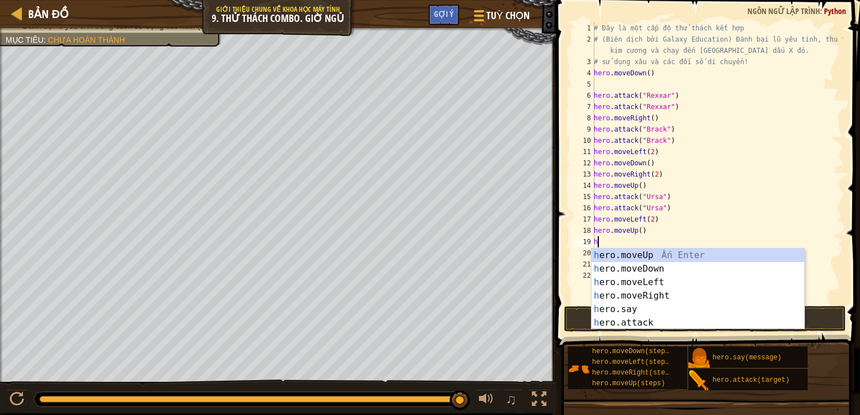
type textarea "h"
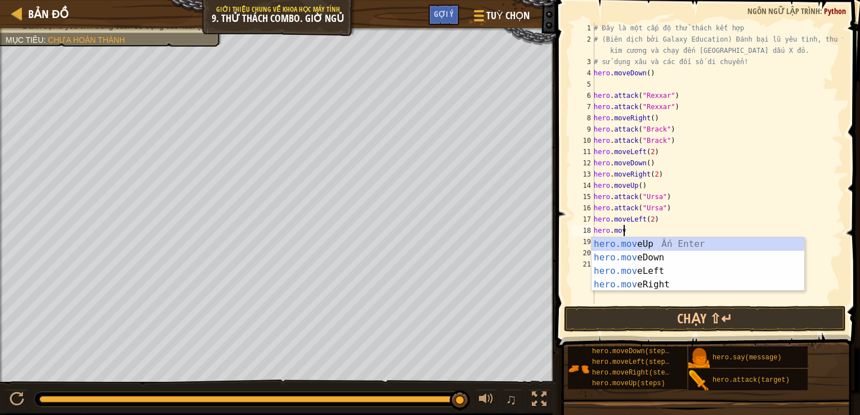
type textarea "h"
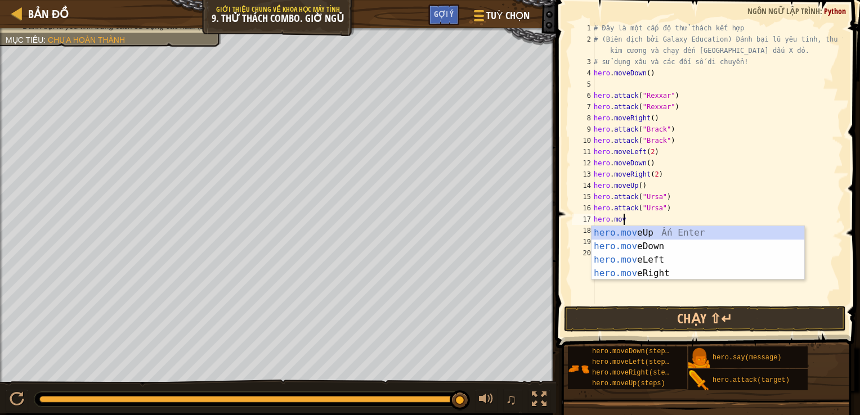
type textarea "h"
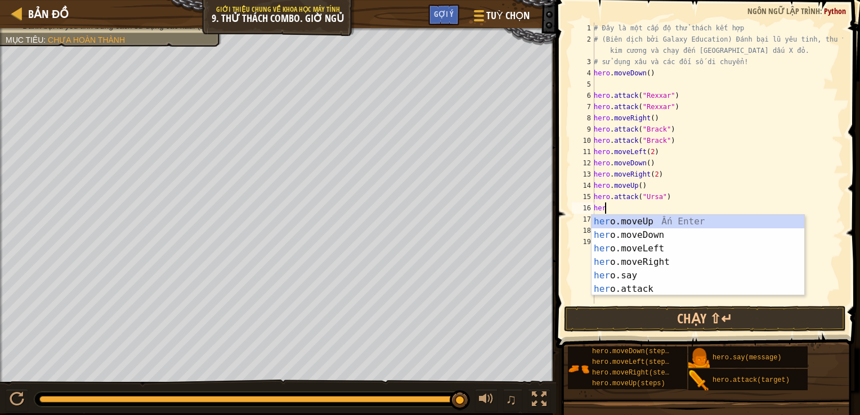
type textarea "h"
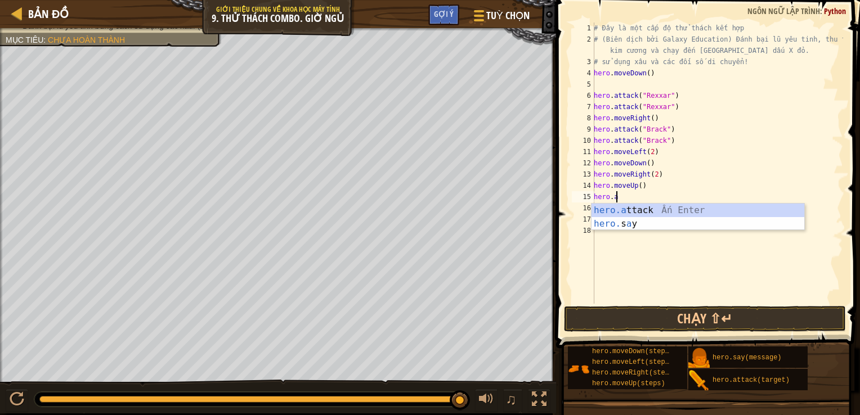
type textarea "h"
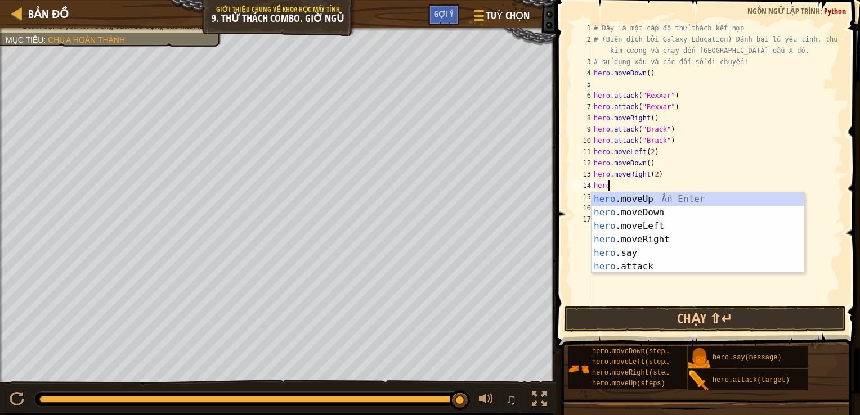
type textarea "h"
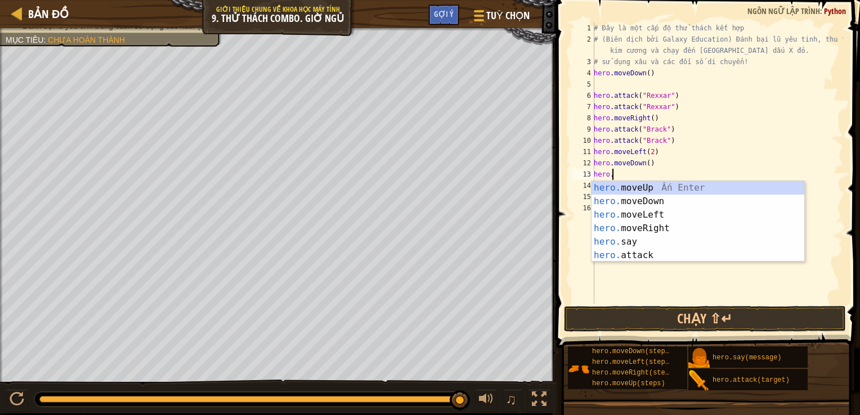
type textarea "h"
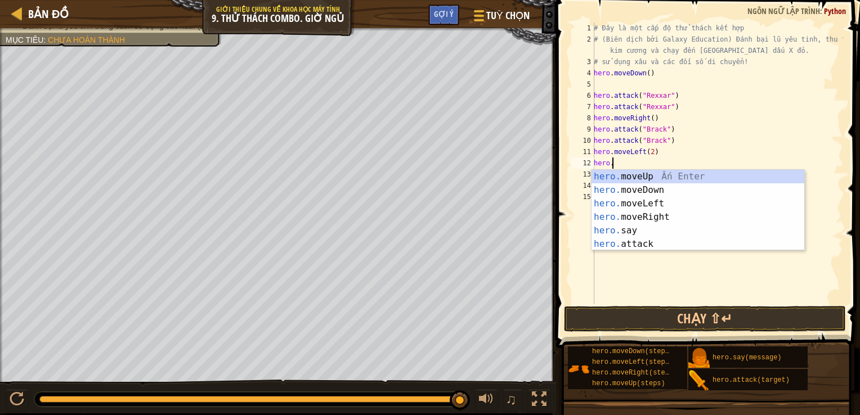
type textarea "h"
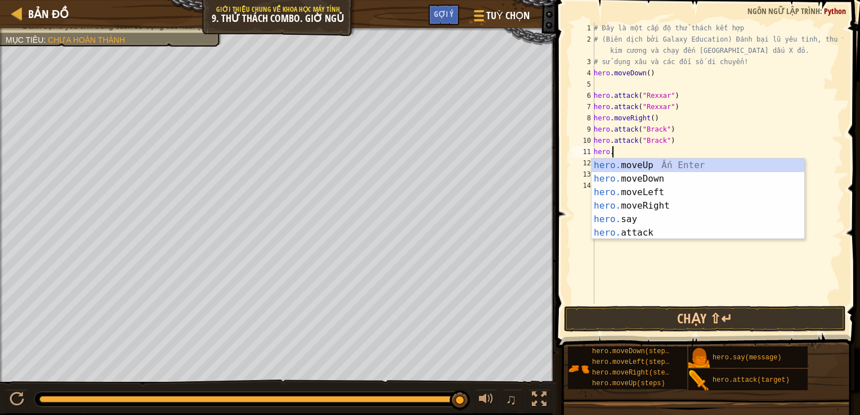
type textarea "h"
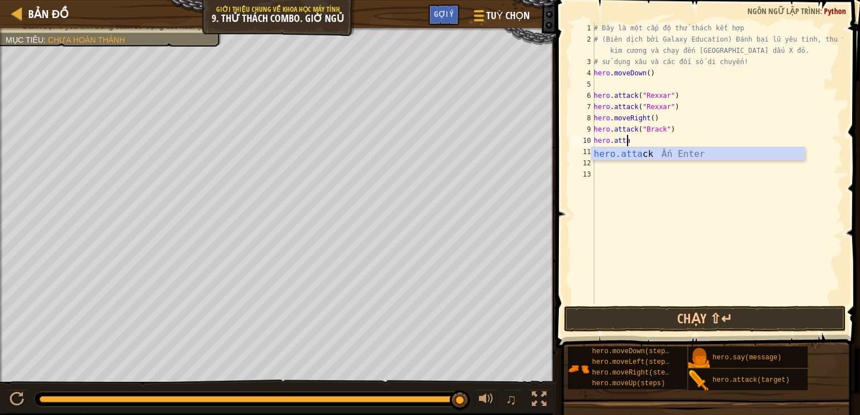
type textarea "h"
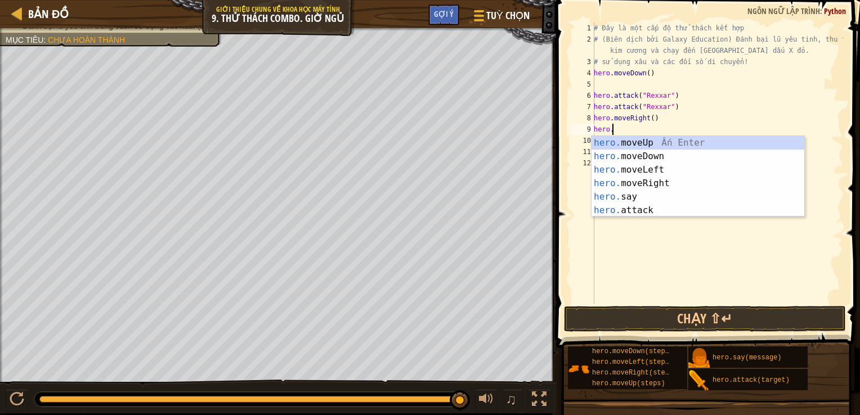
type textarea "h"
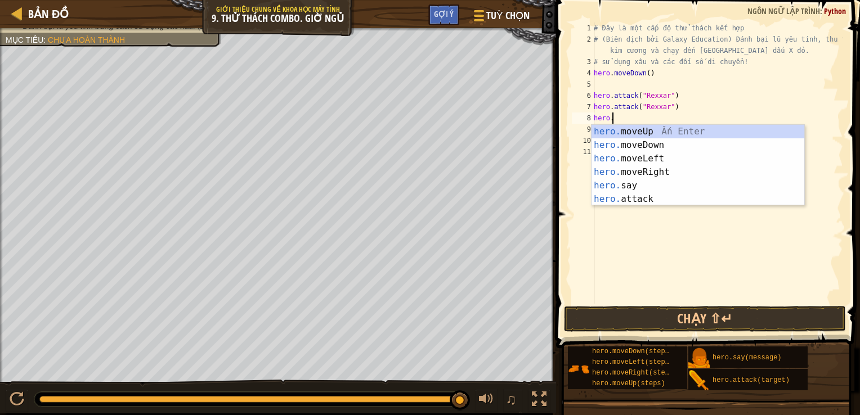
type textarea "h"
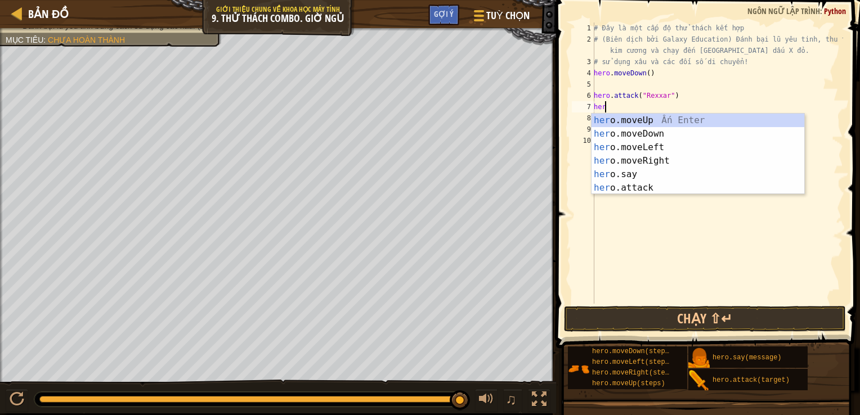
type textarea "h"
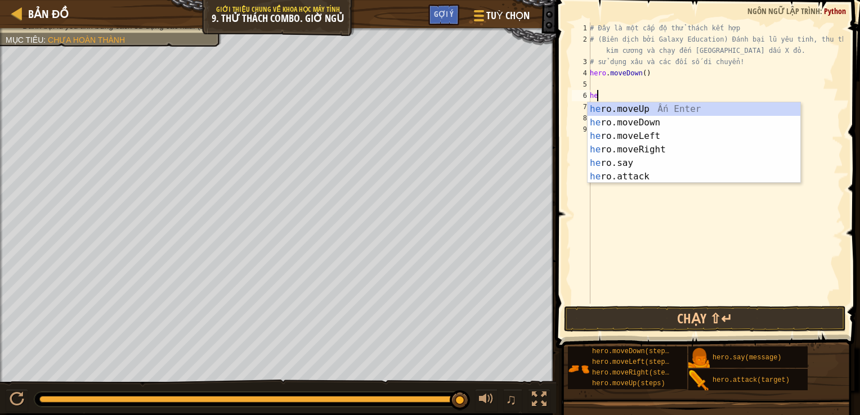
type textarea "h"
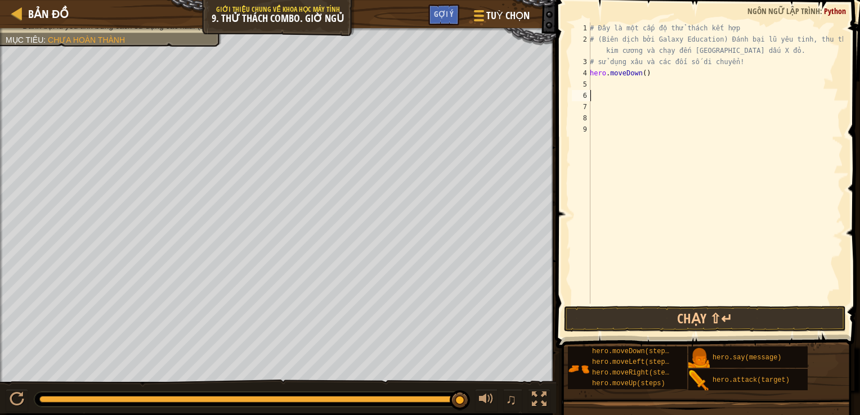
click at [596, 80] on div "# Đây là một cấp độ thử thách kết hợp # (Biên dịch bởi Galaxy Education) Đánh b…" at bounding box center [714, 175] width 255 height 304
type textarea "h"
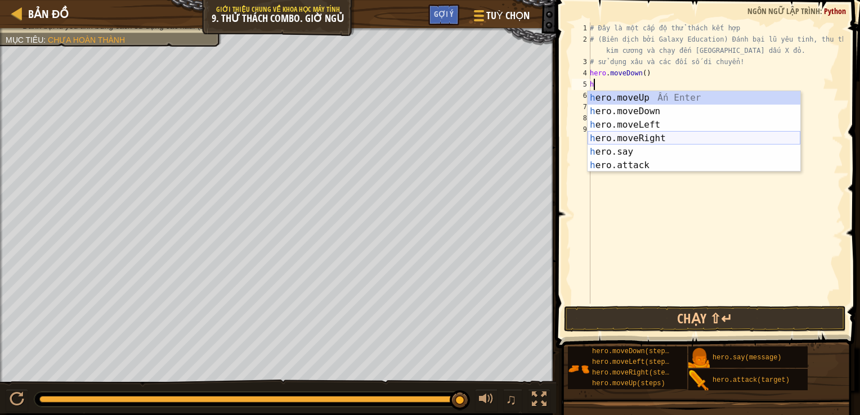
click at [631, 136] on div "h ero.moveUp Ấn Enter h ero.moveDown Ấn Enter h ero.moveLeft Ấn Enter h ero.mov…" at bounding box center [693, 145] width 213 height 108
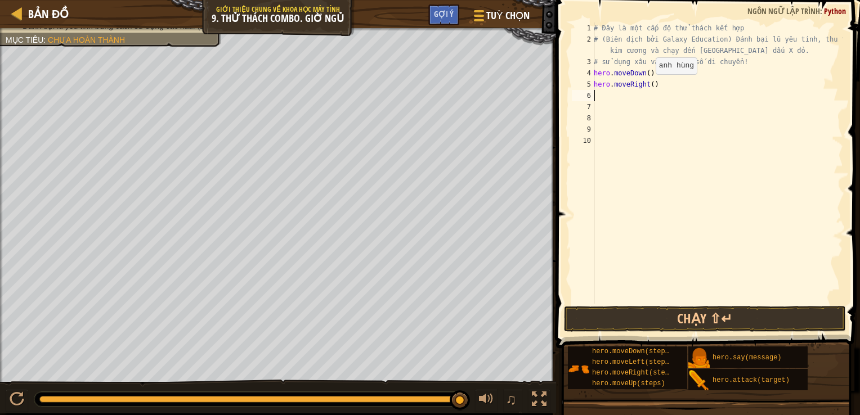
click at [649, 85] on div "# Đây là một cấp độ thử thách kết hợp # (Biên dịch bởi Galaxy Education) Đánh b…" at bounding box center [717, 175] width 252 height 304
type textarea "hero.moveRight(2)"
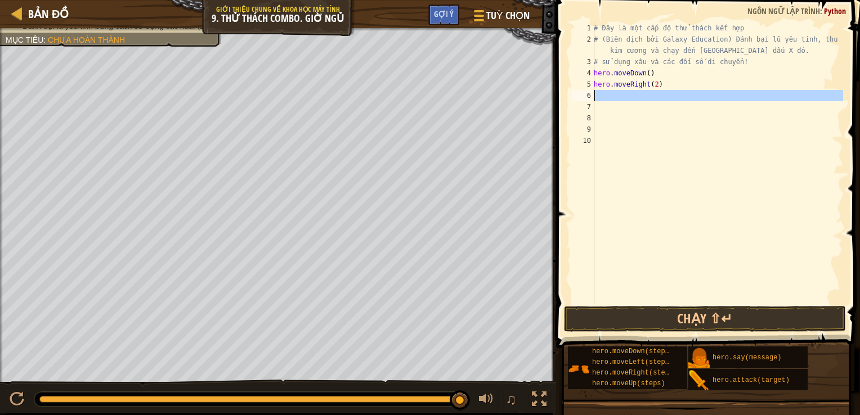
click at [593, 93] on div "6" at bounding box center [583, 95] width 23 height 11
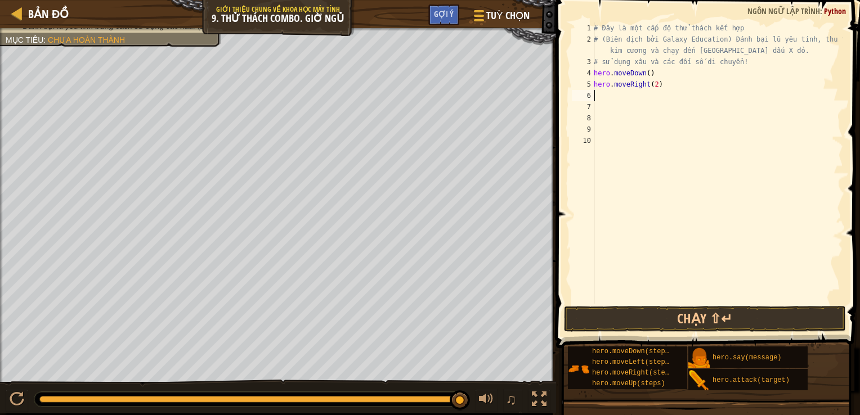
type textarea "h"
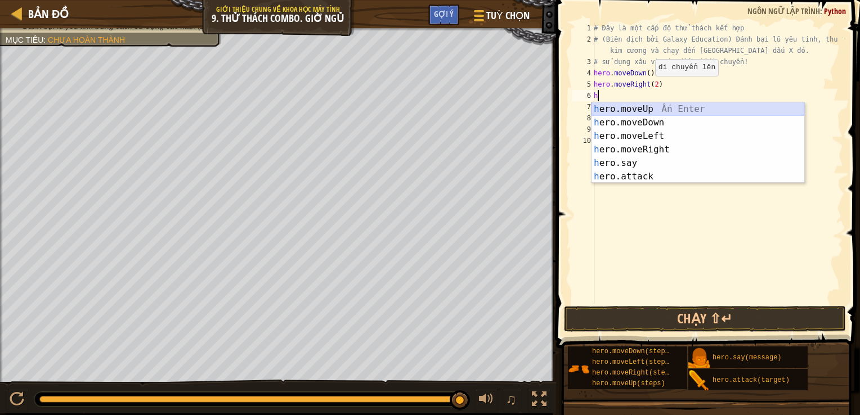
click at [632, 109] on div "h ero.moveUp Ấn Enter h ero.moveDown Ấn Enter h ero.moveLeft Ấn Enter h ero.mov…" at bounding box center [697, 156] width 213 height 108
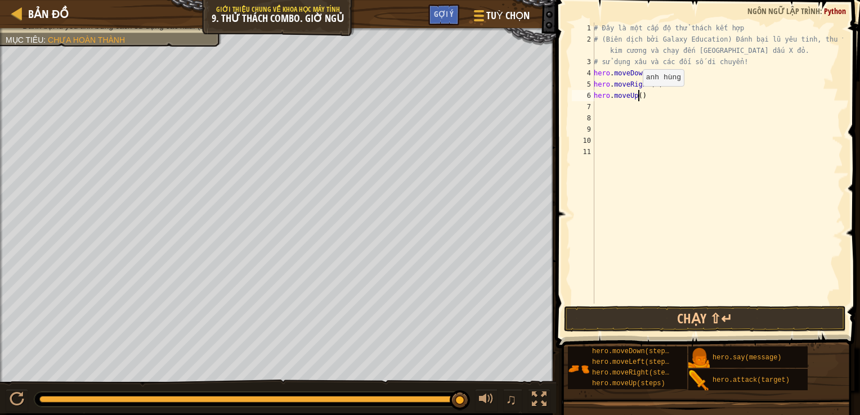
click at [636, 97] on div "# Đây là một cấp độ thử thách kết hợp # (Biên dịch bởi Galaxy Education) Đánh b…" at bounding box center [717, 175] width 252 height 304
type textarea "hero.moveUp()"
click at [600, 106] on div "# Đây là một cấp độ thử thách kết hợp # (Biên dịch bởi Galaxy Education) Đánh b…" at bounding box center [717, 175] width 252 height 304
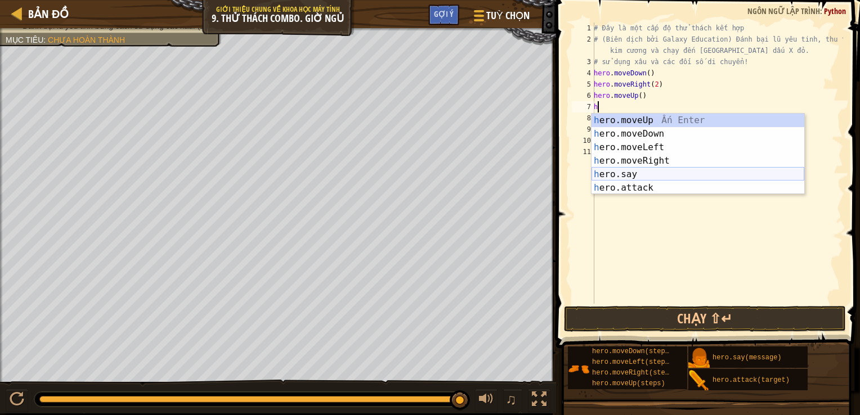
click at [596, 186] on div "h ero.moveUp Ấn Enter h ero.moveDown Ấn Enter h ero.moveLeft Ấn Enter h ero.mov…" at bounding box center [697, 168] width 213 height 108
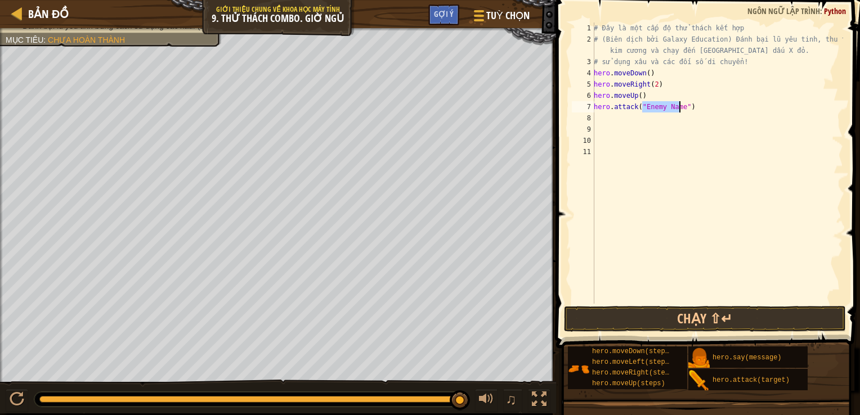
type textarea "hero.attack("Enemy Name")"
click at [605, 111] on div "# Đây là một cấp độ thử thách kết hợp # (Biên dịch bởi Galaxy Education) Đánh b…" at bounding box center [717, 175] width 252 height 304
click at [600, 119] on div "# Đây là một cấp độ thử thách kết hợp # (Biên dịch bởi Galaxy Education) Đánh b…" at bounding box center [717, 175] width 252 height 304
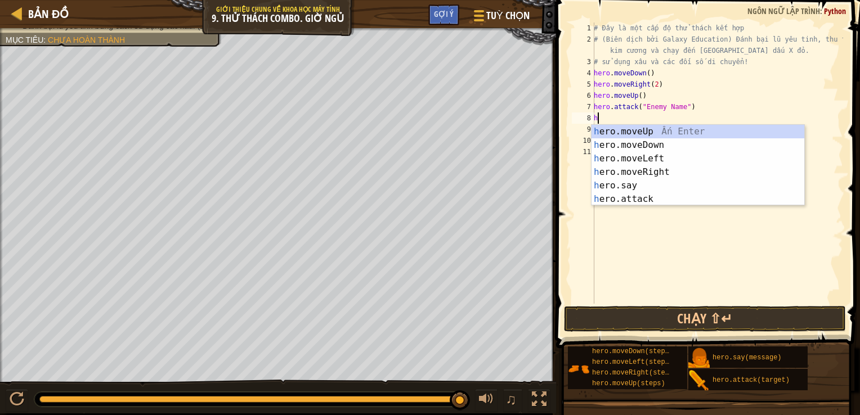
click at [623, 195] on div "h ero.moveUp Ấn Enter h ero.moveDown Ấn Enter h ero.moveLeft Ấn Enter h ero.mov…" at bounding box center [697, 179] width 213 height 108
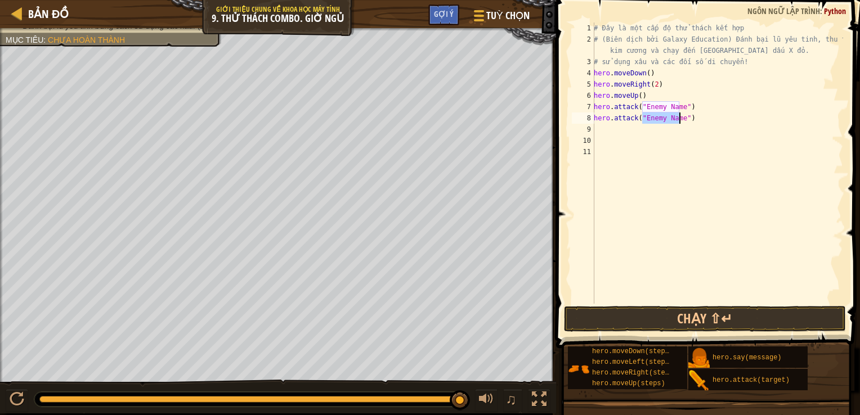
type textarea "hero.attack("Enemy Name")"
click at [623, 197] on div "# Đây là một cấp độ thử thách kết hợp # (Biên dịch bởi Galaxy Education) Đánh b…" at bounding box center [717, 175] width 252 height 304
click at [679, 119] on div "# Đây là một cấp độ thử thách kết hợp # (Biên dịch bởi Galaxy Education) Đánh b…" at bounding box center [717, 175] width 252 height 304
drag, startPoint x: 677, startPoint y: 118, endPoint x: 642, endPoint y: 120, distance: 35.6
click at [642, 120] on div "# Đây là một cấp độ thử thách kết hợp # (Biên dịch bởi Galaxy Education) Đánh b…" at bounding box center [717, 175] width 252 height 304
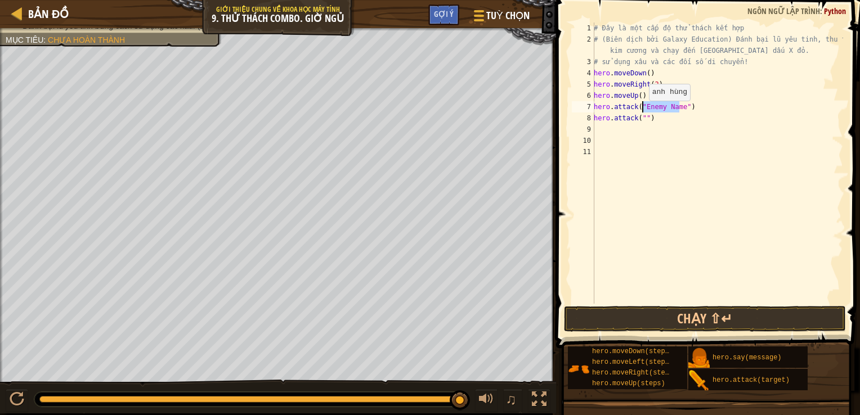
drag, startPoint x: 677, startPoint y: 107, endPoint x: 643, endPoint y: 111, distance: 35.2
click at [643, 111] on div "# Đây là một cấp độ thử thách kết hợp # (Biên dịch bởi Galaxy Education) Đánh b…" at bounding box center [717, 175] width 252 height 304
click at [641, 118] on div "# Đây là một cấp độ thử thách kết hợp # (Biên dịch bởi Galaxy Education) Đánh b…" at bounding box center [717, 175] width 252 height 304
type textarea "hero.attack("Ursa")"
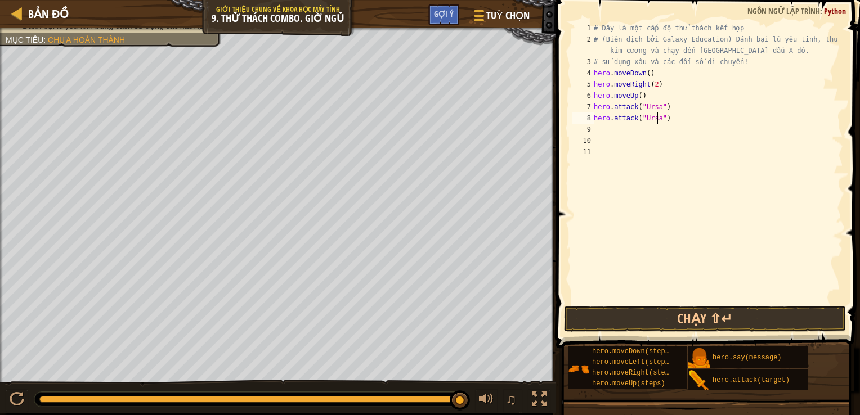
click at [599, 129] on div "# Đây là một cấp độ thử thách kết hợp # (Biên dịch bởi Galaxy Education) Đánh b…" at bounding box center [717, 175] width 252 height 304
type textarea "h"
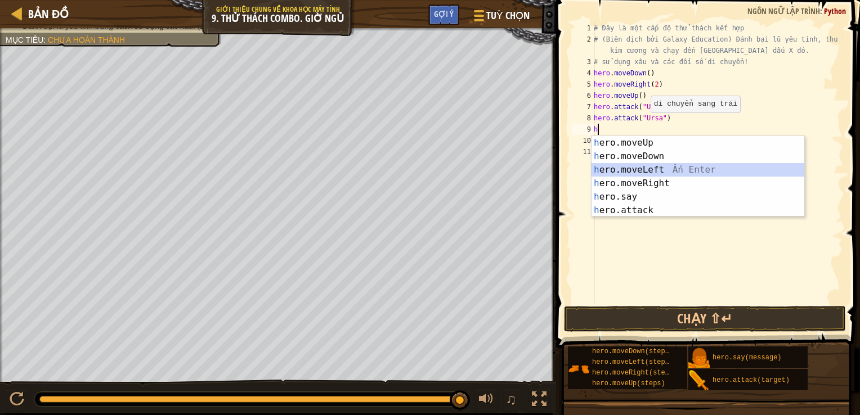
click at [626, 168] on div "h ero.moveUp Ấn Enter h ero.moveDown Ấn Enter h ero.moveLeft Ấn Enter h ero.mov…" at bounding box center [697, 190] width 213 height 108
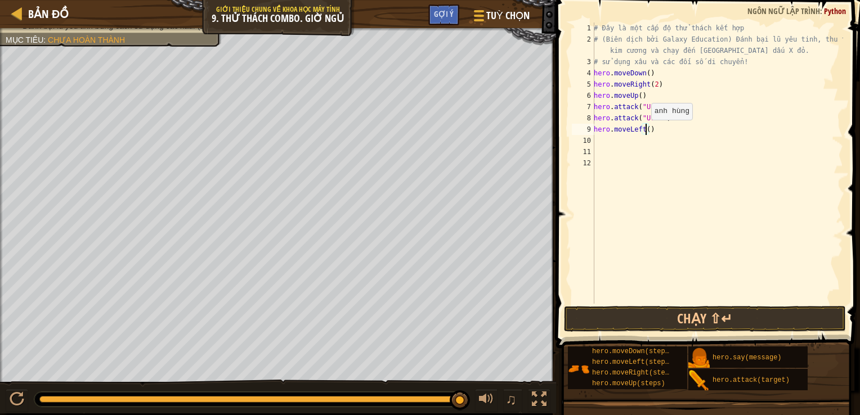
click at [645, 131] on div "# Đây là một cấp độ thử thách kết hợp # (Biên dịch bởi Galaxy Education) Đánh b…" at bounding box center [717, 175] width 252 height 304
type textarea "hero.moveLeft(2)"
click at [616, 143] on div "# Đây là một cấp độ thử thách kết hợp # (Biên dịch bởi Galaxy Education) Đánh b…" at bounding box center [717, 175] width 252 height 304
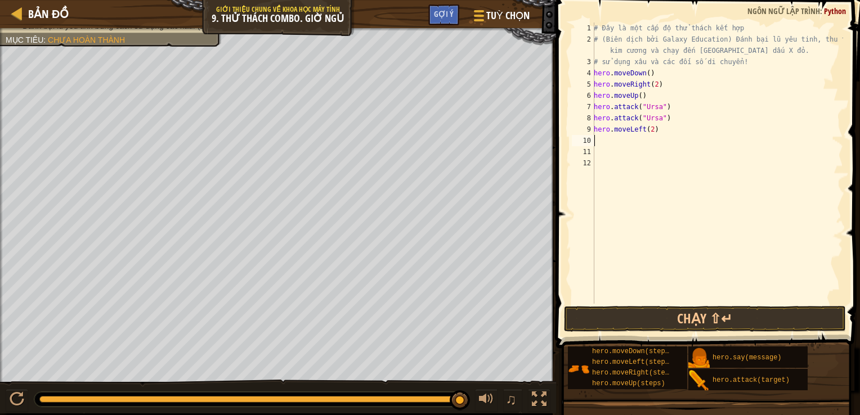
type textarea "h"
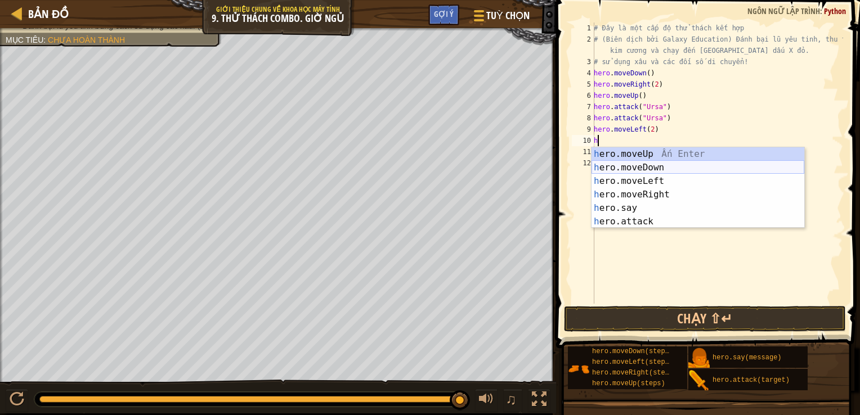
click at [637, 154] on div "h ero.moveUp Ấn Enter h ero.moveDown Ấn Enter h ero.moveLeft Ấn Enter h ero.mov…" at bounding box center [697, 201] width 213 height 108
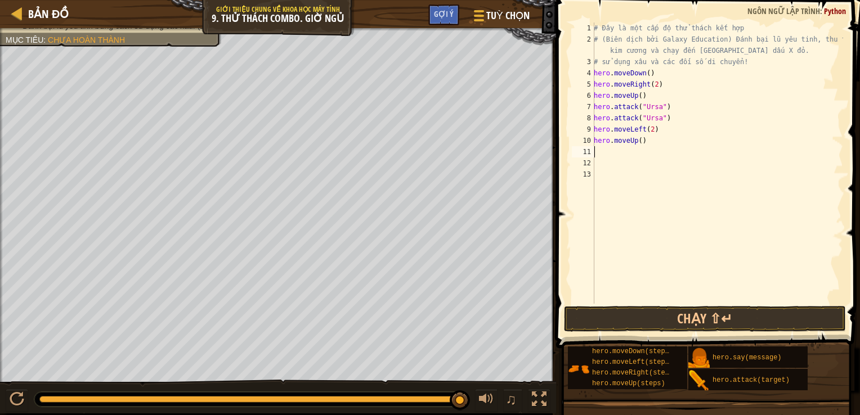
click at [607, 152] on div "# Đây là một cấp độ thử thách kết hợp # (Biên dịch bởi Galaxy Education) Đánh b…" at bounding box center [717, 175] width 252 height 304
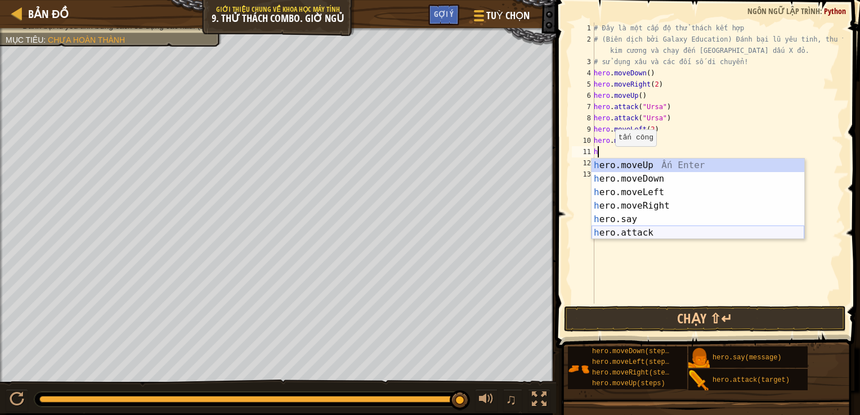
click at [610, 226] on div "h ero.moveUp Ấn Enter h ero.moveDown Ấn Enter h ero.moveLeft Ấn Enter h ero.mov…" at bounding box center [697, 213] width 213 height 108
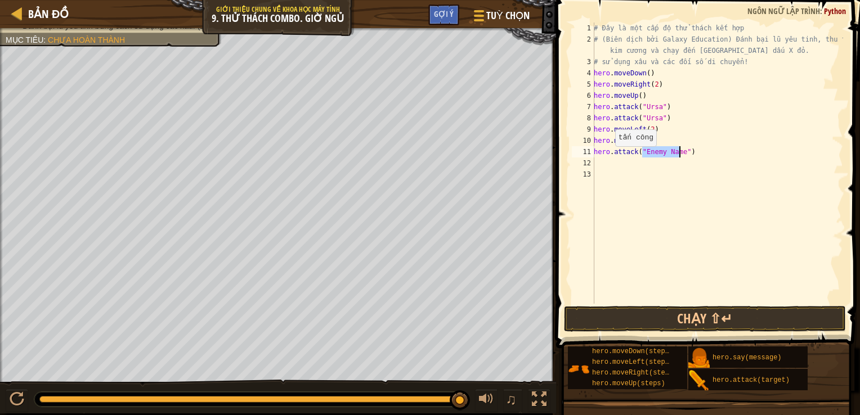
type textarea "hero.attack("Enemy Name")"
click at [609, 229] on div "# Đây là một cấp độ thử thách kết hợp # (Biên dịch bởi Galaxy Education) Đánh b…" at bounding box center [717, 175] width 252 height 304
click at [710, 312] on button "Chạy ⇧↵" at bounding box center [705, 319] width 282 height 26
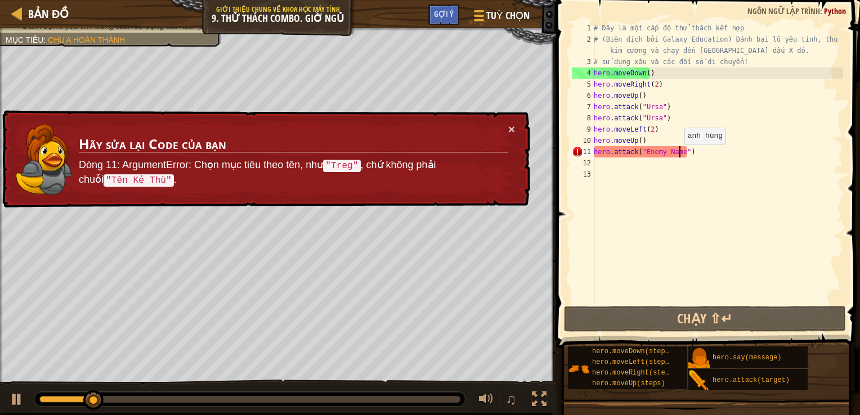
click at [677, 156] on div "# Đây là một cấp độ thử thách kết hợp # (Biên dịch bởi Galaxy Education) Đánh b…" at bounding box center [717, 175] width 252 height 304
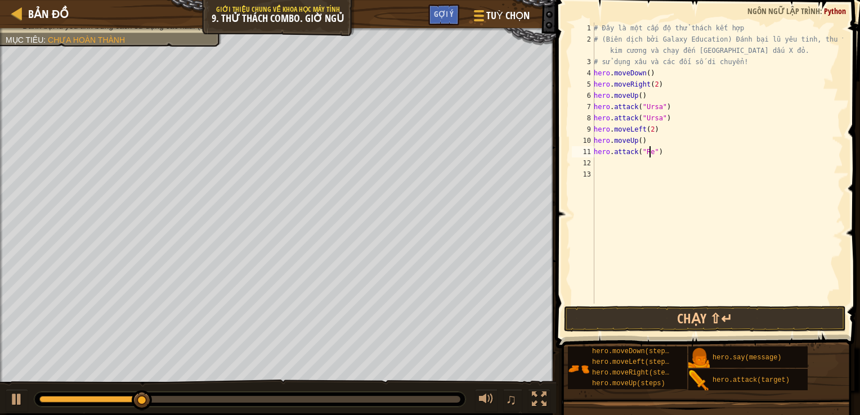
scroll to position [5, 5]
type textarea "hero.attack("Rexxar")"
click at [610, 161] on div "# Đây là một cấp độ thử thách kết hợp # (Biên dịch bởi Galaxy Education) Đánh b…" at bounding box center [717, 175] width 252 height 304
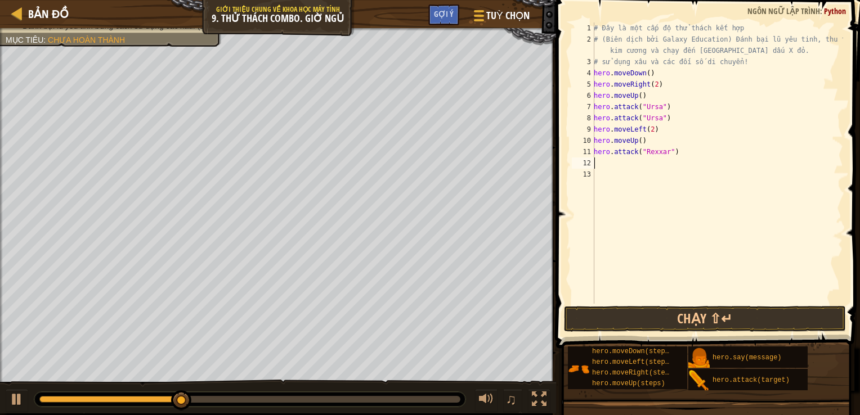
click at [0, 0] on div "hero.moveDow n Ấn Enter" at bounding box center [0, 0] width 0 height 0
type textarea "hero.attack("Enemy Name")"
click at [617, 244] on div "# Đây là một cấp độ thử thách kết hợp # (Biên dịch bởi Galaxy Education) Đánh b…" at bounding box center [717, 175] width 252 height 304
click at [679, 163] on div "# Đây là một cấp độ thử thách kết hợp # (Biên dịch bởi Galaxy Education) Đánh b…" at bounding box center [717, 175] width 252 height 304
type textarea "hero.attack("Rexxar")"
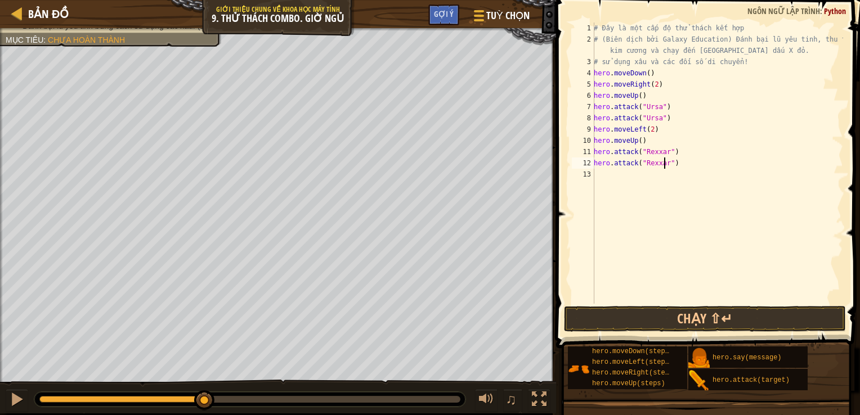
scroll to position [5, 6]
click at [596, 171] on div "# Đây là một cấp độ thử thách kết hợp # (Biên dịch bởi Galaxy Education) Đánh b…" at bounding box center [717, 175] width 252 height 304
type textarea "h"
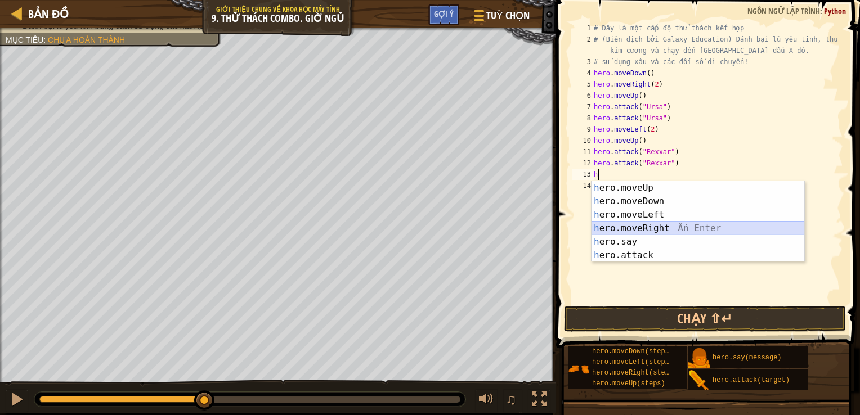
click at [632, 222] on div "h ero.moveUp Ấn Enter h ero.moveDown Ấn Enter h ero.moveLeft Ấn Enter h ero.mov…" at bounding box center [697, 235] width 213 height 108
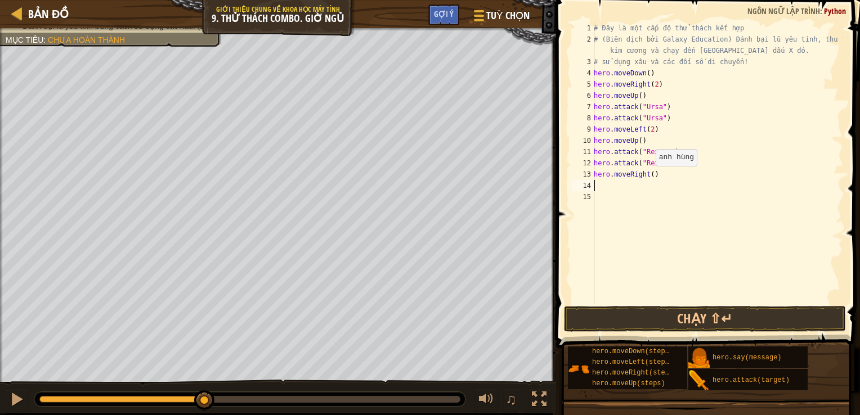
click at [646, 178] on div "# Đây là một cấp độ thử thách kết hợp # (Biên dịch bởi Galaxy Education) Đánh b…" at bounding box center [717, 175] width 252 height 304
click at [648, 172] on div "# Đây là một cấp độ thử thách kết hợp # (Biên dịch bởi Galaxy Education) Đánh b…" at bounding box center [717, 163] width 252 height 281
type textarea "hero.moveRight(3)"
click at [599, 182] on div "# Đây là một cấp độ thử thách kết hợp # (Biên dịch bởi Galaxy Education) Đánh b…" at bounding box center [717, 175] width 252 height 304
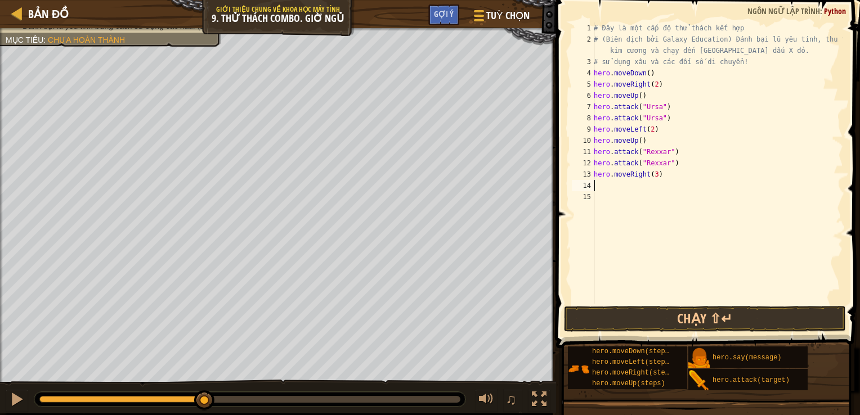
scroll to position [5, 0]
type textarea "j"
click at [652, 177] on div "# Đây là một cấp độ thử thách kết hợp # (Biên dịch bởi Galaxy Education) Đánh b…" at bounding box center [717, 175] width 252 height 304
type textarea "hero.moveRight()"
click at [596, 183] on div "# Đây là một cấp độ thử thách kết hợp # (Biên dịch bởi Galaxy Education) Đánh b…" at bounding box center [717, 175] width 252 height 304
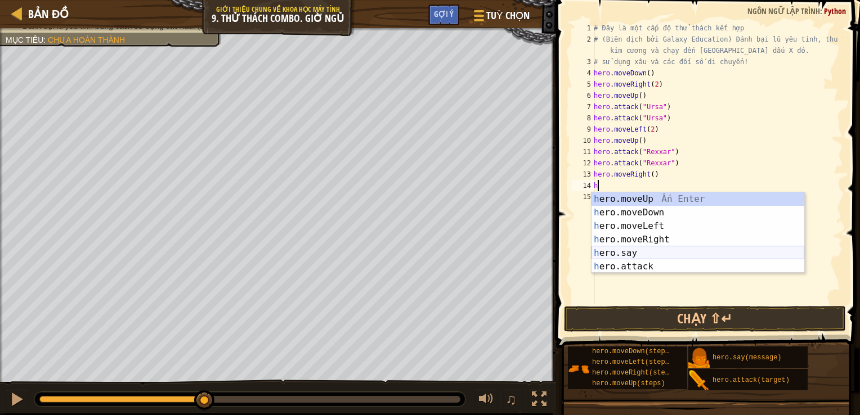
click at [647, 267] on div "h ero.moveUp Ấn Enter h ero.moveDown Ấn Enter h ero.moveLeft Ấn Enter h ero.mov…" at bounding box center [697, 246] width 213 height 108
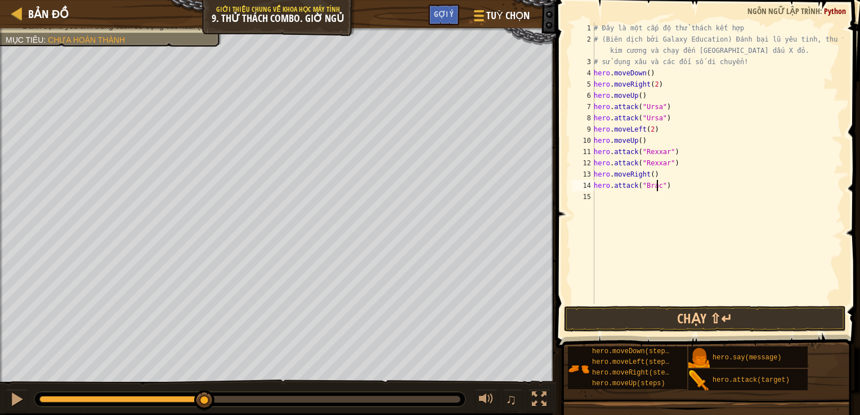
type textarea "hero.attack("Brack")"
click at [609, 203] on div "# Đây là một cấp độ thử thách kết hợp # (Biên dịch bởi Galaxy Education) Đánh b…" at bounding box center [717, 175] width 252 height 304
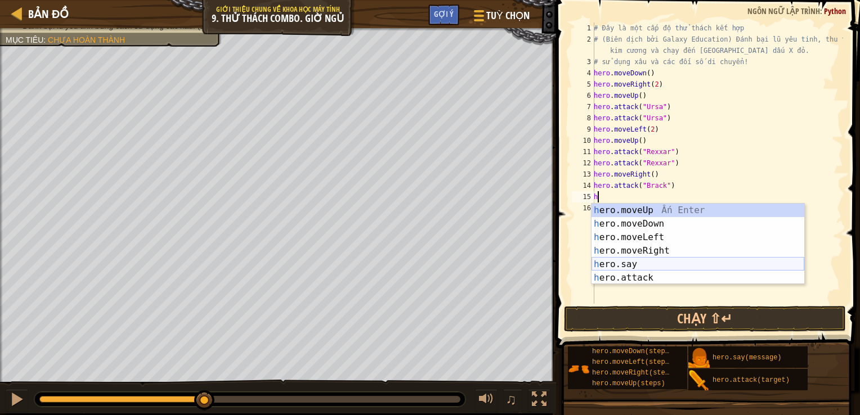
click at [639, 278] on div "h ero.moveUp Ấn Enter h ero.moveDown Ấn Enter h ero.moveLeft Ấn Enter h ero.mov…" at bounding box center [697, 258] width 213 height 108
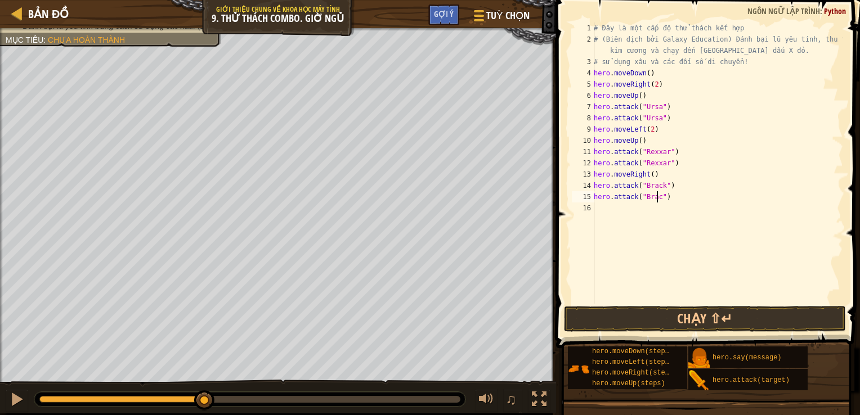
type textarea "hero.attack("Brack")"
click at [598, 205] on div "# Đây là một cấp độ thử thách kết hợp # (Biên dịch bởi Galaxy Education) Đánh b…" at bounding box center [717, 175] width 252 height 304
type textarea "h"
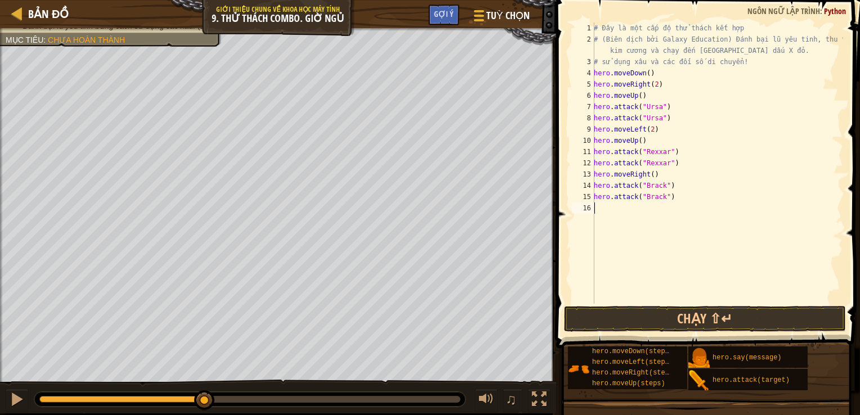
click at [0, 0] on div "h ero.moveUp Ấn Enter h ero.moveDown Ấn Enter h ero.moveLeft Ấn Enter h ero.mov…" at bounding box center [0, 0] width 0 height 0
click at [649, 213] on div "# Đây là một cấp độ thử thách kết hợp # (Biên dịch bởi Galaxy Education) Đánh b…" at bounding box center [717, 175] width 252 height 304
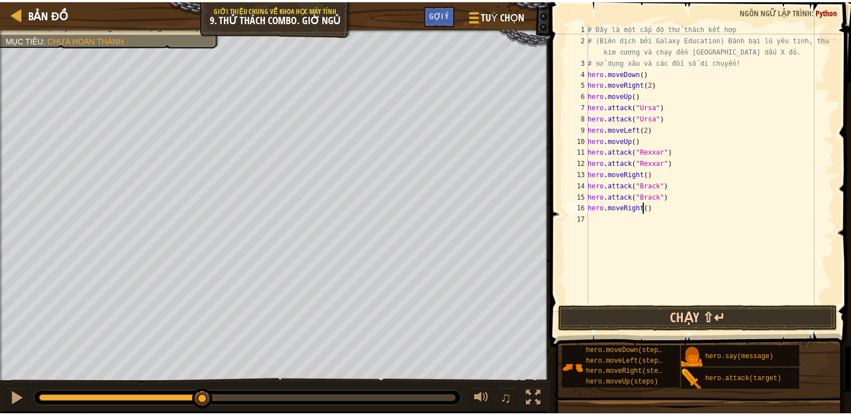
scroll to position [5, 5]
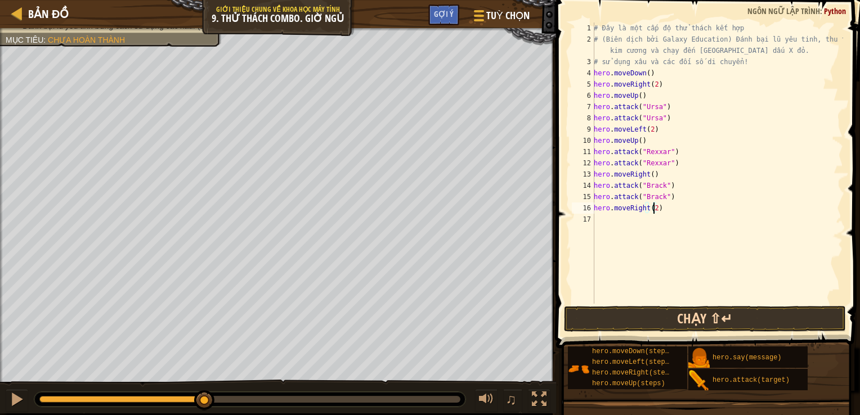
type textarea "hero.moveRight(2)"
click at [672, 318] on button "Chạy ⇧↵" at bounding box center [705, 319] width 282 height 26
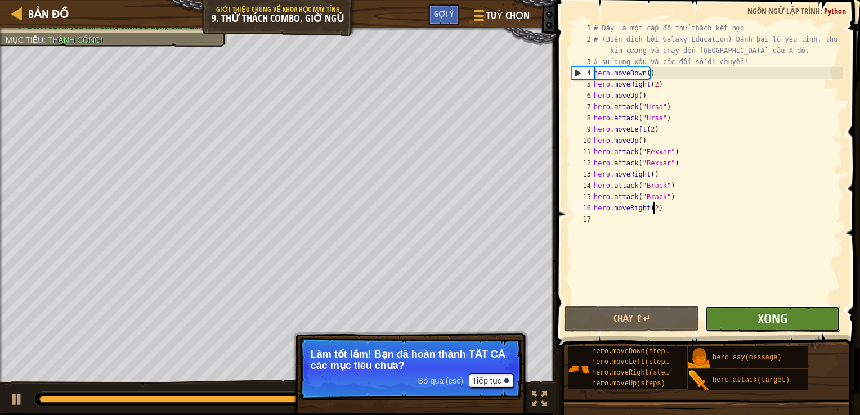
click at [765, 330] on button "Xong" at bounding box center [771, 319] width 135 height 26
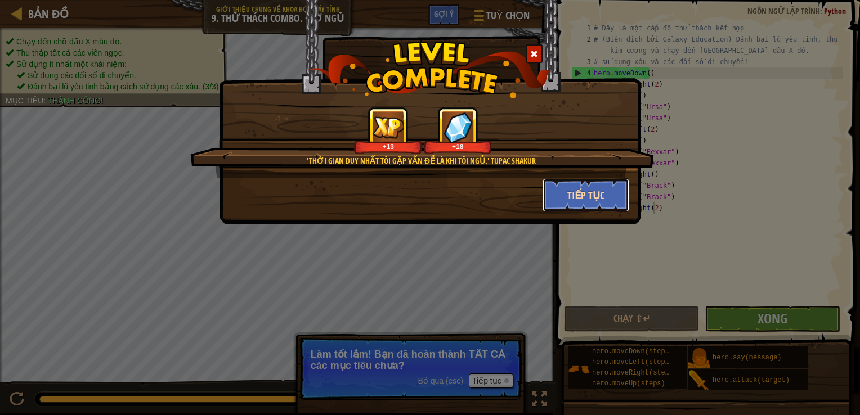
click at [572, 201] on button "Tiếp tục" at bounding box center [585, 195] width 87 height 34
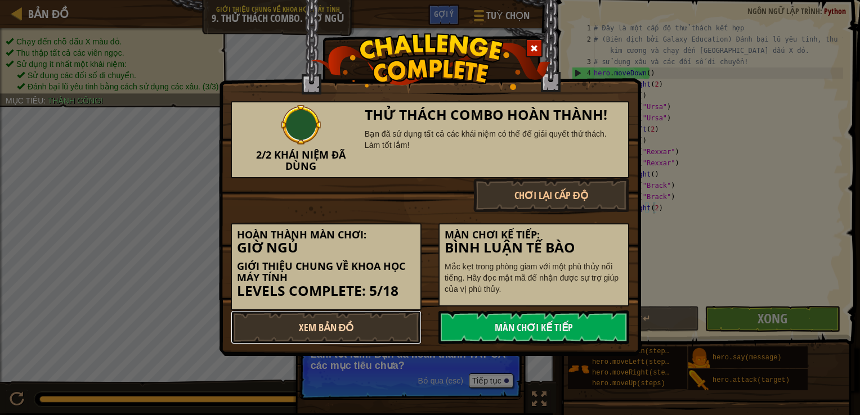
click at [327, 329] on link "Xem Bản Đồ" at bounding box center [326, 328] width 191 height 34
select select "vi"
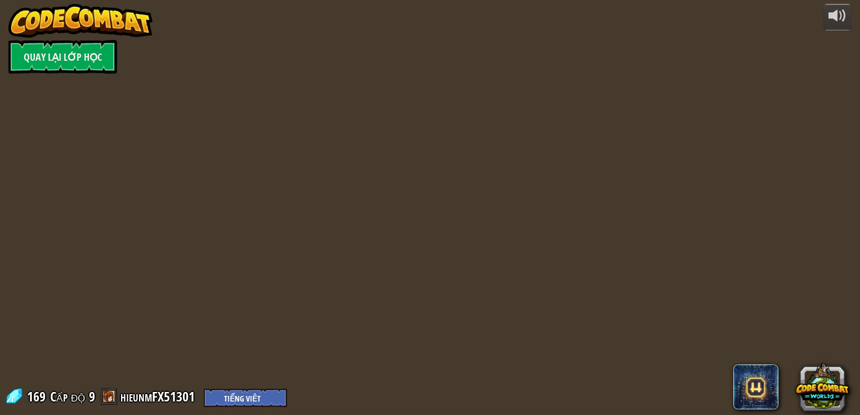
select select "vi"
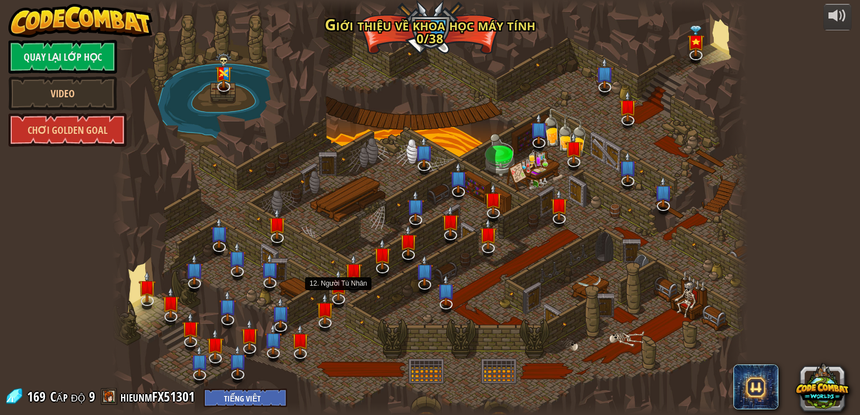
select select "vi"
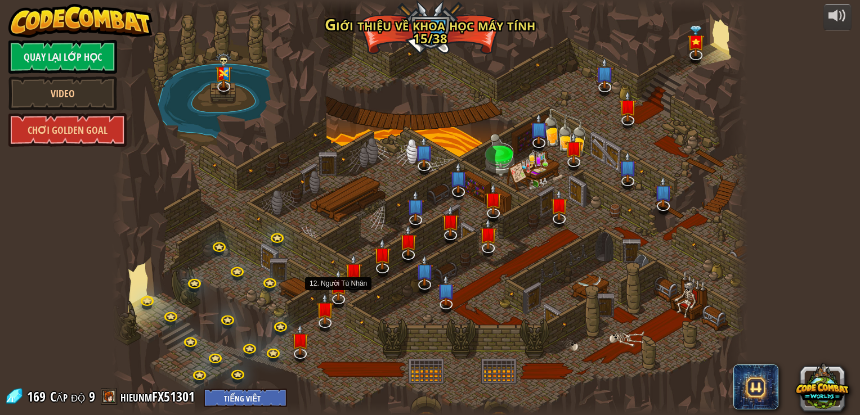
select select "vi"
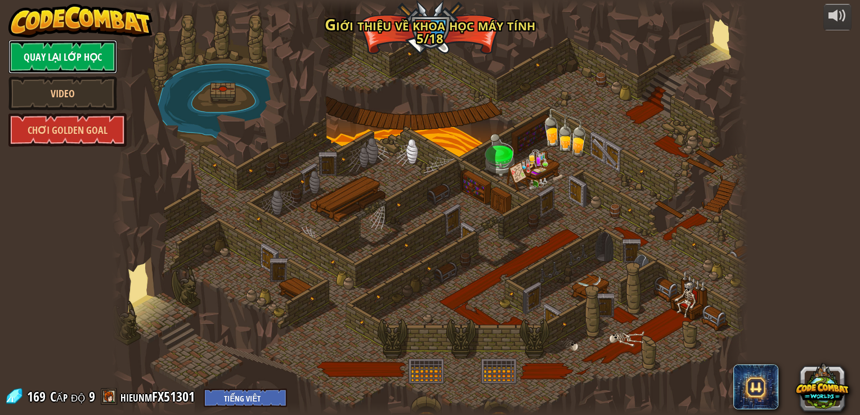
click at [90, 61] on link "Quay lại Lớp Học" at bounding box center [62, 57] width 109 height 34
